Goal: Ask a question: Seek information or help from site administrators or community

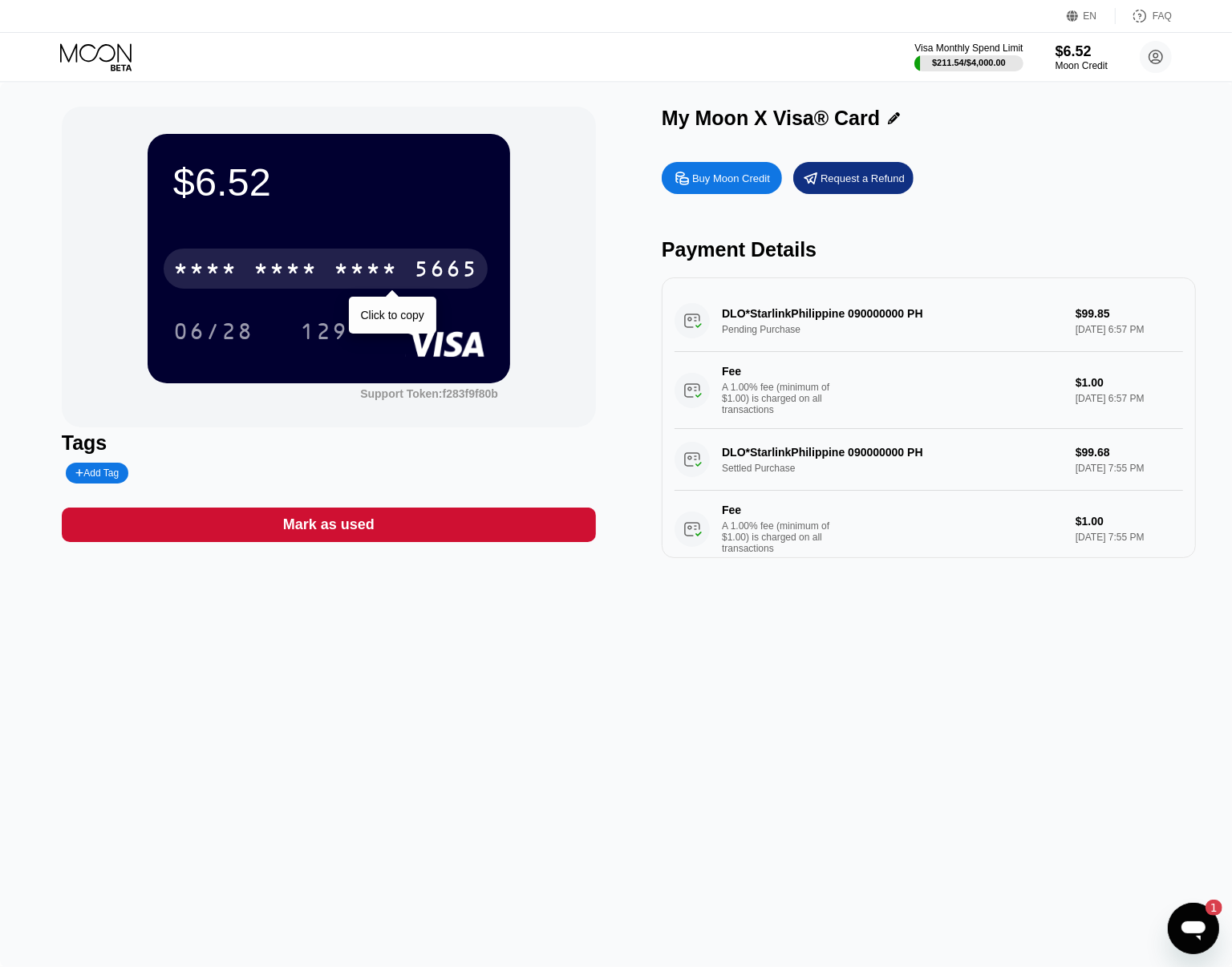
click at [402, 278] on div "* * * * * * * * * * * * 5665" at bounding box center [325, 268] width 324 height 40
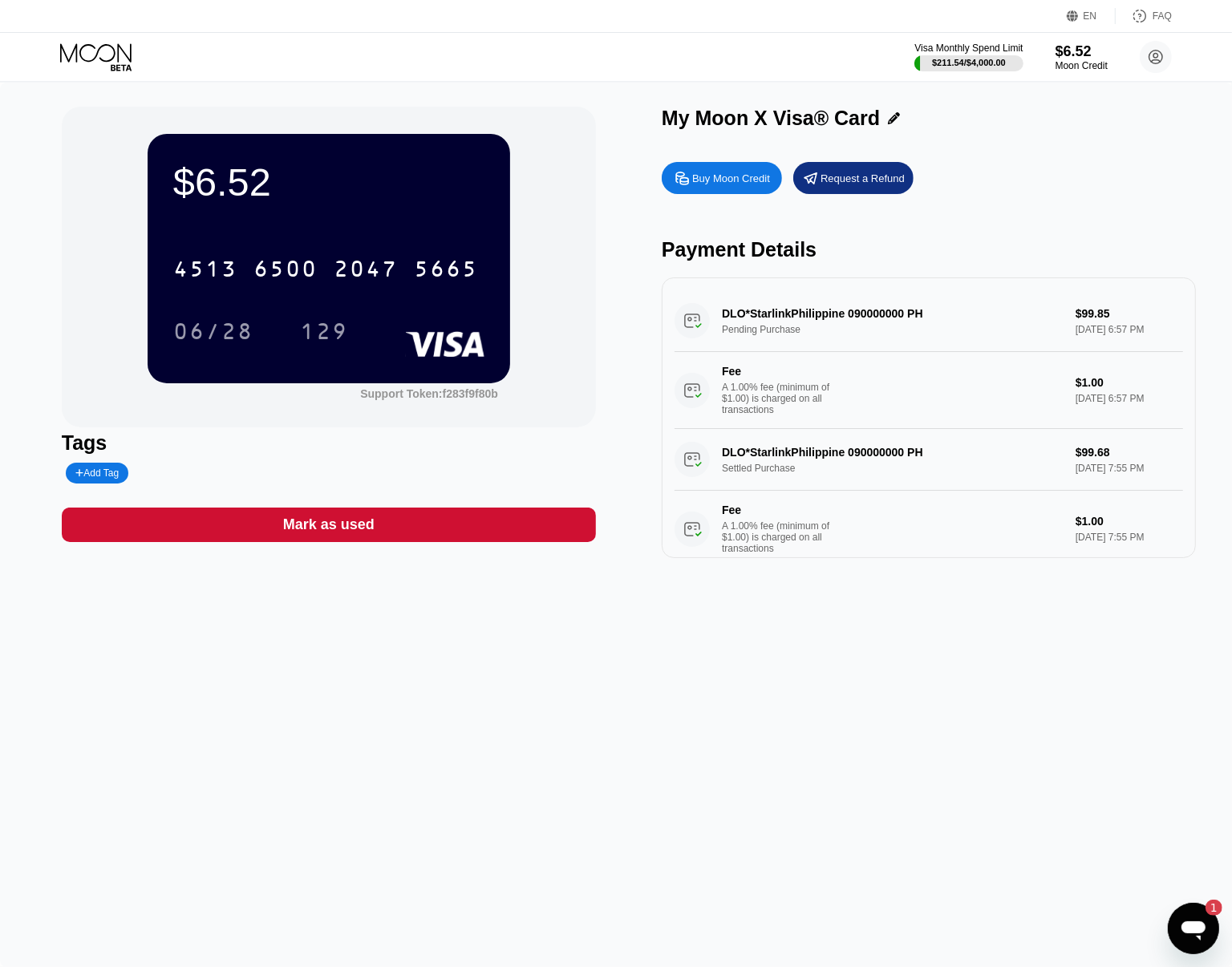
click at [93, 62] on icon at bounding box center [97, 57] width 75 height 28
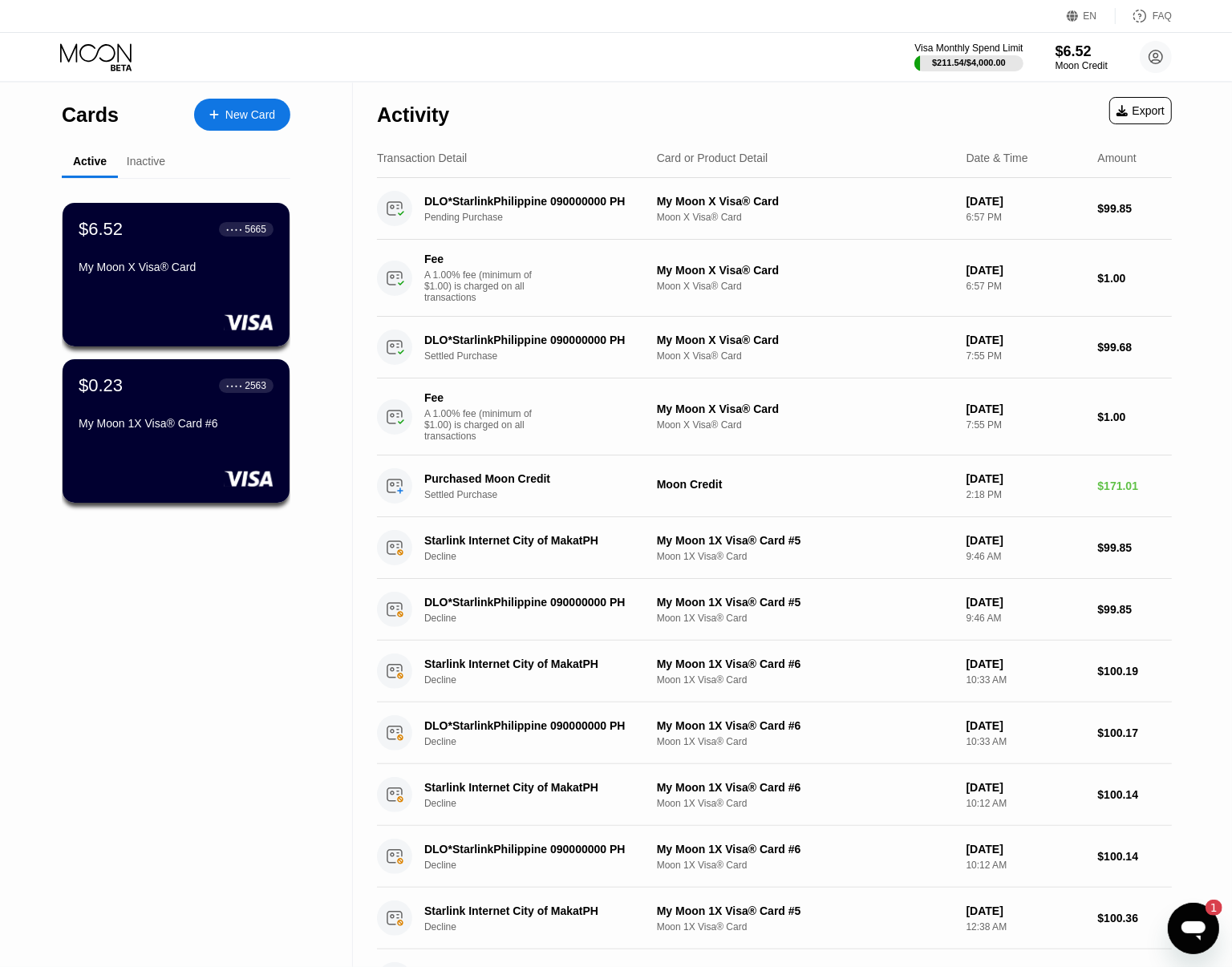
click at [1182, 908] on div "Open messaging window, 1 unread message" at bounding box center [1192, 928] width 48 height 48
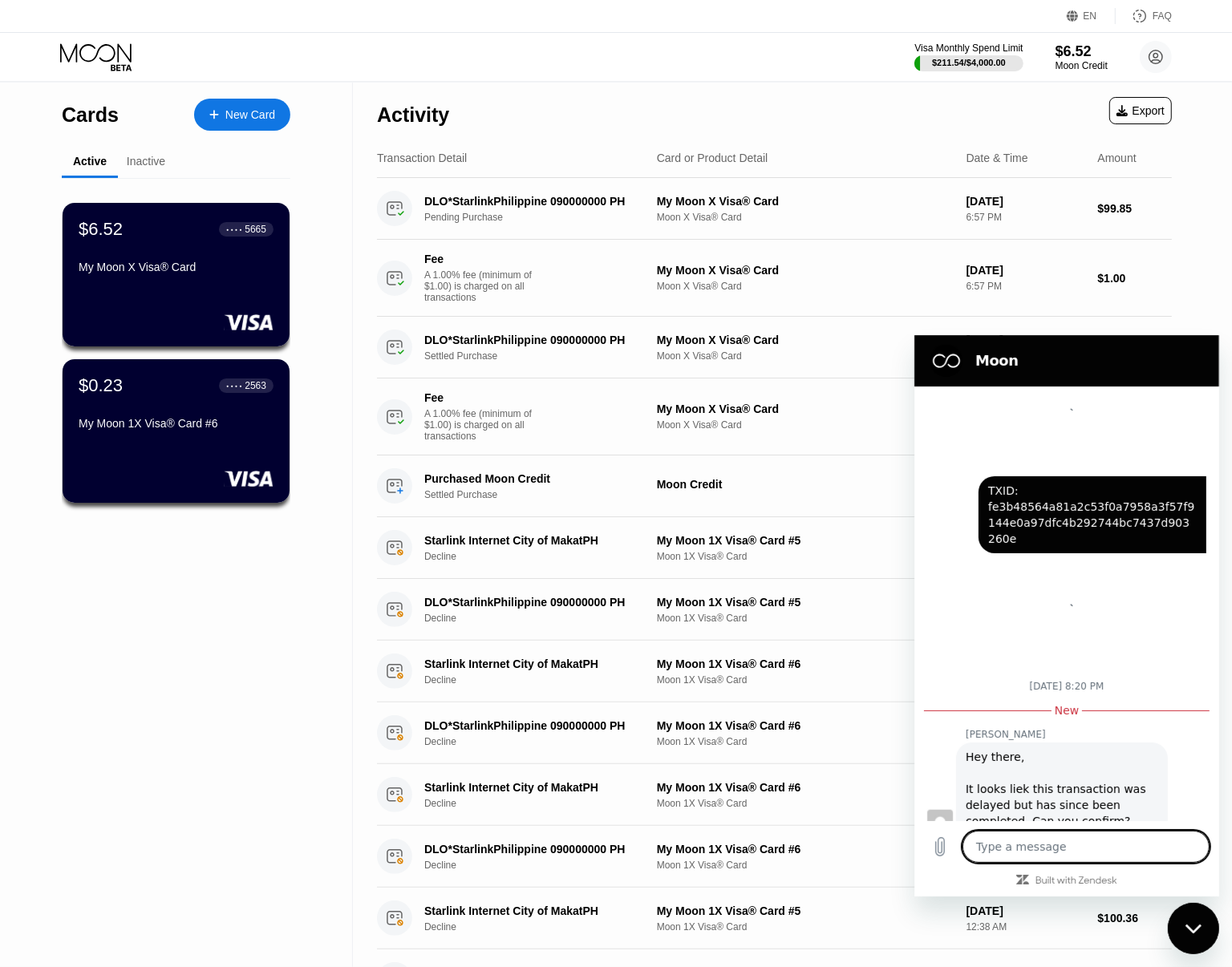
type textarea "x"
click at [1056, 848] on textarea at bounding box center [1085, 846] width 247 height 32
type textarea "h"
type textarea "x"
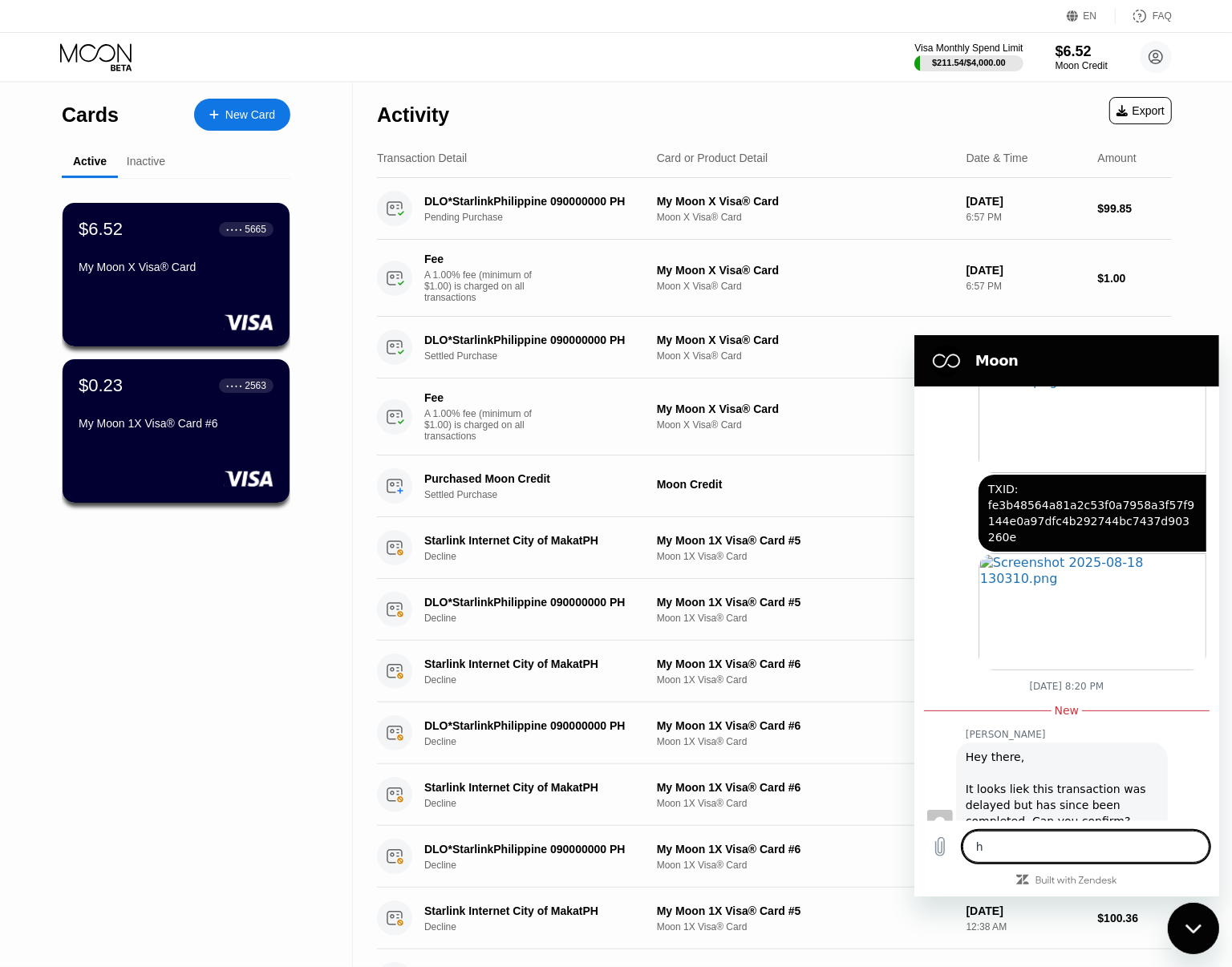
type textarea "hi"
type textarea "x"
type textarea "hi"
type textarea "x"
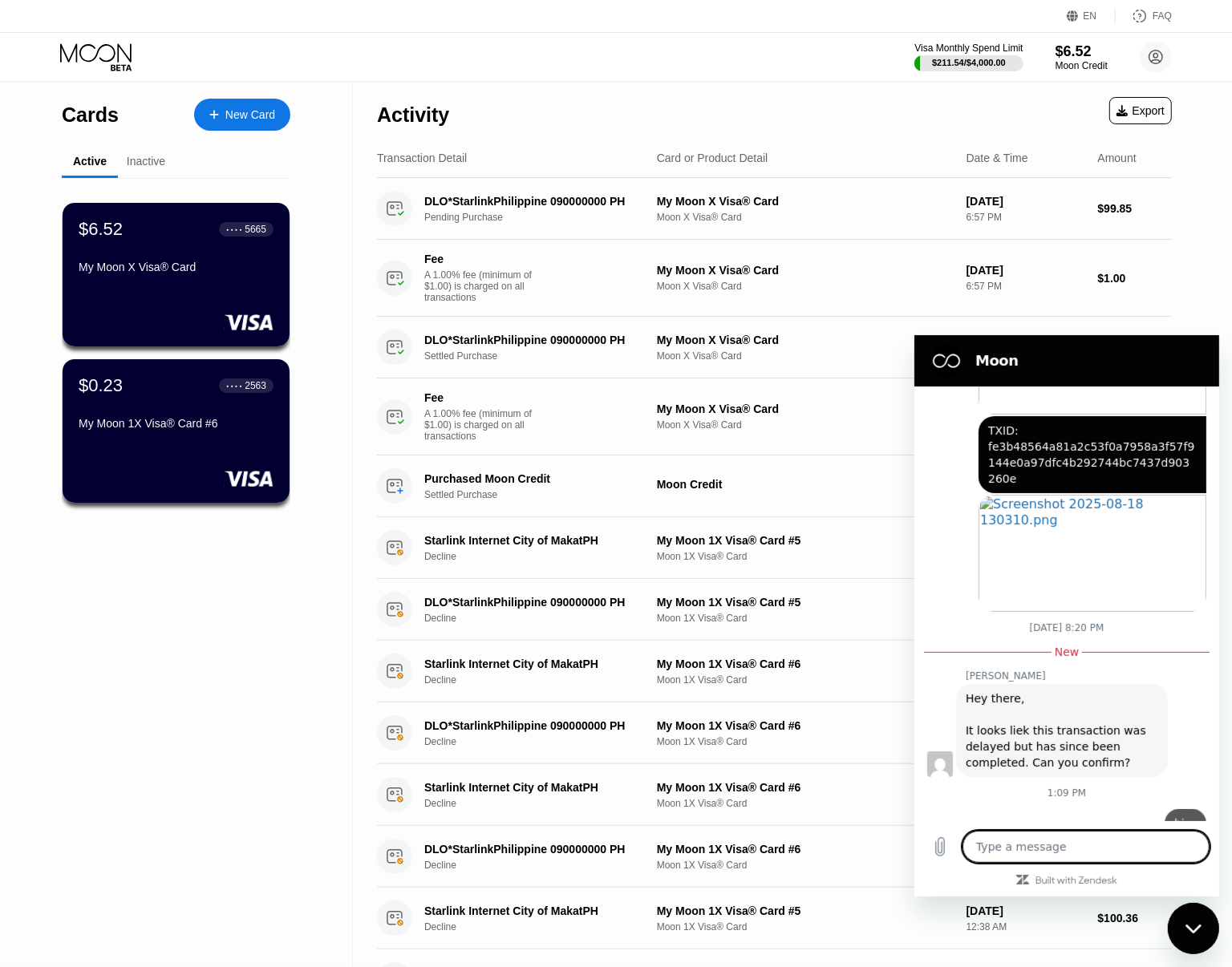
type textarea "x"
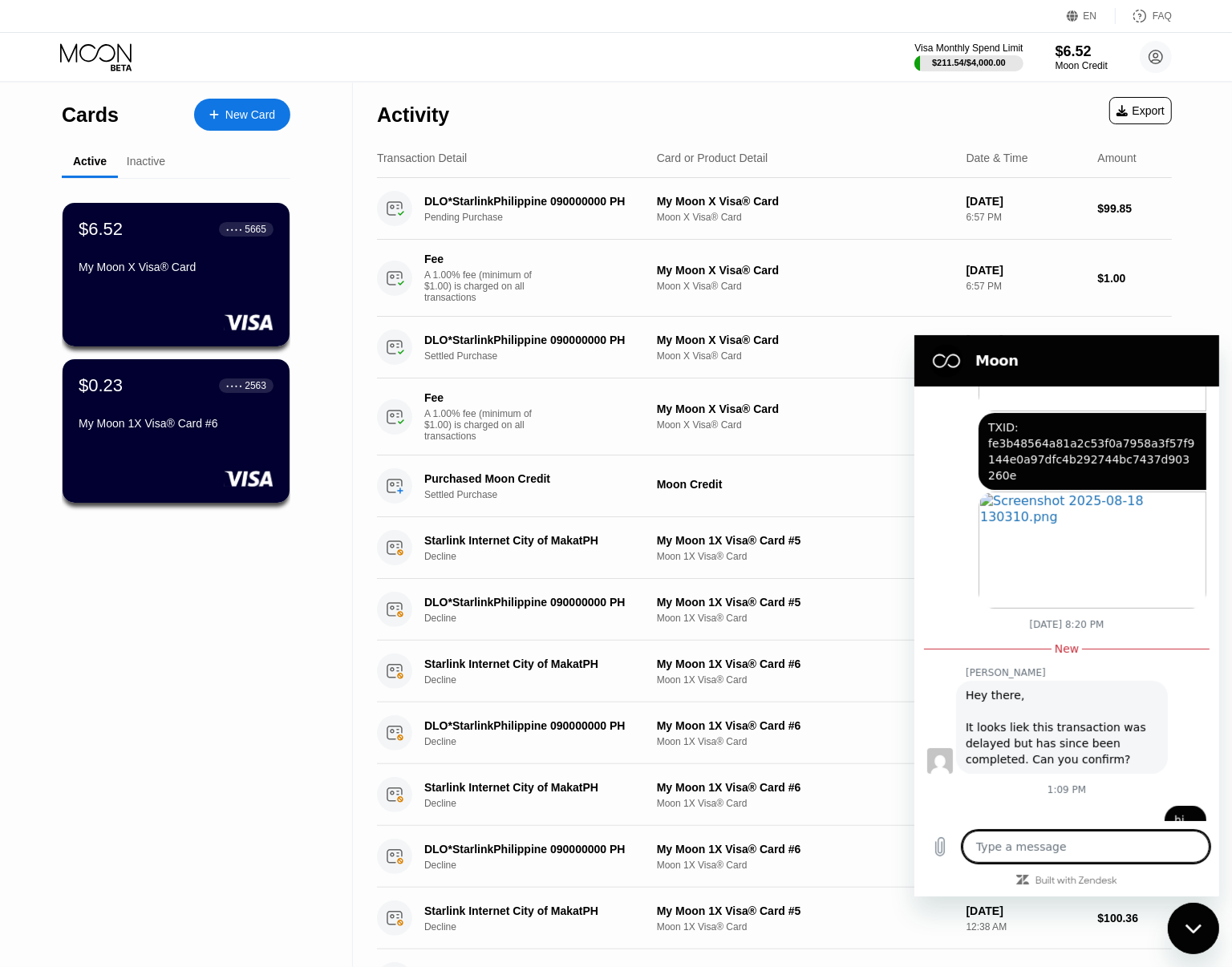
type textarea "i"
type textarea "x"
type textarea "i"
type textarea "x"
type textarea "i h"
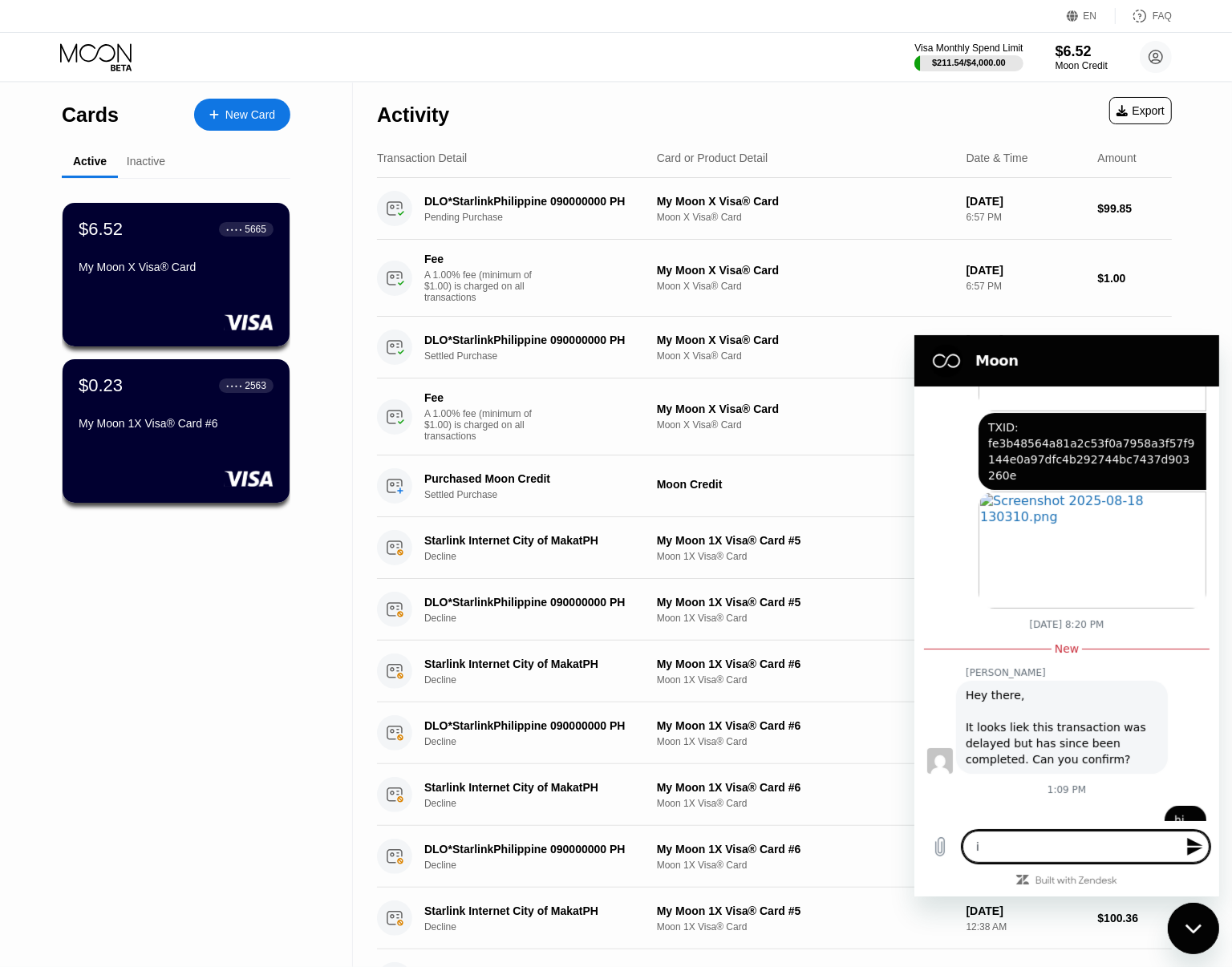
type textarea "x"
type textarea "i ha"
type textarea "x"
type textarea "i ha v"
type textarea "x"
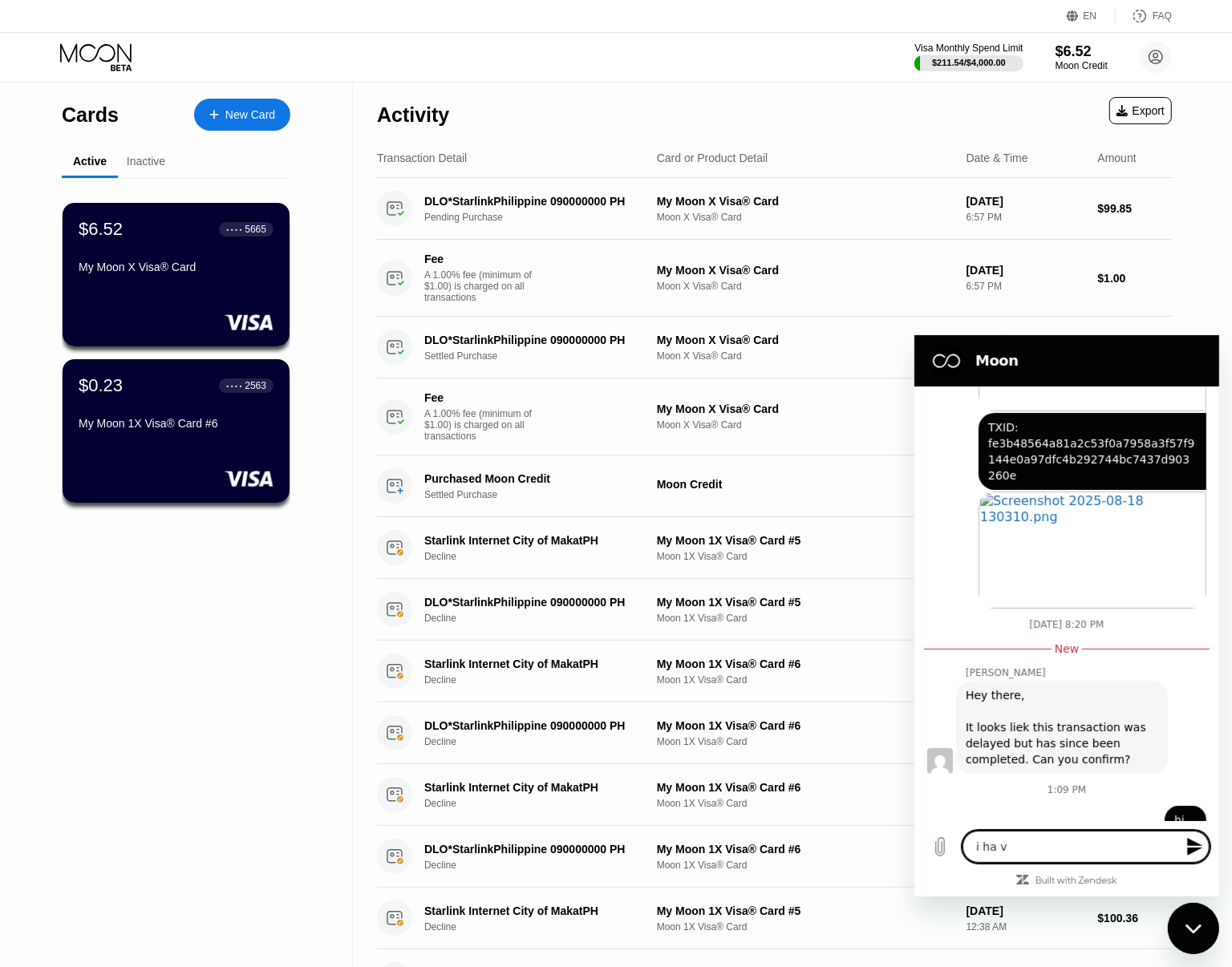
type textarea "i ha ve"
type textarea "x"
type textarea "i ha ve"
type textarea "x"
type textarea "i ha ve a"
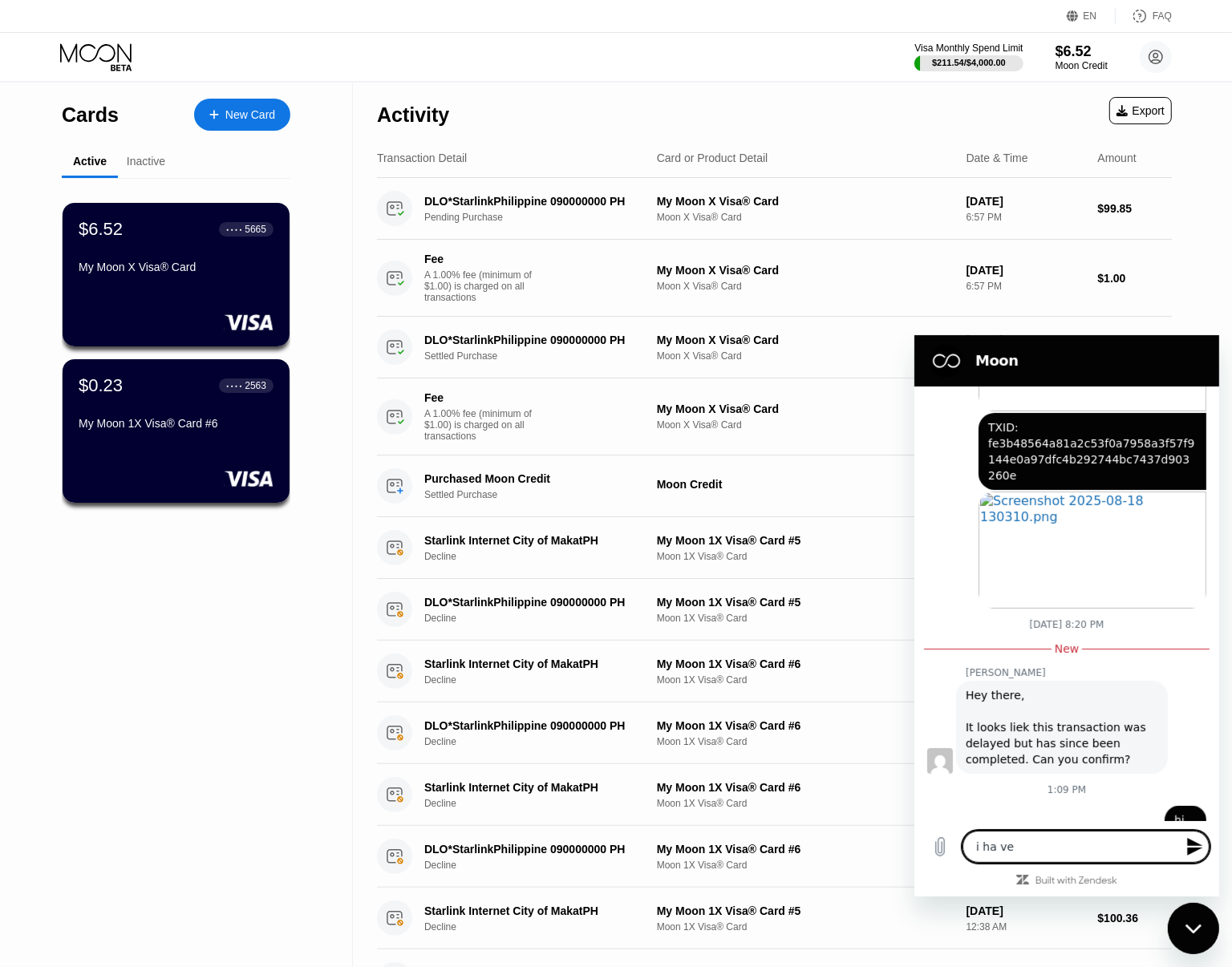
type textarea "x"
type textarea "i ha ve"
type textarea "x"
type textarea "i ha ve"
type textarea "x"
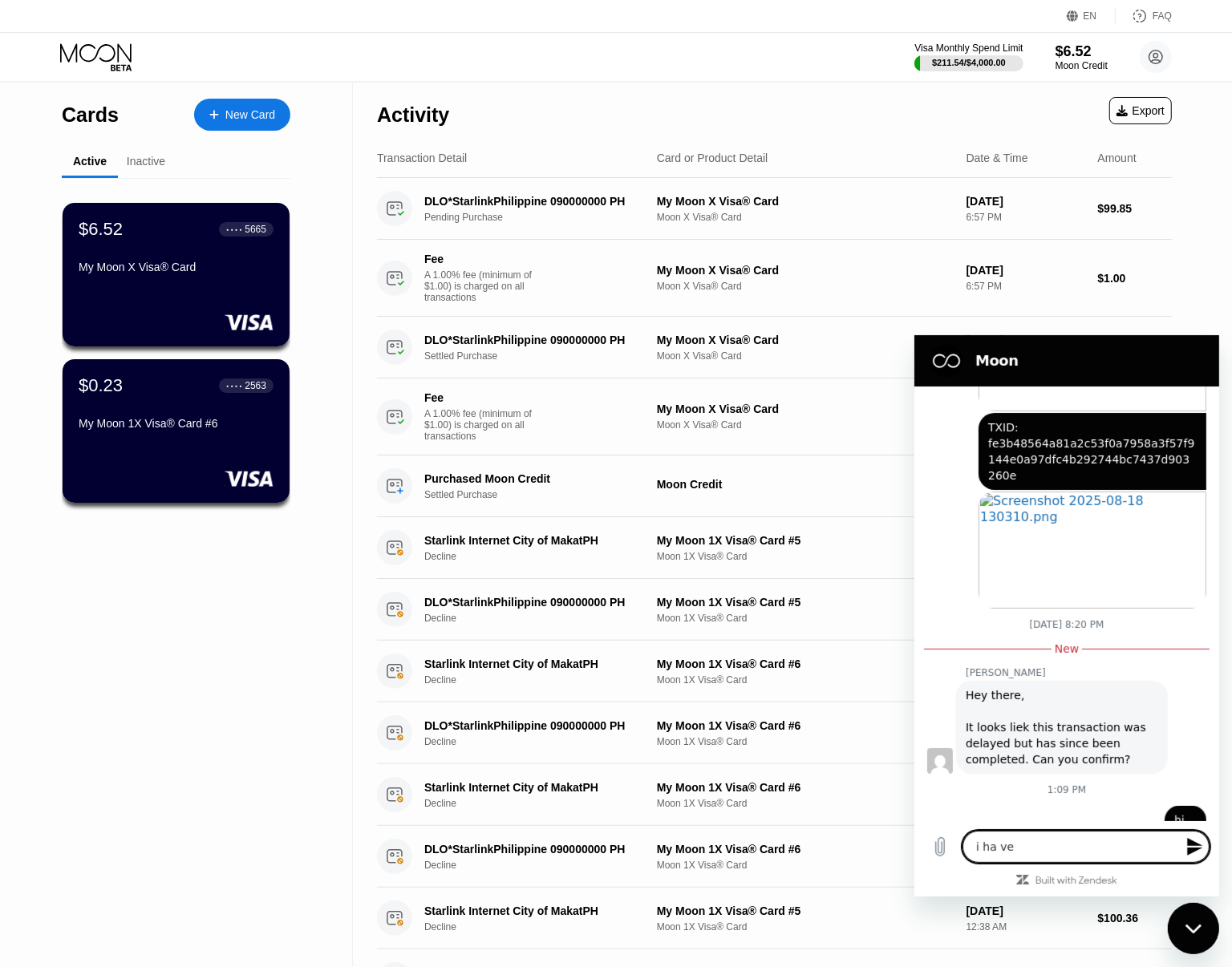
type textarea "i ha v"
type textarea "x"
type textarea "i ha"
type textarea "x"
type textarea "i ha"
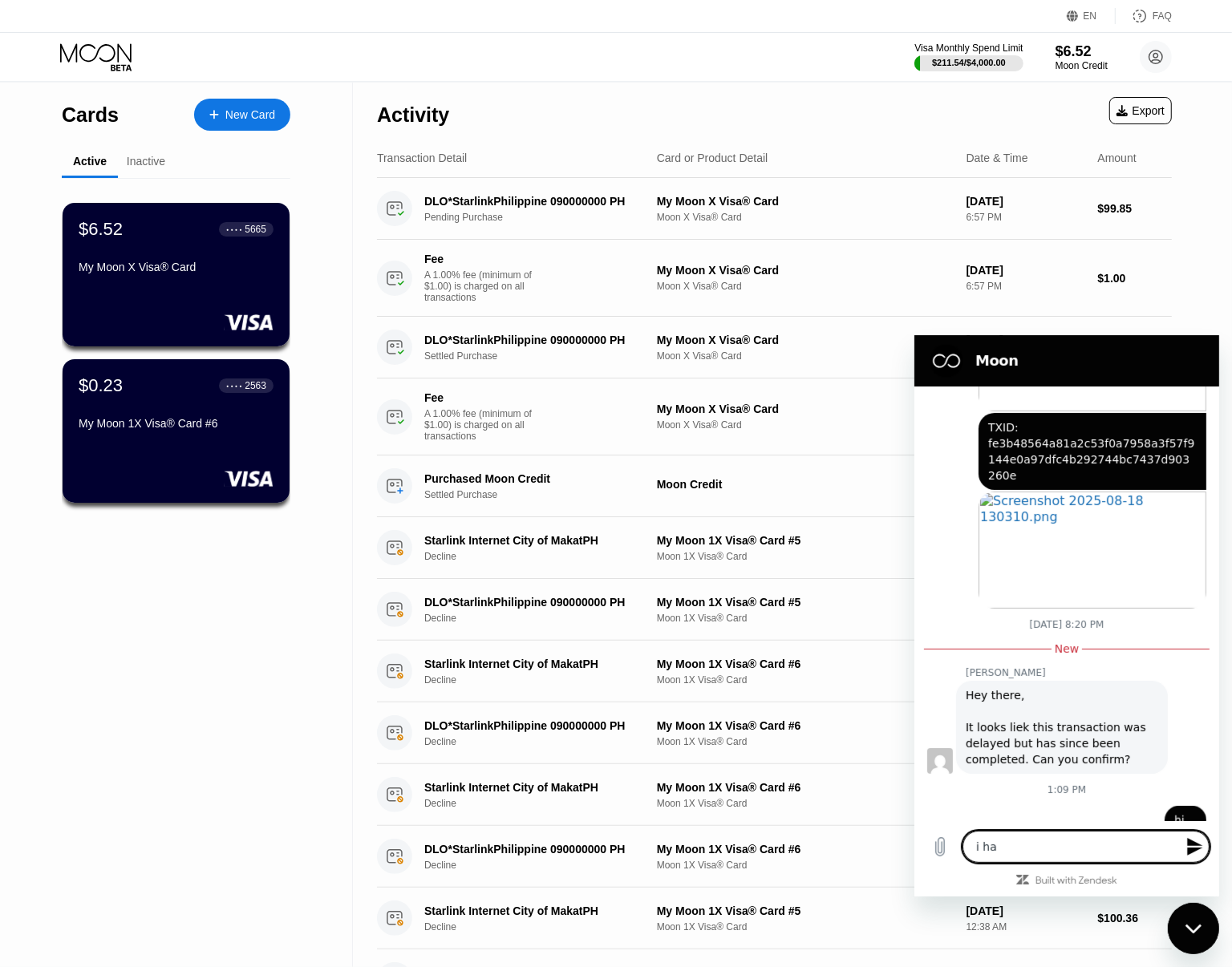
type textarea "x"
type textarea "i hav"
type textarea "x"
type textarea "i have"
type textarea "x"
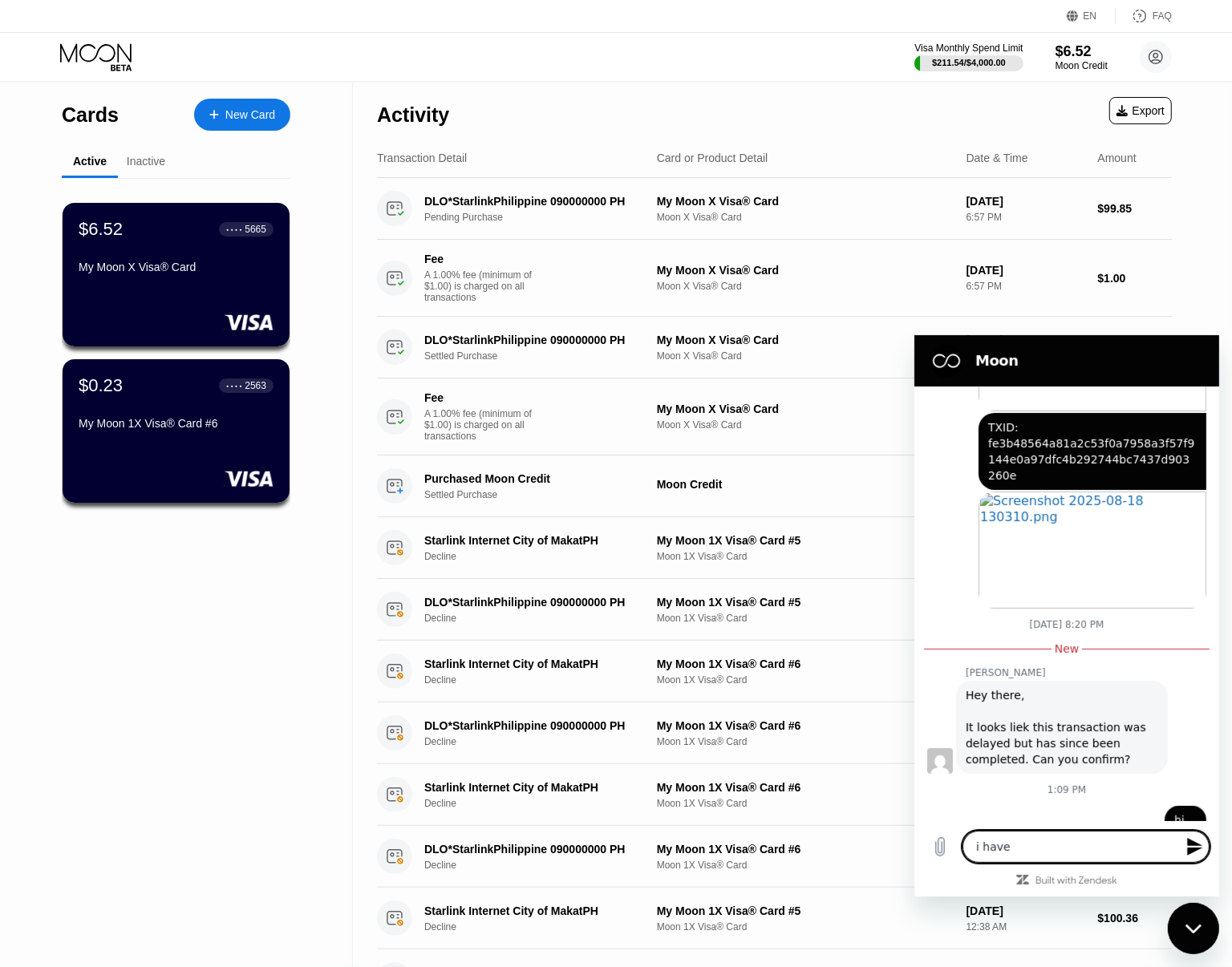
type textarea "i have"
type textarea "x"
type textarea "i have a"
type textarea "x"
type textarea "i have a"
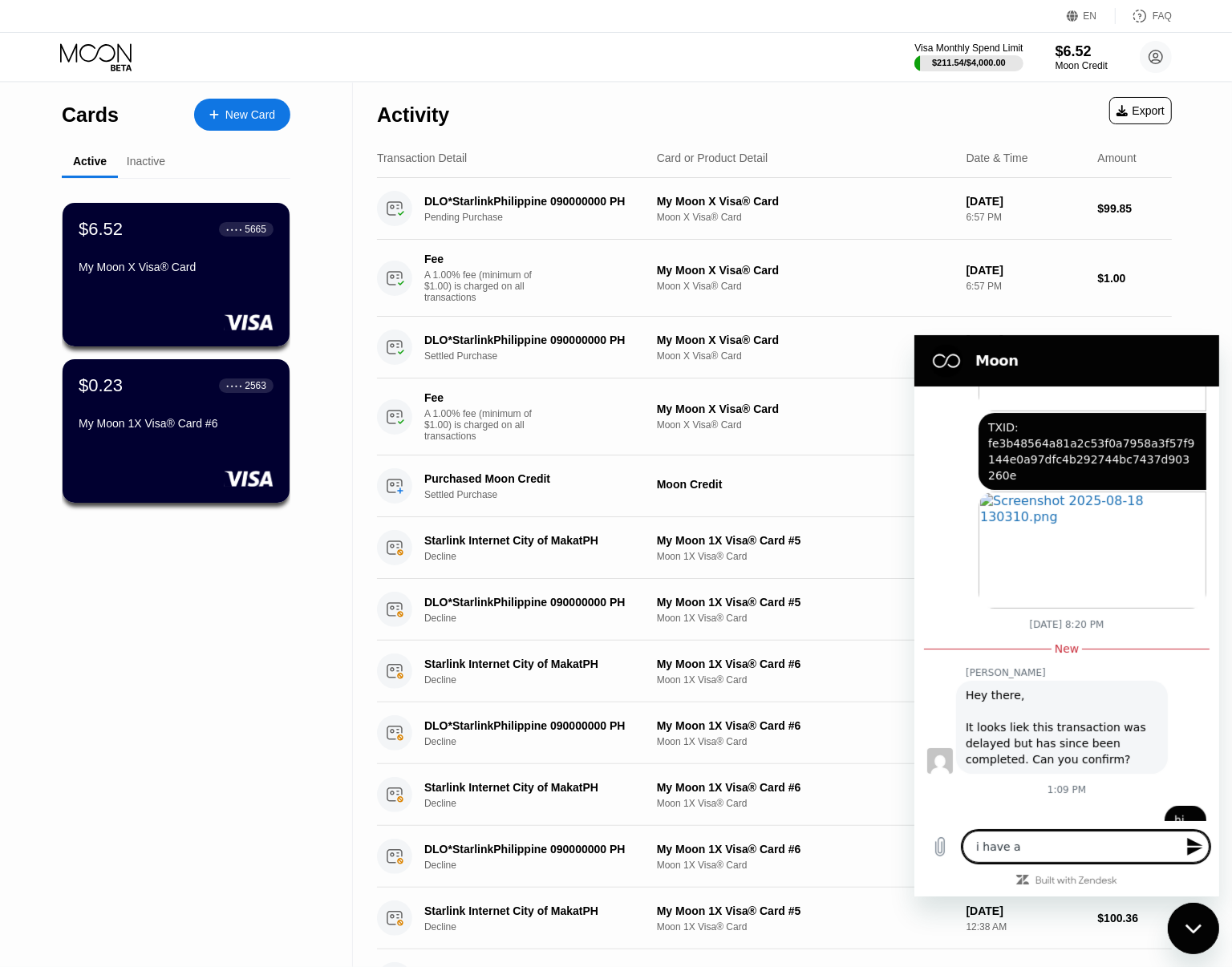
type textarea "x"
type textarea "i have a q"
type textarea "x"
type textarea "i have a qu"
type textarea "x"
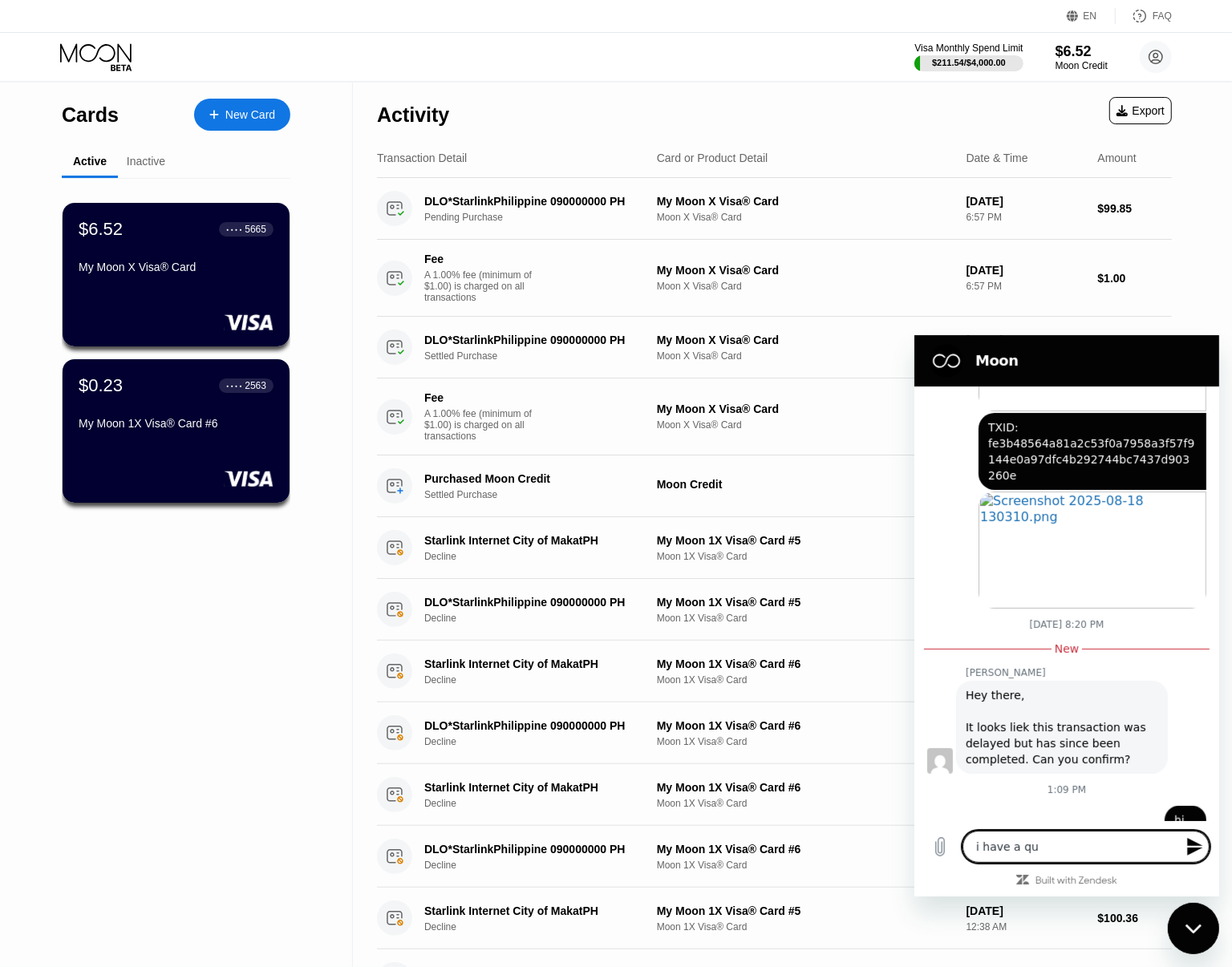
type textarea "i have a que"
type textarea "x"
type textarea "i have a ques"
type textarea "x"
type textarea "i have a quest"
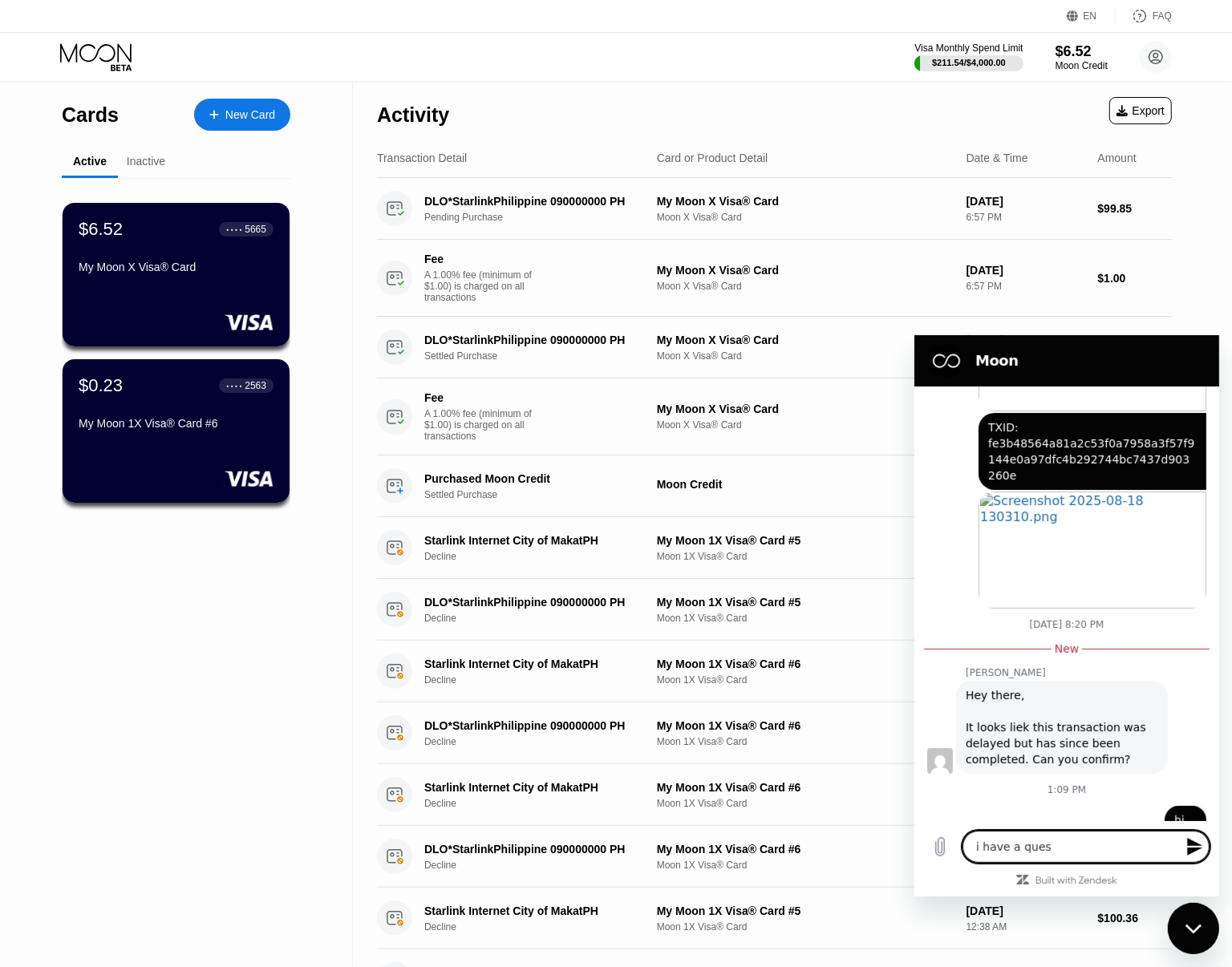
type textarea "x"
type textarea "i have a questi"
type textarea "x"
type textarea "i have a questio"
type textarea "x"
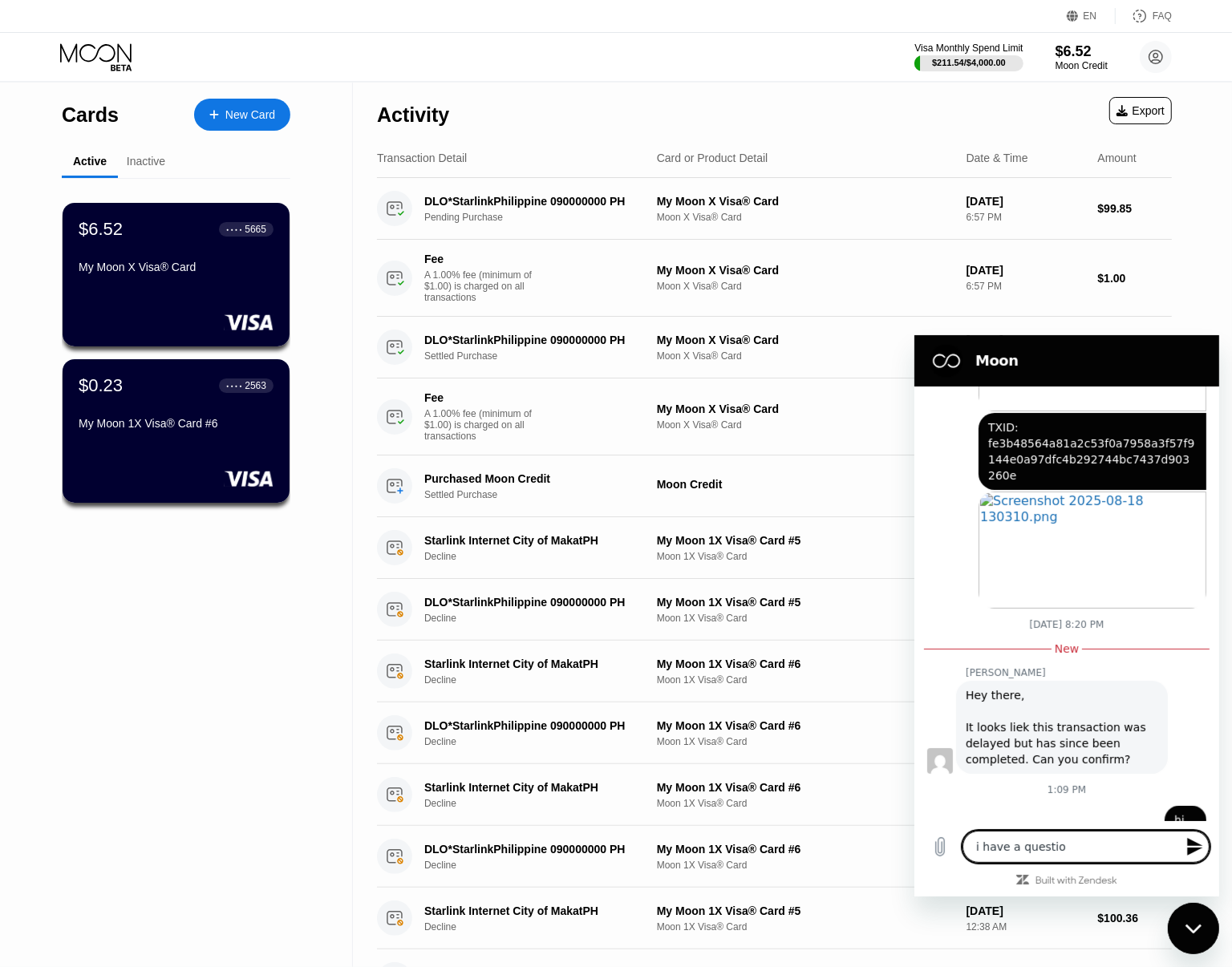
type textarea "i have a question"
type textarea "x"
type textarea "i have a question"
type textarea "x"
type textarea "i have a question a"
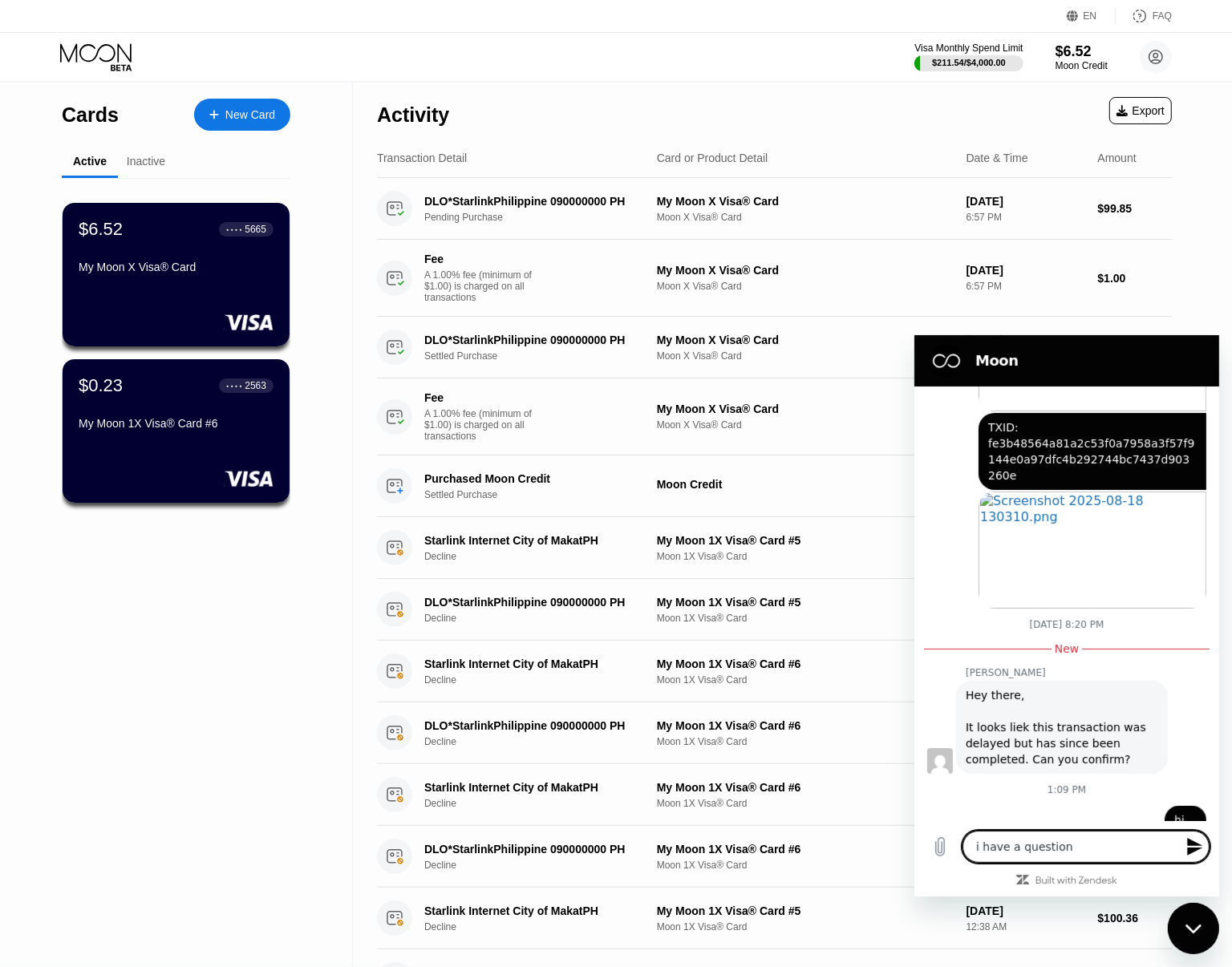
type textarea "x"
type textarea "i have a question ac"
type textarea "x"
type textarea "i have a question aco"
type textarea "x"
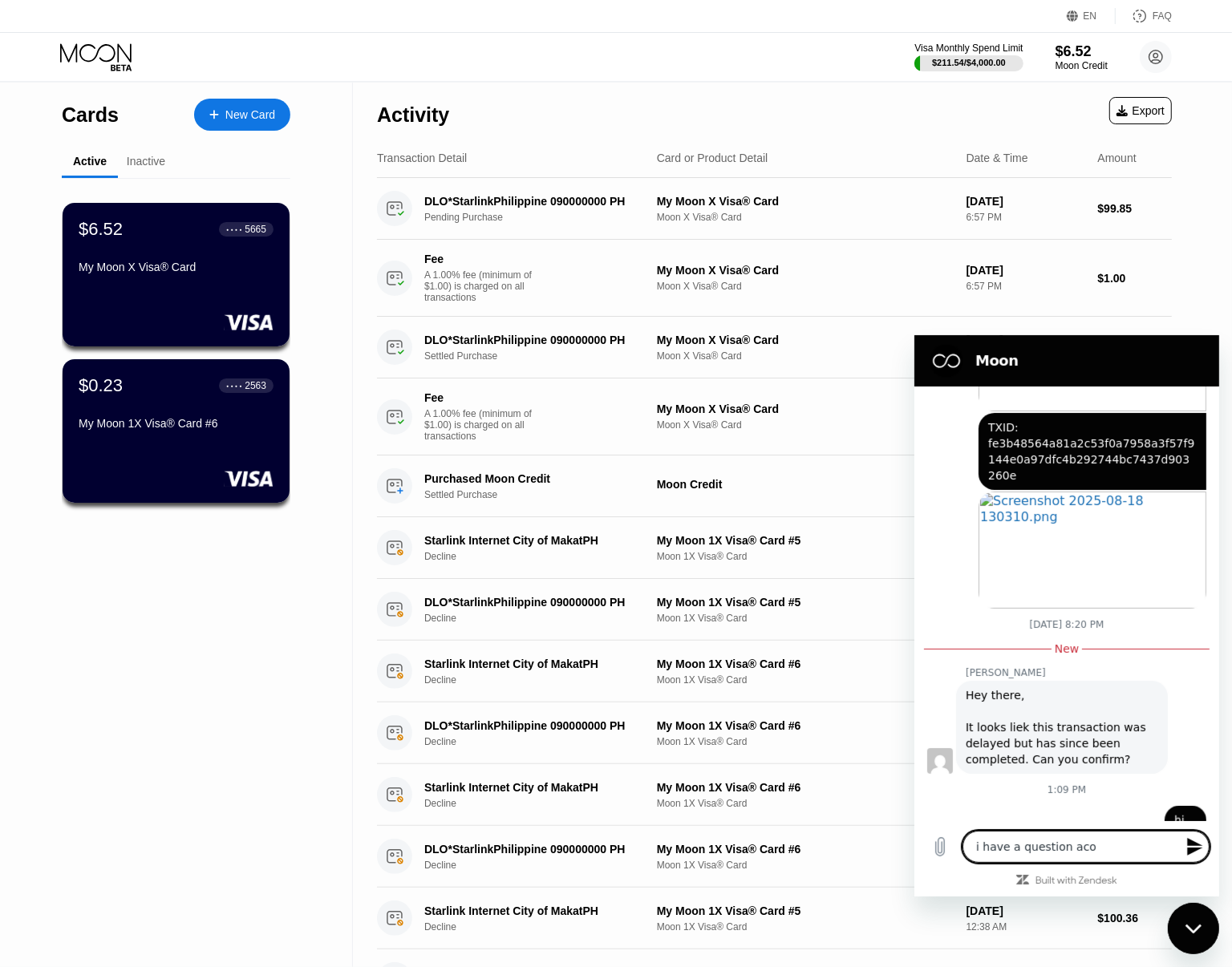
type textarea "i have a question acou"
type textarea "x"
type textarea "i have a question aco"
type textarea "x"
type textarea "i have a question ac"
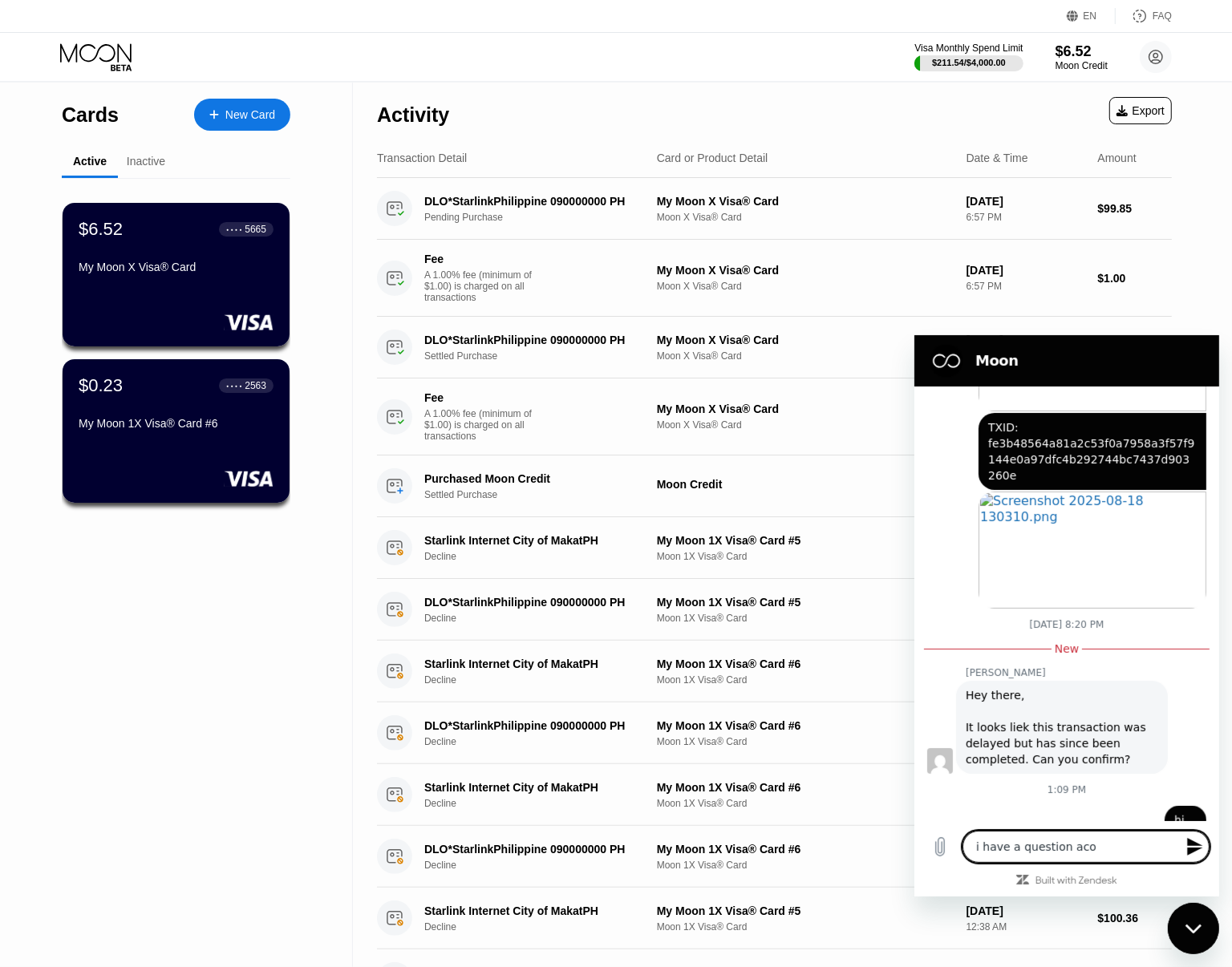
type textarea "x"
type textarea "i have a question a"
type textarea "x"
type textarea "i have a question av"
type textarea "x"
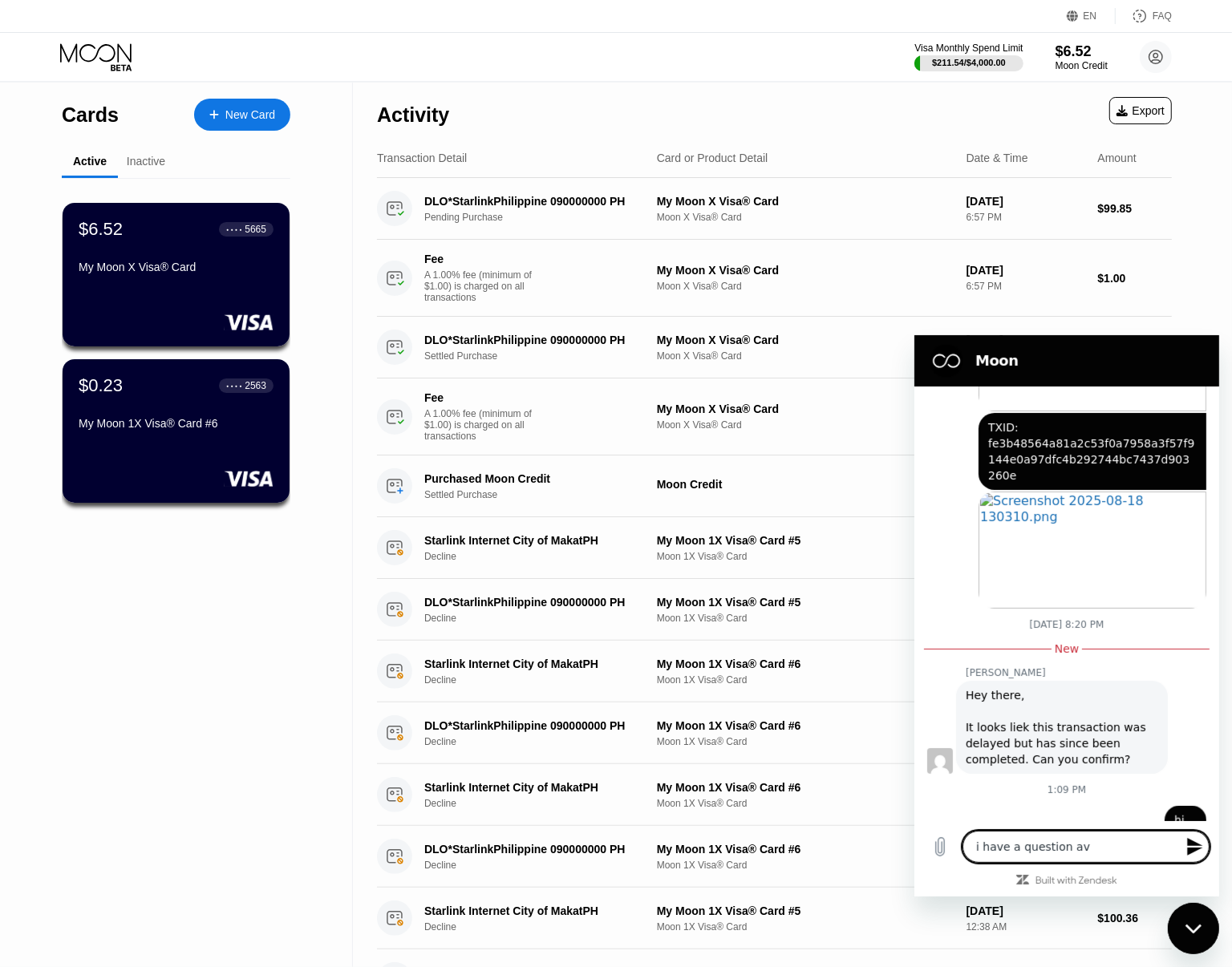
type textarea "i have a question a"
type textarea "x"
type textarea "i have a question ab"
type textarea "x"
type textarea "i have a question abo"
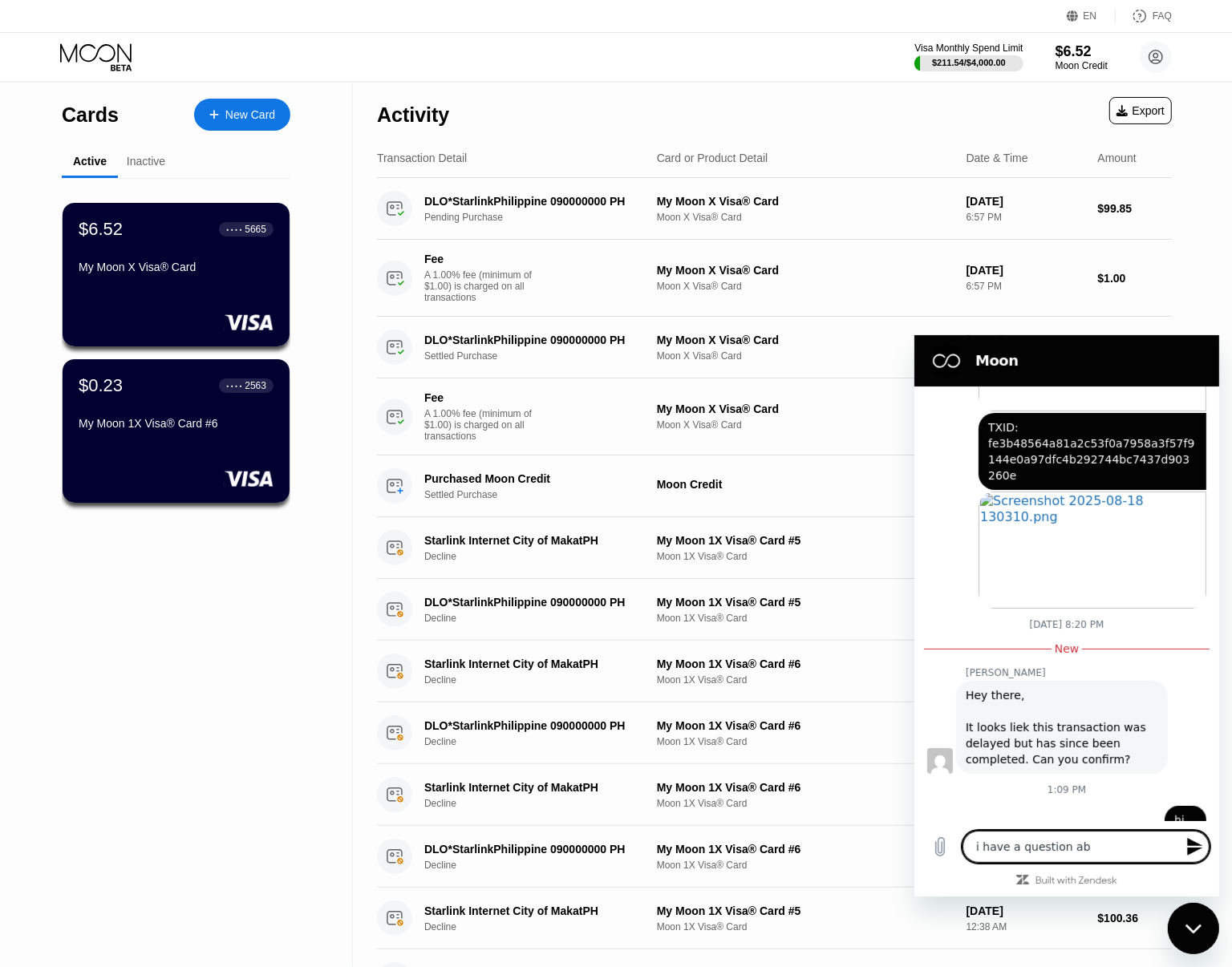
type textarea "x"
type textarea "i have a question aboui"
type textarea "x"
type textarea "i have a question abou"
type textarea "x"
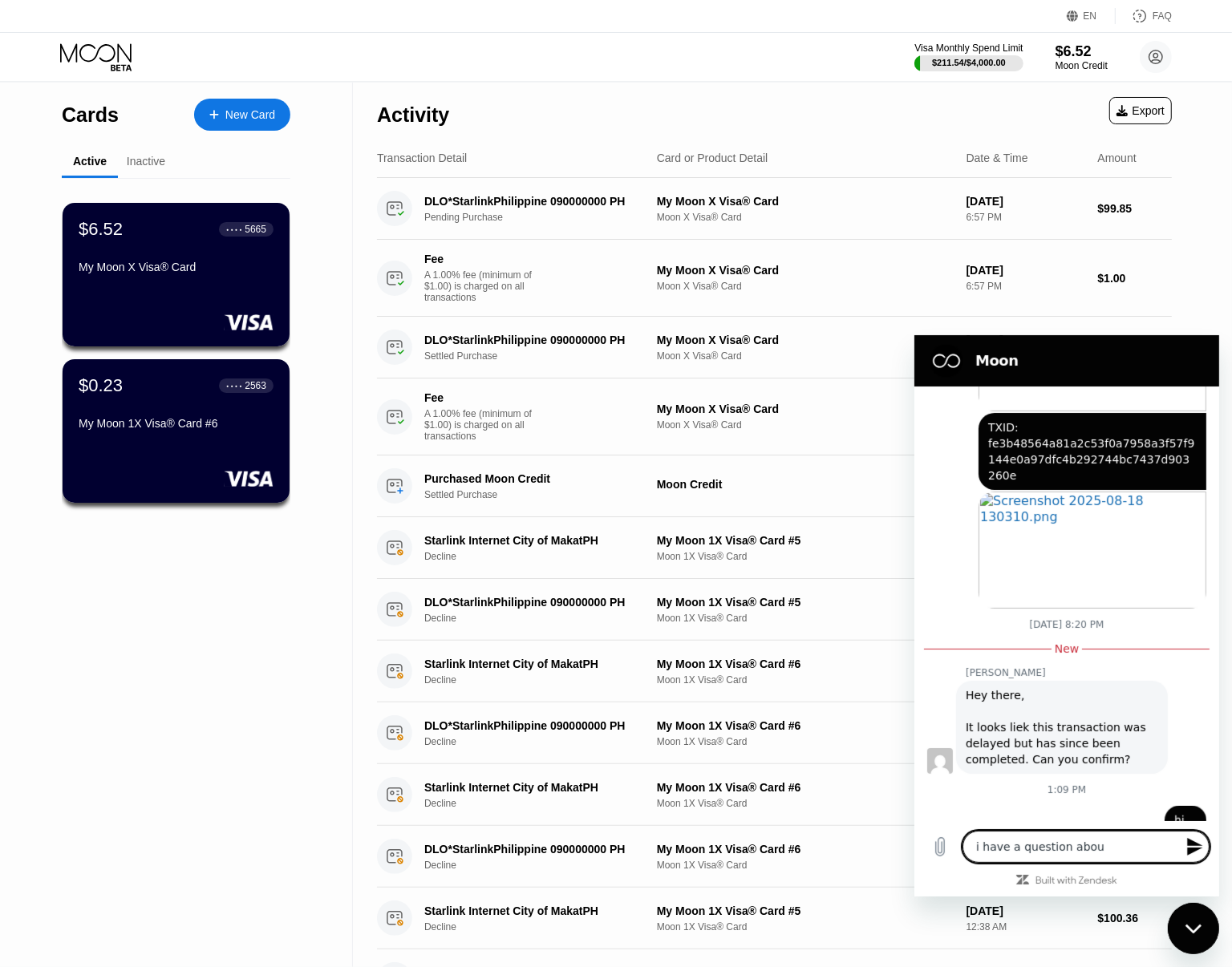
type textarea "i have a question about"
type textarea "x"
type textarea "i have a question about"
type textarea "x"
type textarea "i have a question about r"
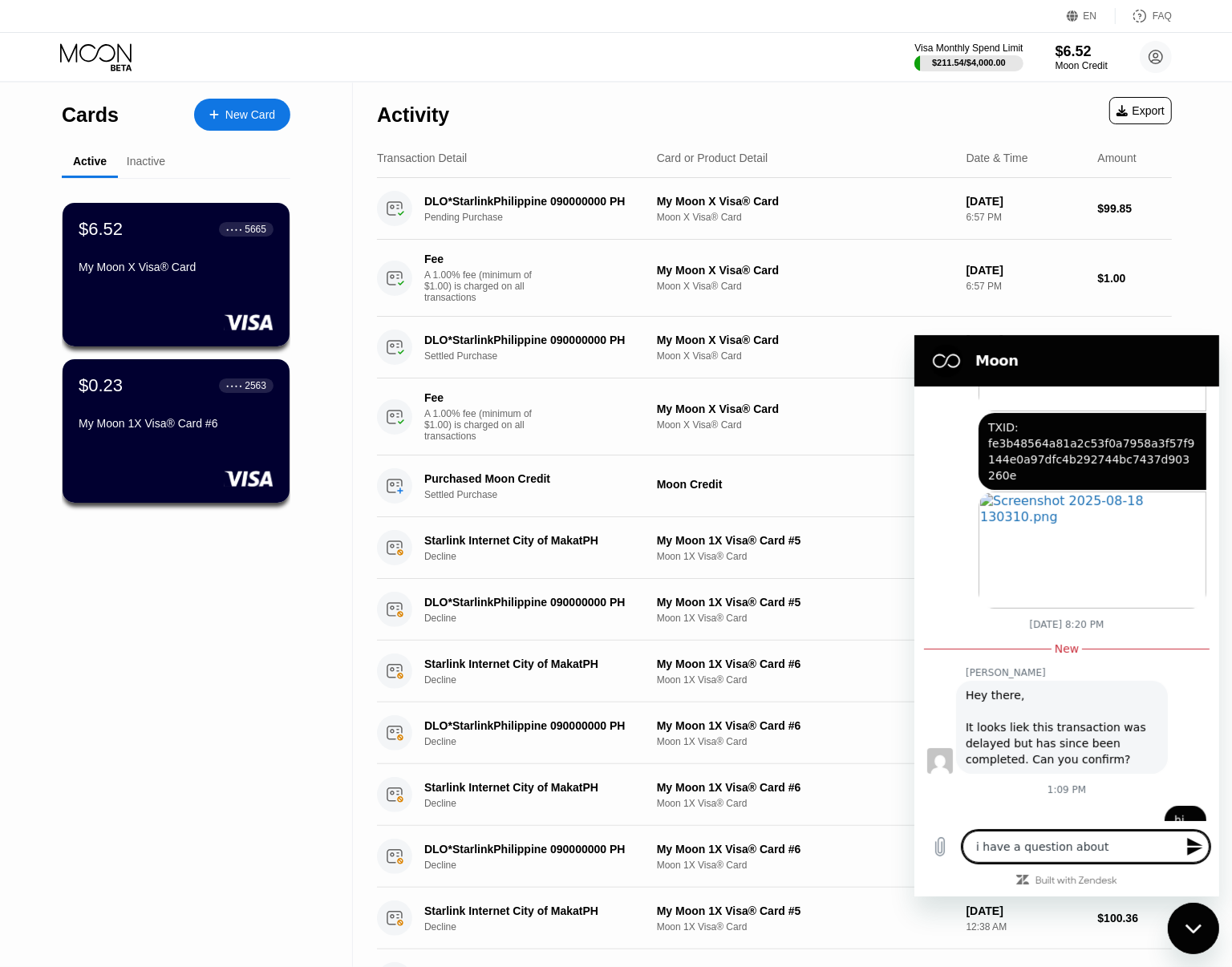
type textarea "x"
type textarea "i have a question about re"
type textarea "x"
type textarea "i have a question about ref"
type textarea "x"
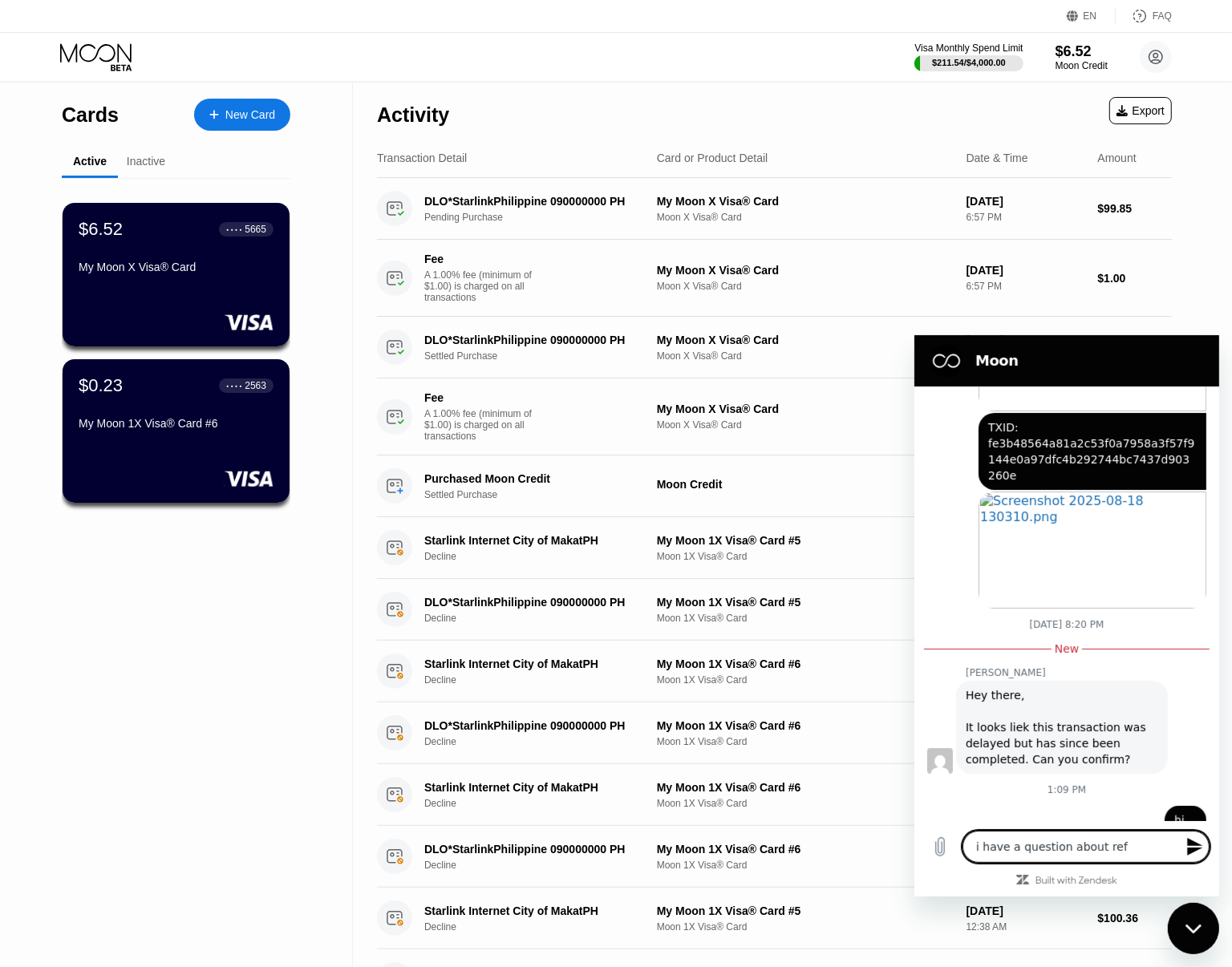
type textarea "i have a question about refu"
type textarea "x"
type textarea "i have a question about refun"
type textarea "x"
type textarea "i have a question about refund"
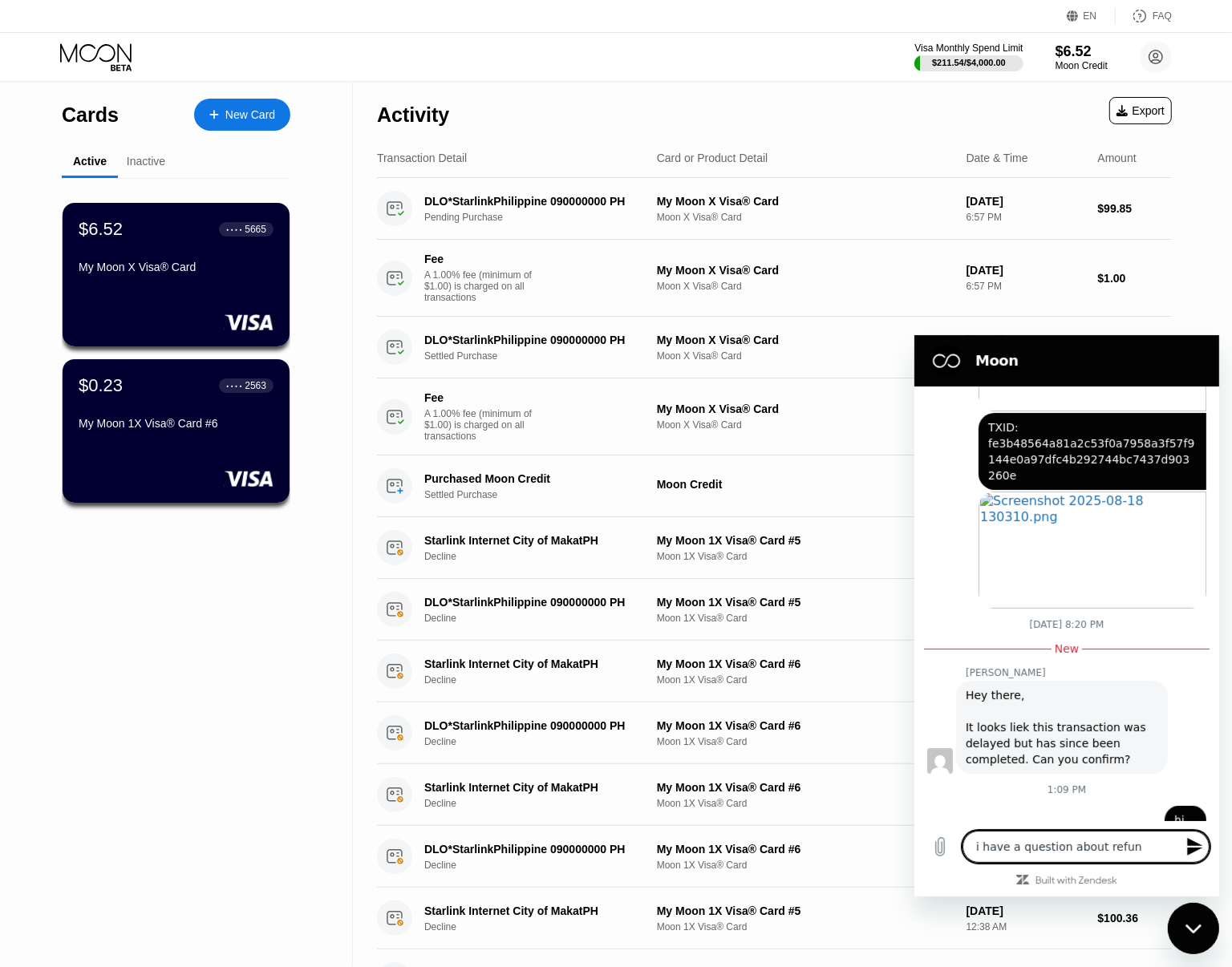
type textarea "x"
type textarea "i have a question about refund"
type textarea "x"
type textarea "i have a question about refund i"
type textarea "x"
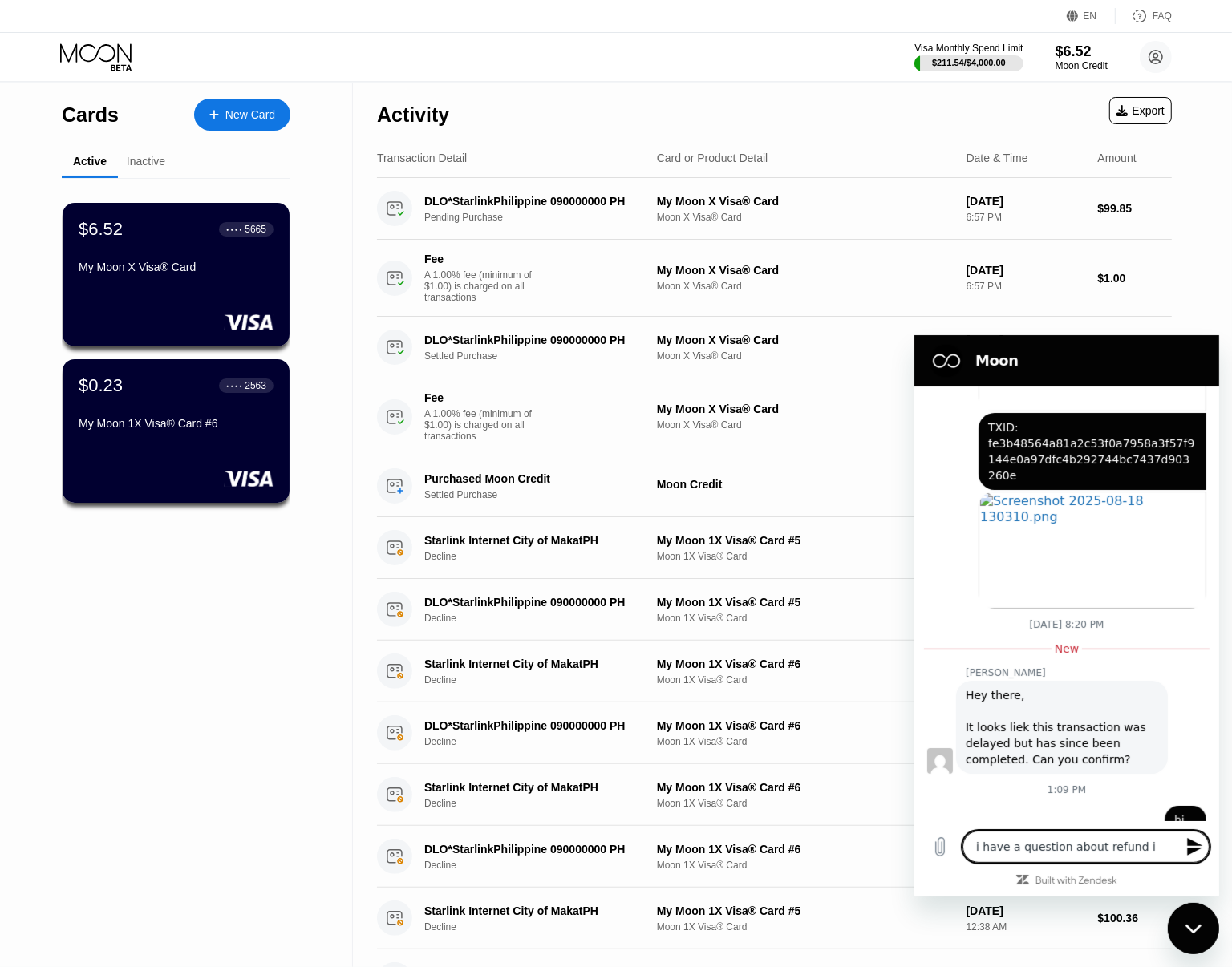
type textarea "i have a question about refund if"
type textarea "x"
type textarea "i have a question about refund if"
type textarea "x"
type textarea "i have a question about refund if a"
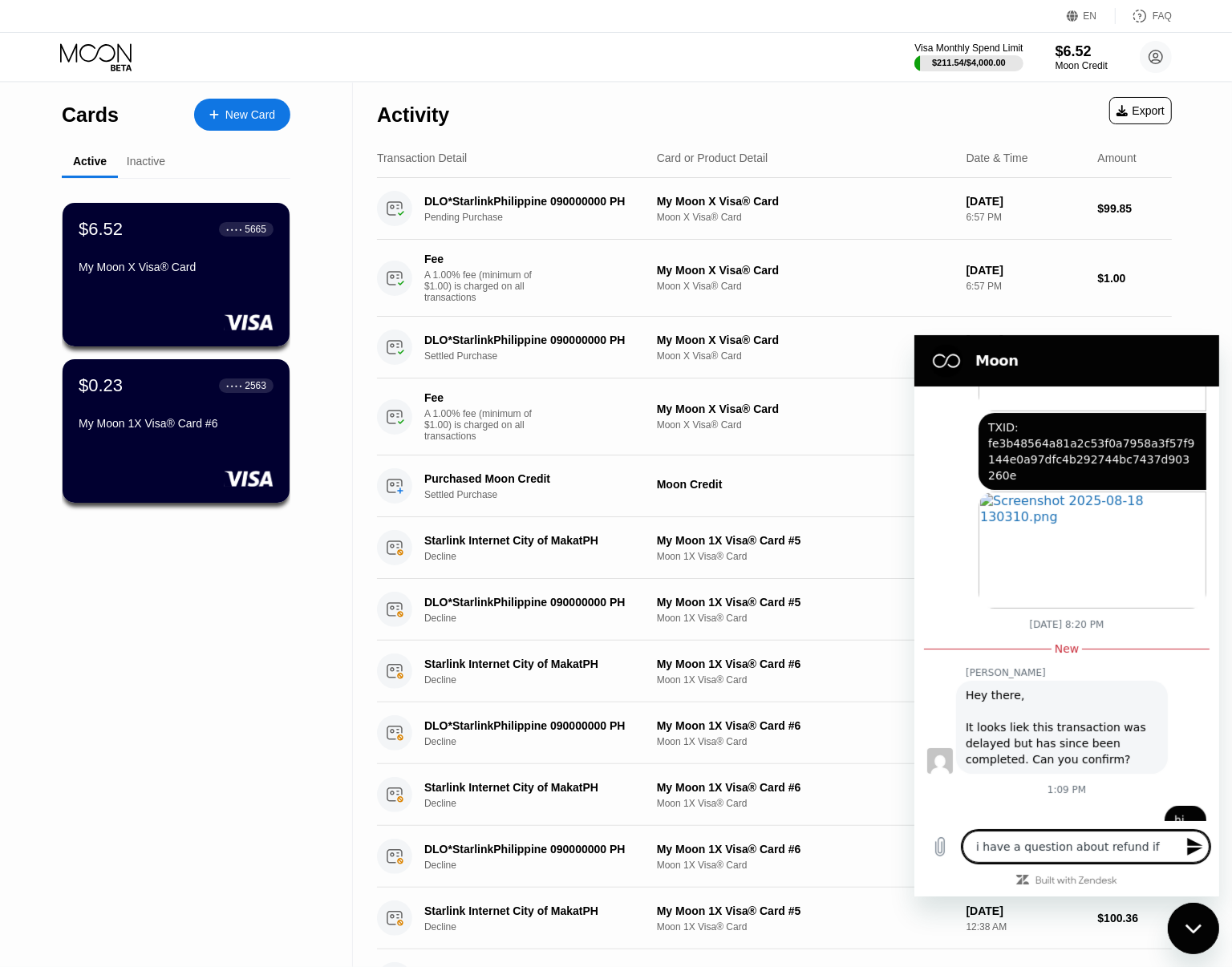
type textarea "x"
type textarea "i have a question about refund if"
type textarea "x"
type textarea "i have a question about refund if a"
type textarea "x"
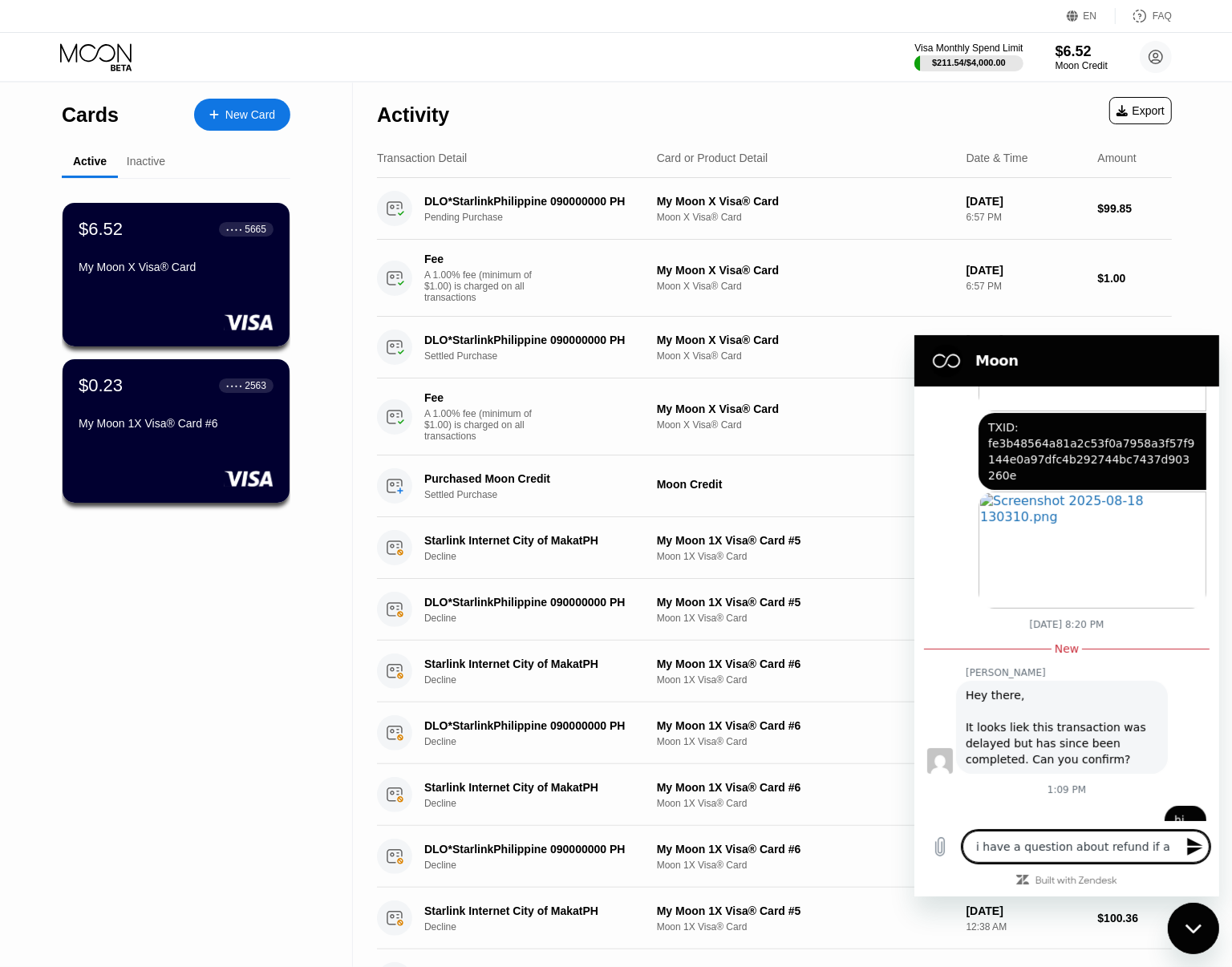
type textarea "i have a question about refund if am"
type textarea "x"
type textarea "i have a question about refund if am"
type textarea "x"
type textarea "i have a question about refund if am p"
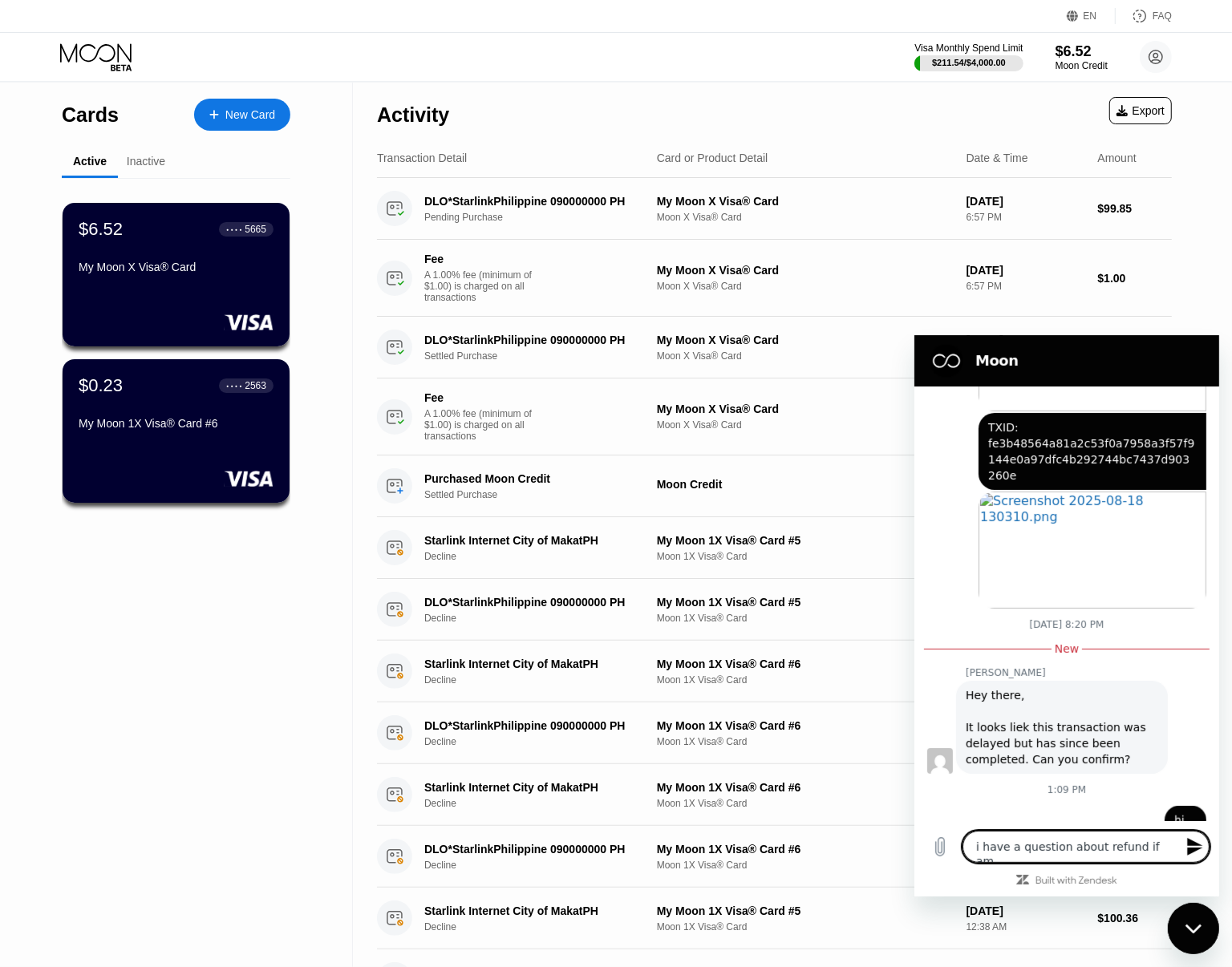
type textarea "x"
type textarea "i have a question about refund if am pa"
type textarea "x"
type textarea "i have a question about refund if am pay"
type textarea "x"
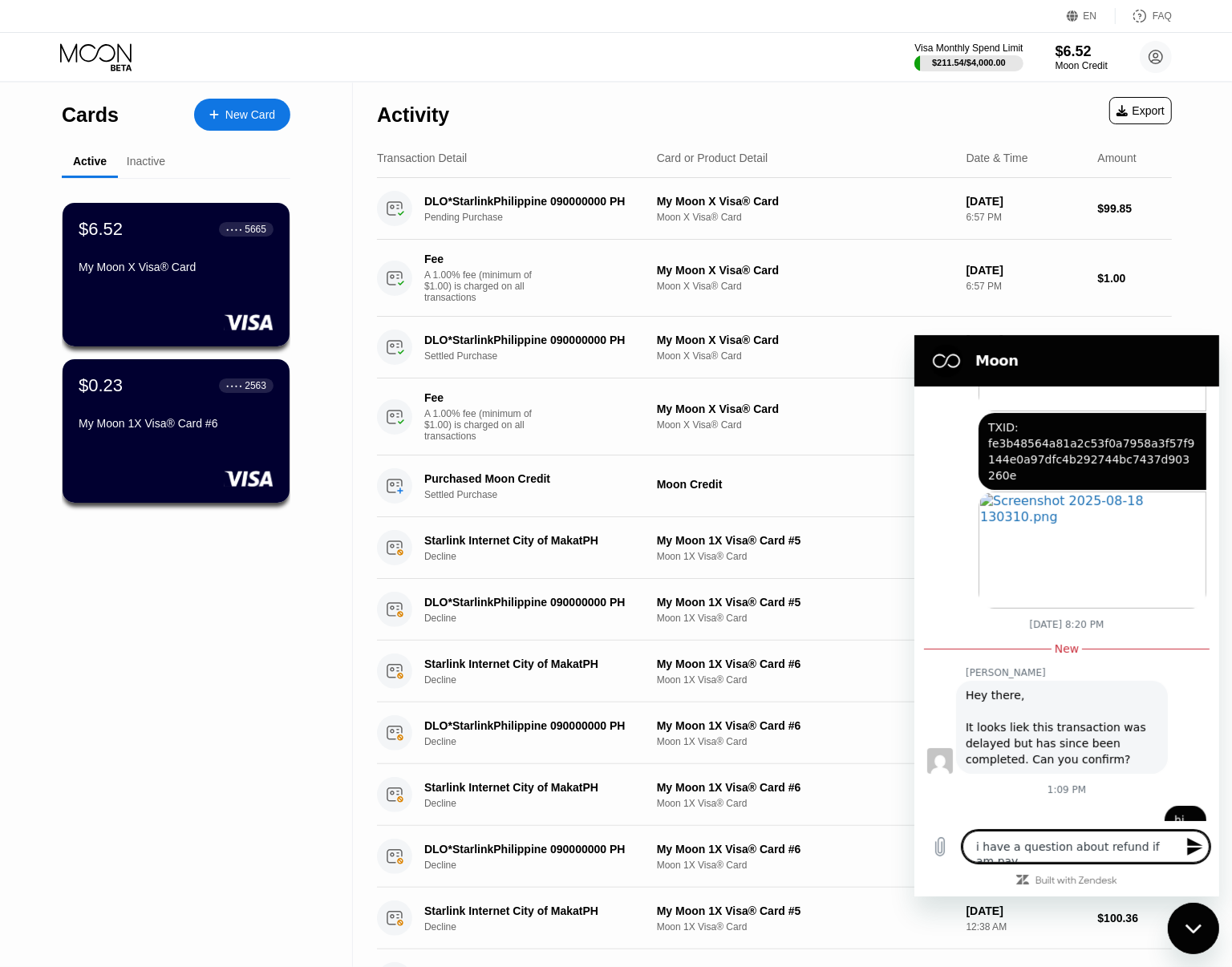
type textarea "i have a question about refund if am pay"
type textarea "x"
type textarea "i have a question about refund if am pay s"
type textarea "x"
type textarea "i have a question about refund if am pay so"
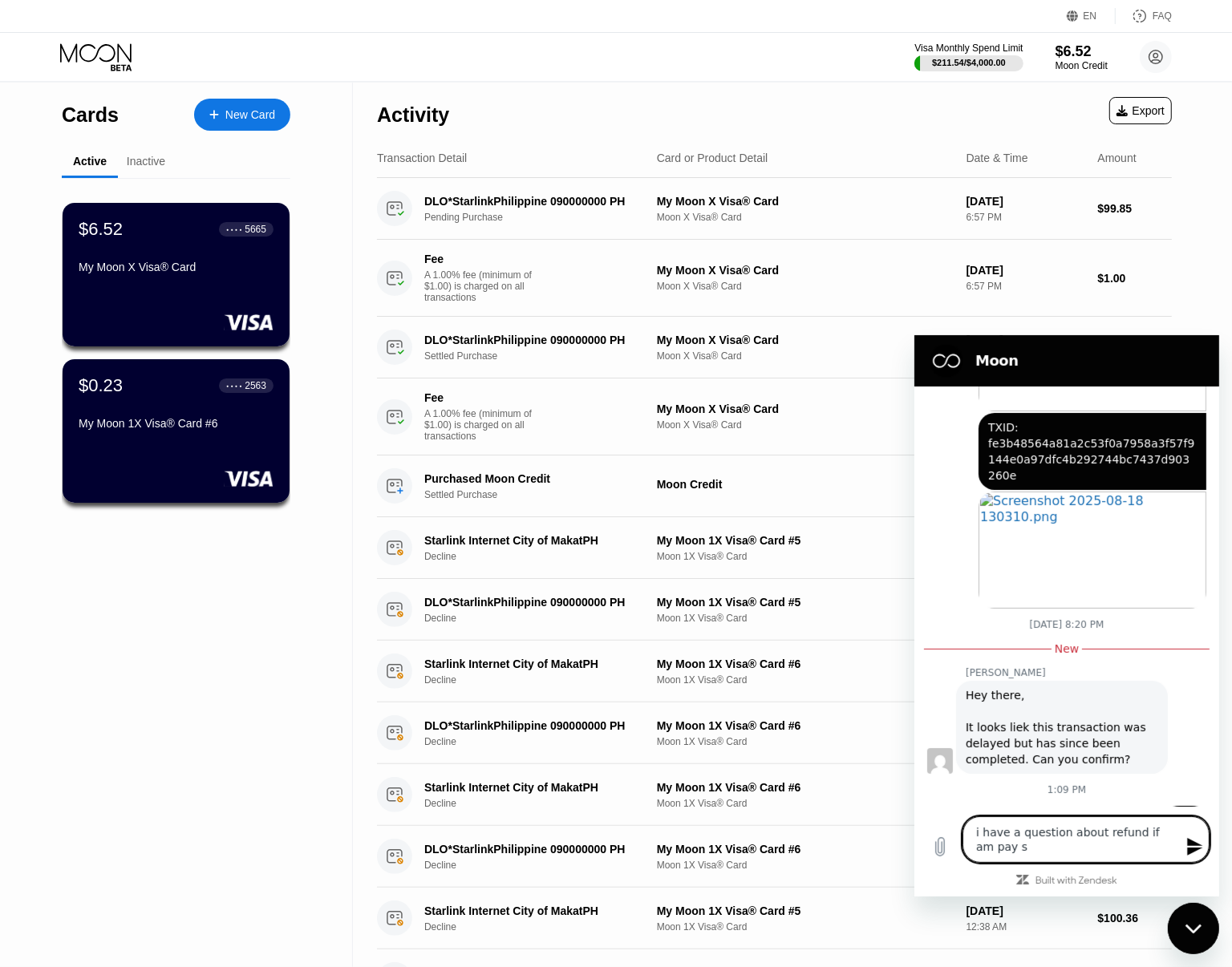
type textarea "x"
type textarea "i have a question about refund if am pay som"
type textarea "x"
type textarea "i have a question about refund if am pay some"
type textarea "x"
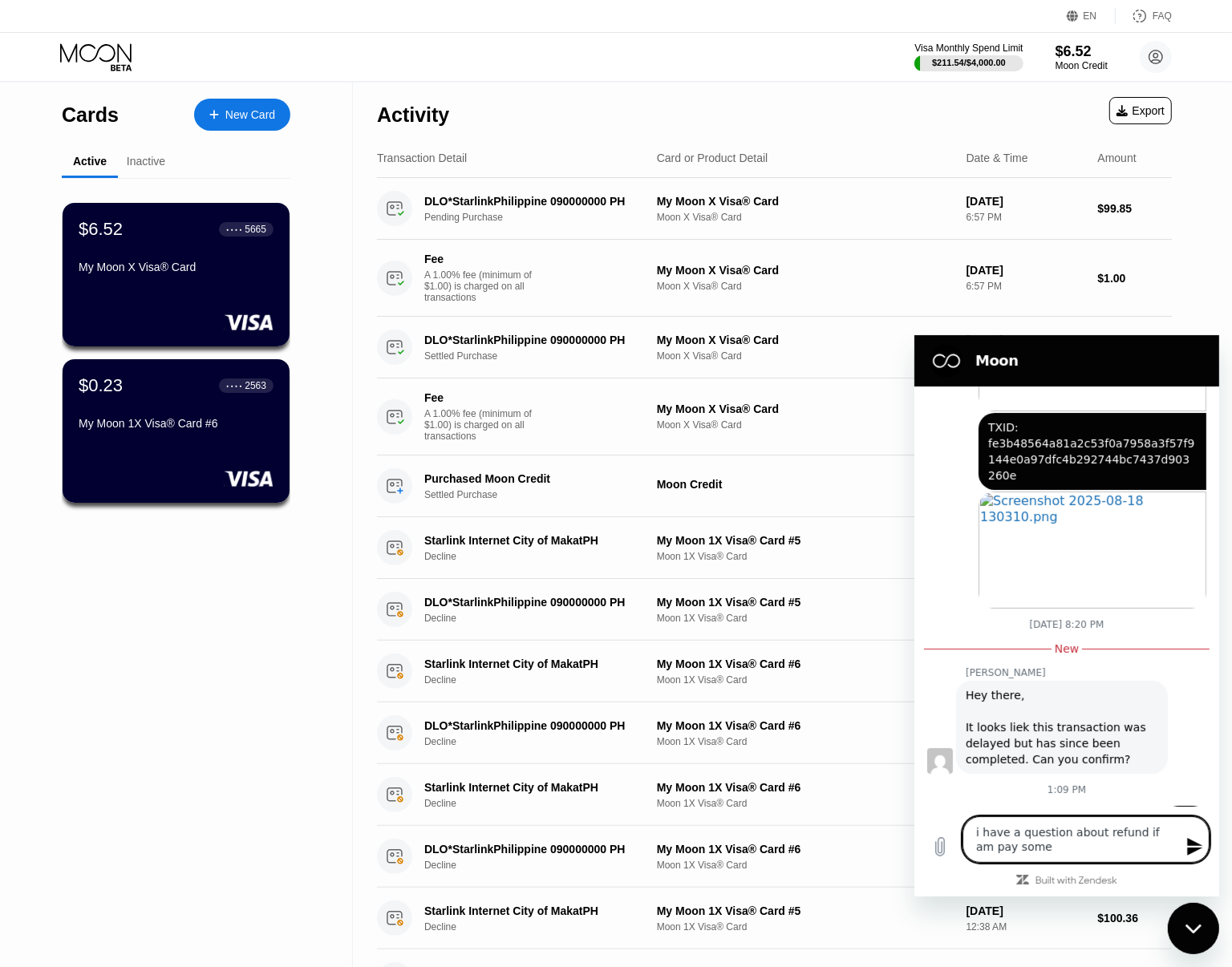
type textarea "i have a question about refund if am pay some"
type textarea "x"
type textarea "i have a question about refund if am pay some"
type textarea "x"
type textarea "i have a question about refund if am pay somet"
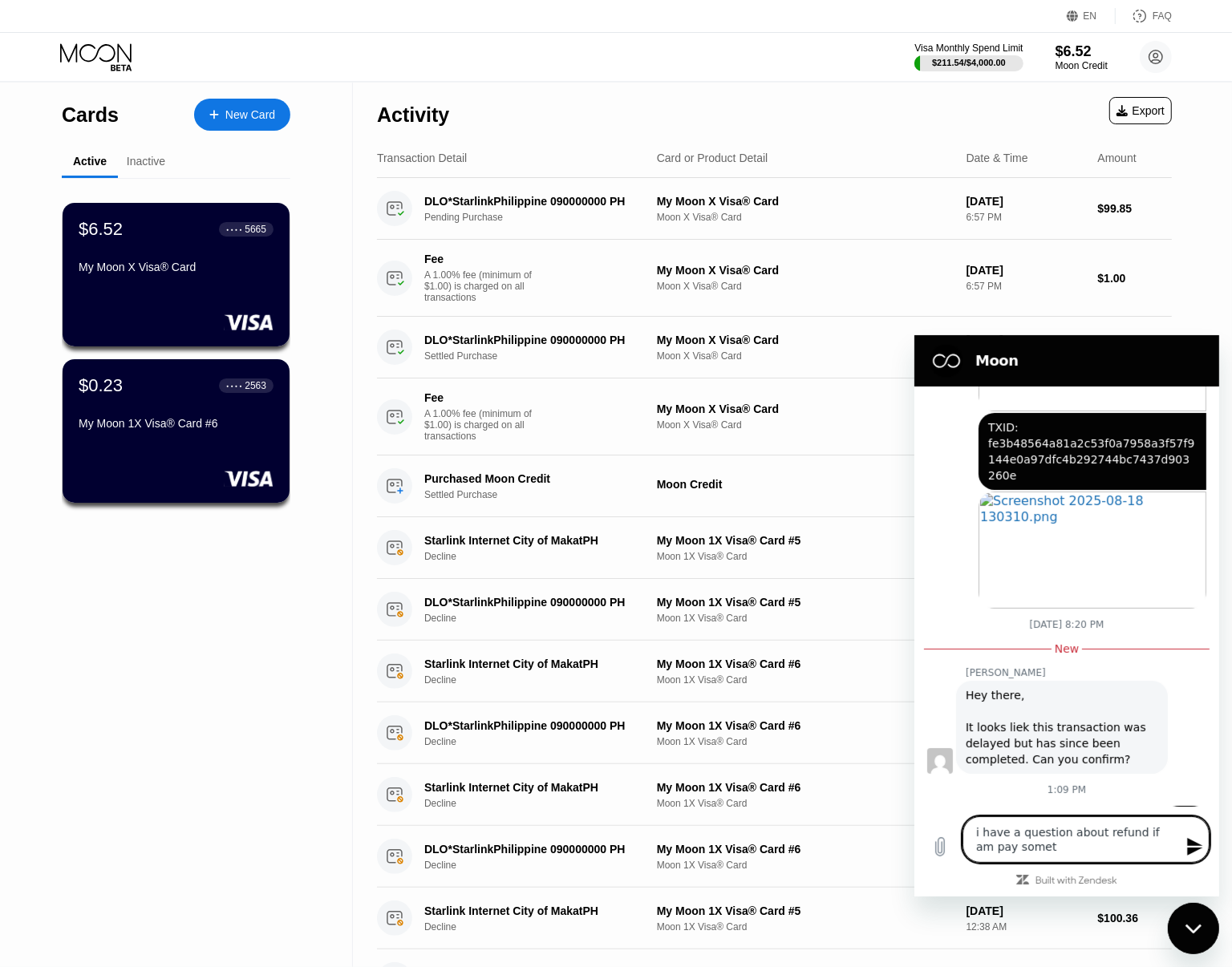
type textarea "x"
type textarea "i have a question about refund if am pay someti"
type textarea "x"
type textarea "i have a question about refund if am pay sometin"
type textarea "x"
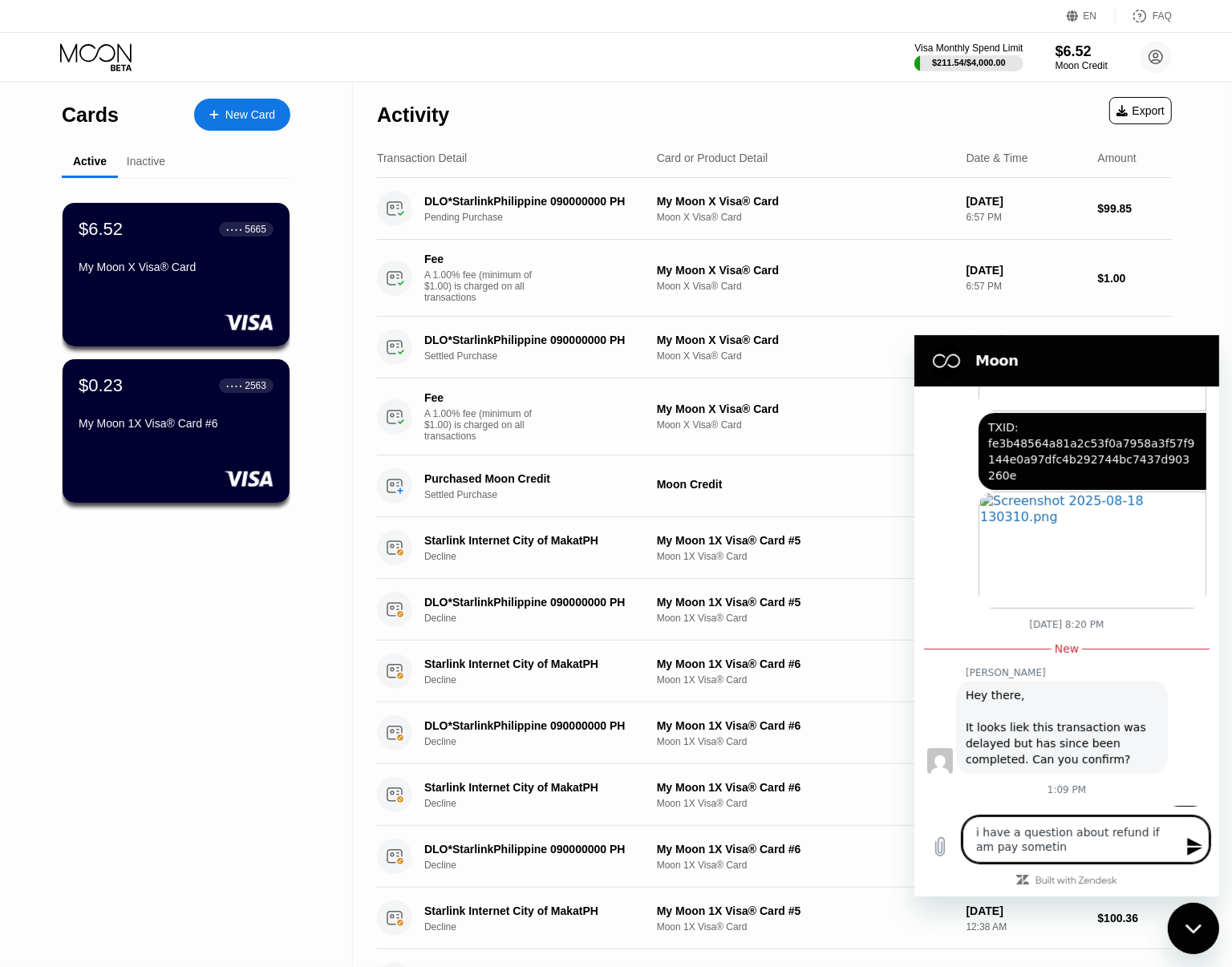
type textarea "i have a question about refund if am pay someting"
type textarea "x"
type textarea "i have a question about refund if am pay someting"
type textarea "x"
type textarea "i have a question about refund if am pay someting a"
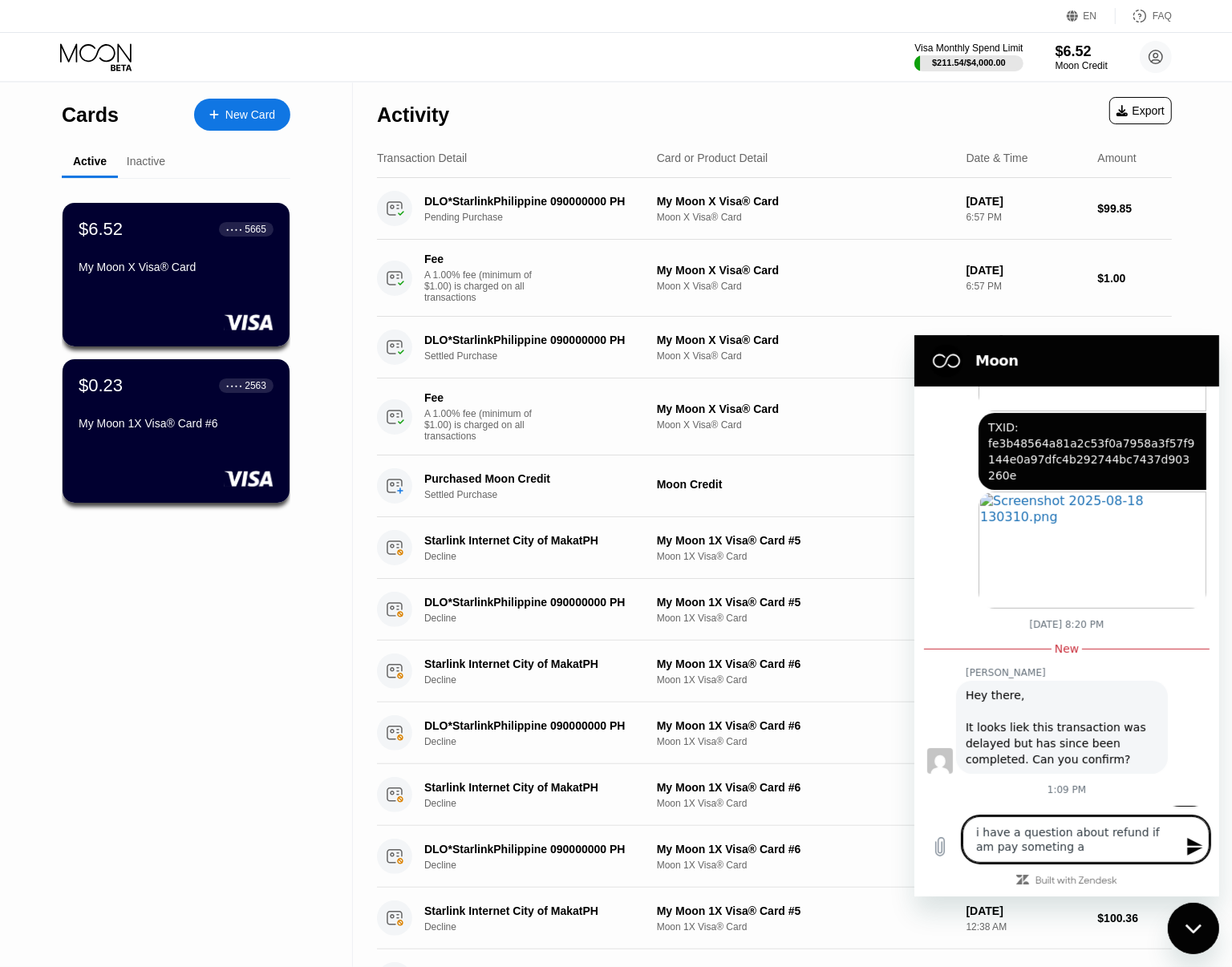
type textarea "x"
type textarea "i have a question about refund if am pay someting an"
type textarea "x"
type textarea "i have a question about refund if am pay someting and"
type textarea "x"
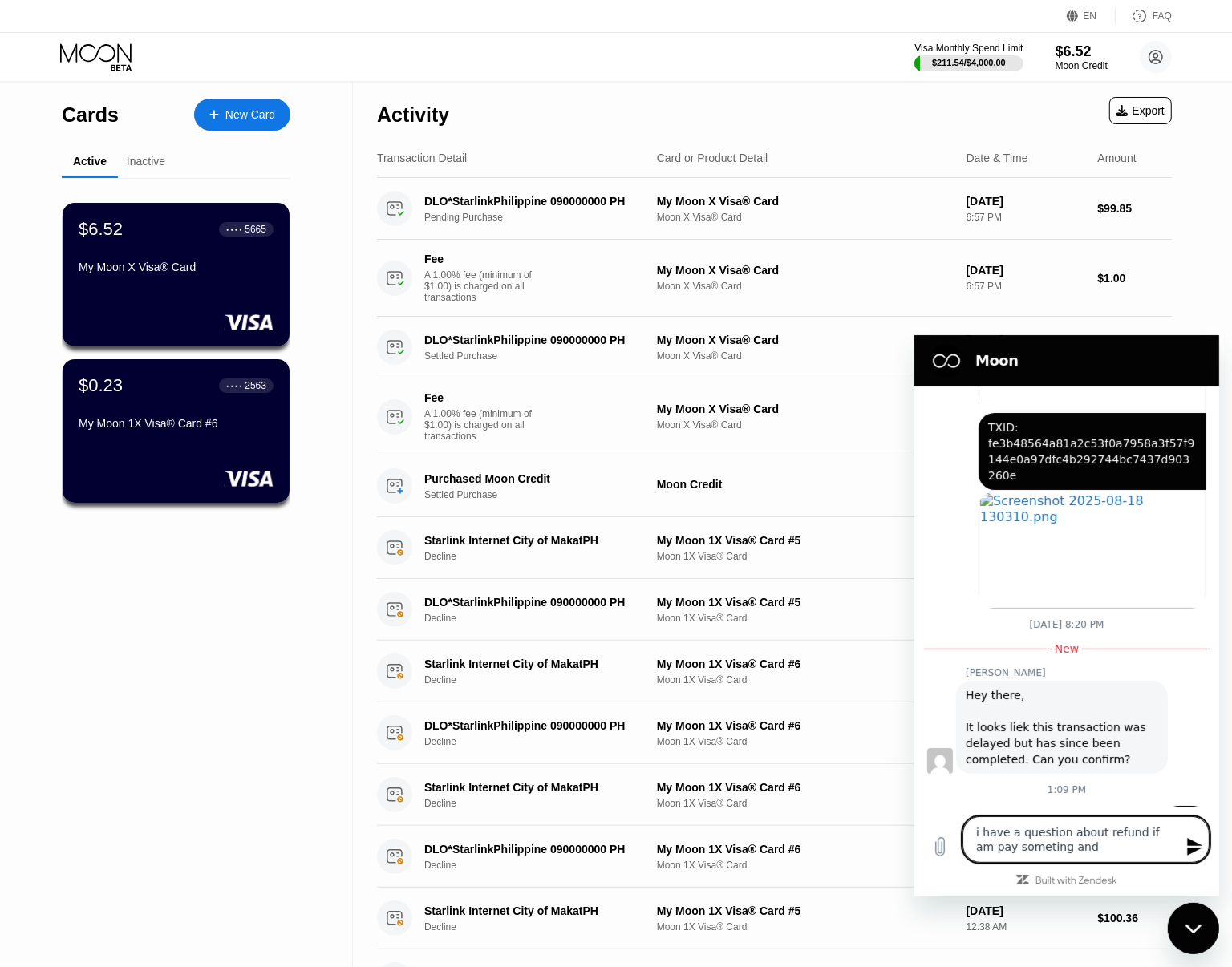
type textarea "i have a question about refund if am pay someting and"
type textarea "x"
type textarea "i have a question about refund if am pay someting and s"
type textarea "x"
type textarea "i have a question about refund if am pay someting and si"
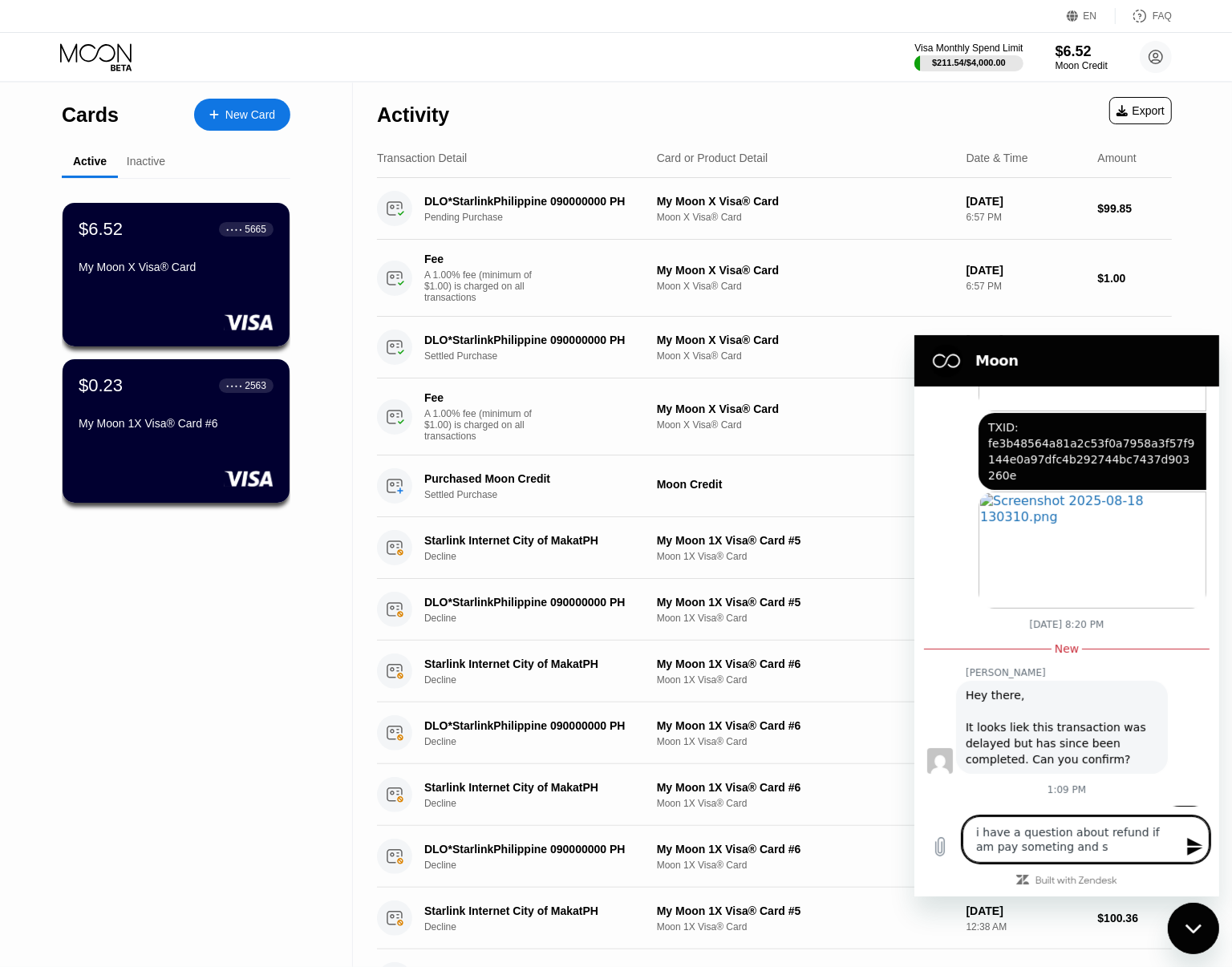
type textarea "x"
type textarea "i have a question about refund if am pay someting and"
type textarea "x"
type textarea "i have a question about refund if am pay someting and s"
type textarea "x"
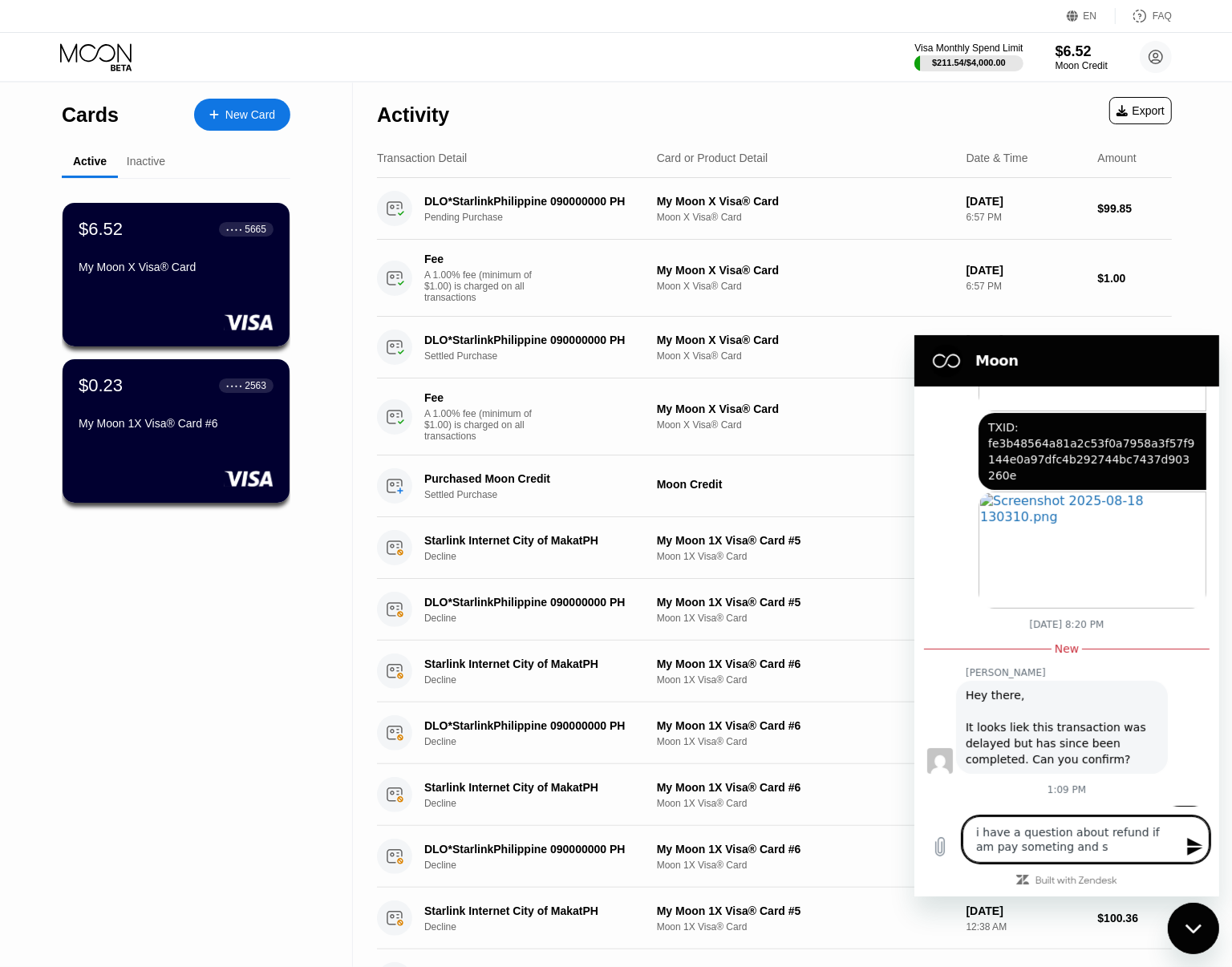
type textarea "i have a question about refund if am pay someting and si"
type textarea "x"
type textarea "i have a question about refund if am pay someting and sit"
type textarea "x"
type textarea "i have a question about refund if am pay someting and site"
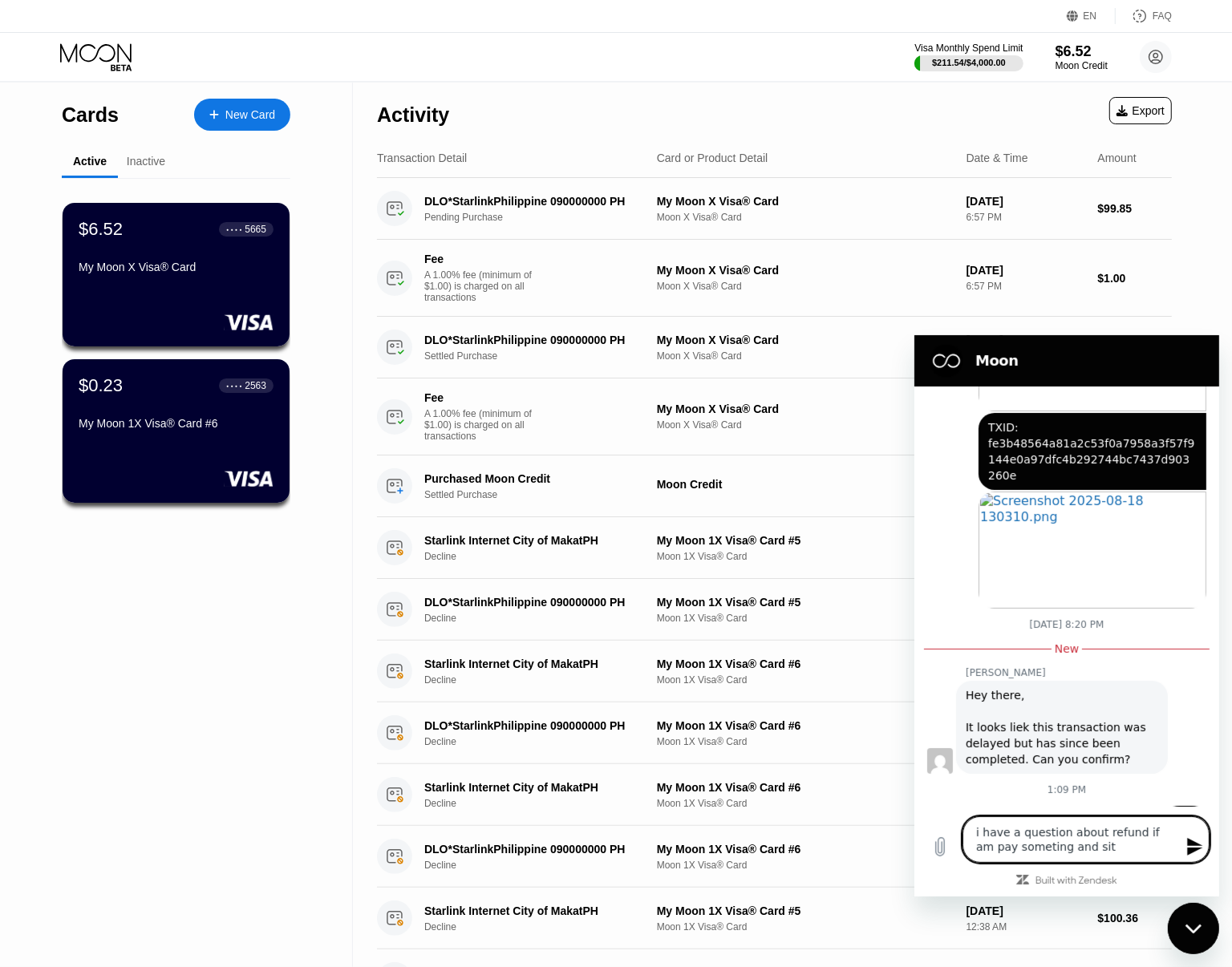
type textarea "x"
type textarea "i have a question about refund if am pay someting and site"
type textarea "x"
type textarea "i have a question about refund if am pay someting and"
type textarea "x"
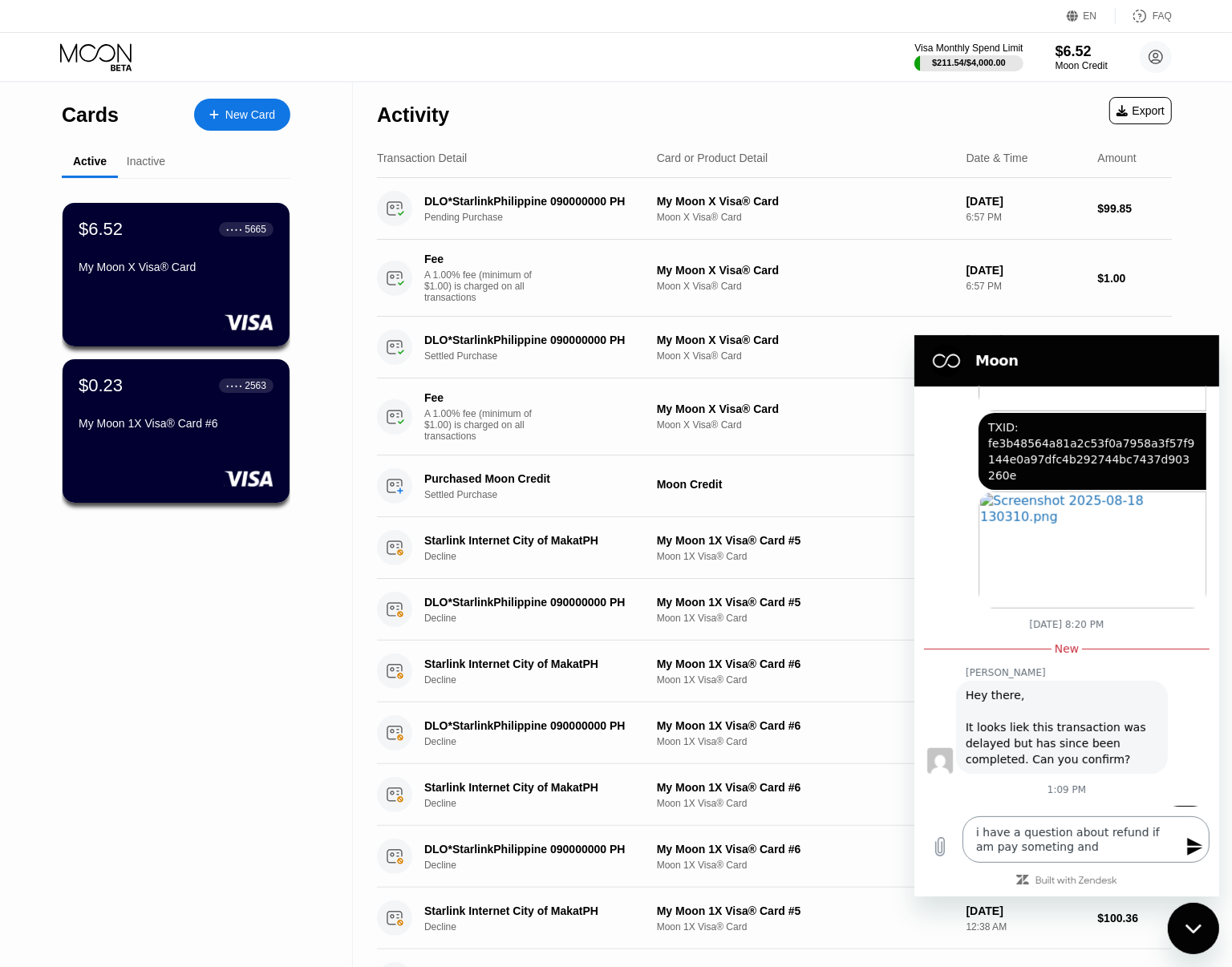
type textarea "i have a question about refund if am pay something and"
type textarea "x"
click at [1108, 849] on textarea "i have a question about refund if am pay something and" at bounding box center [1085, 839] width 247 height 46
type textarea "i have a question about refund if am pay something and t"
type textarea "x"
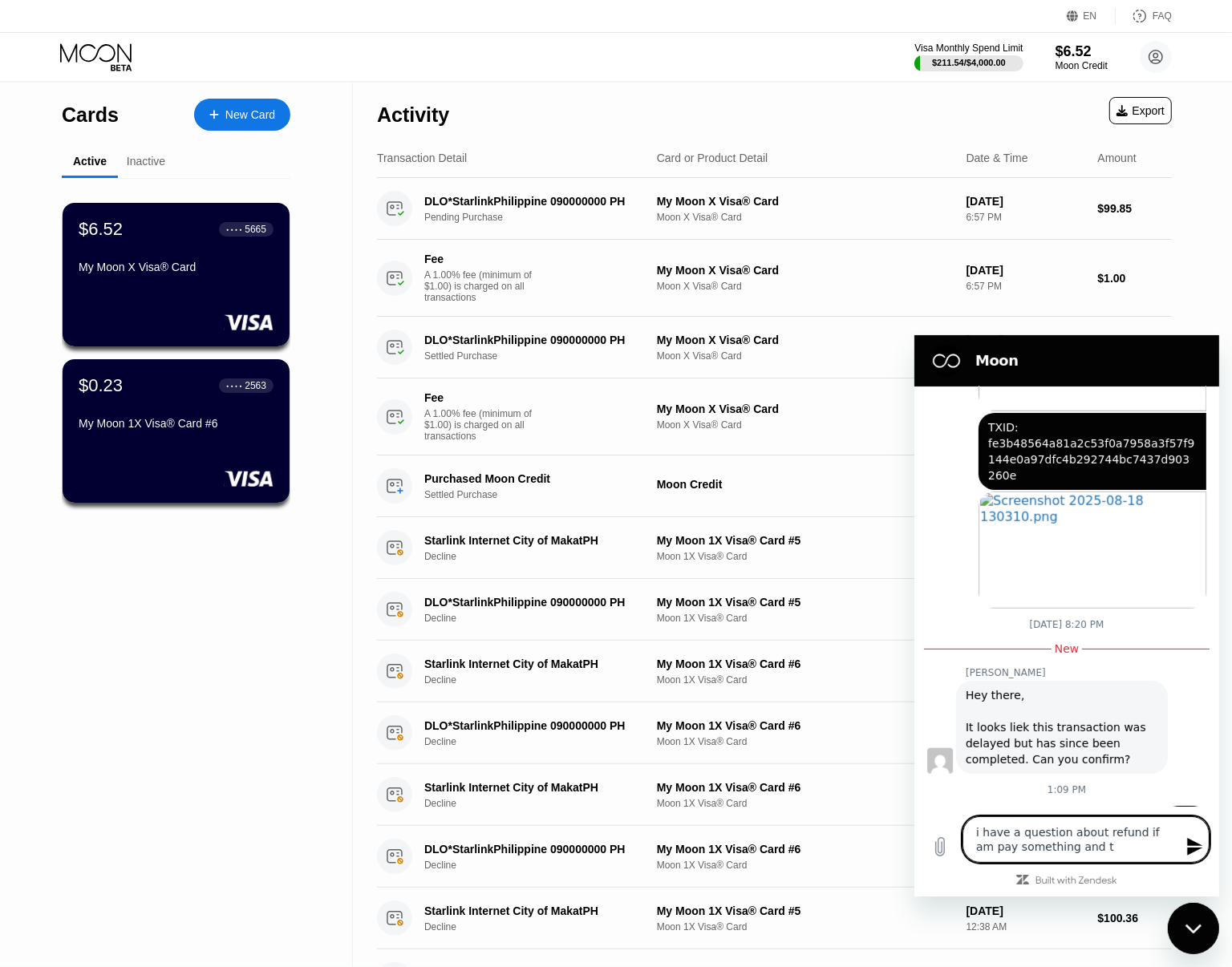
type textarea "i have a question about refund if am pay something and th"
type textarea "x"
type textarea "i have a question about refund if am pay something and the"
type textarea "x"
type textarea "i have a question about refund if am pay something and the"
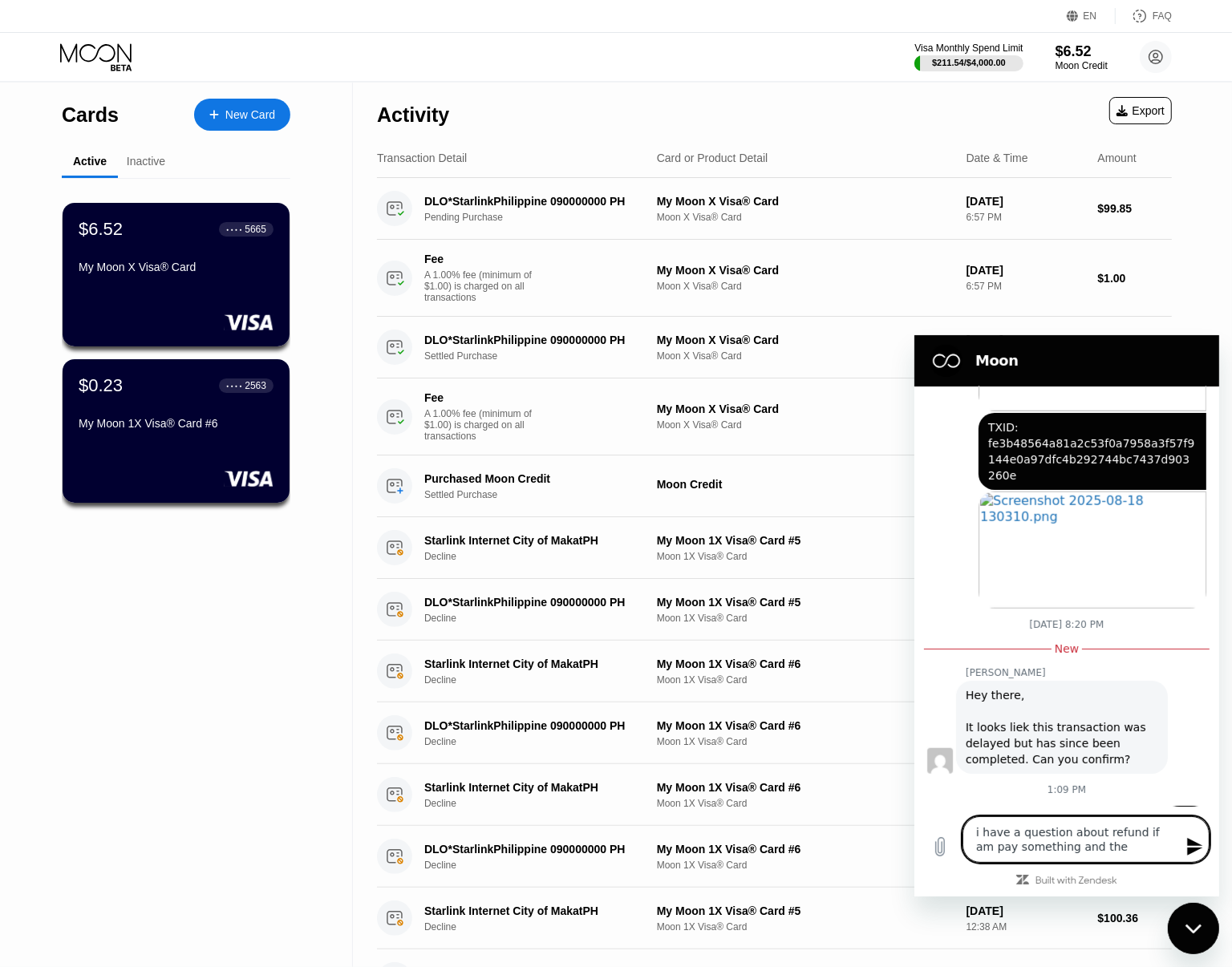
type textarea "x"
type textarea "i have a question about refund if am pay something and the s"
type textarea "x"
type textarea "i have a question about refund if am pay something and the si"
type textarea "x"
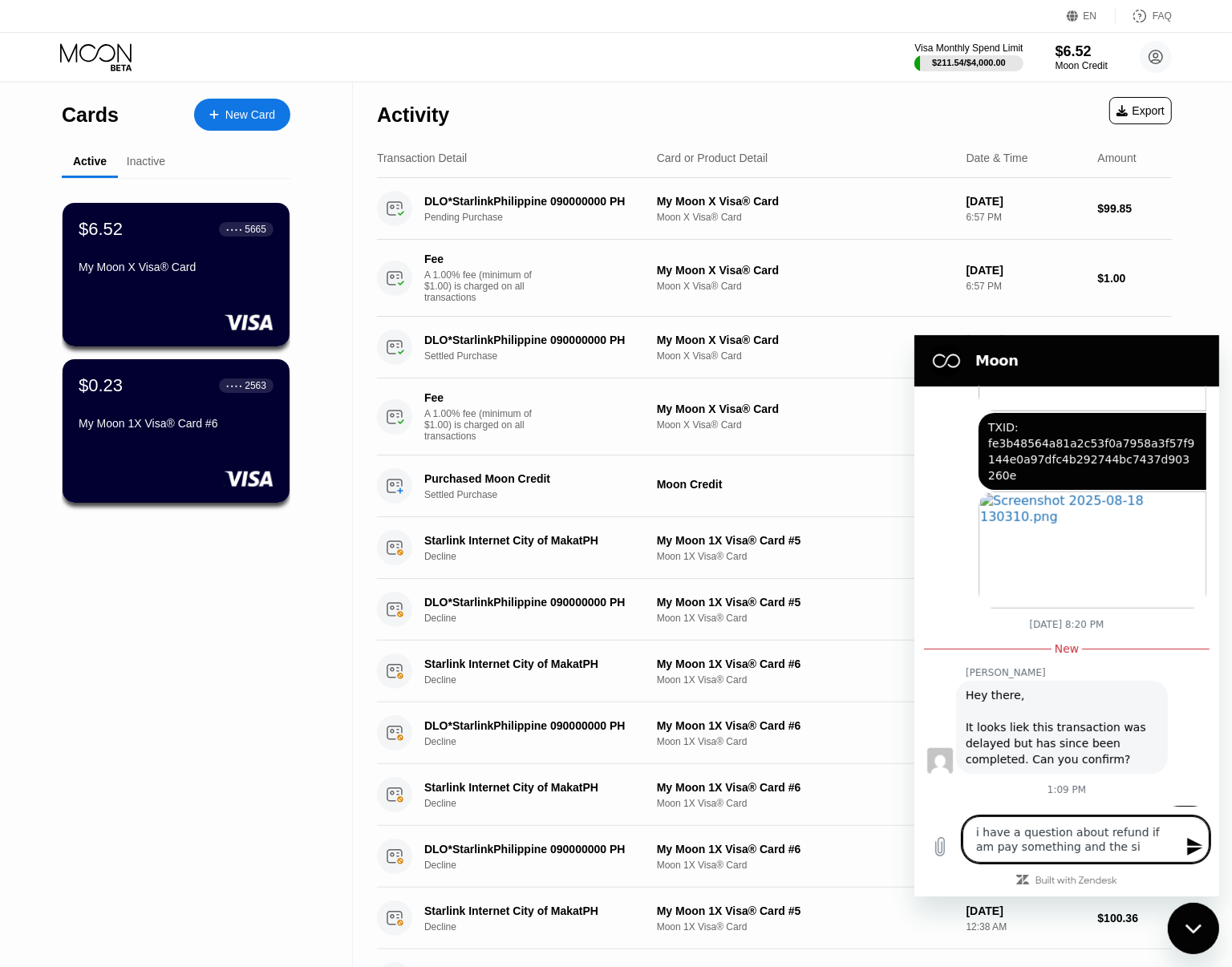
type textarea "i have a question about refund if am pay something and the sit"
type textarea "x"
type textarea "i have a question about refund if am pay something and the site"
type textarea "x"
type textarea "i have a question about refund if am pay something and the site"
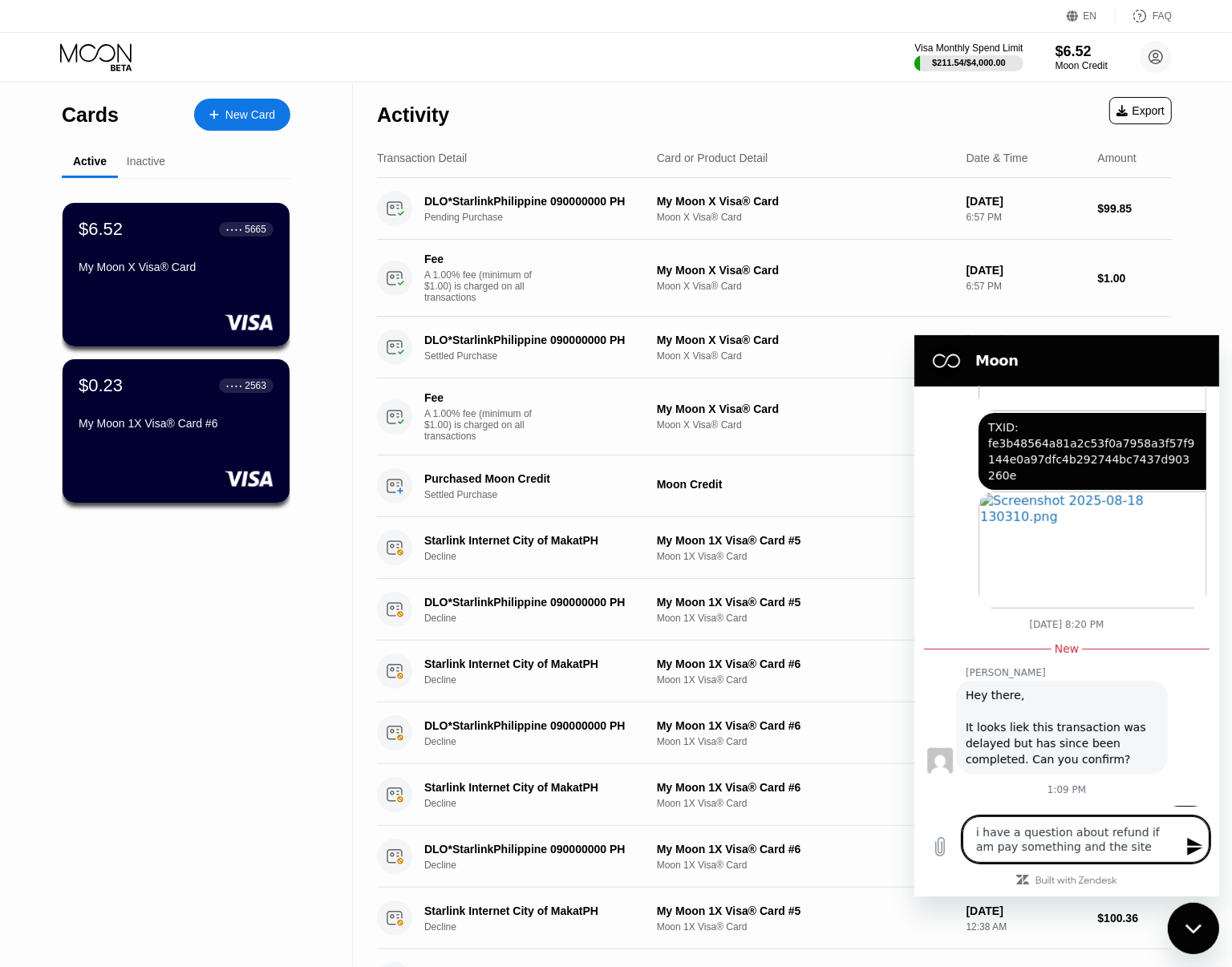
type textarea "x"
type textarea "i have a question about refund if am pay something and the"
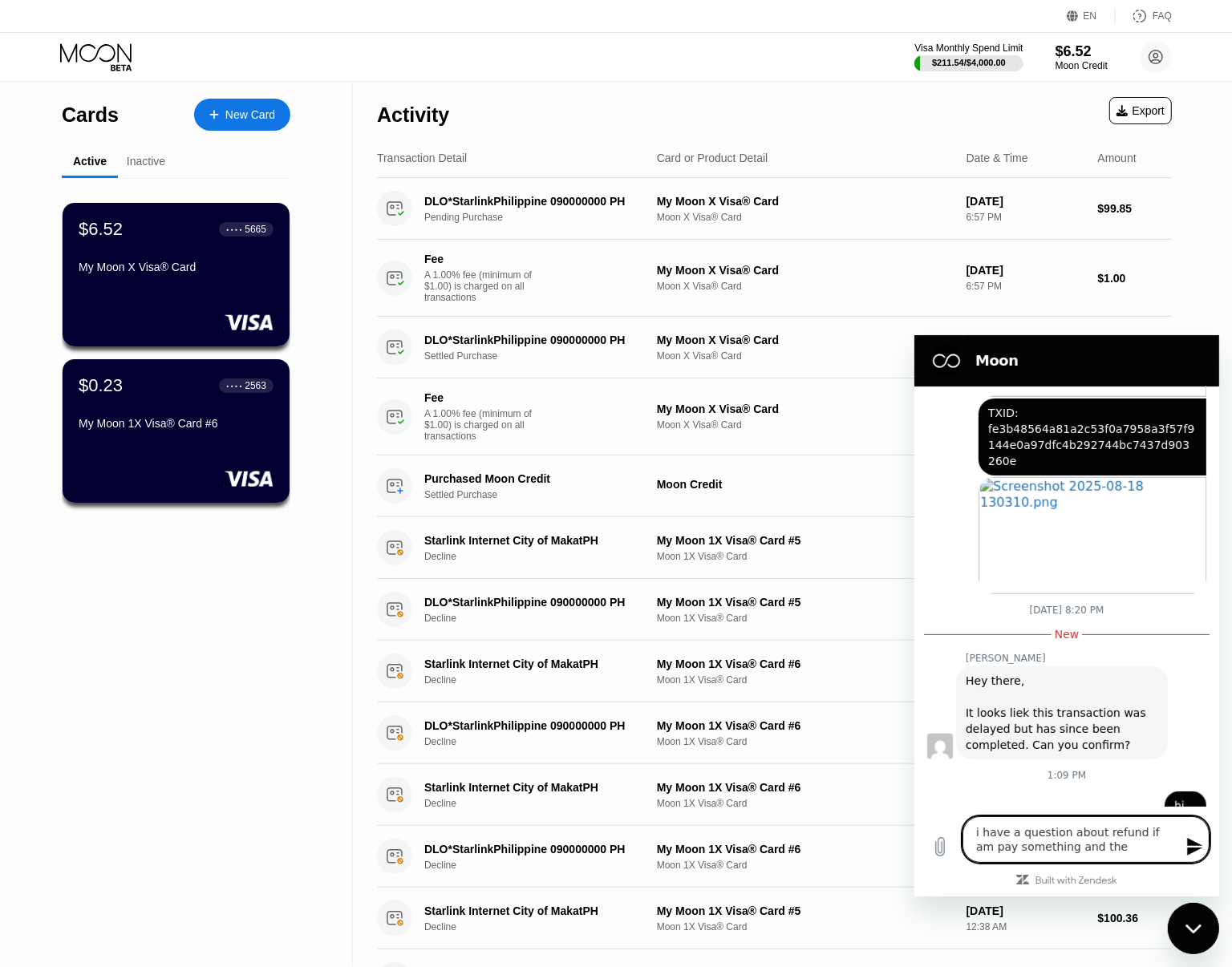
click at [1100, 851] on textarea "i have a question about refund if am pay something and the" at bounding box center [1085, 839] width 247 height 46
paste textarea "If I regret it and the site returns the money to my card, can I still use the r…"
click at [1083, 816] on textarea "i have a question about refund if am pay something and the If I regret it and t…" at bounding box center [1085, 824] width 247 height 76
click at [1201, 853] on icon "Send message" at bounding box center [1194, 846] width 19 height 19
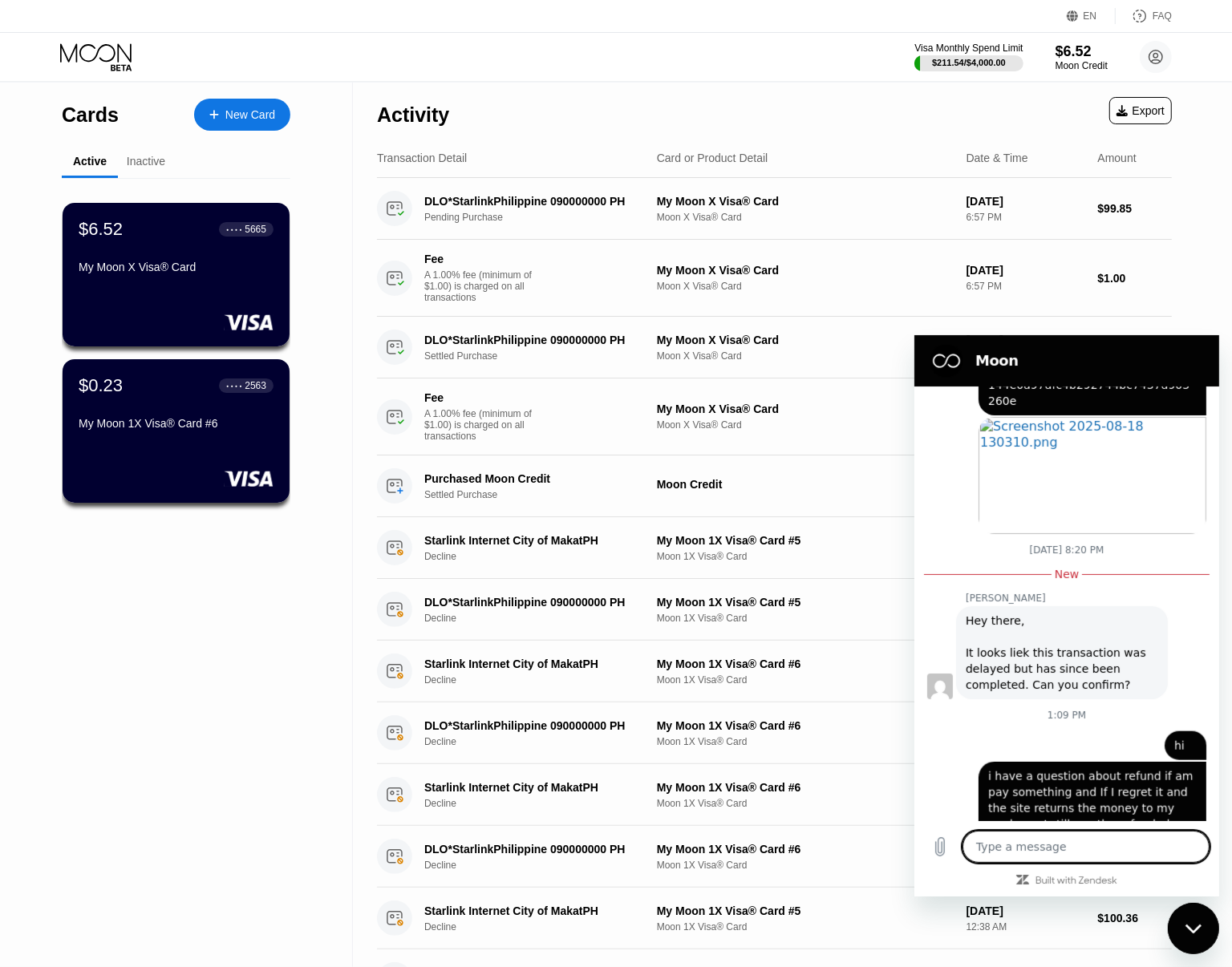
scroll to position [1437, 0]
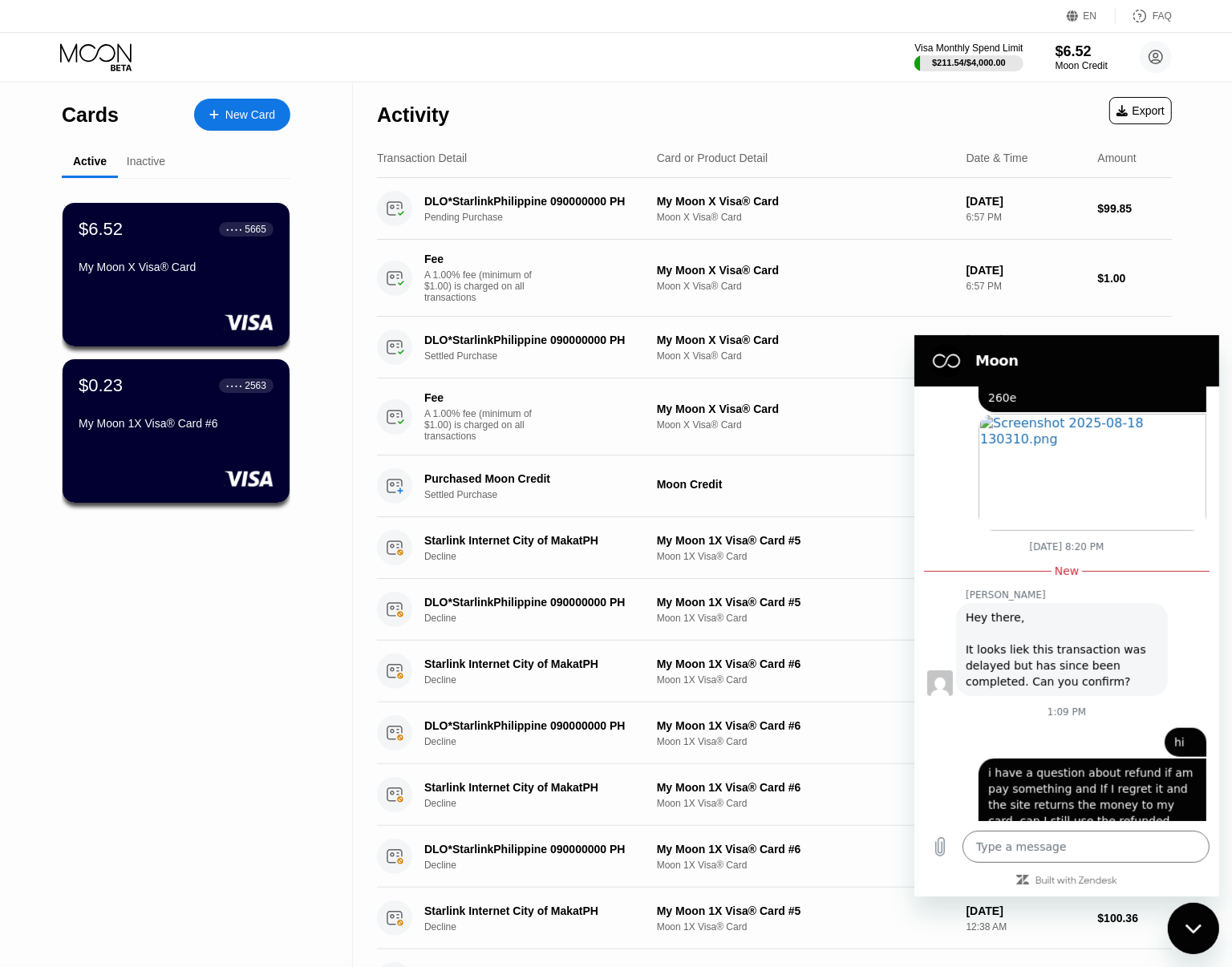
click at [1100, 789] on span "i have a question about refund if am pay something and If I regret it and the s…" at bounding box center [1091, 804] width 208 height 77
copy span "refunded"
click at [291, 576] on div "Cards New Card Active Inactive $6.52 ● ● ● ● 5665 My Moon X Visa® Card $0.23 ● …" at bounding box center [176, 621] width 353 height 1078
click at [1167, 15] on div "FAQ" at bounding box center [1161, 15] width 19 height 11
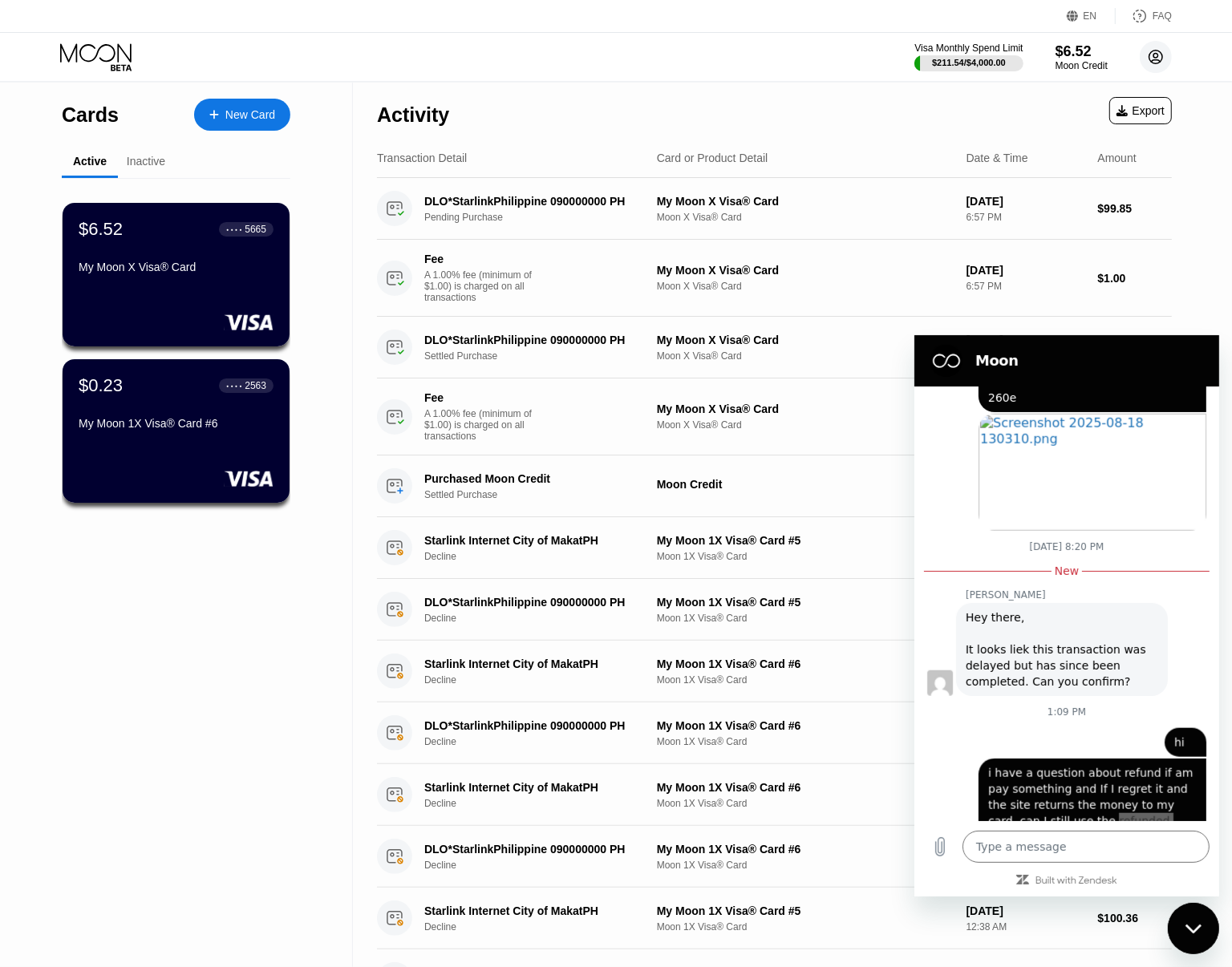
click at [1164, 62] on circle at bounding box center [1155, 57] width 32 height 32
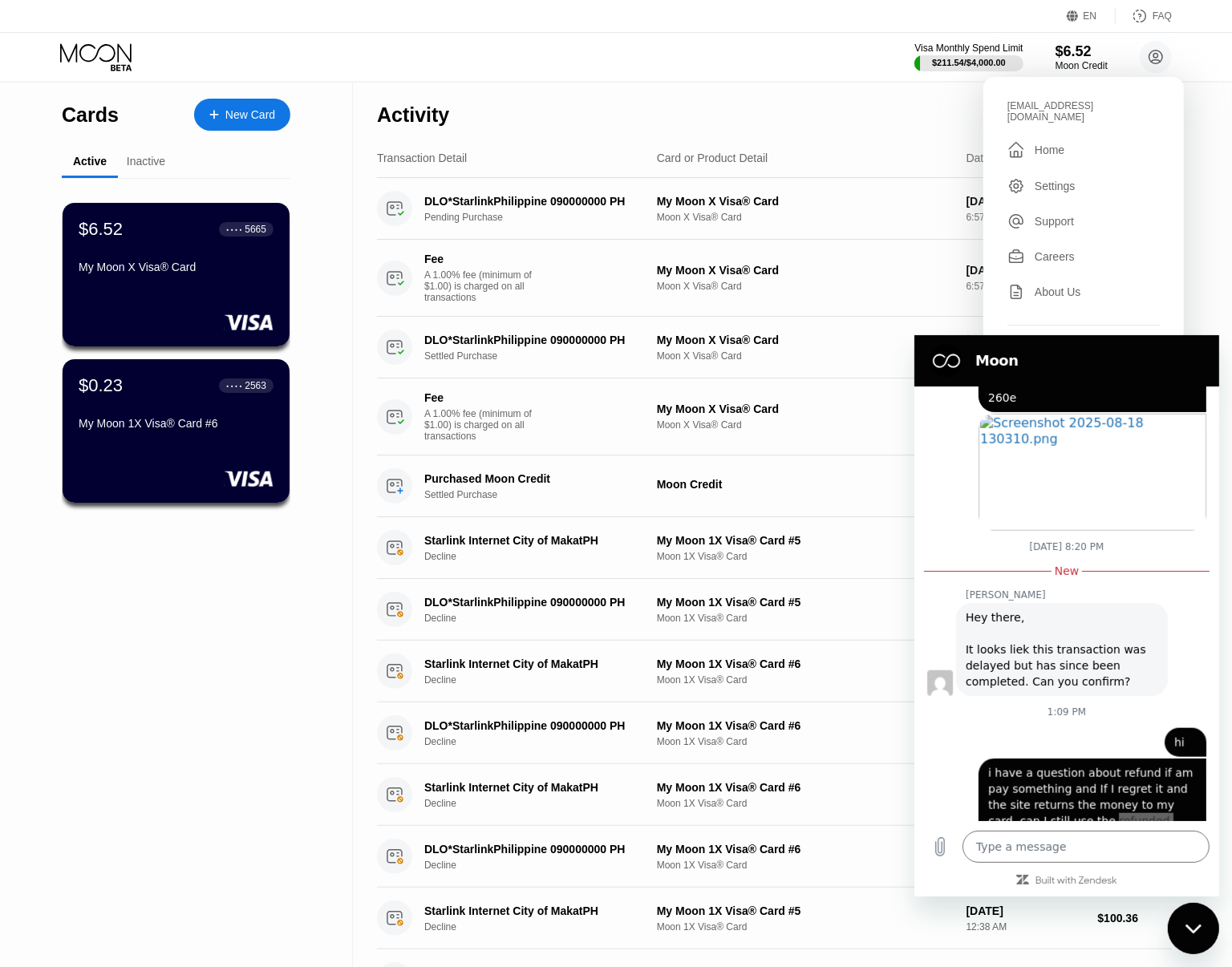
click at [1065, 180] on div "Settings" at bounding box center [1055, 186] width 41 height 13
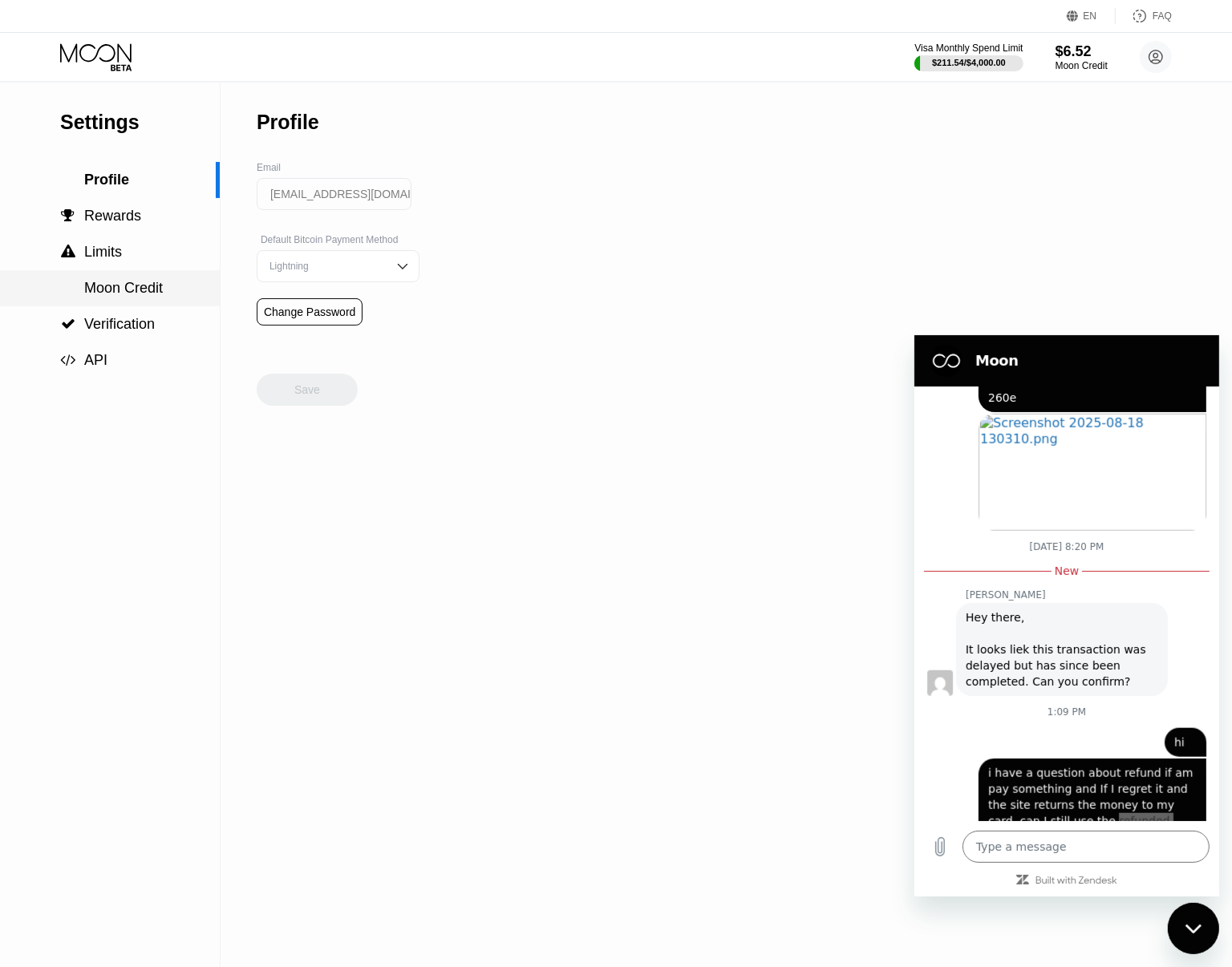
click at [150, 289] on span "Moon Credit" at bounding box center [123, 287] width 78 height 16
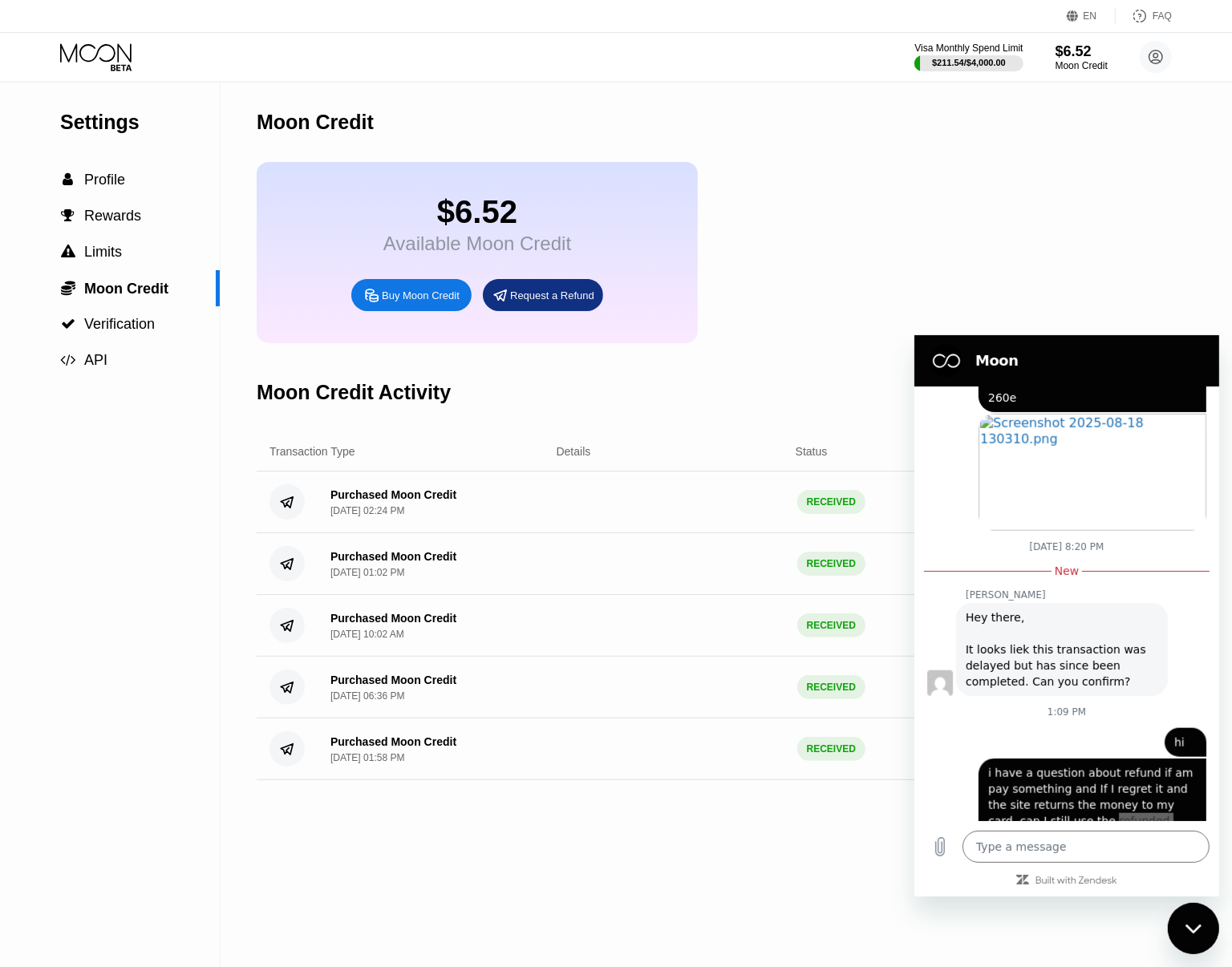
click at [1193, 908] on div "Close messaging window" at bounding box center [1192, 928] width 48 height 48
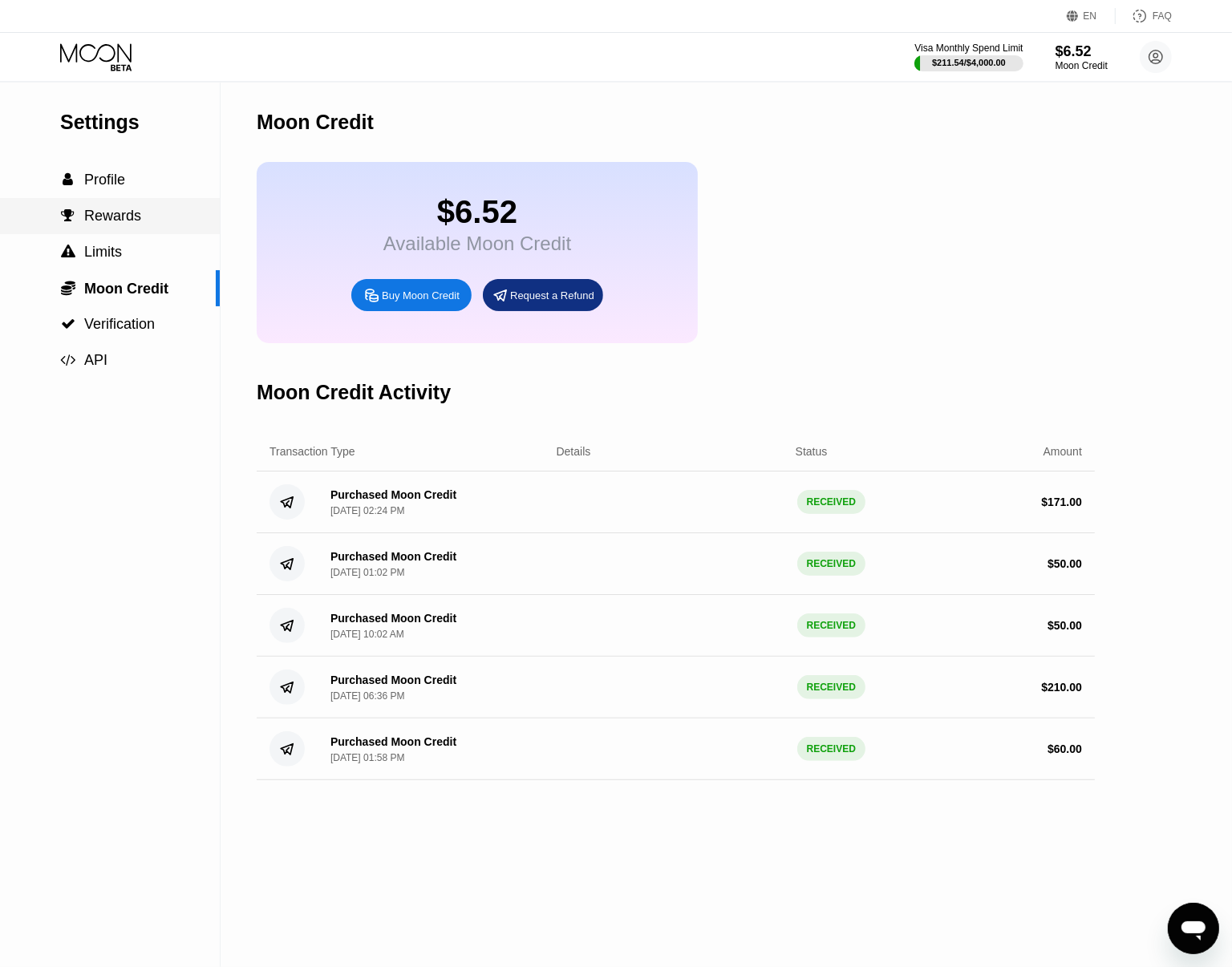
click at [129, 211] on span "Rewards" at bounding box center [113, 215] width 57 height 16
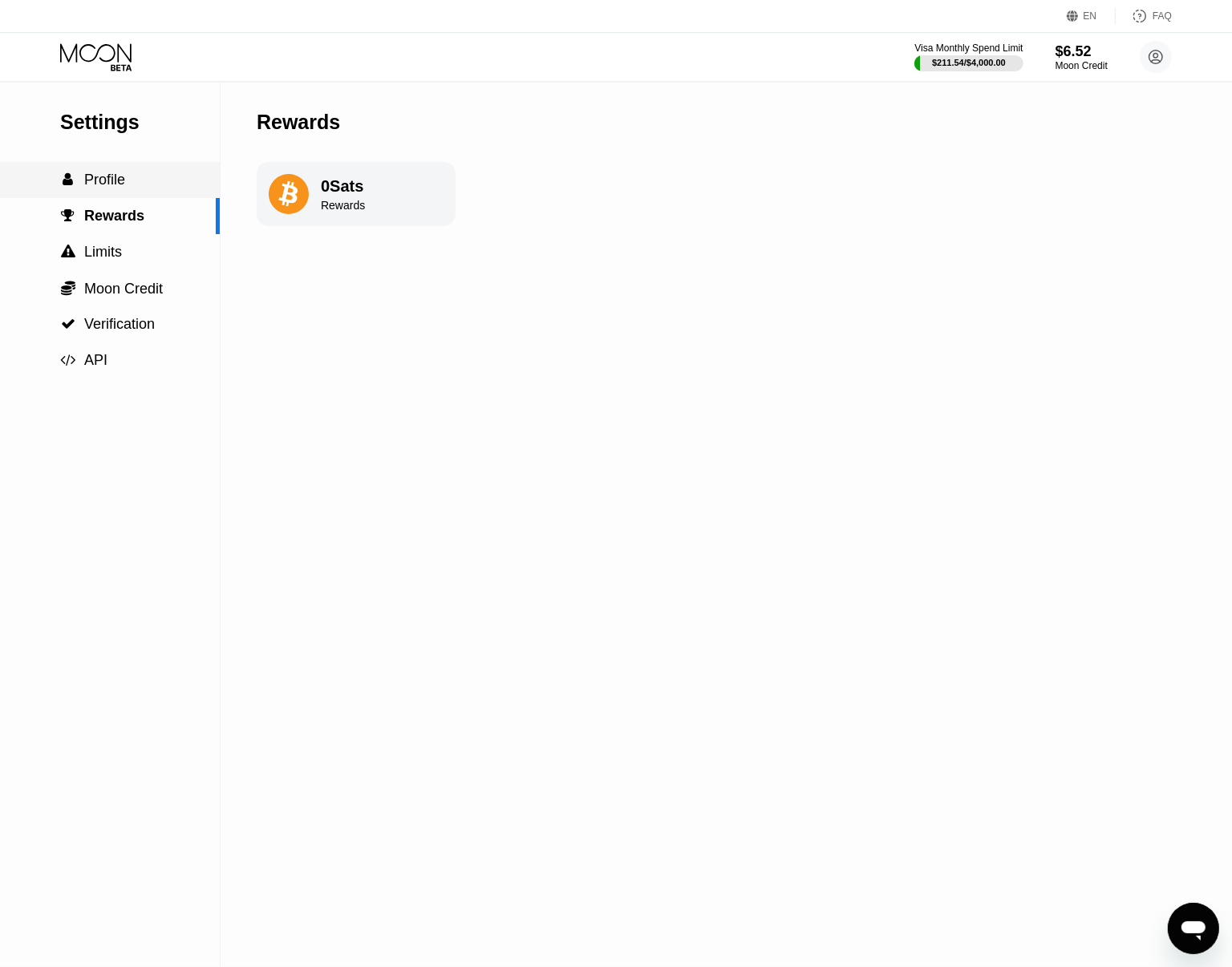
drag, startPoint x: 131, startPoint y: 191, endPoint x: 129, endPoint y: 226, distance: 35.1
click at [131, 188] on div " Profile" at bounding box center [109, 180] width 219 height 17
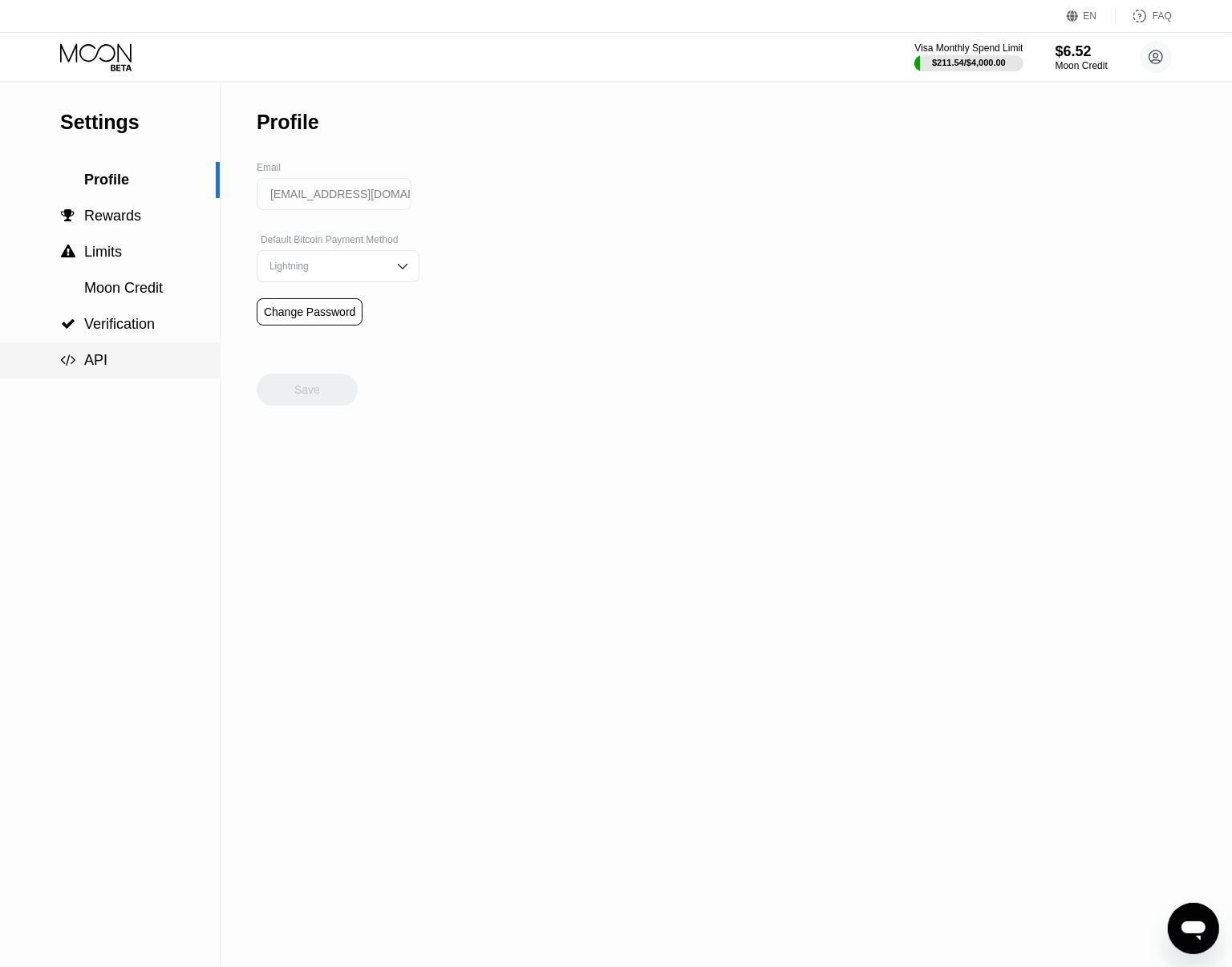
click at [131, 348] on div " API" at bounding box center [109, 360] width 219 height 36
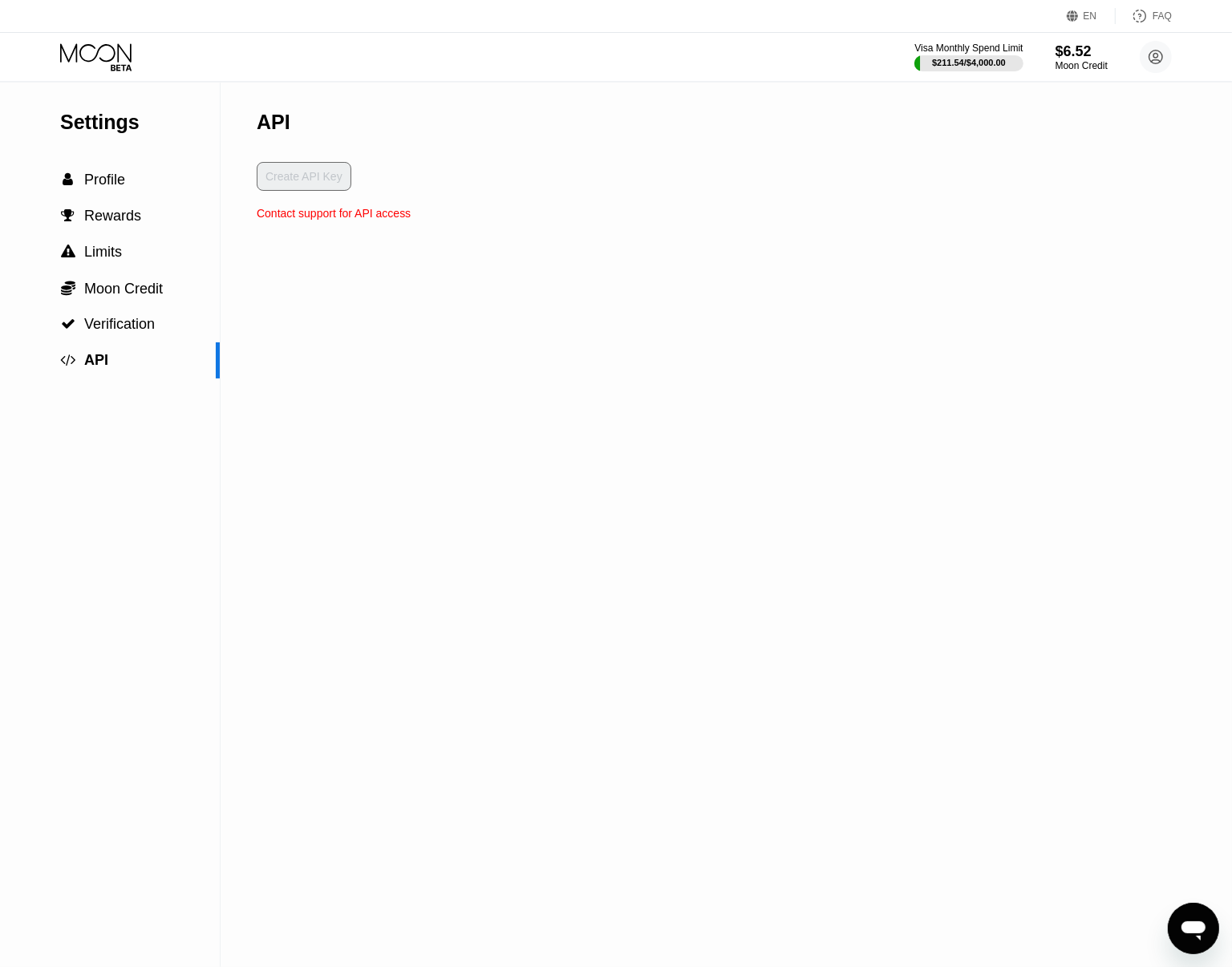
click at [131, 126] on div "Settings" at bounding box center [139, 122] width 159 height 23
click at [1061, 59] on div "$6.52" at bounding box center [1081, 51] width 53 height 17
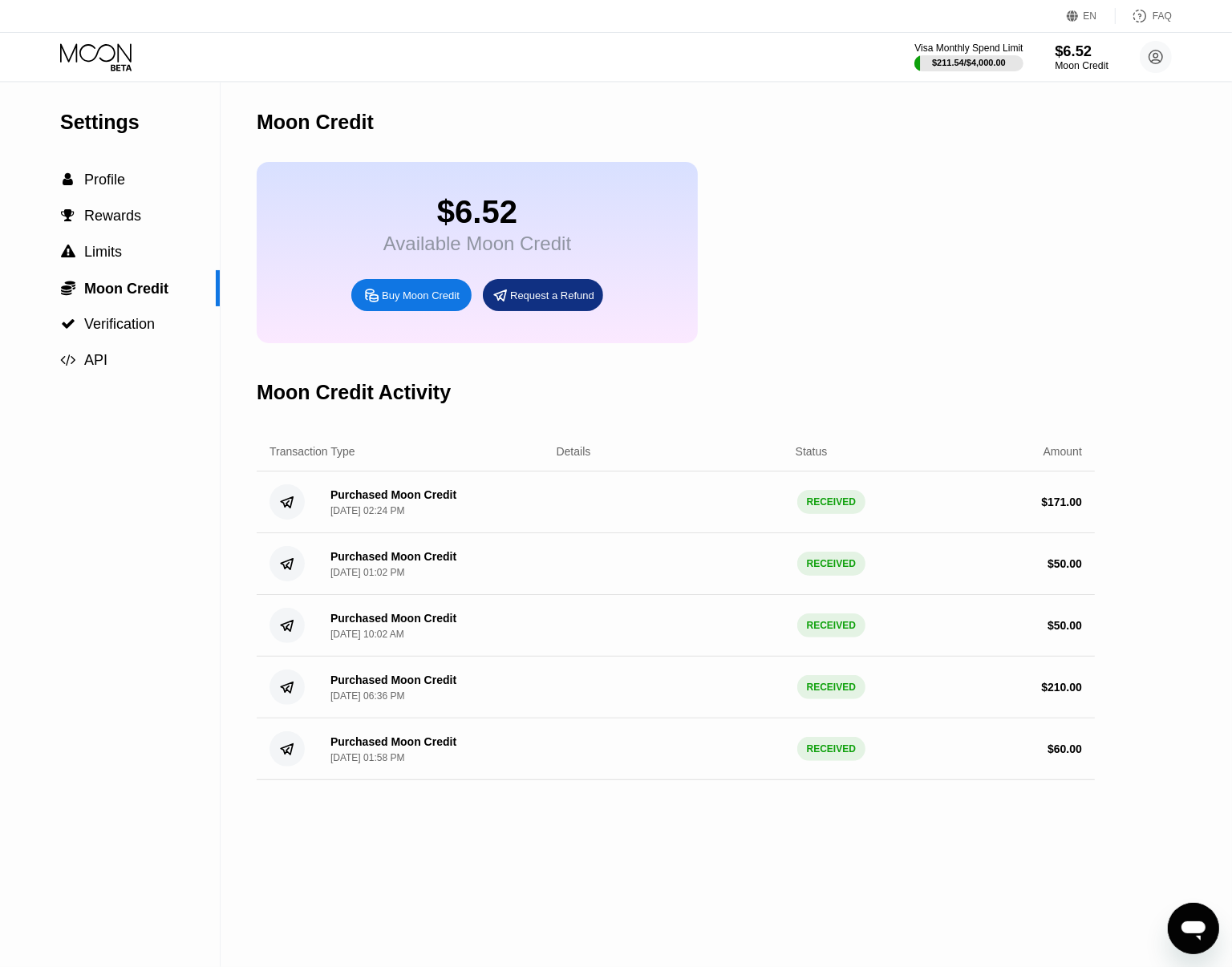
click at [1072, 52] on div "$6.52" at bounding box center [1081, 51] width 53 height 17
drag, startPoint x: 1072, startPoint y: 52, endPoint x: 1081, endPoint y: 53, distance: 9.1
click at [1081, 53] on div "$6.52" at bounding box center [1081, 51] width 53 height 17
drag, startPoint x: 944, startPoint y: 258, endPoint x: 907, endPoint y: 274, distance: 40.3
click at [945, 258] on div "$6.52 Available Moon Credit Buy Moon Credit Request a Refund" at bounding box center [675, 252] width 838 height 182
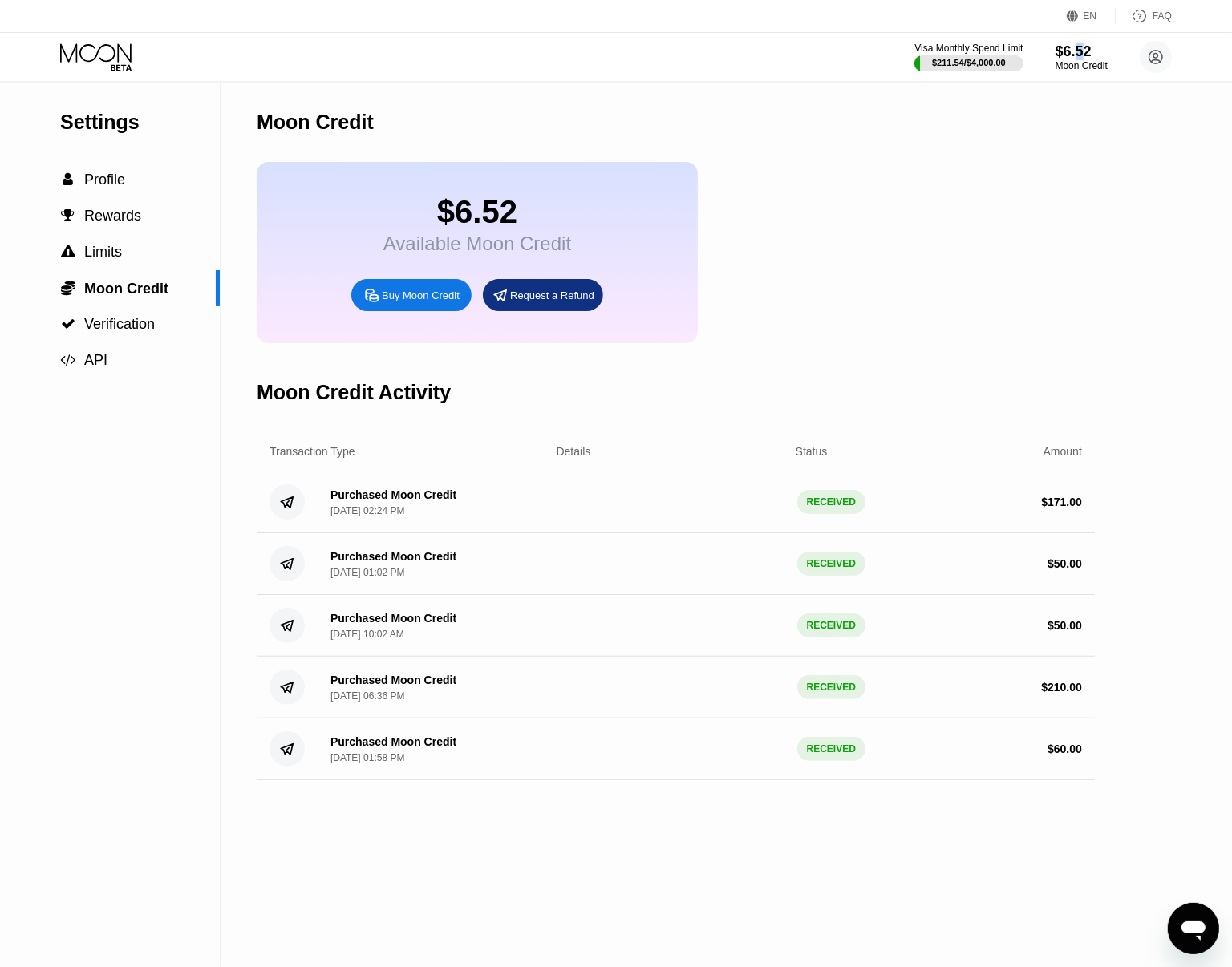
click at [821, 194] on div "$6.52 Available Moon Credit Buy Moon Credit Request a Refund" at bounding box center [675, 252] width 838 height 182
click at [578, 113] on div "Moon Credit" at bounding box center [675, 122] width 838 height 79
click at [780, 174] on div "$6.52 Available Moon Credit Buy Moon Credit Request a Refund" at bounding box center [675, 252] width 838 height 182
click at [124, 63] on icon at bounding box center [97, 57] width 75 height 28
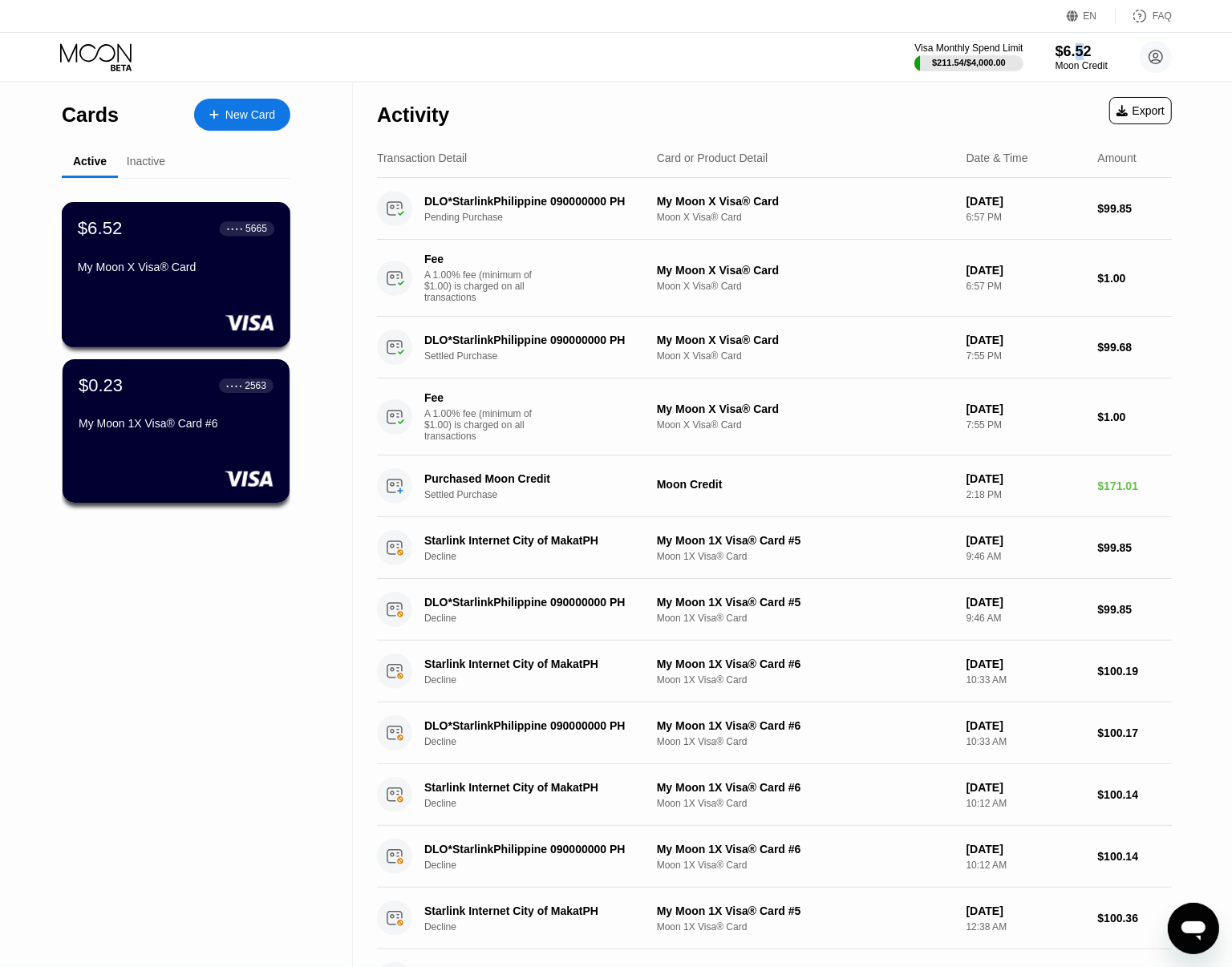
click at [199, 290] on div "$6.52 ● ● ● ● 5665 My Moon X Visa® Card" at bounding box center [176, 274] width 230 height 145
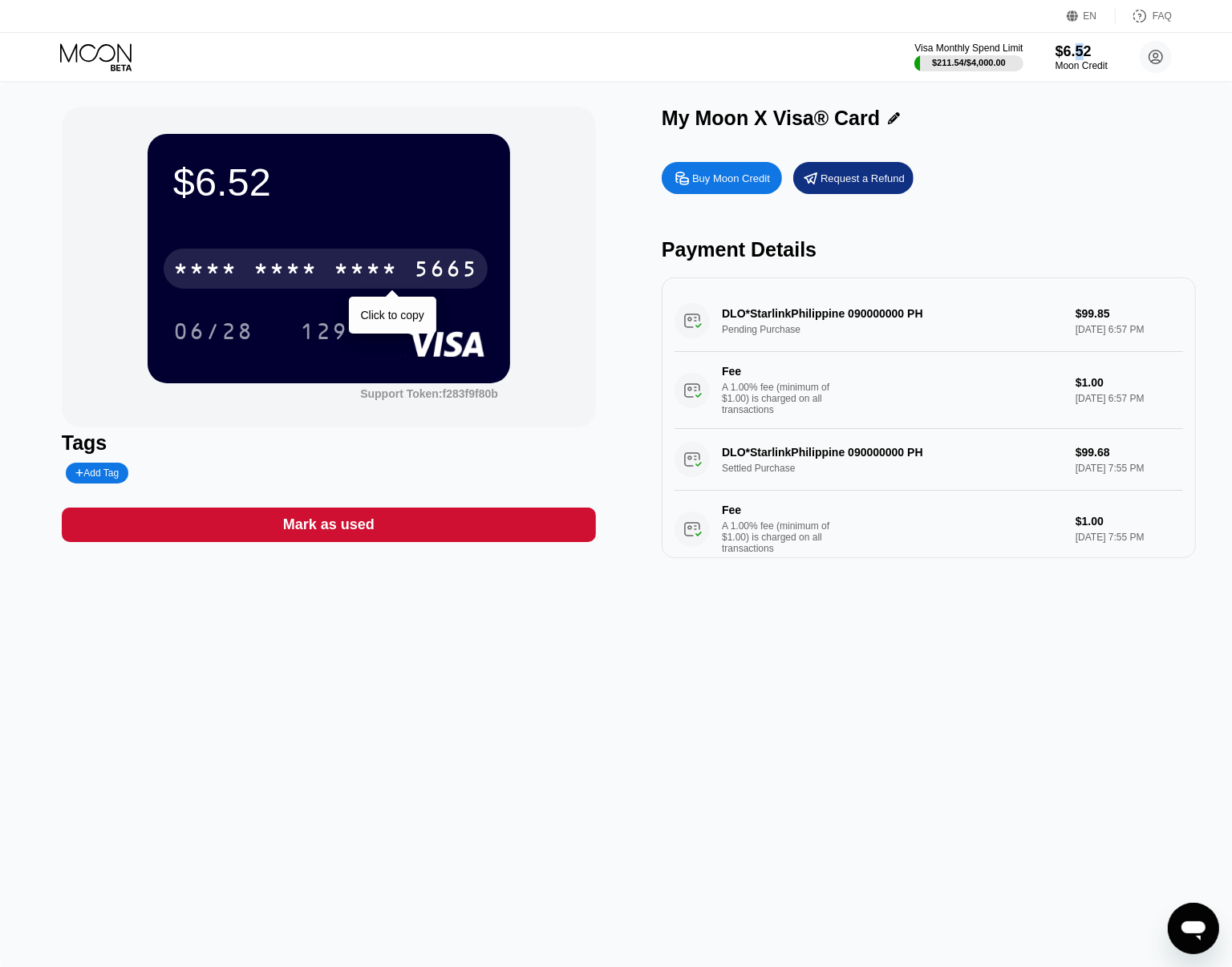
click at [354, 268] on div "* * * *" at bounding box center [366, 271] width 65 height 26
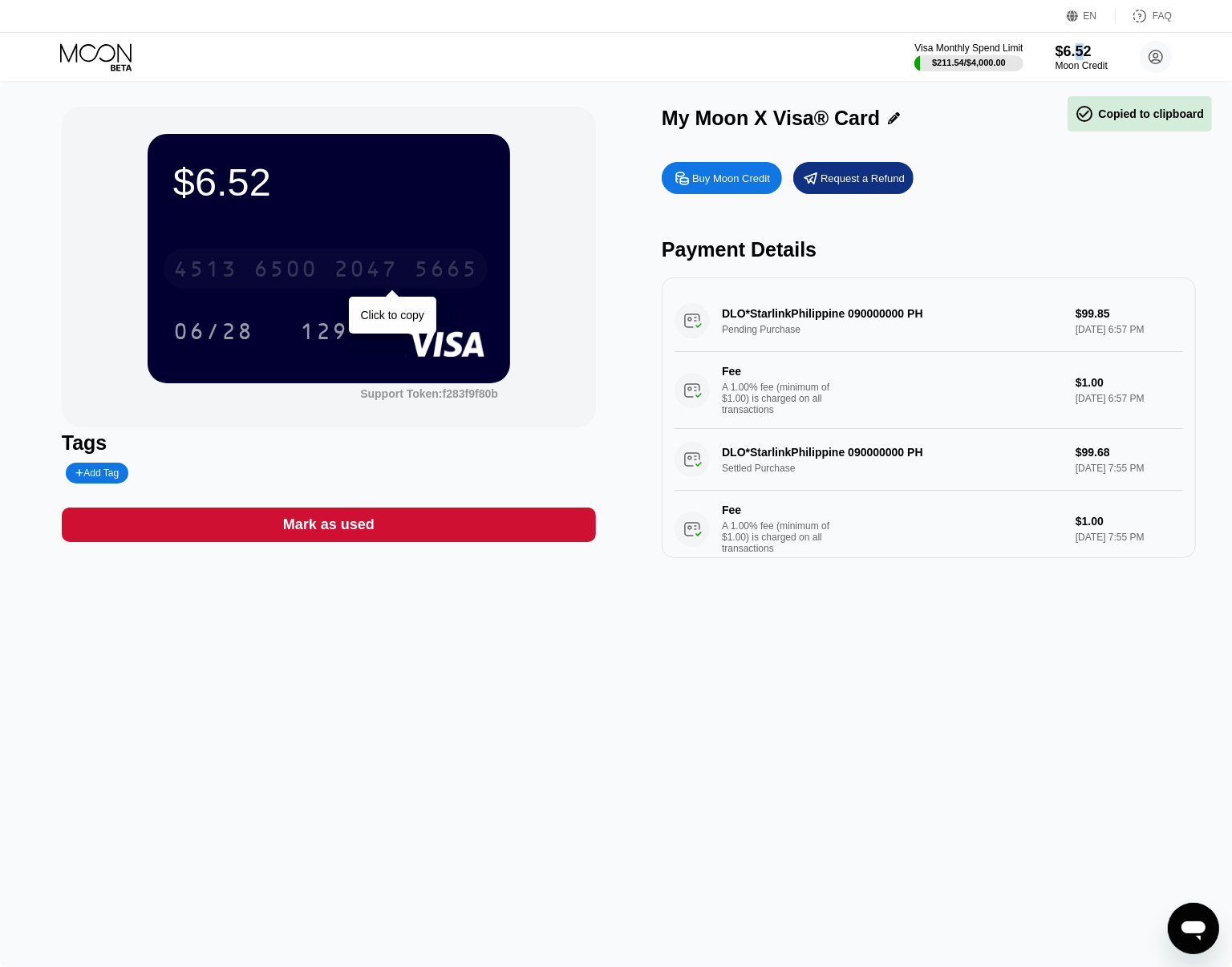
click at [354, 268] on div "2047" at bounding box center [366, 271] width 65 height 26
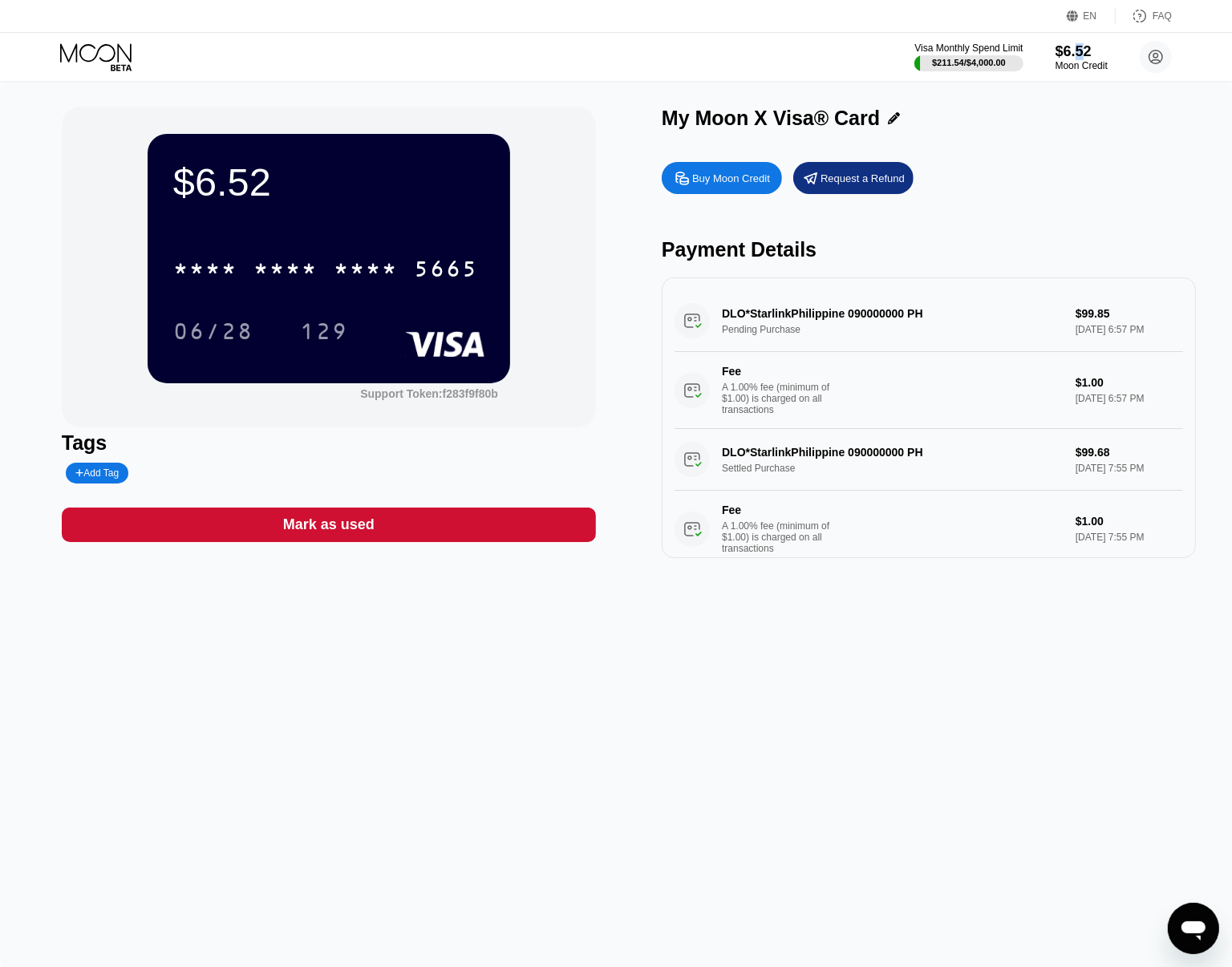
drag, startPoint x: 348, startPoint y: 704, endPoint x: 126, endPoint y: 437, distance: 347.2
click at [348, 704] on div "$6.52 * * * * * * * * * * * * 5665 06/28 129 Support Token: f283f9f80b Tags Add…" at bounding box center [616, 525] width 1232 height 884
click at [1206, 914] on icon "Open messaging window" at bounding box center [1192, 928] width 29 height 29
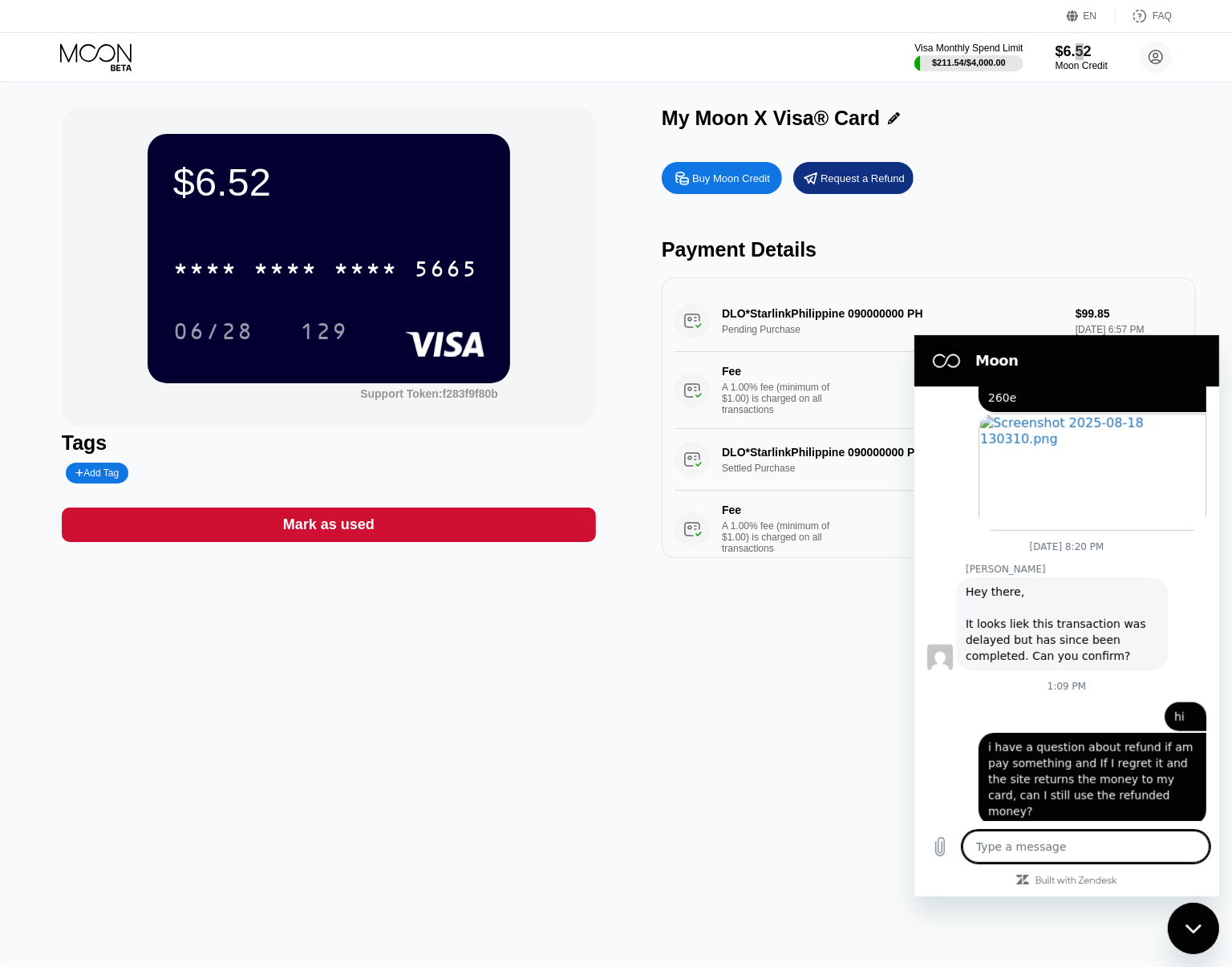
scroll to position [1413, 0]
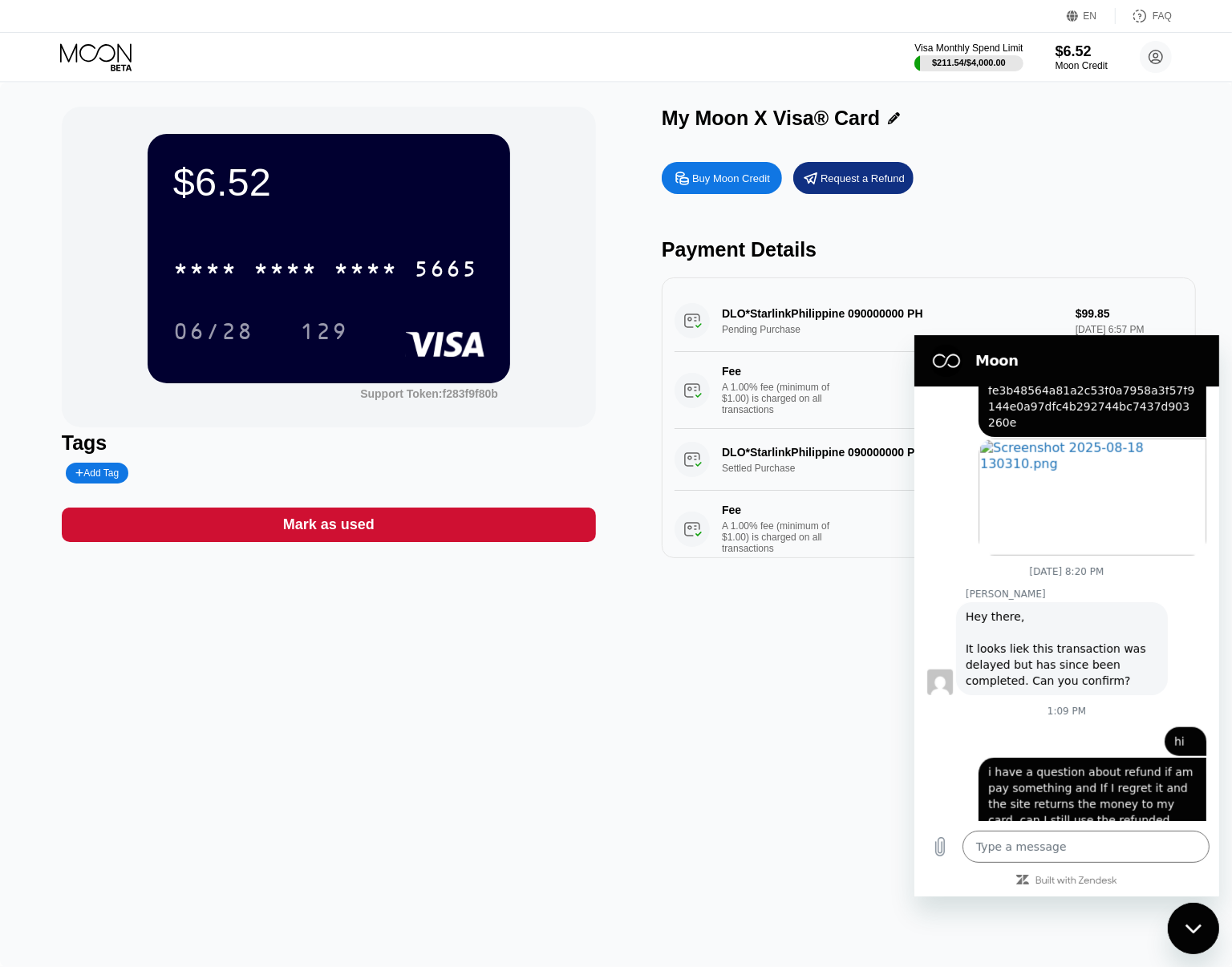
click at [219, 77] on div "Visa Monthly Spend Limit $211.54 / $4,000.00 $6.52 Moon Credit alirezakp1105@gm…" at bounding box center [616, 57] width 1232 height 48
drag, startPoint x: 449, startPoint y: 631, endPoint x: 439, endPoint y: 587, distance: 45.1
click at [447, 631] on div "$6.52 * * * * * * * * * * * * 5665 06/28 129 Support Token: f283f9f80b Tags Add…" at bounding box center [616, 525] width 1232 height 884
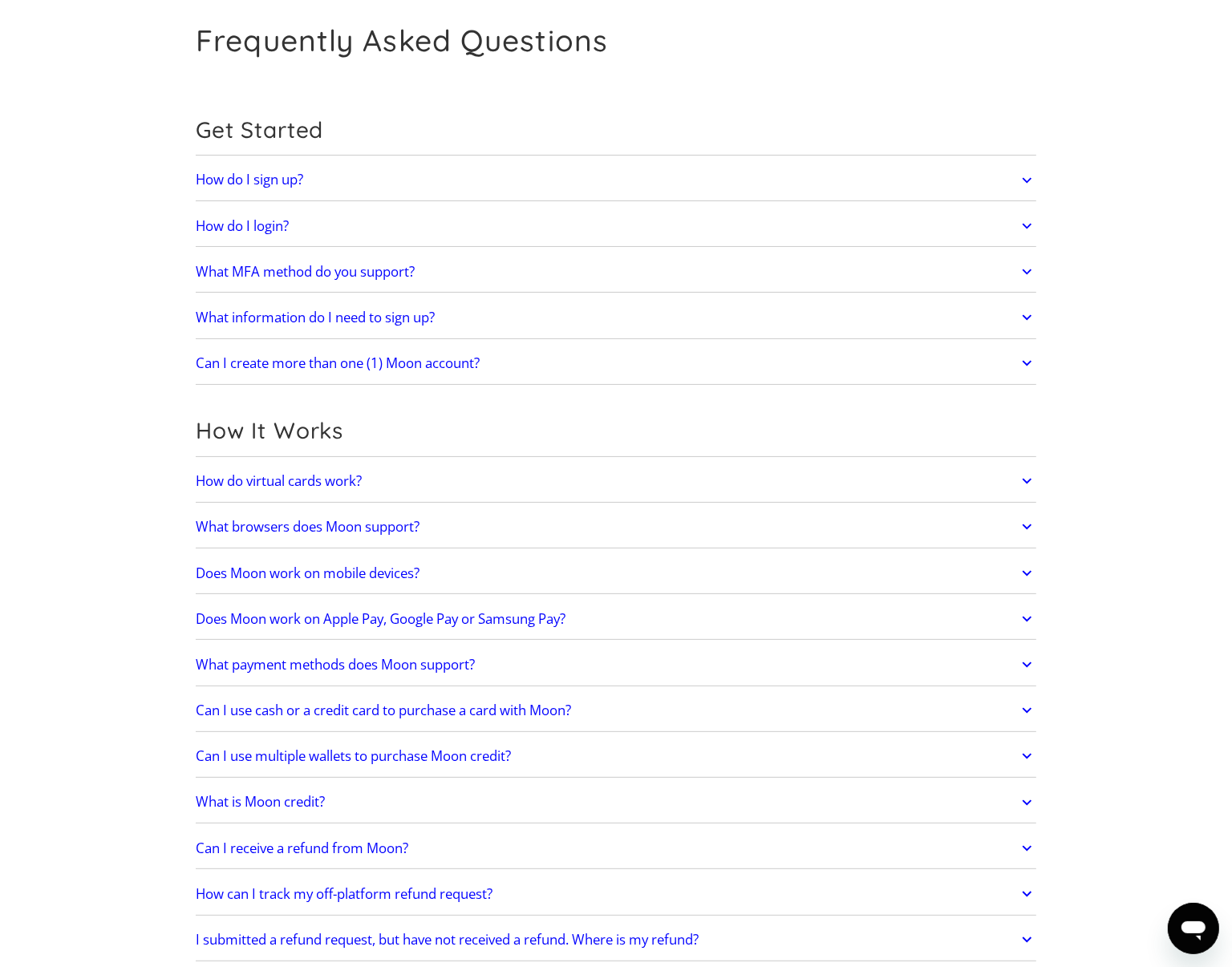
scroll to position [502, 0]
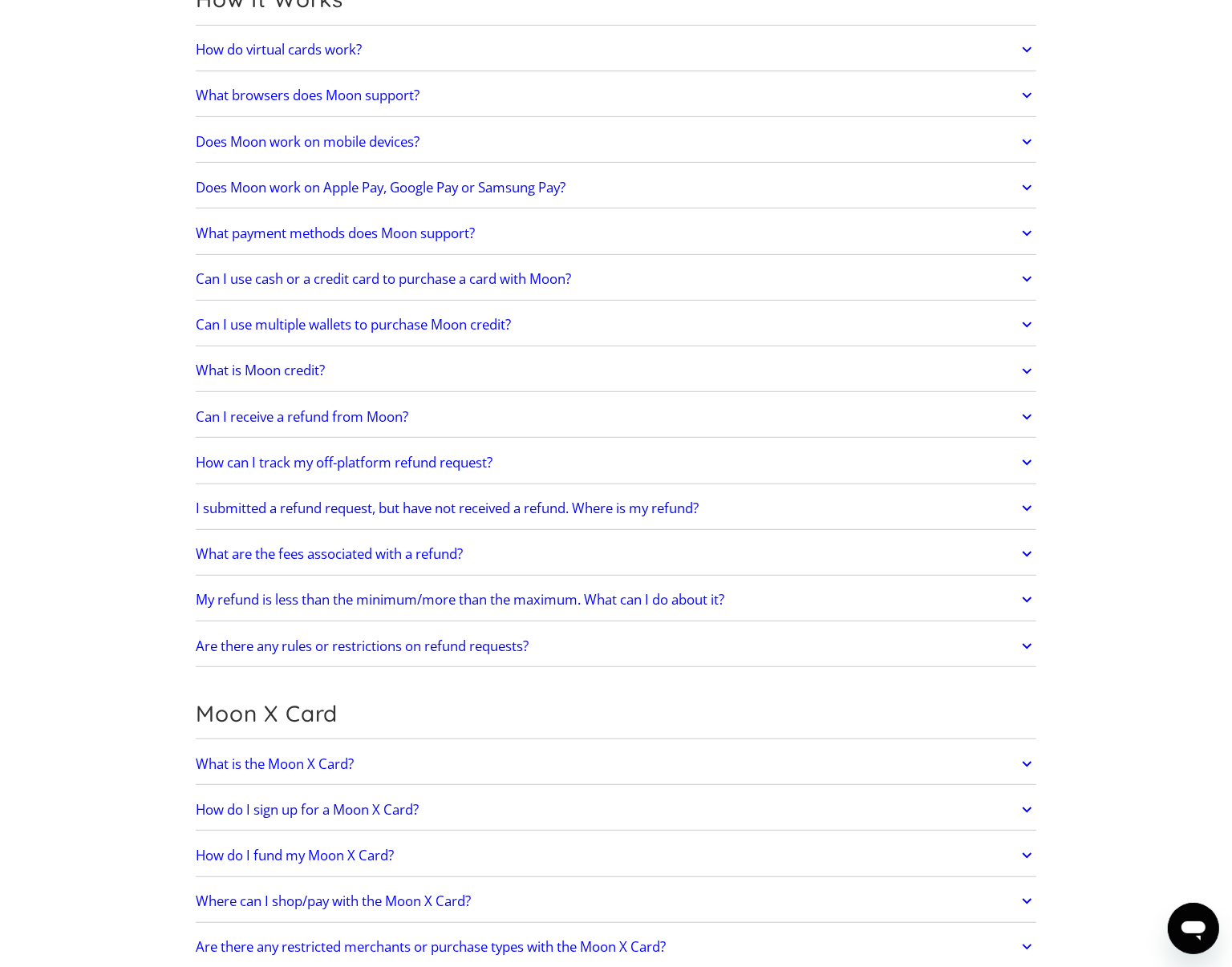
click at [275, 425] on h2 "Can I receive a refund from Moon?" at bounding box center [301, 416] width 213 height 16
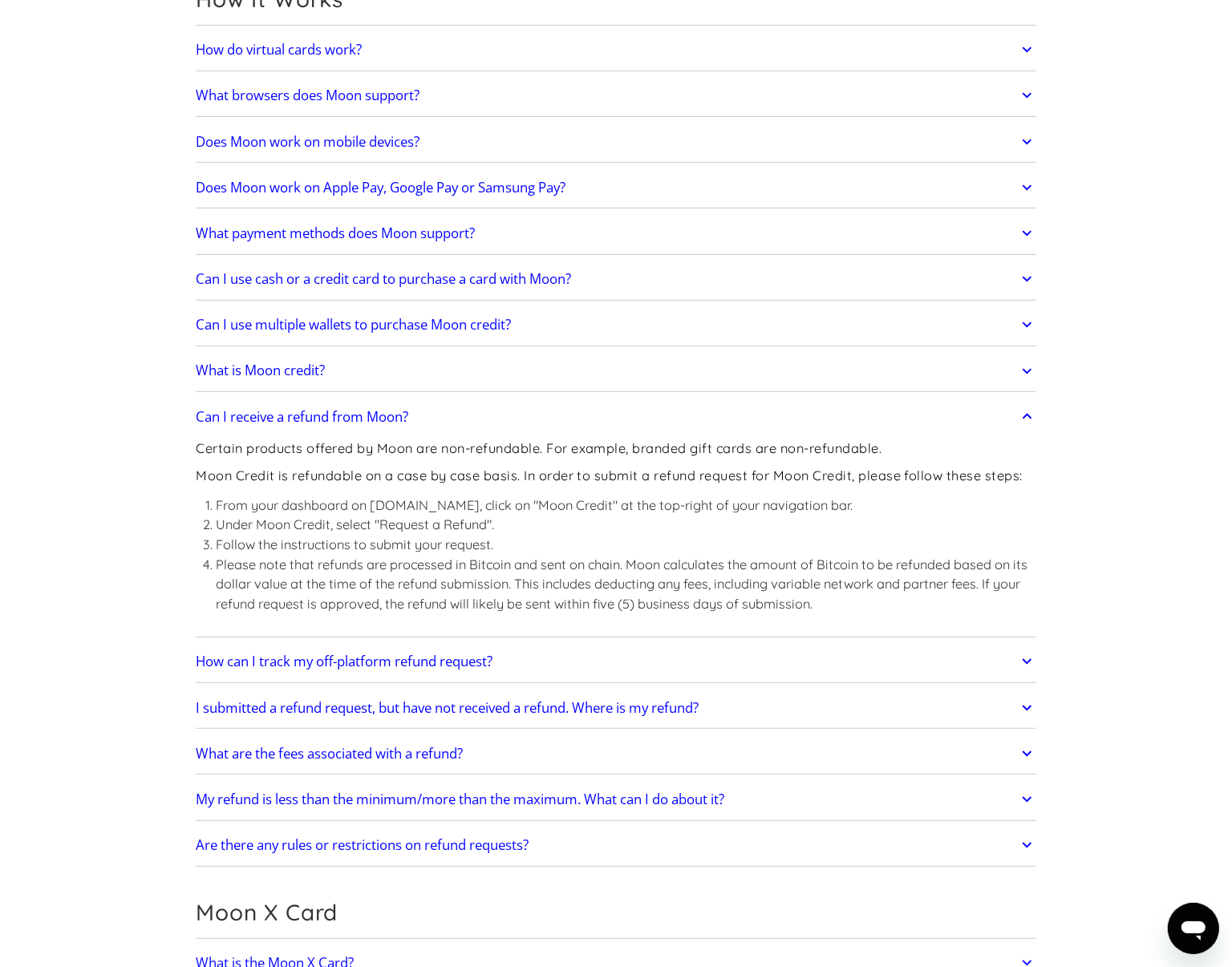
click at [213, 451] on p "Certain products offered by Moon are non-refundable. For example, branded gift …" at bounding box center [615, 448] width 841 height 20
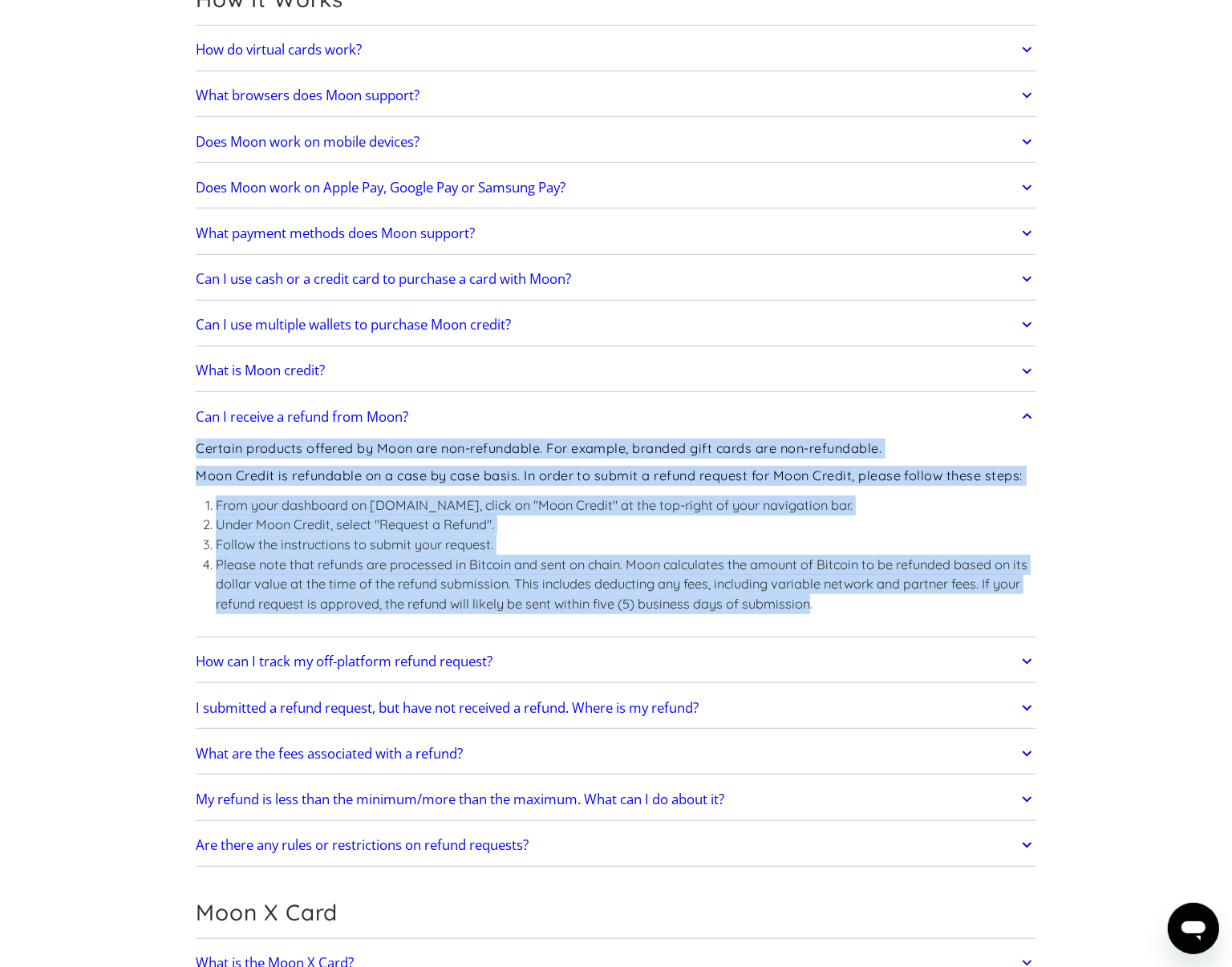
drag, startPoint x: 213, startPoint y: 451, endPoint x: 804, endPoint y: 621, distance: 615.0
click at [804, 621] on div "Certain products offered by Moon are non-refundable. For example, branded gift …" at bounding box center [615, 533] width 841 height 200
copy div "Certain products offered by Moon are non-refundable. For example, branded gift …"
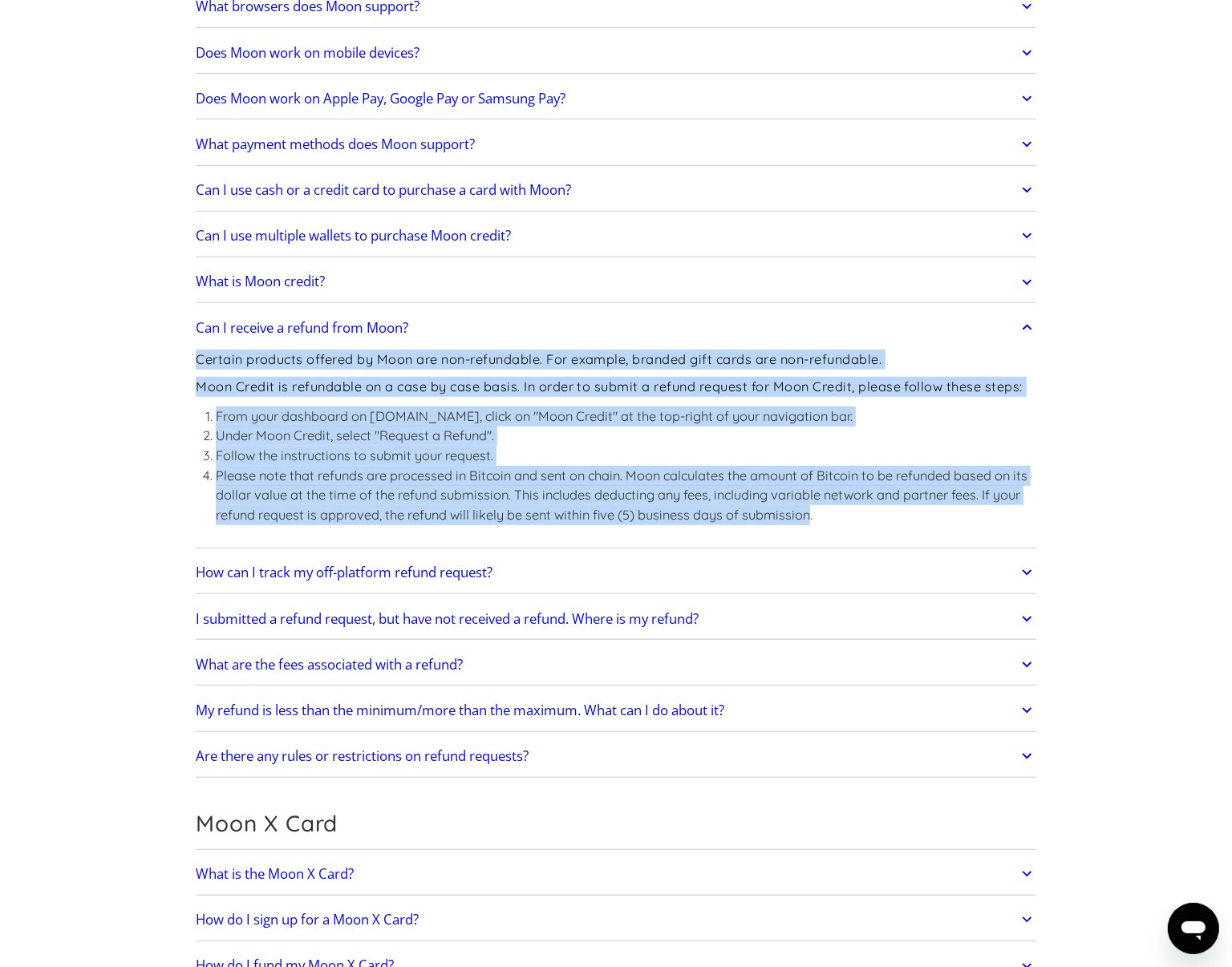
scroll to position [601, 0]
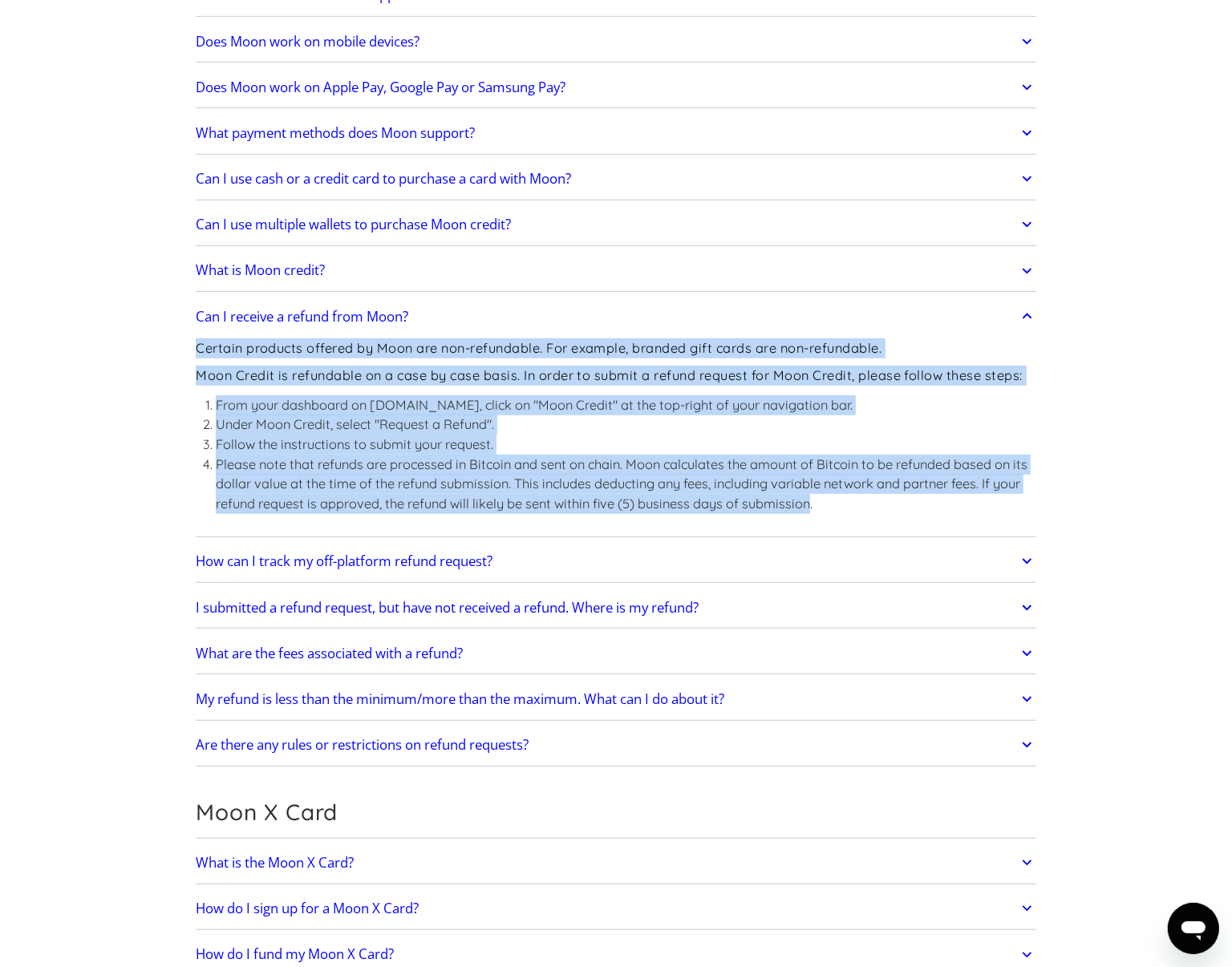
click at [374, 570] on h2 "How can I track my off-platform refund request?" at bounding box center [343, 561] width 297 height 16
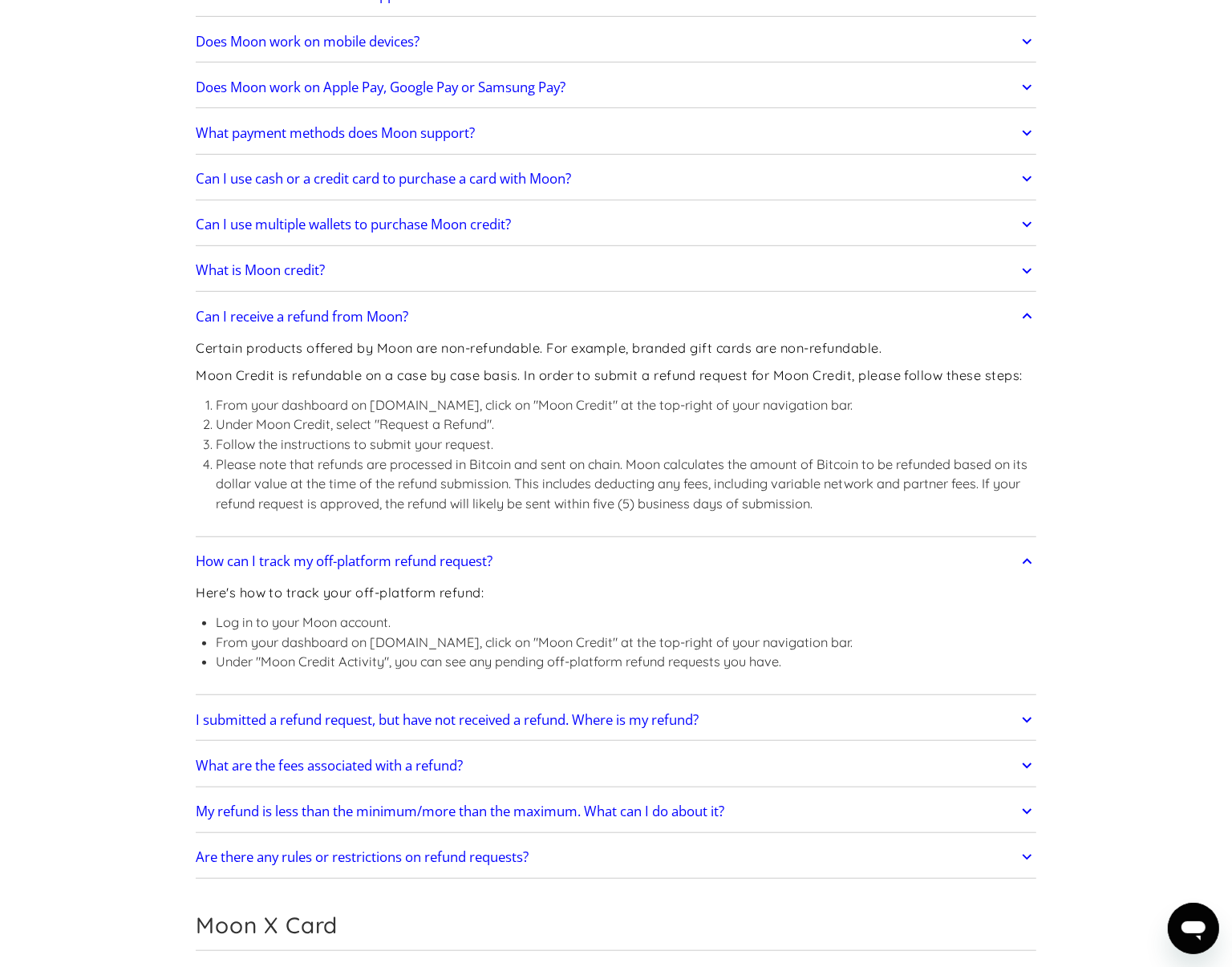
click at [354, 668] on li "Under "Moon Credit Activity", you can see any pending off-platform refund reque…" at bounding box center [534, 662] width 637 height 20
drag, startPoint x: 354, startPoint y: 668, endPoint x: 271, endPoint y: 669, distance: 83.0
click at [271, 669] on li "Under "Moon Credit Activity", you can see any pending off-platform refund reque…" at bounding box center [534, 662] width 637 height 20
copy li "Under "Moon Credit Activity", you can see any pending off-platform refund reque…"
drag, startPoint x: 702, startPoint y: 654, endPoint x: 198, endPoint y: 669, distance: 504.2
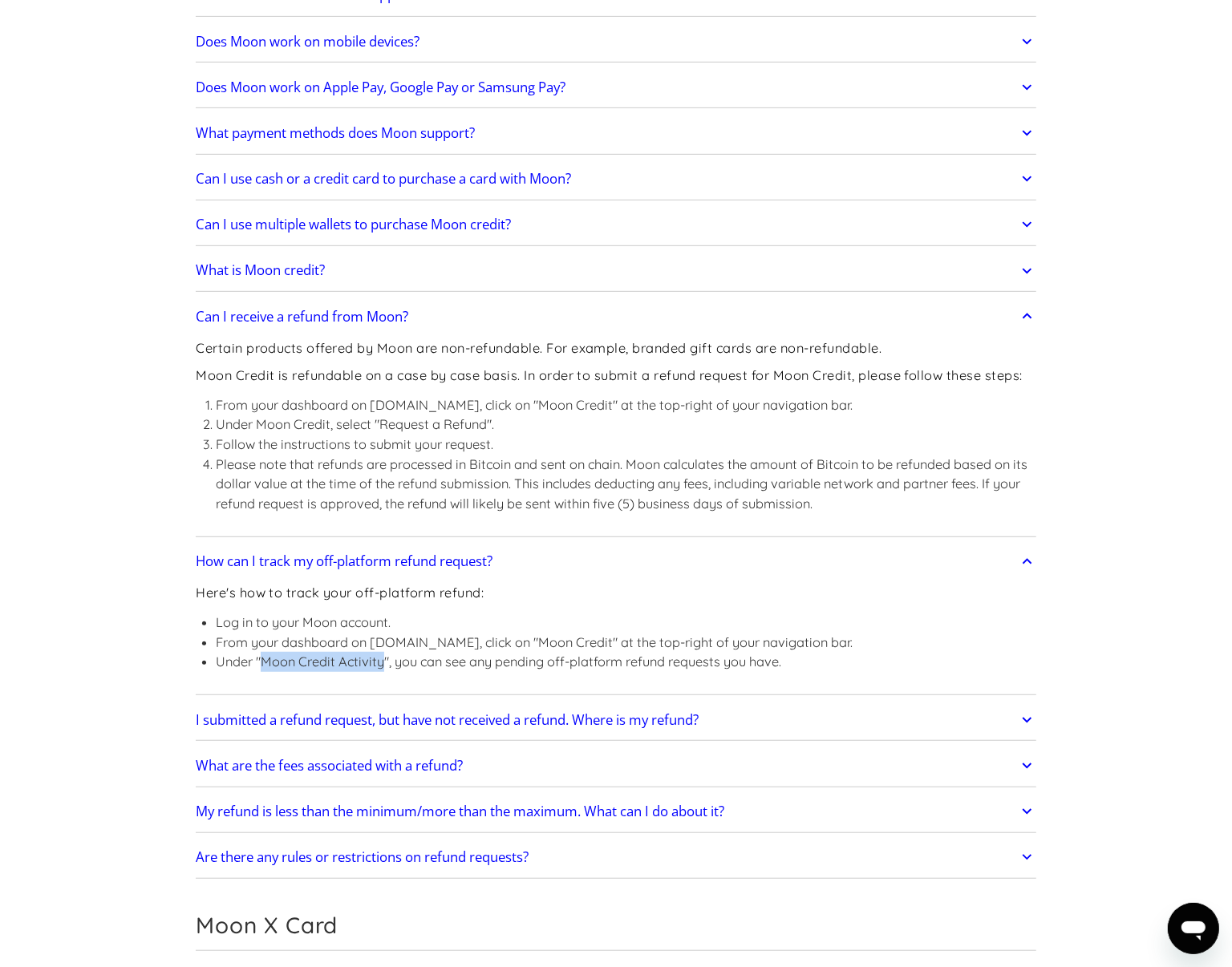
click at [198, 669] on ul "Log in to your Moon account. From your dashboard on paywithmoon.com, click on "…" at bounding box center [523, 642] width 656 height 59
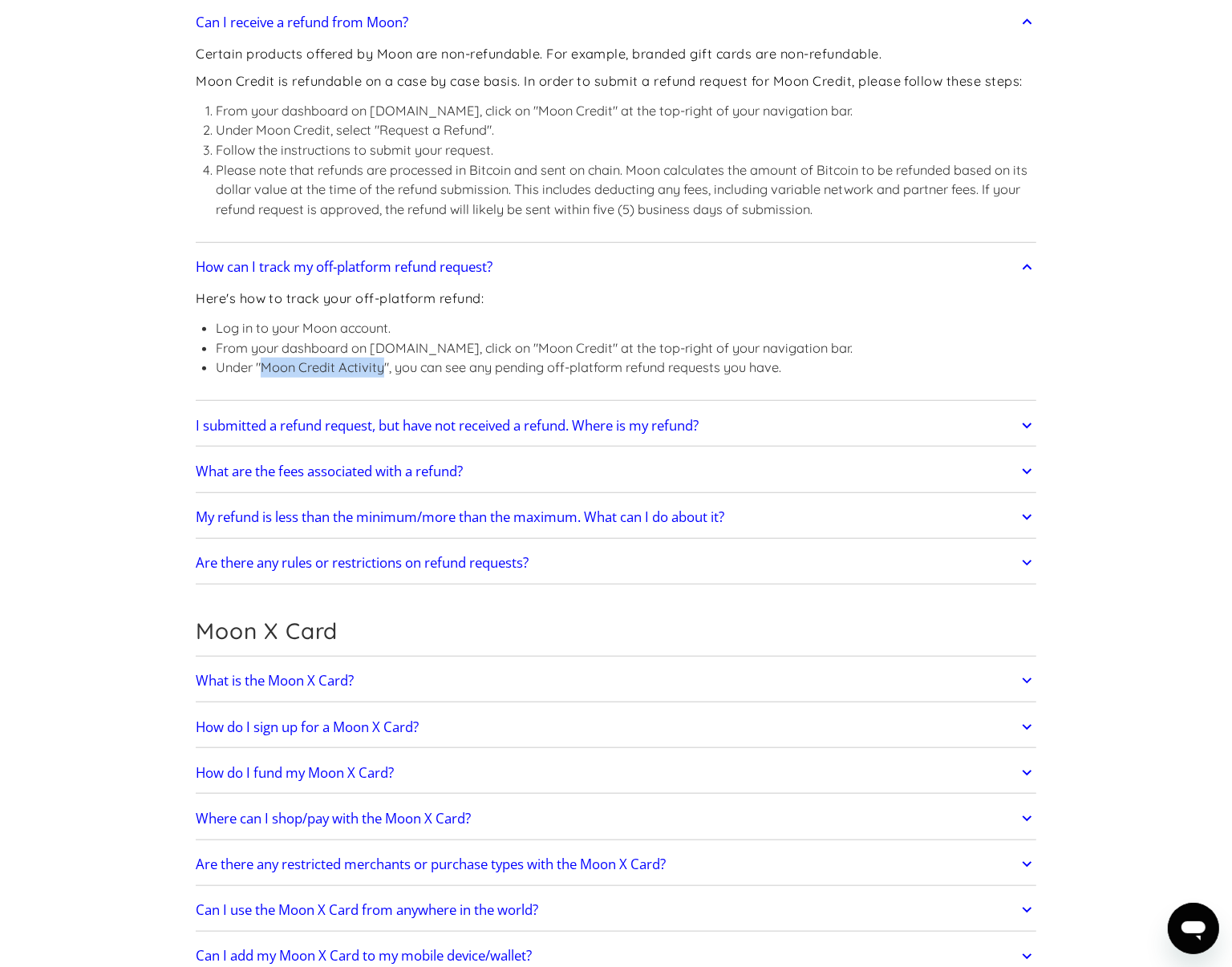
scroll to position [902, 0]
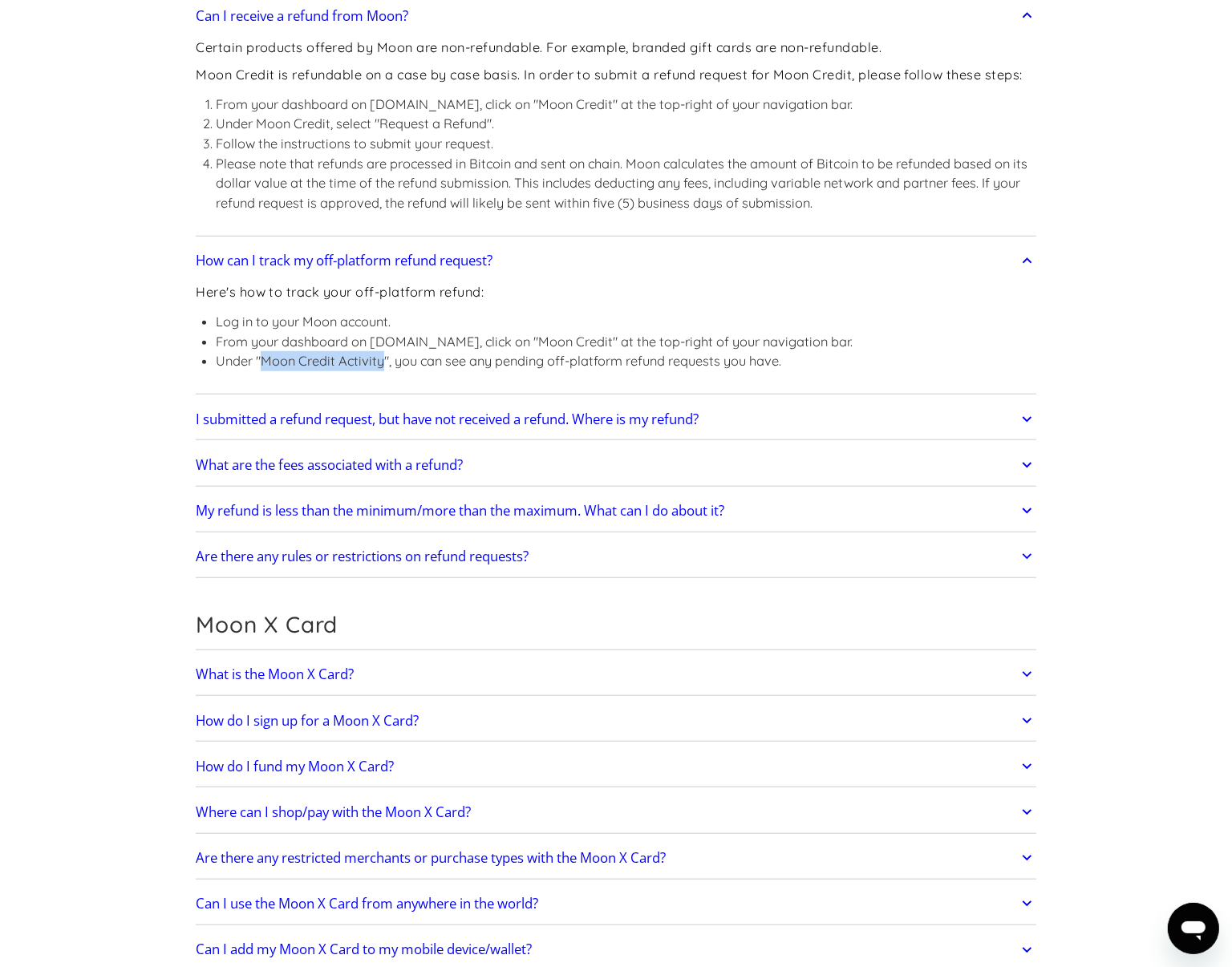
click at [417, 427] on h2 "I submitted a refund request, but have not received a refund. Where is my refun…" at bounding box center [447, 419] width 502 height 16
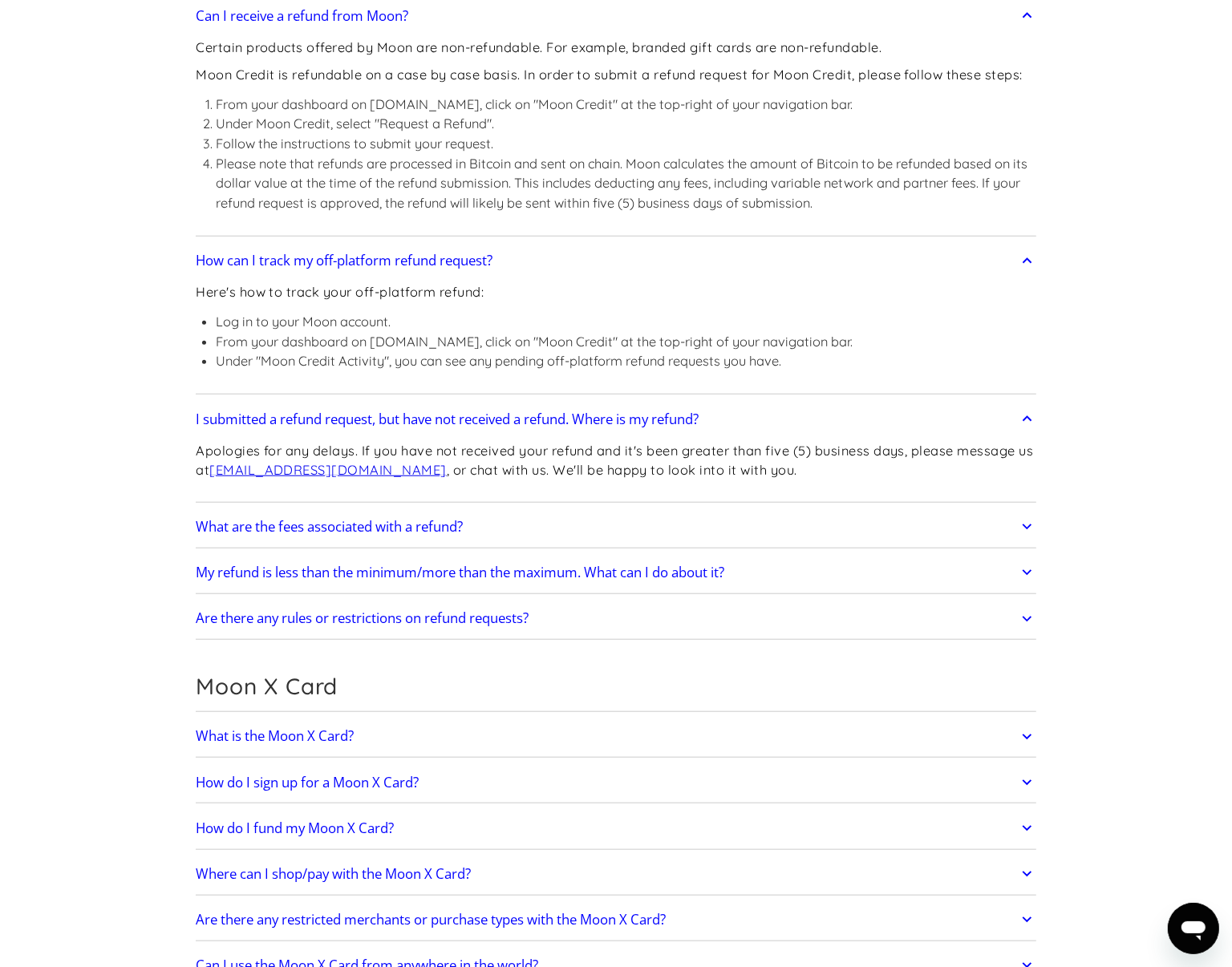
click at [213, 447] on p "Apologies for any delays. If you have not received your refund and it's been gr…" at bounding box center [615, 461] width 841 height 40
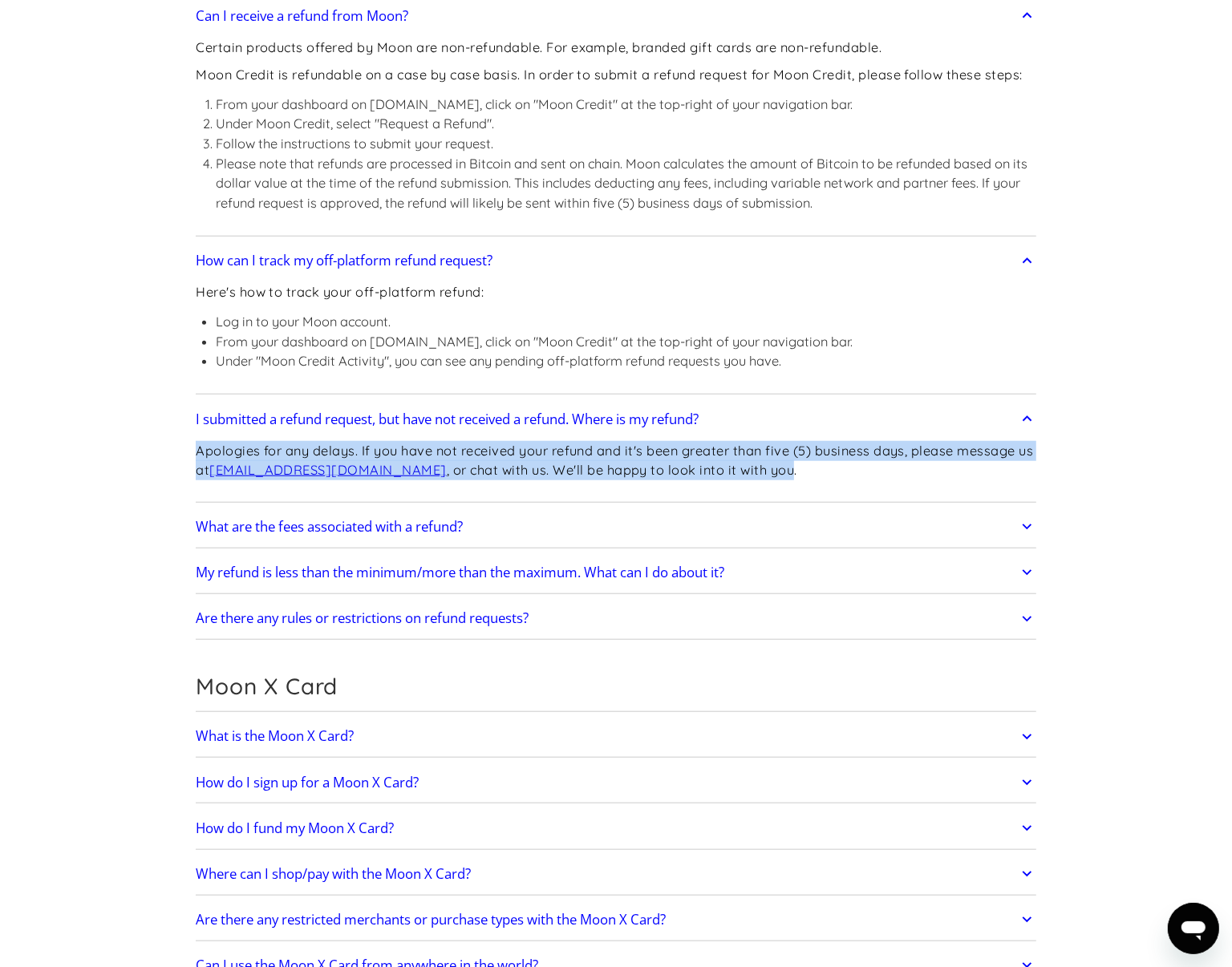
drag, startPoint x: 213, startPoint y: 447, endPoint x: 758, endPoint y: 474, distance: 545.7
click at [758, 474] on p "Apologies for any delays. If you have not received your refund and it's been gr…" at bounding box center [615, 461] width 841 height 40
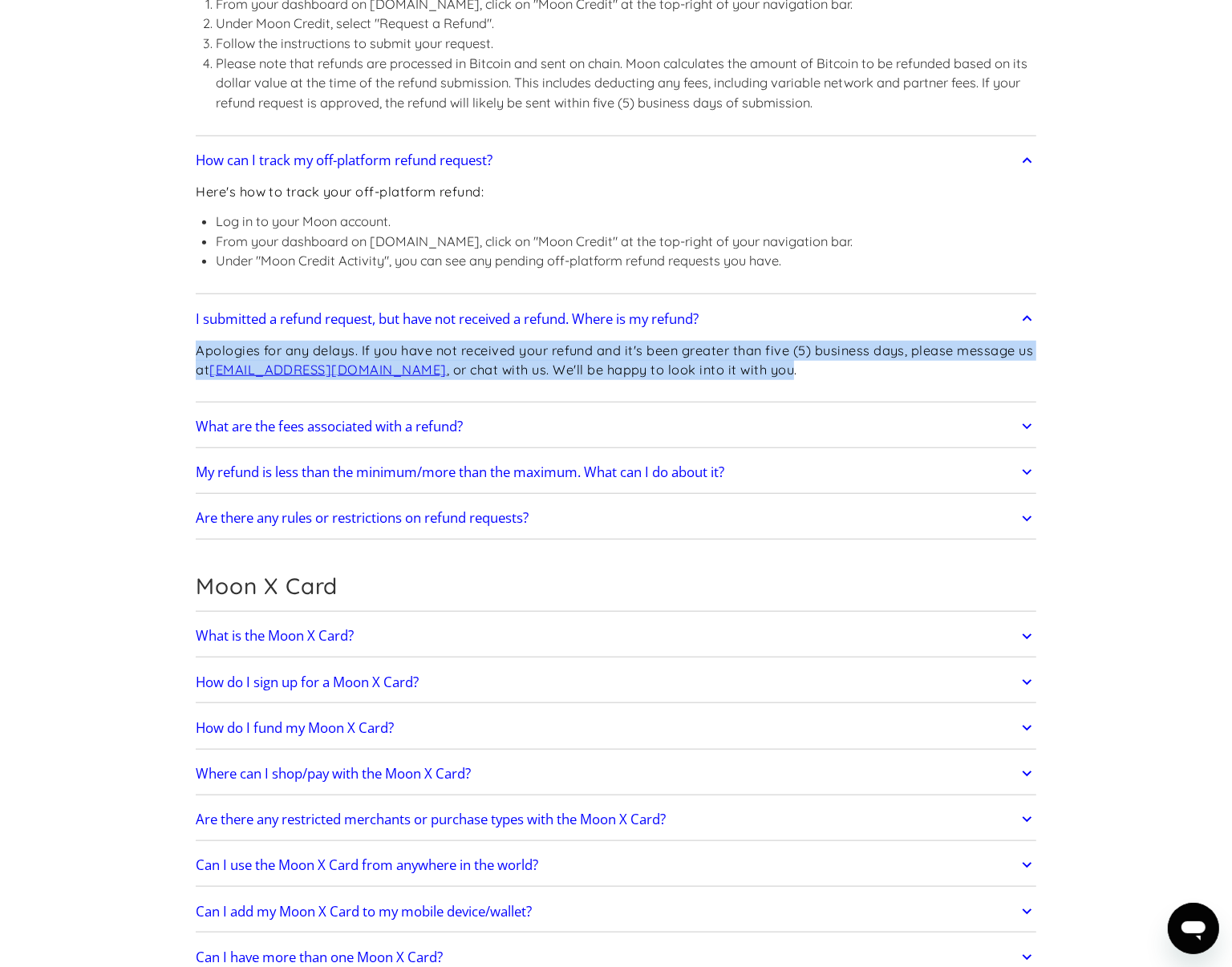
click at [463, 430] on h2 "What are the fees associated with a refund?" at bounding box center [329, 427] width 267 height 16
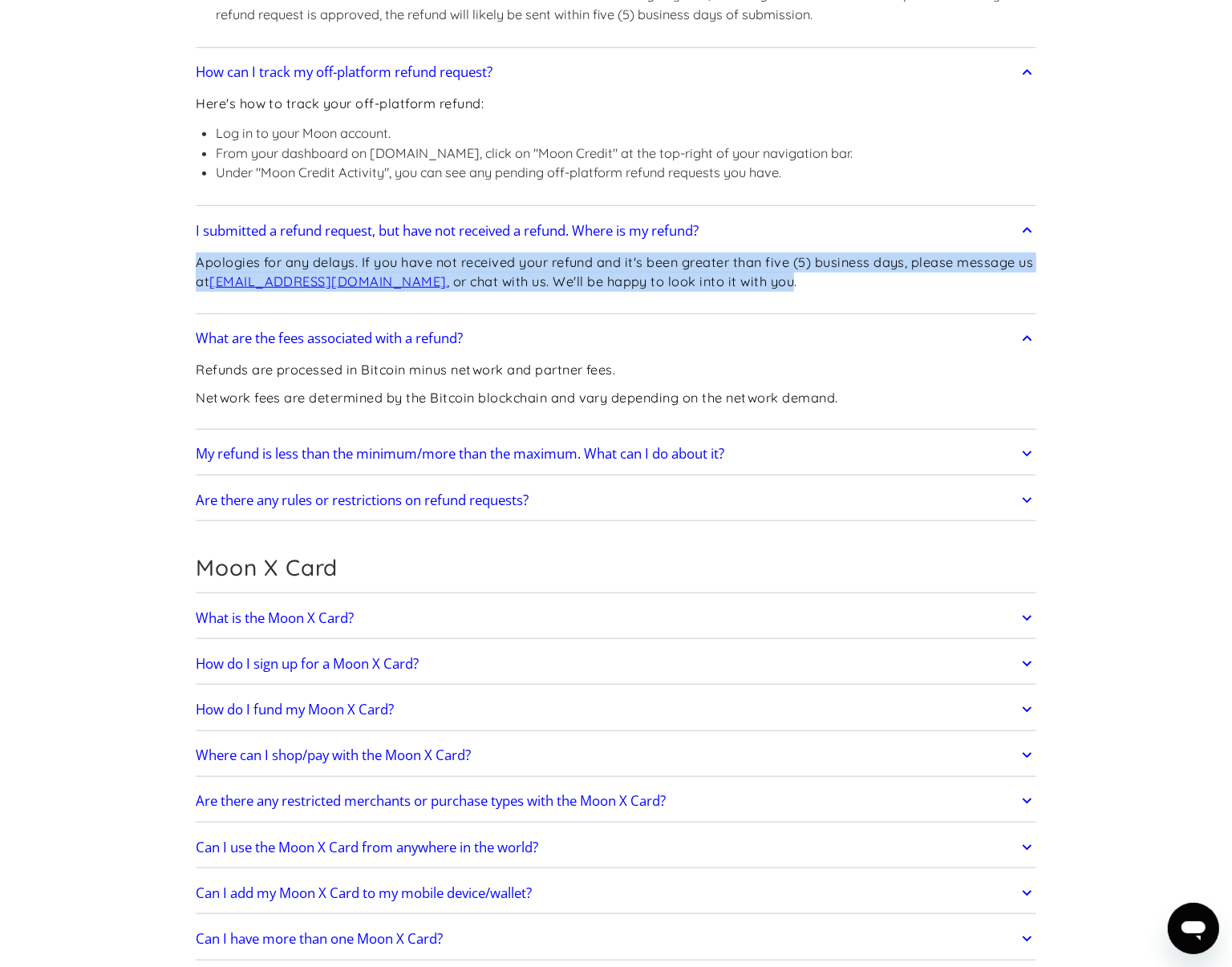
scroll to position [1103, 0]
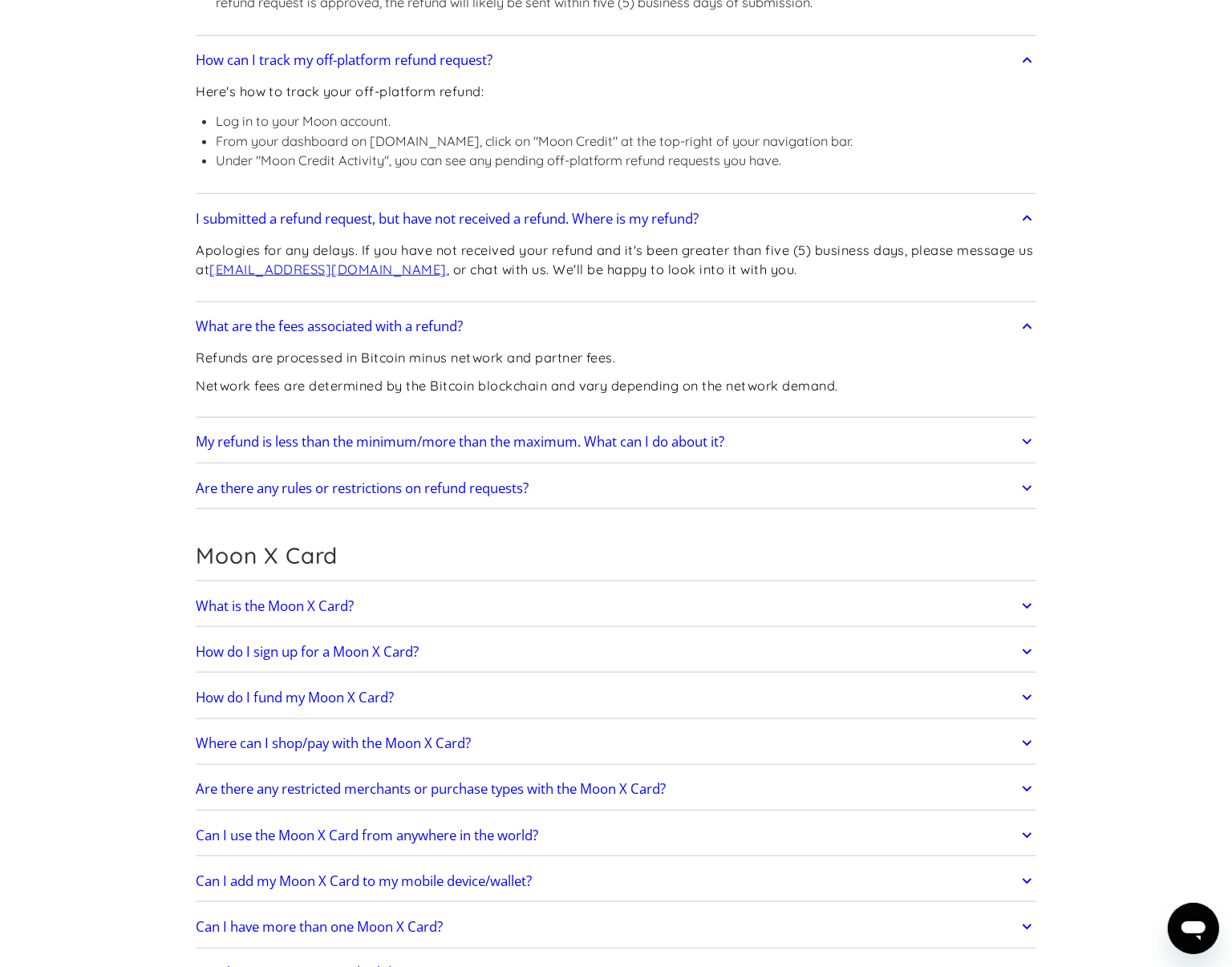
click at [213, 362] on p "Refunds are processed in Bitcoin minus network and partner fees." at bounding box center [516, 358] width 643 height 20
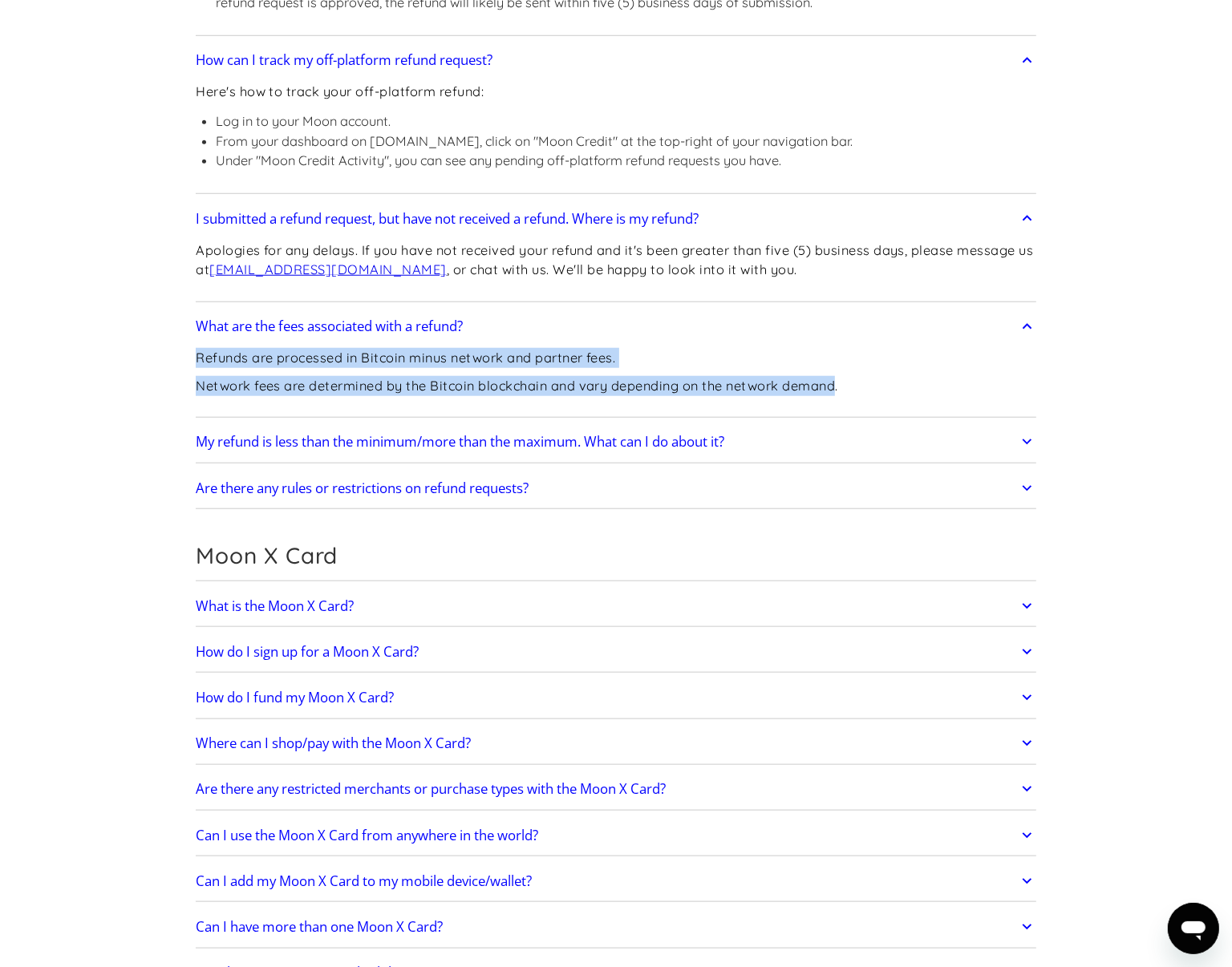
drag, startPoint x: 213, startPoint y: 362, endPoint x: 833, endPoint y: 408, distance: 621.7
click at [833, 408] on div "Refunds are processed in Bitcoin minus network and partner fees. Network fees a…" at bounding box center [516, 378] width 643 height 70
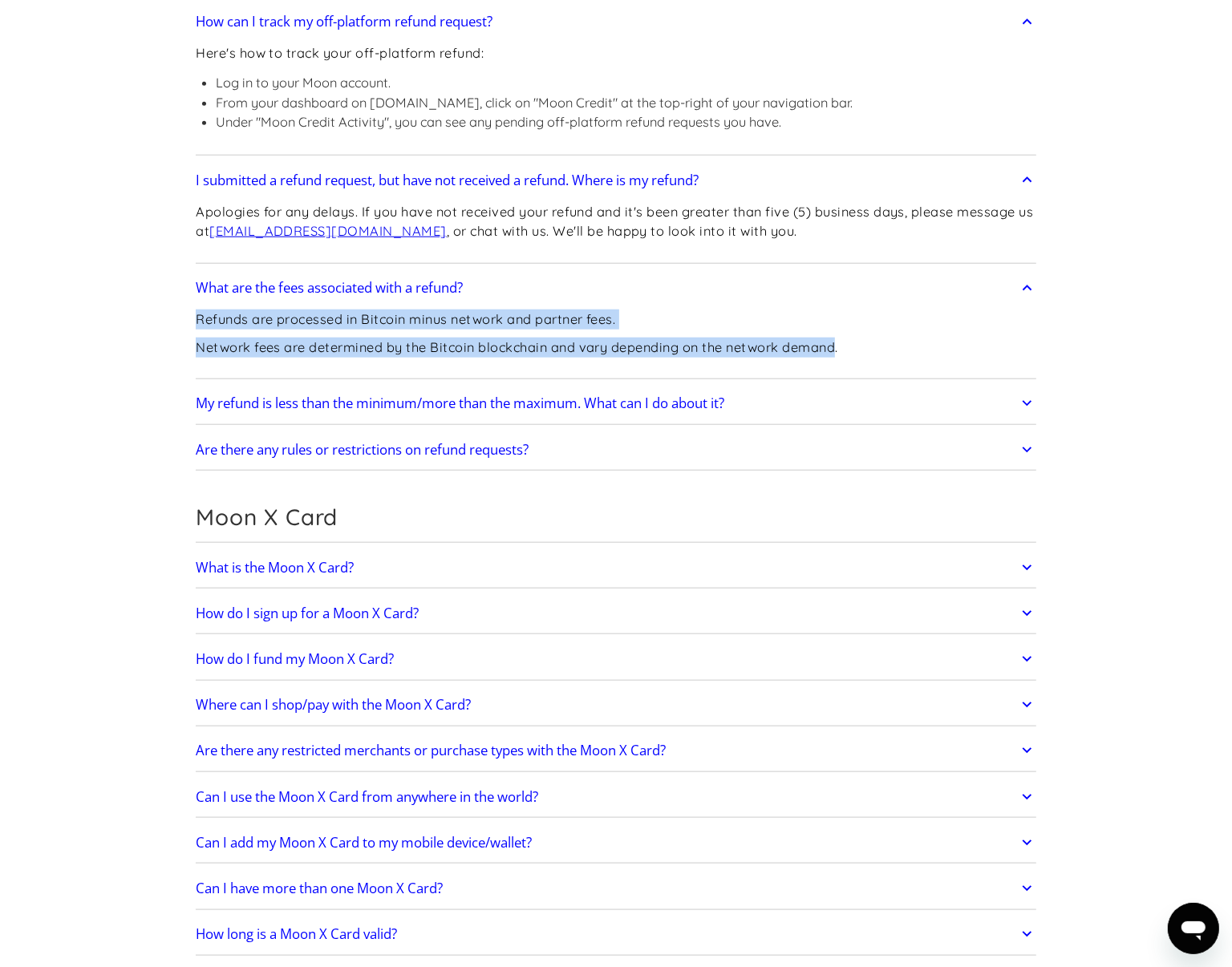
scroll to position [1203, 0]
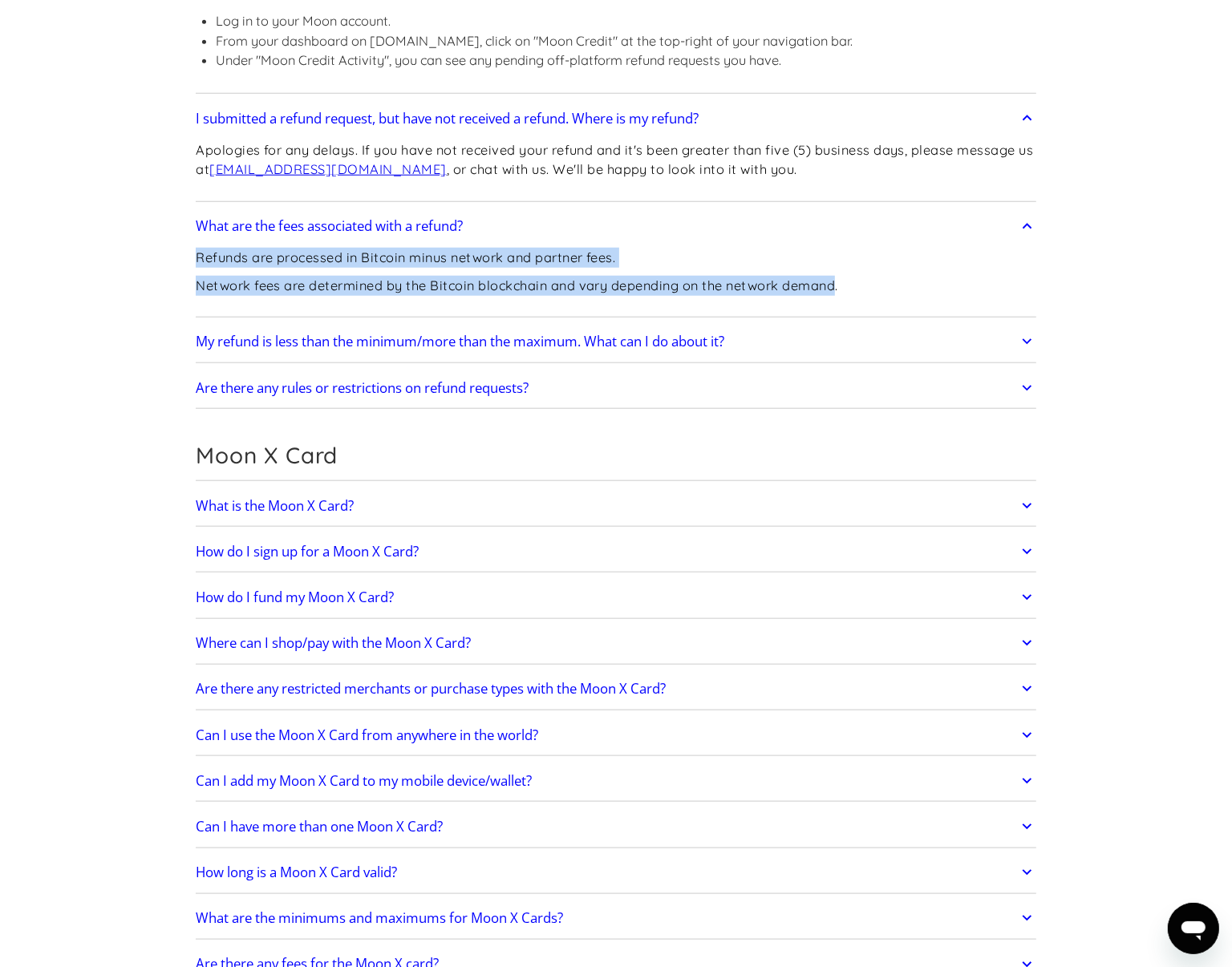
click at [274, 338] on h2 "My refund is less than the minimum/more than the maximum. What can I do about i…" at bounding box center [459, 342] width 528 height 16
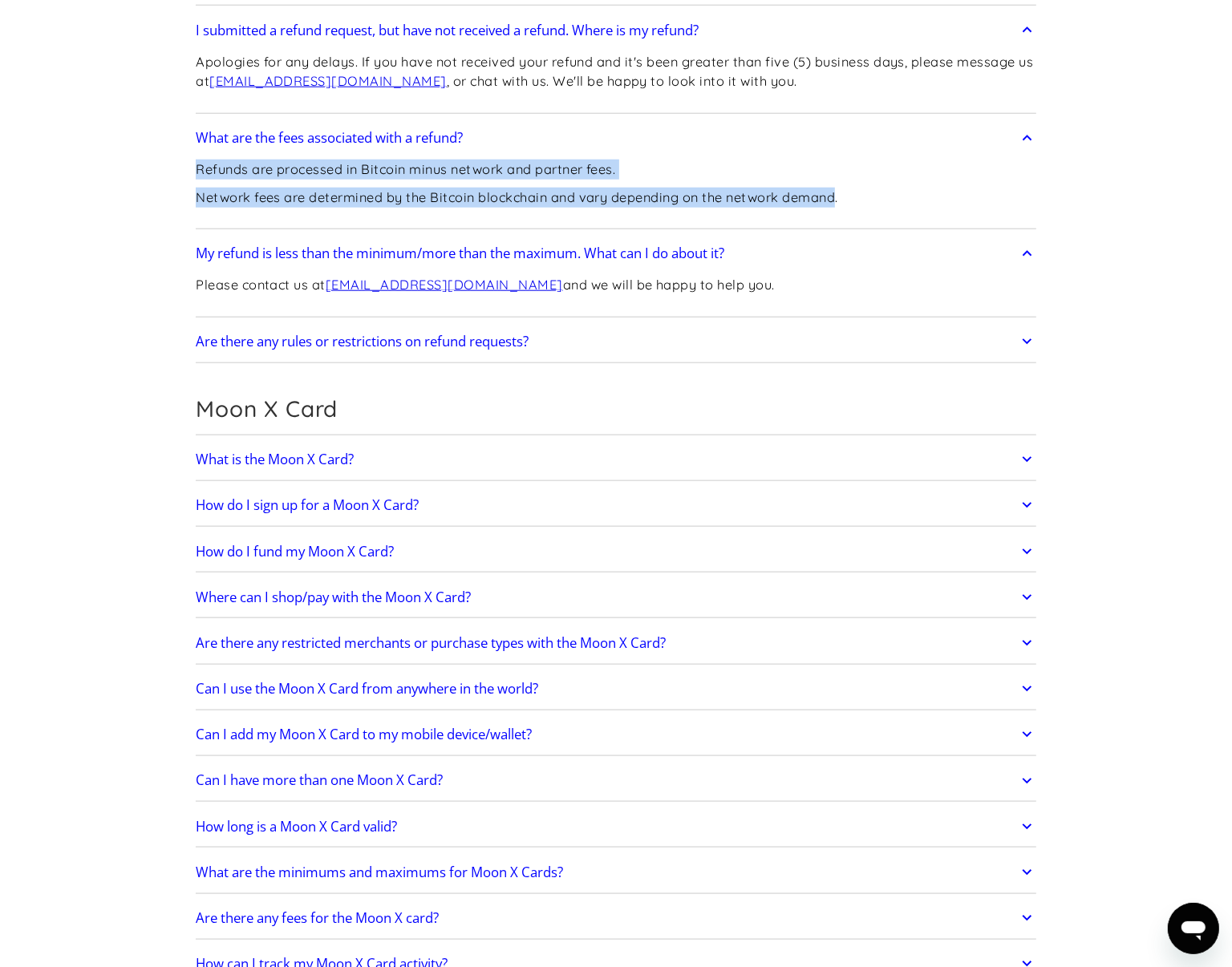
scroll to position [1303, 0]
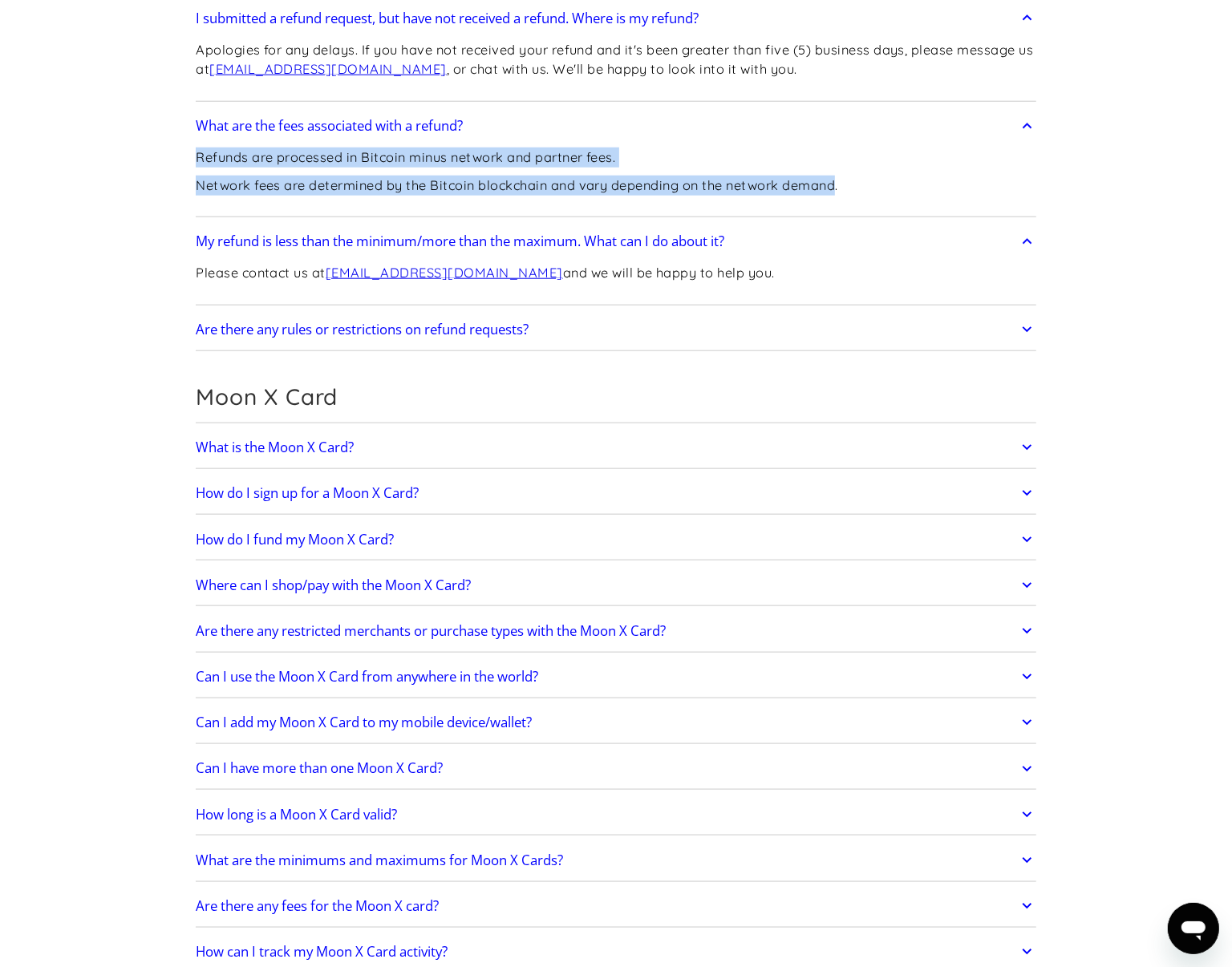
click at [322, 337] on h2 "Are there any rules or restrictions on refund requests?" at bounding box center [361, 330] width 333 height 16
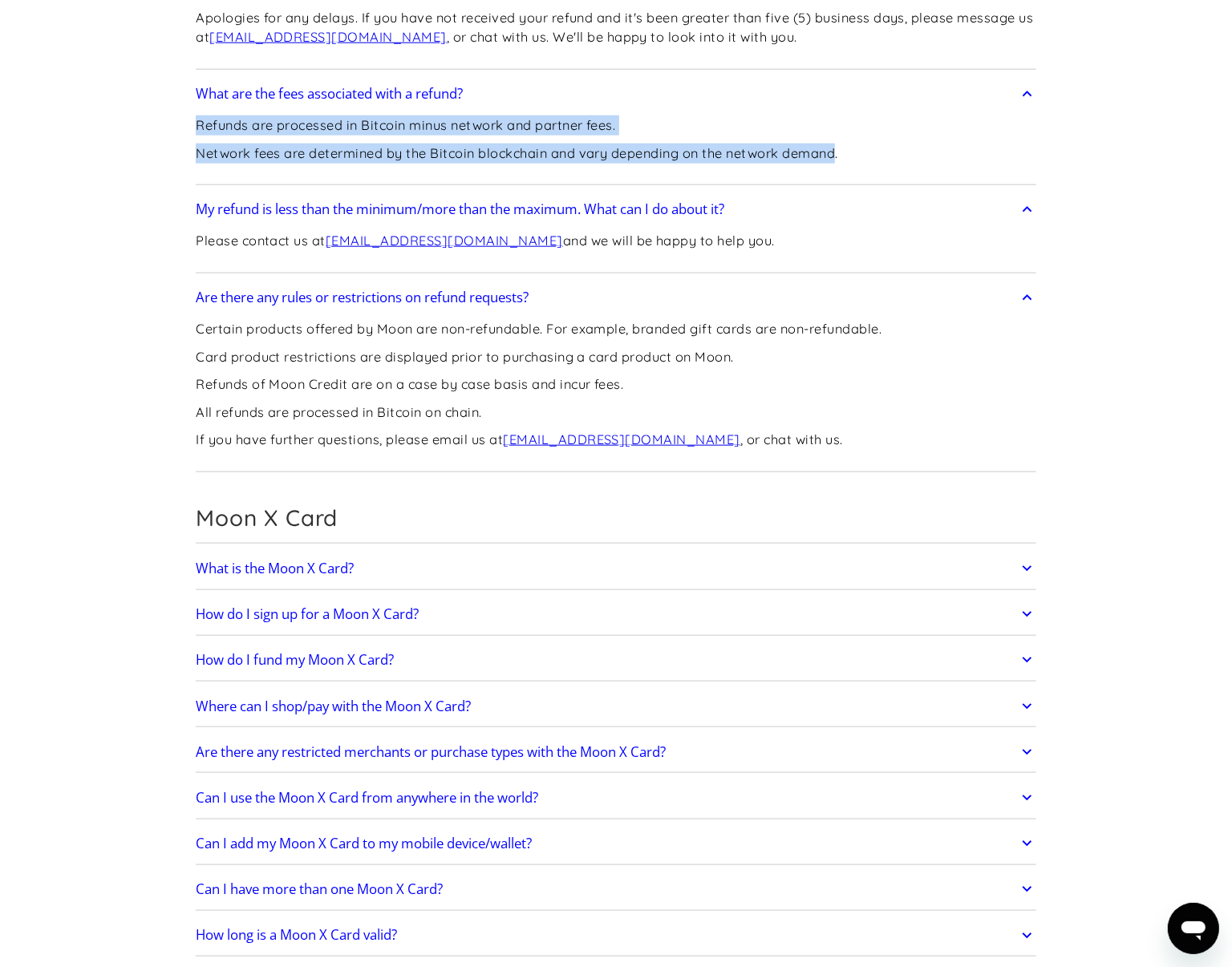
scroll to position [1403, 0]
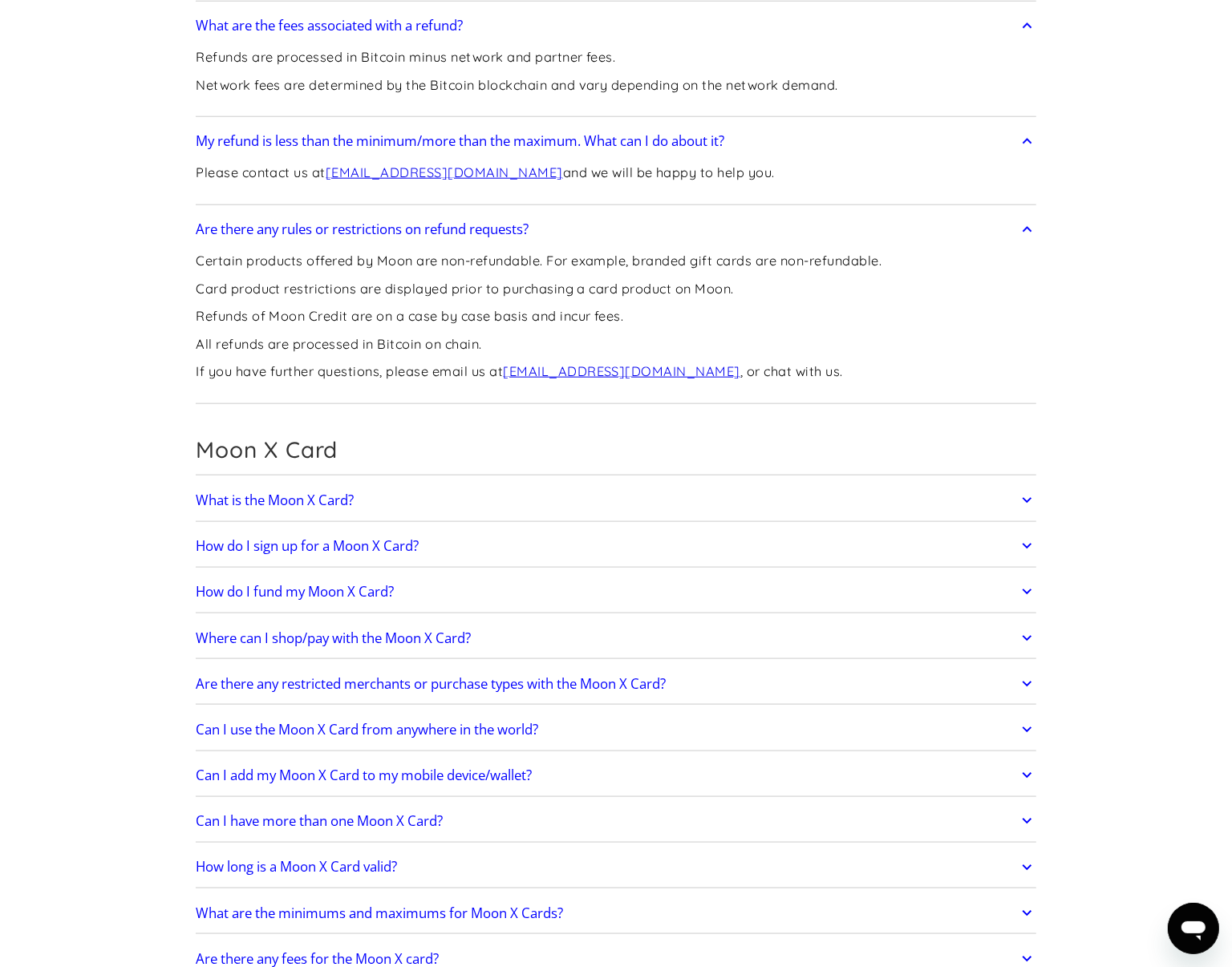
click at [209, 259] on p "Certain products offered by Moon are non-refundable. For example, branded gift …" at bounding box center [538, 261] width 686 height 20
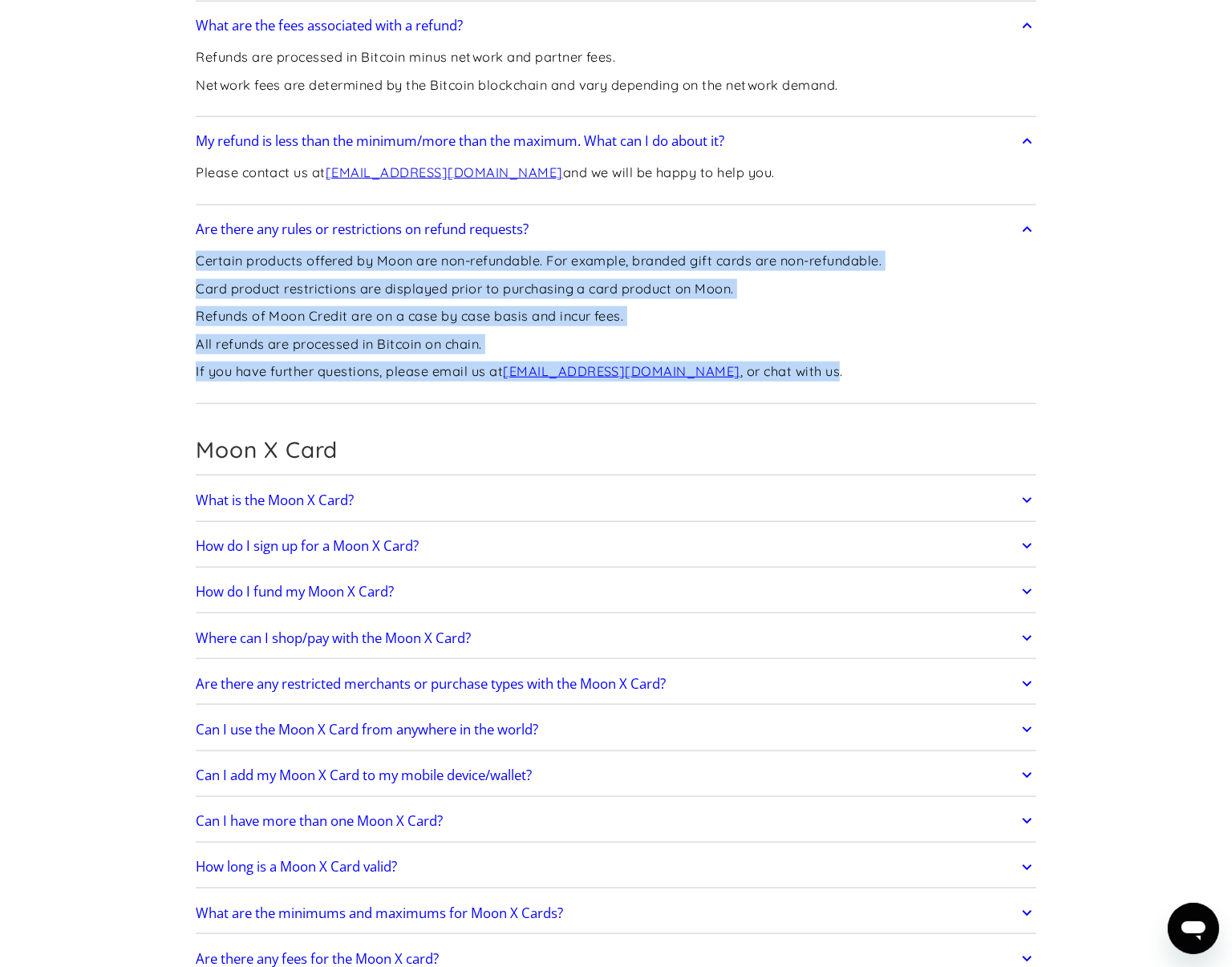
drag, startPoint x: 209, startPoint y: 259, endPoint x: 786, endPoint y: 369, distance: 587.4
click at [786, 369] on div "Certain products offered by Moon are non-refundable. For example, branded gift …" at bounding box center [538, 323] width 686 height 153
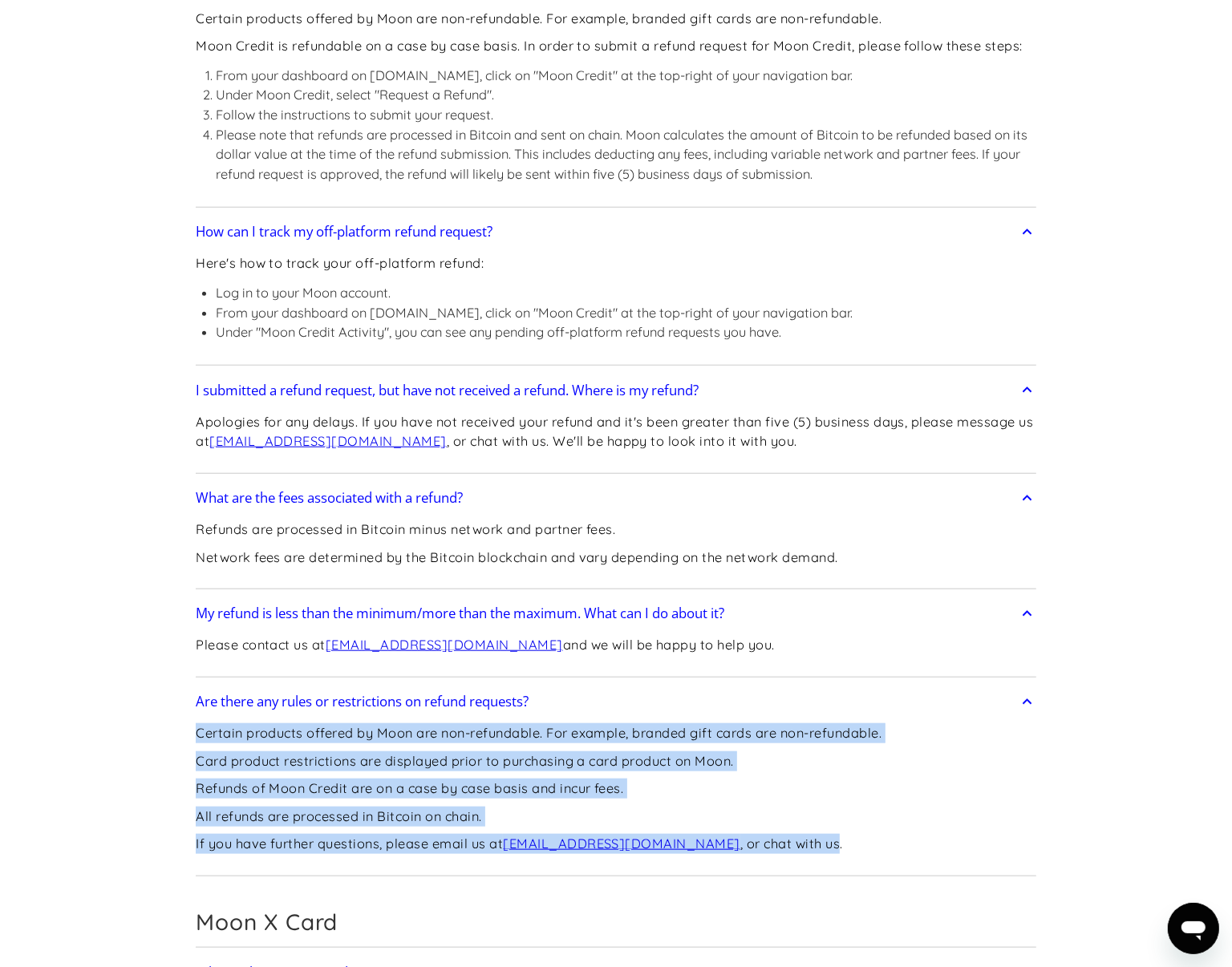
scroll to position [902, 0]
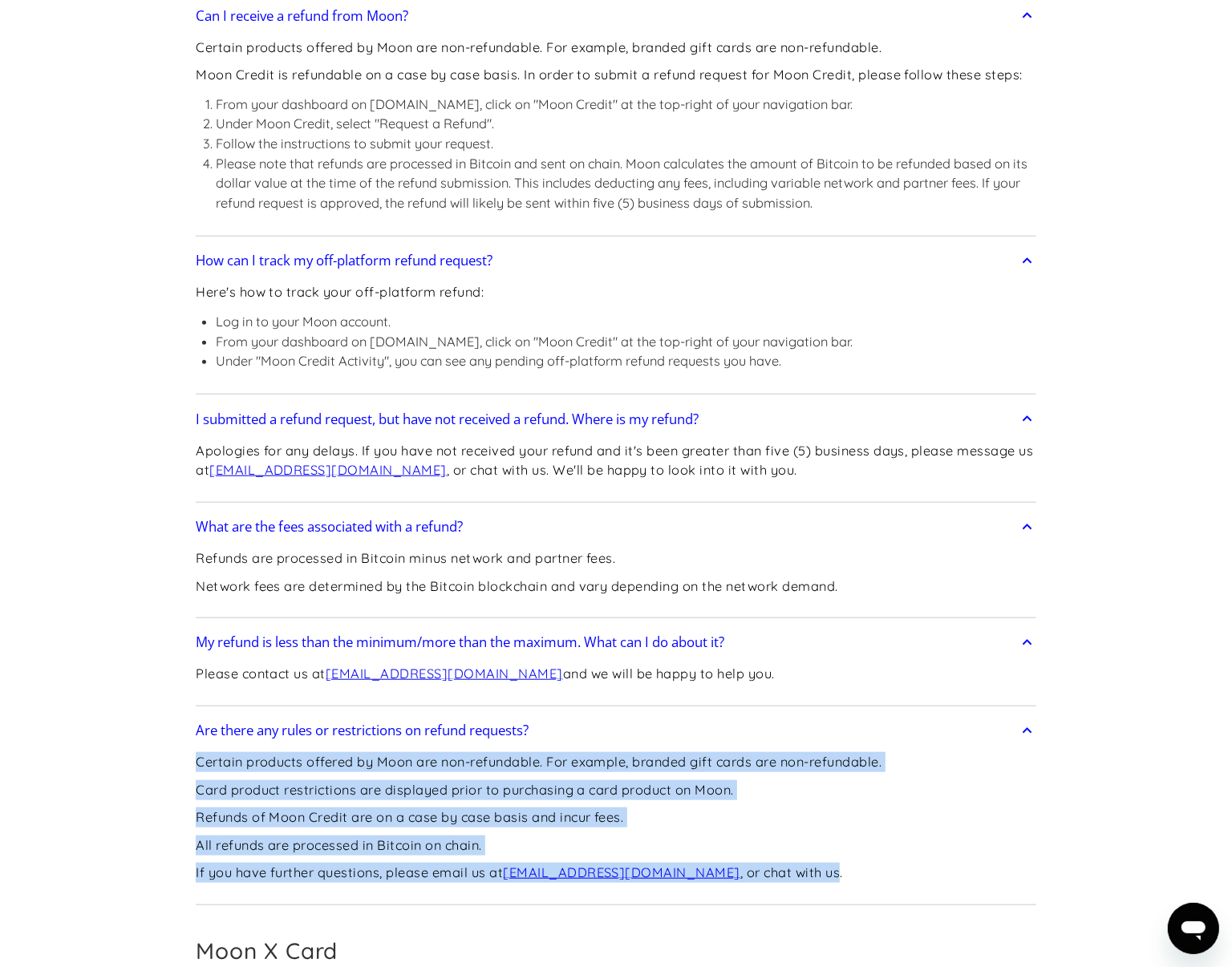
copy div "Certain products offered by Moon are non-refundable. For example, branded gift …"
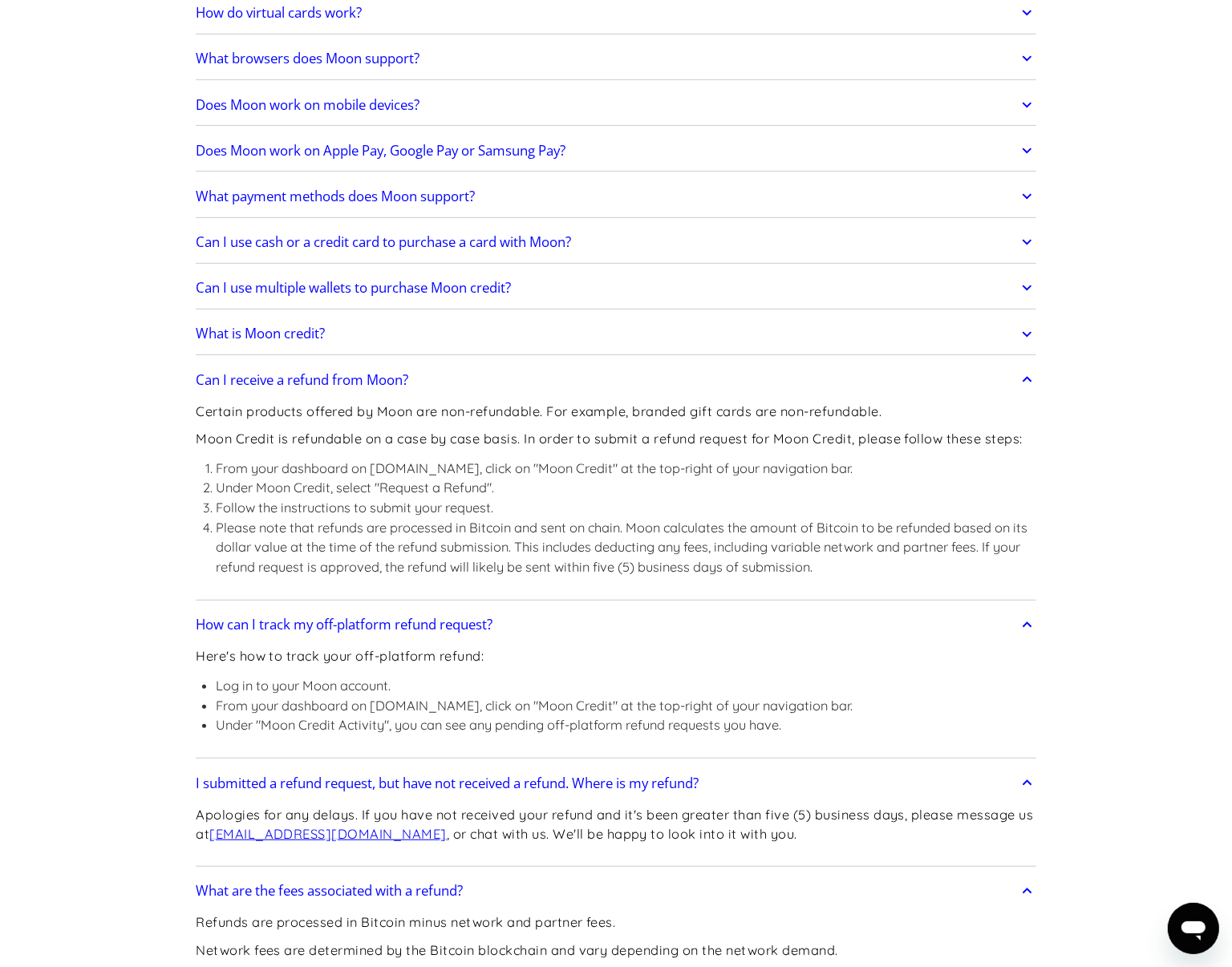
scroll to position [502, 0]
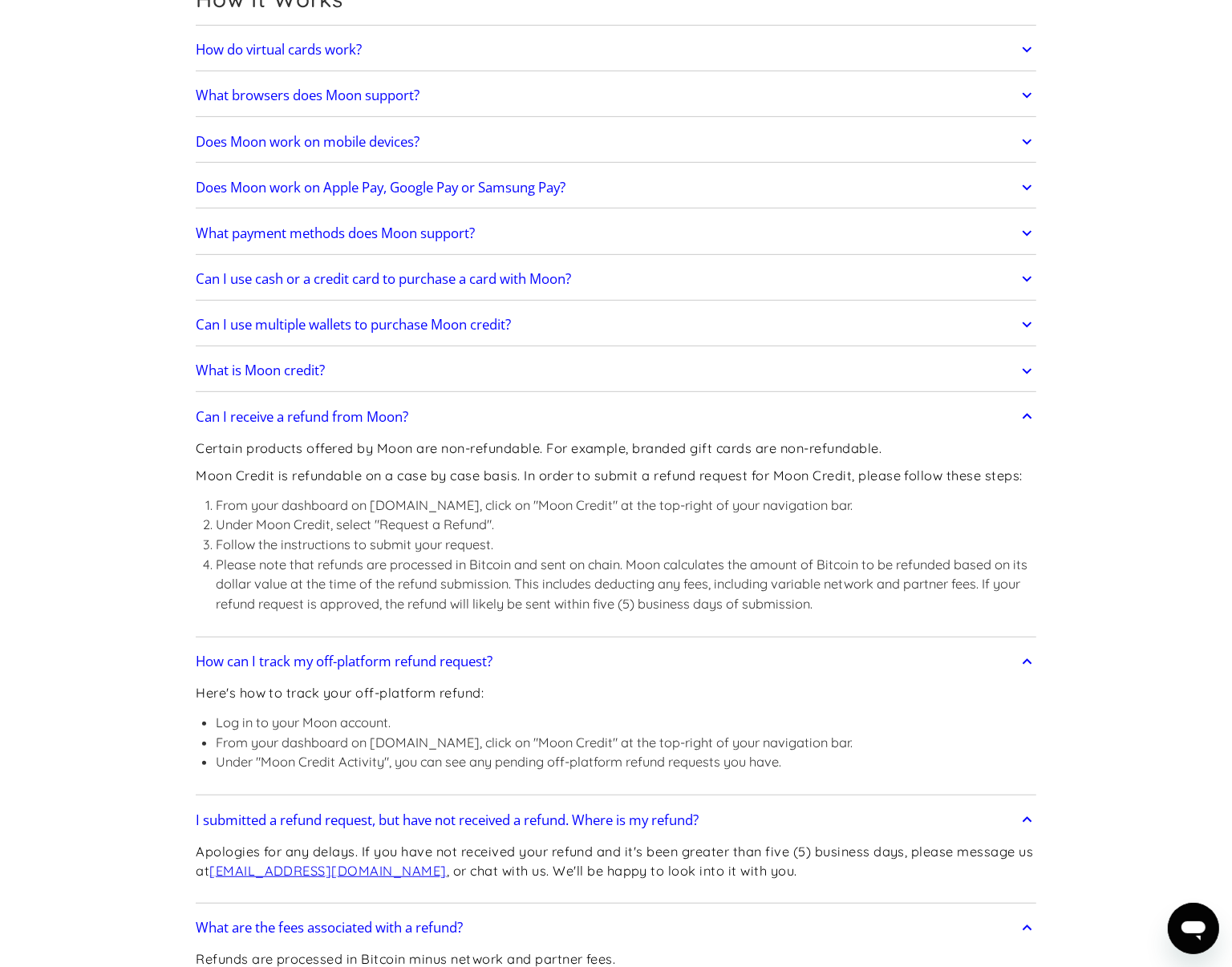
click at [804, 608] on li "Please note that refunds are processed in Bitcoin and sent on chain. Moon calcu…" at bounding box center [626, 584] width 821 height 59
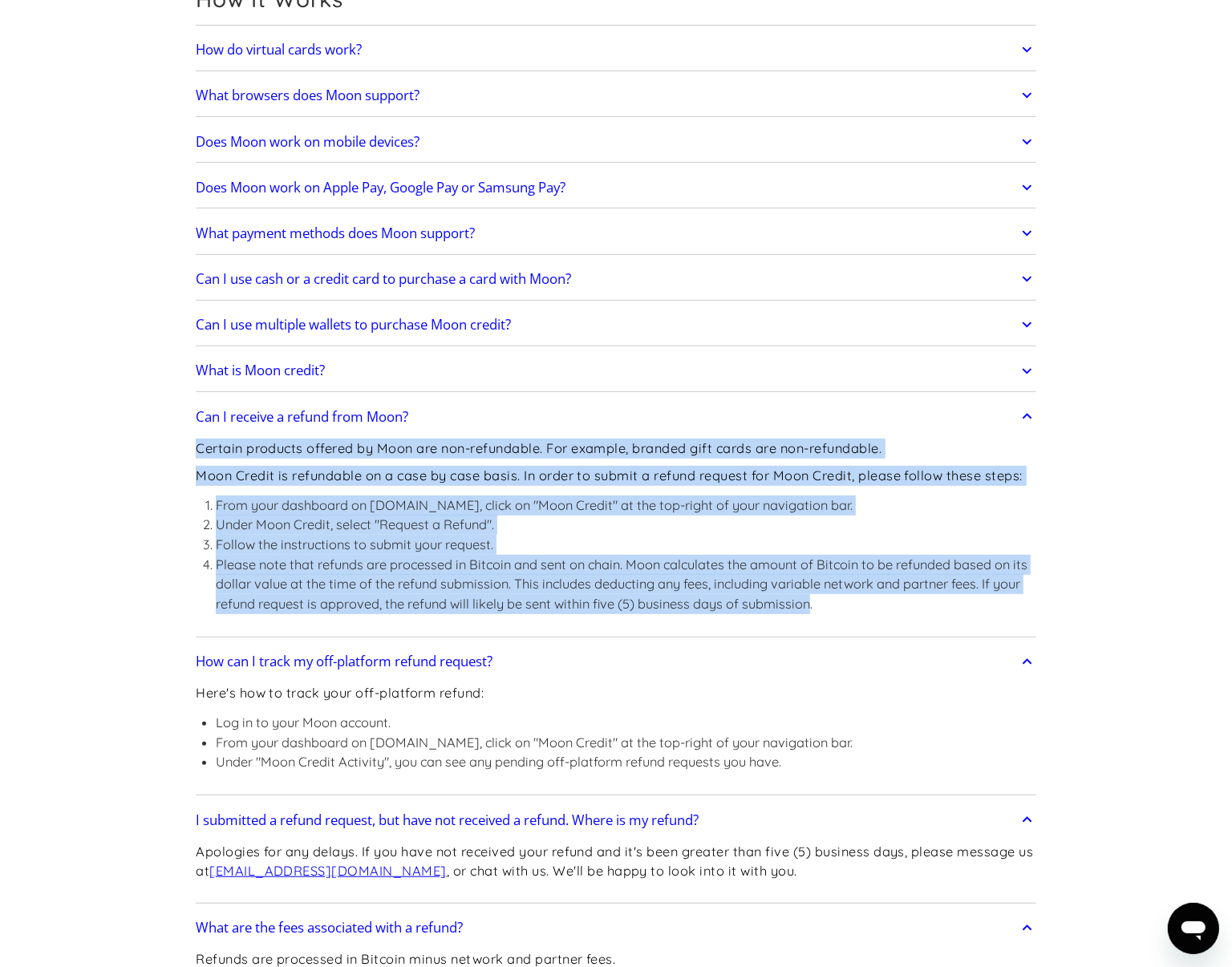
drag, startPoint x: 804, startPoint y: 608, endPoint x: 194, endPoint y: 455, distance: 628.9
copy div "Certain products offered by Moon are non-refundable. For example, branded gift …"
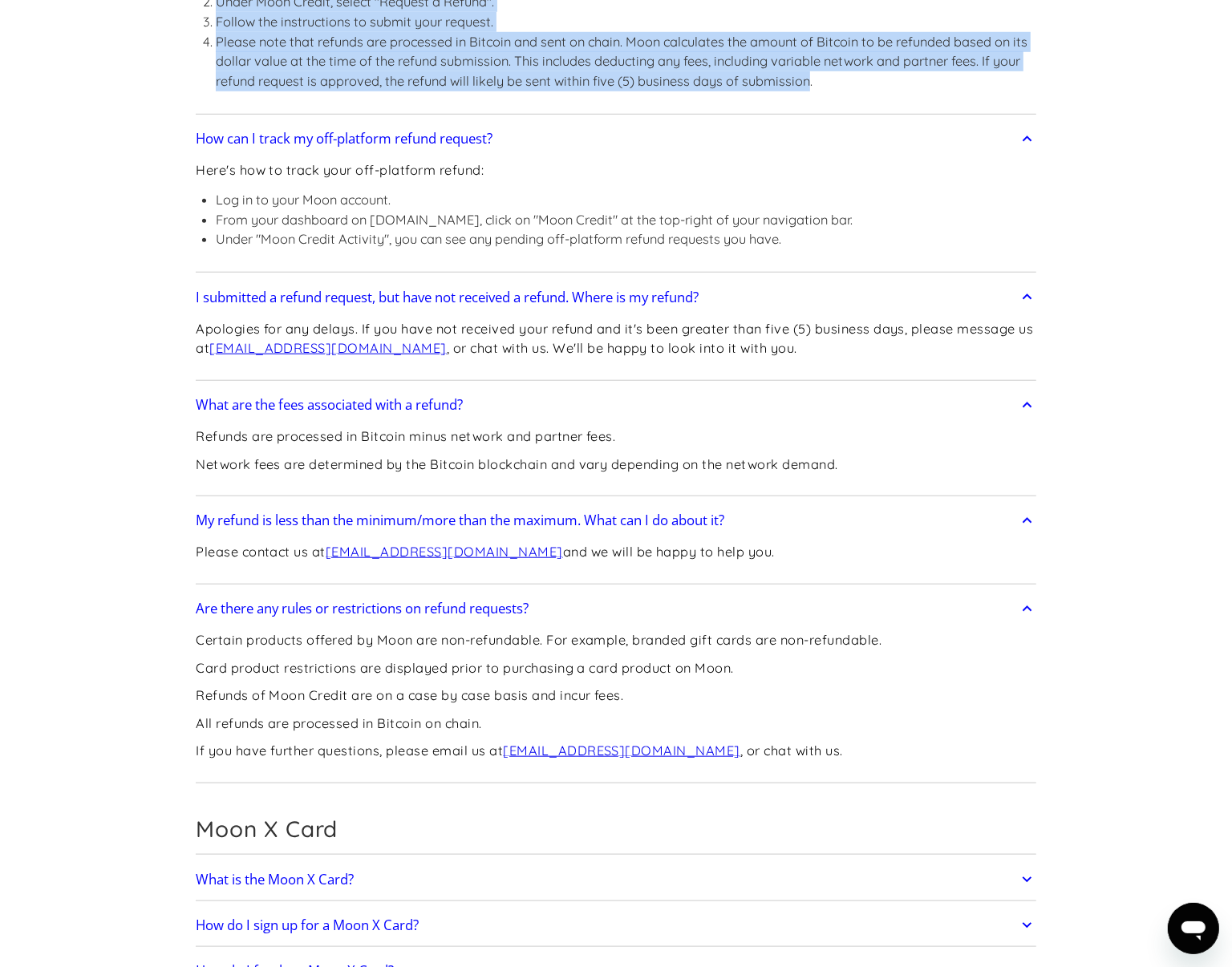
scroll to position [1303, 0]
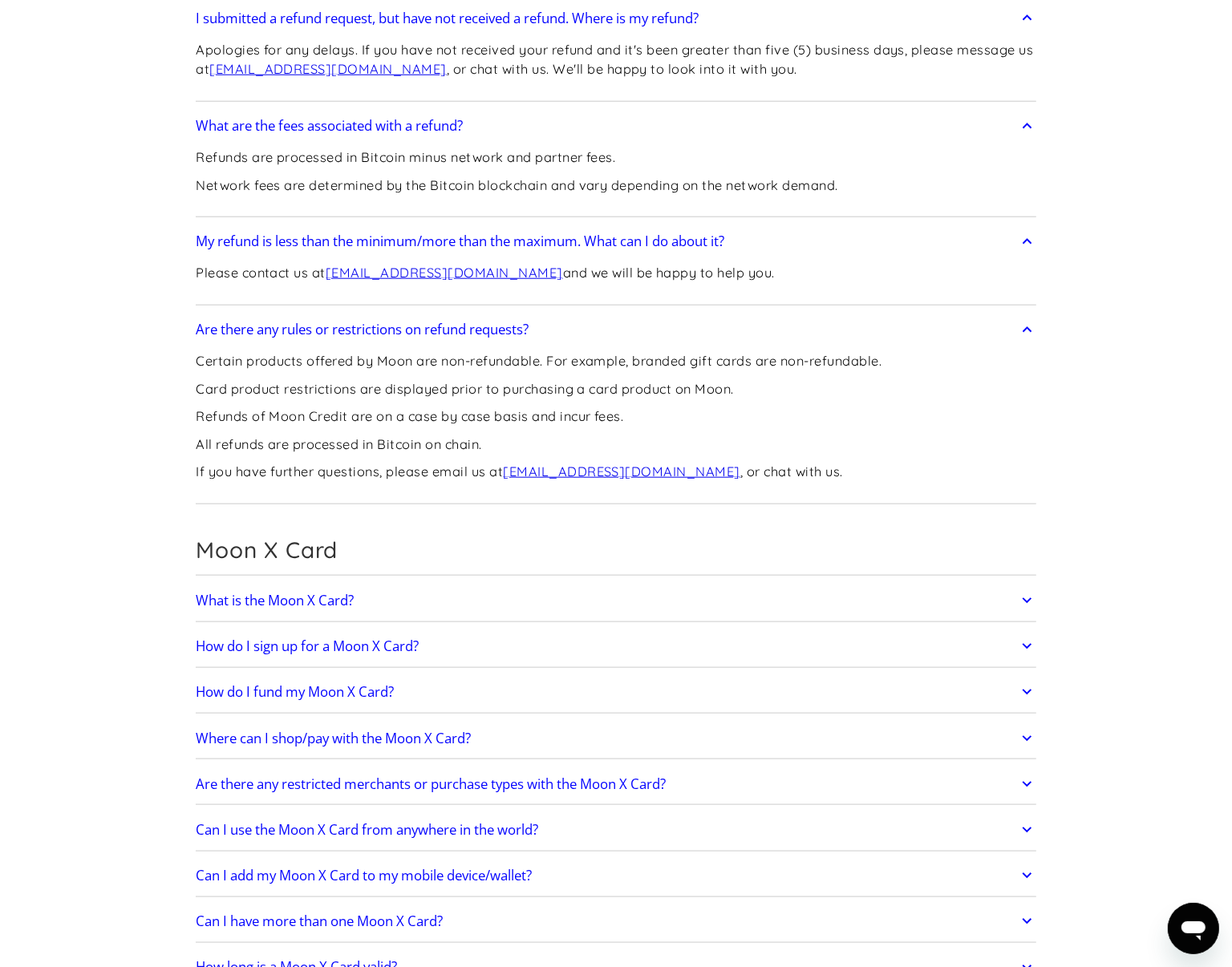
click at [668, 399] on p "Card product restrictions are displayed prior to purchasing a card product on M…" at bounding box center [538, 389] width 686 height 20
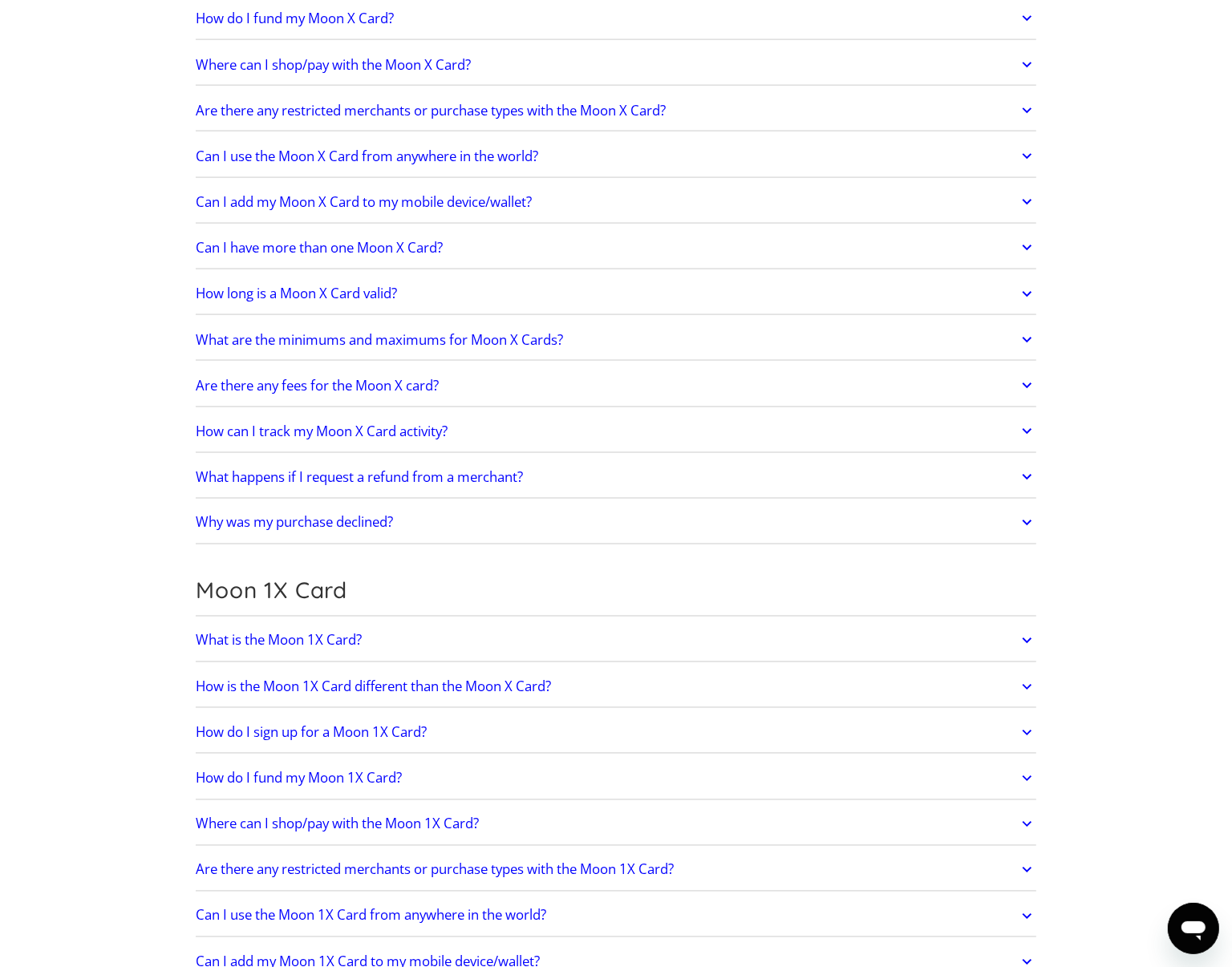
click at [437, 485] on h2 "What happens if I request a refund from a merchant?" at bounding box center [359, 477] width 327 height 16
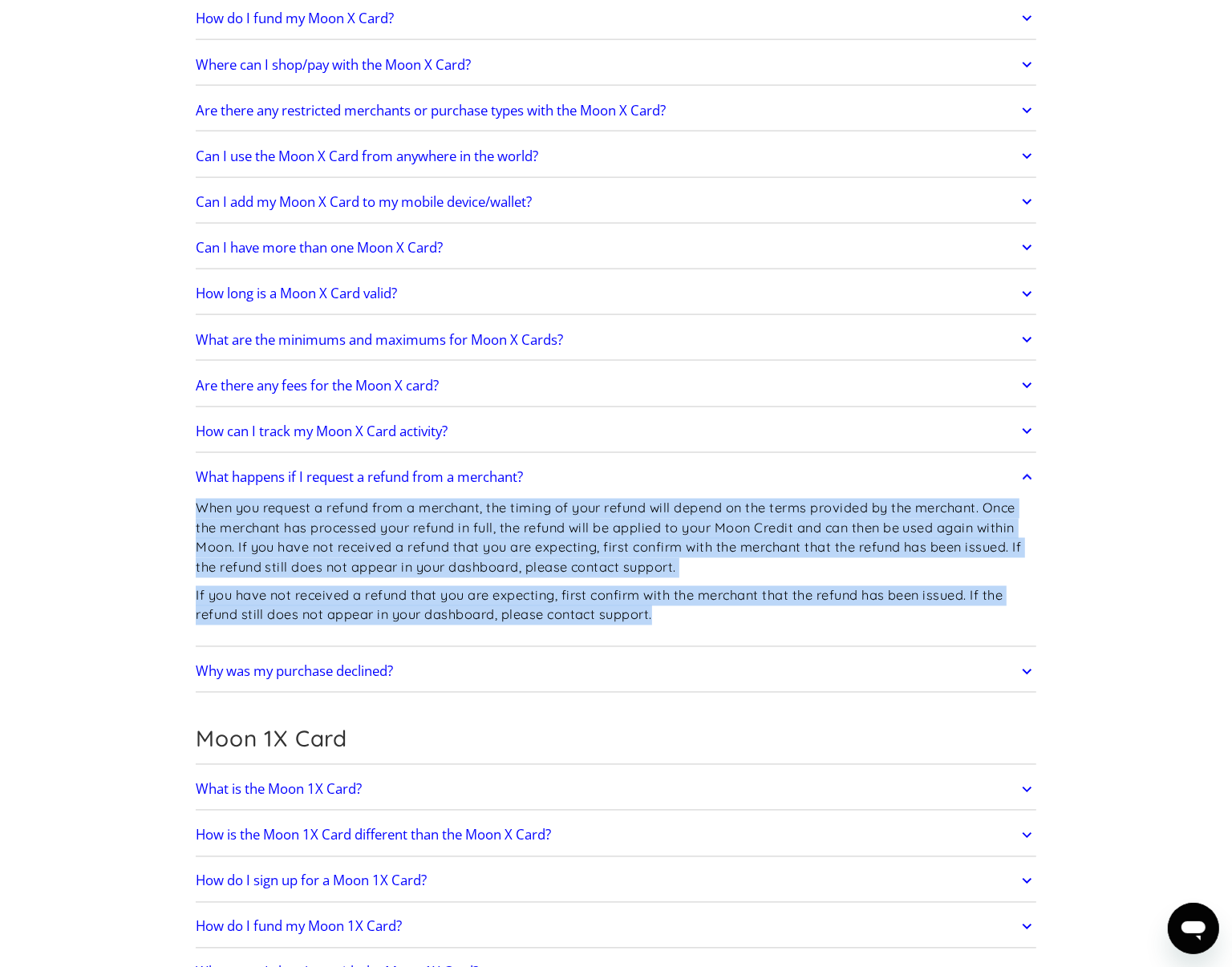
drag, startPoint x: 672, startPoint y: 628, endPoint x: 197, endPoint y: 511, distance: 489.2
click at [197, 511] on div "When you request a refund from a merchant, the timing of your refund will depen…" at bounding box center [615, 568] width 841 height 148
copy div "When you request a refund from a merchant, the timing of your refund will depen…"
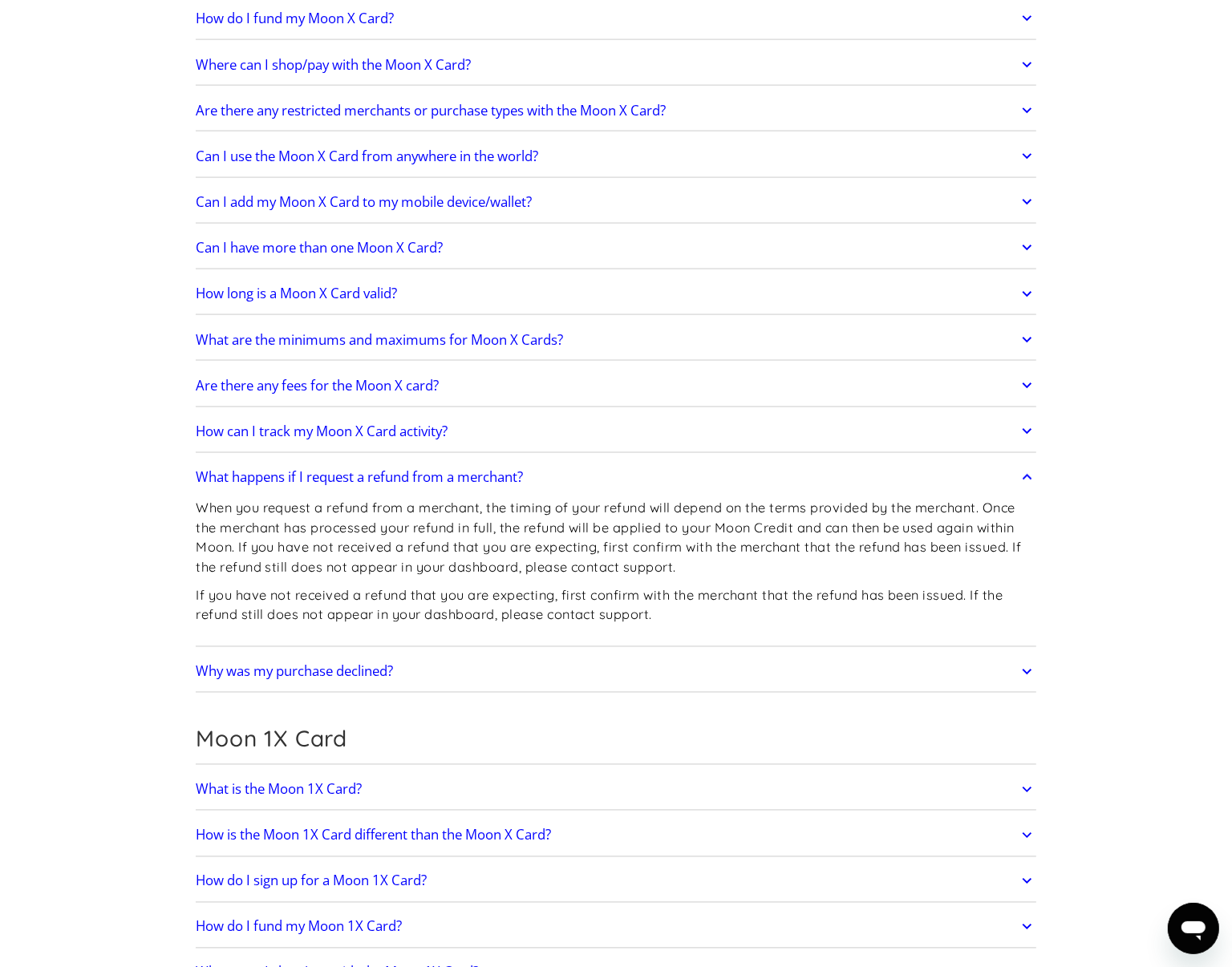
click at [150, 314] on section "Frequently Asked Questions Get Started How do I sign up? Head to paywithmoon.co…" at bounding box center [616, 403] width 1232 height 4631
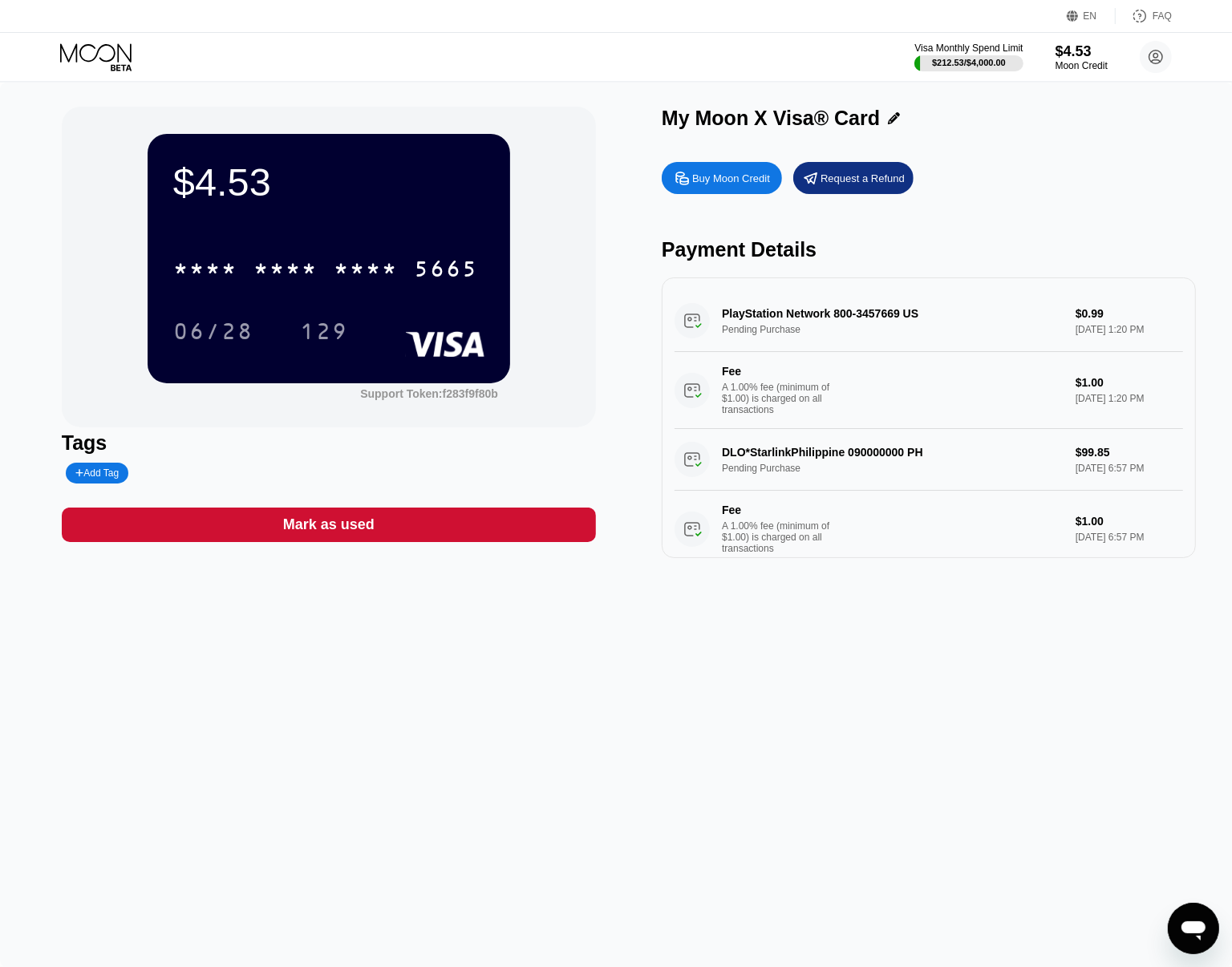
click at [1180, 927] on icon "Open messaging window" at bounding box center [1192, 930] width 24 height 19
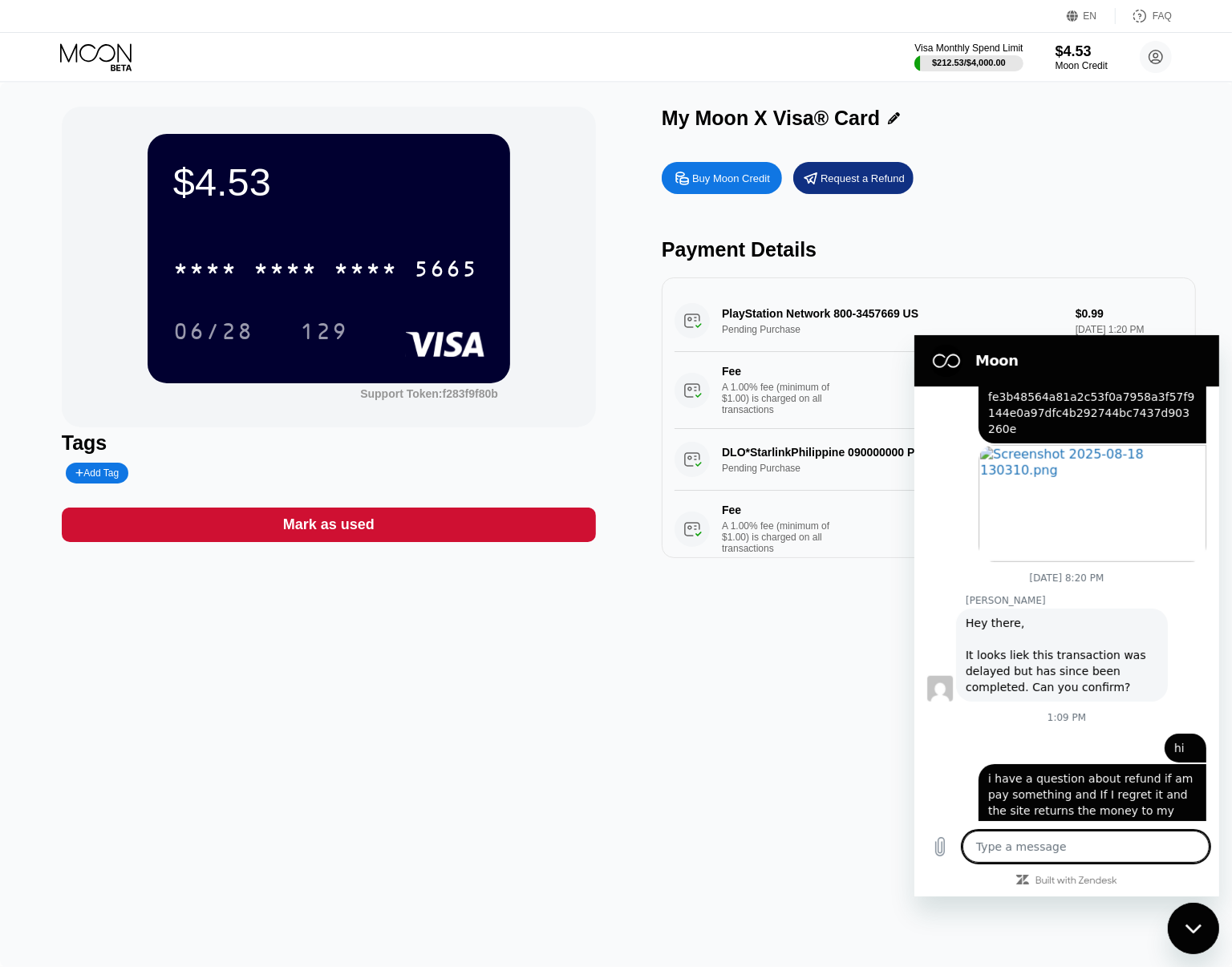
scroll to position [1413, 0]
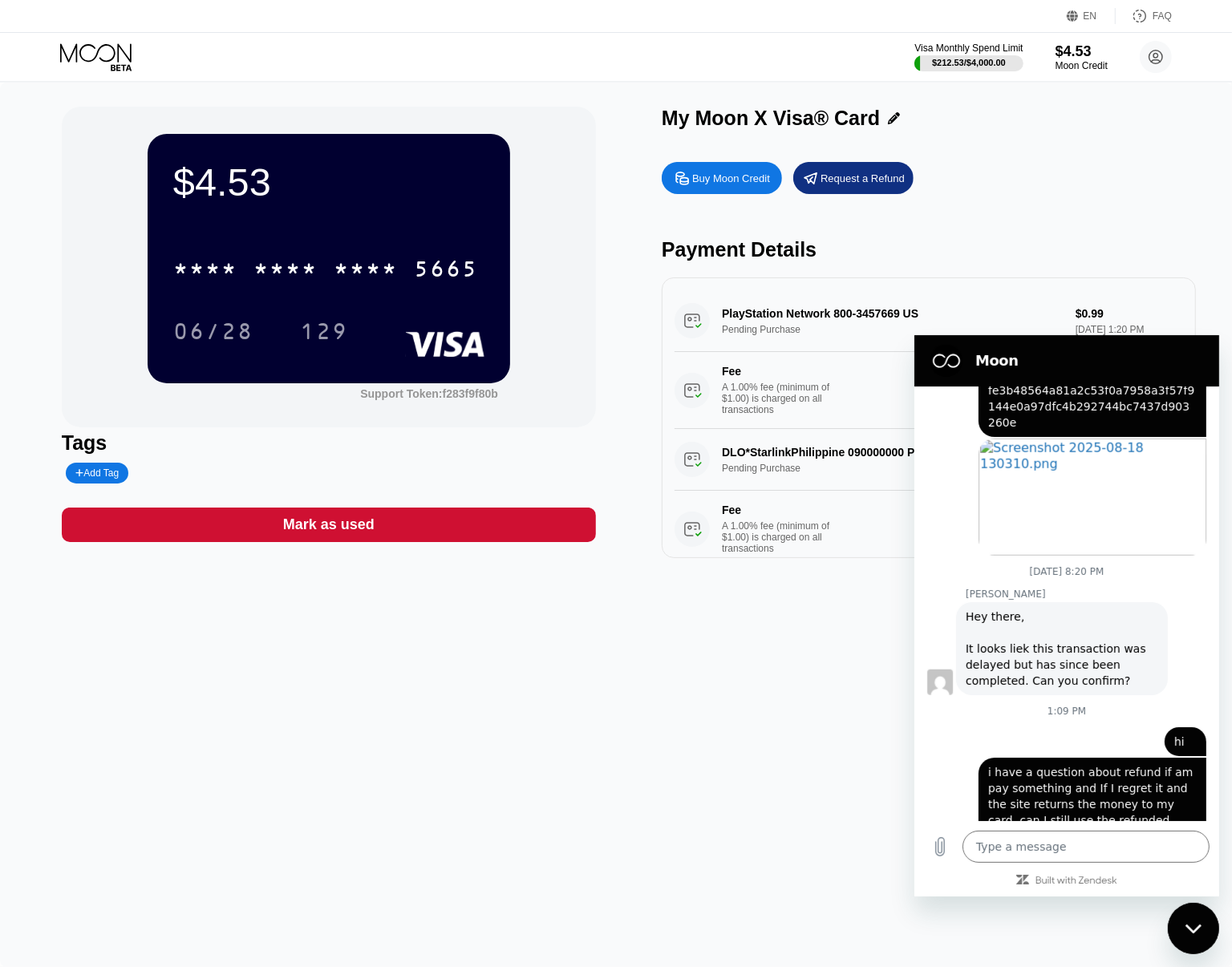
click at [808, 597] on div "$4.53 * * * * * * * * * * * * 5665 06/28 129 Support Token: f283f9f80b Tags Add…" at bounding box center [616, 525] width 1232 height 884
click at [778, 647] on div "$4.53 * * * * * * * * * * * * 5665 06/28 129 Support Token: f283f9f80b Tags Add…" at bounding box center [616, 525] width 1232 height 884
click at [780, 728] on div "$4.53 * * * * * * * * * * * * 5665 06/28 129 Support Token: f283f9f80b Tags Add…" at bounding box center [616, 525] width 1232 height 884
click at [1188, 937] on div "Close messaging window" at bounding box center [1192, 928] width 48 height 48
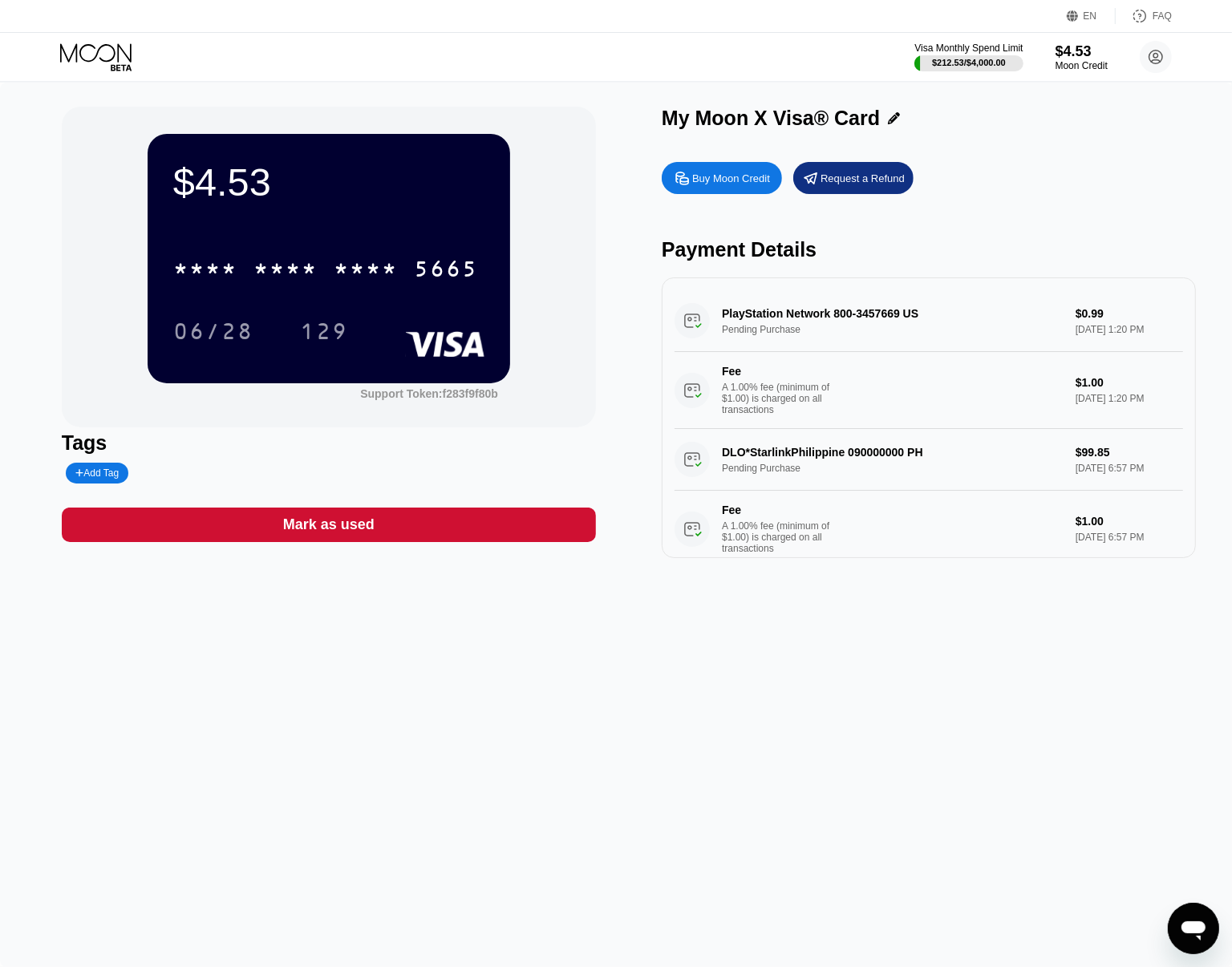
drag, startPoint x: 894, startPoint y: 323, endPoint x: 784, endPoint y: 321, distance: 110.0
click at [806, 323] on div "PlayStation Network 800-3457669 US Pending Purchase $0.99 Aug 23, 2025 1:20 PM …" at bounding box center [928, 359] width 508 height 139
click at [1163, 15] on div "FAQ" at bounding box center [1161, 15] width 19 height 11
click at [856, 656] on div "$4.53 * * * * * * * * * * * * 5665 06/28 129 Support Token: f283f9f80b Tags Add…" at bounding box center [616, 525] width 1232 height 884
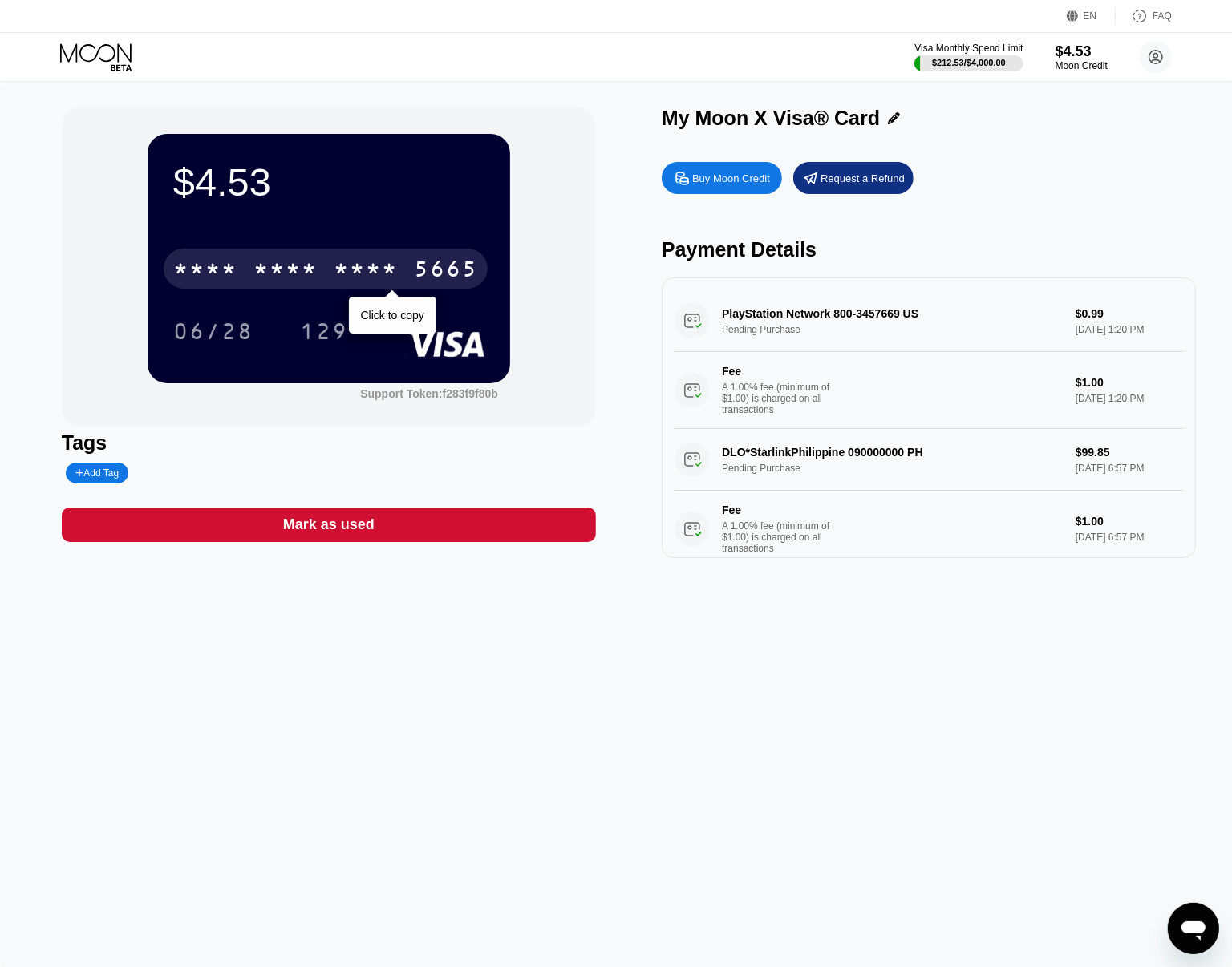
click at [389, 266] on div "* * * *" at bounding box center [366, 271] width 65 height 26
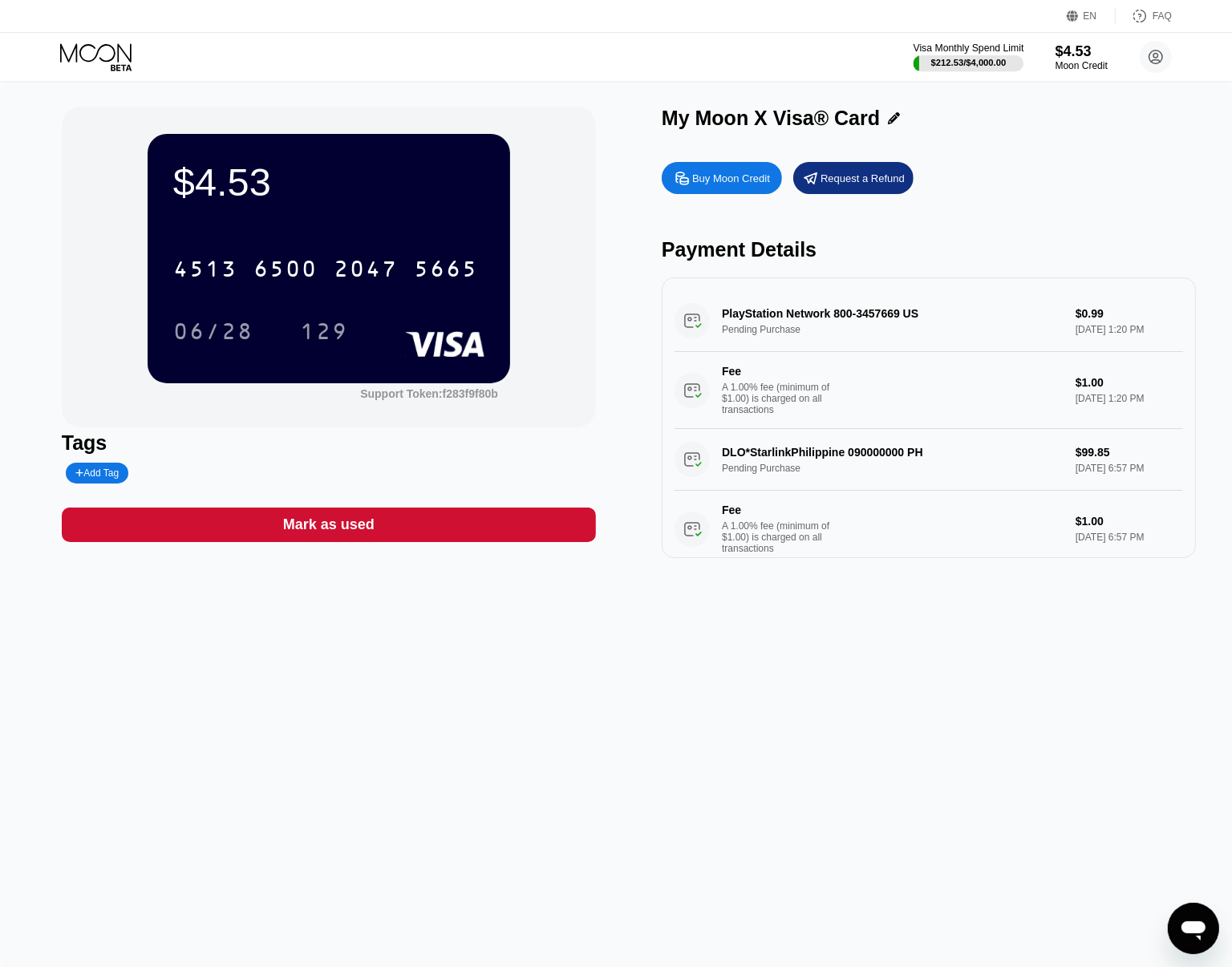
click at [995, 49] on div "Visa Monthly Spend Limit" at bounding box center [969, 47] width 111 height 11
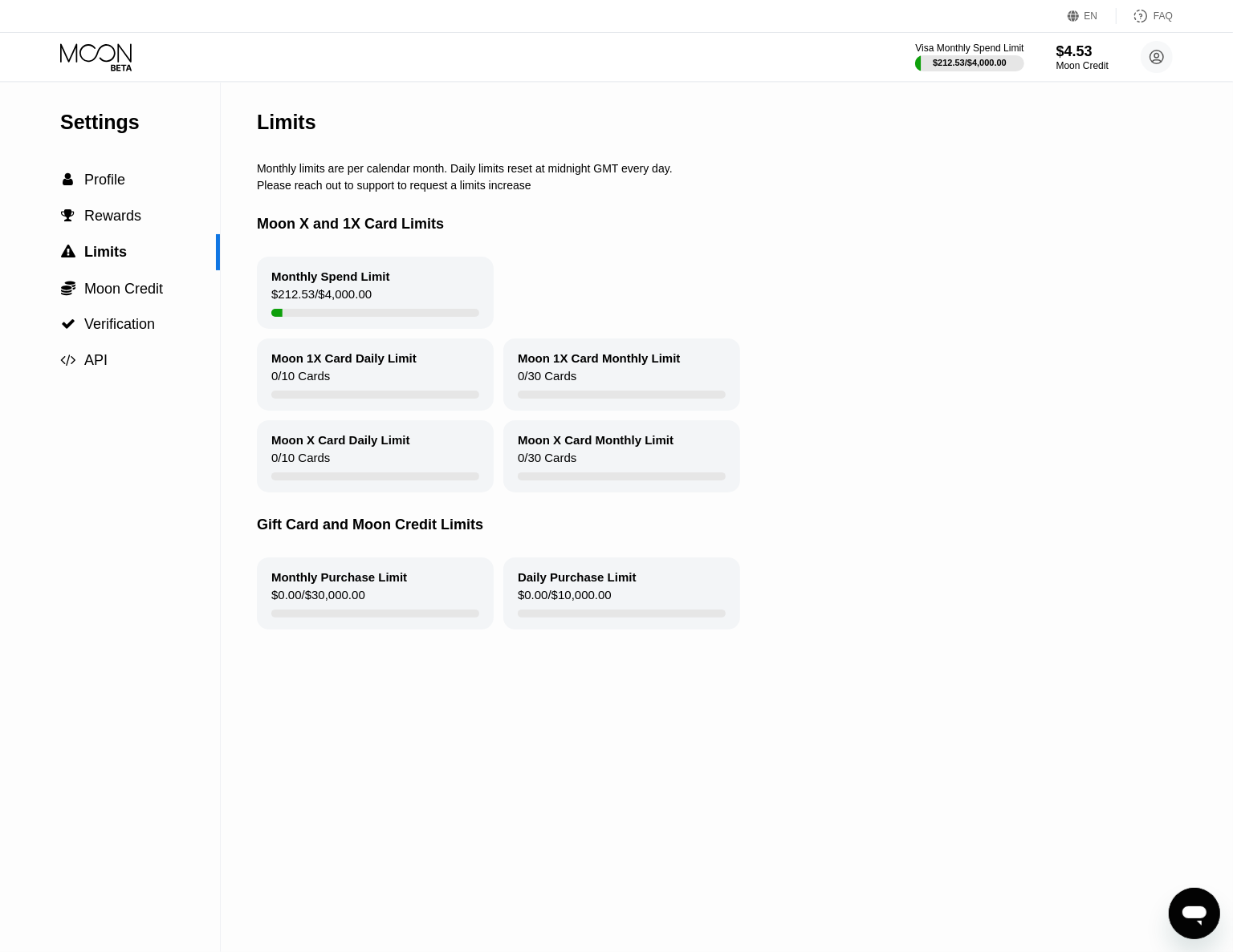
click at [515, 192] on div "Please reach out to support to request a limits increase" at bounding box center [750, 185] width 987 height 13
drag, startPoint x: 515, startPoint y: 193, endPoint x: 443, endPoint y: 194, distance: 72.0
click at [431, 190] on div "Please reach out to support to request a limits increase" at bounding box center [750, 185] width 987 height 13
drag, startPoint x: 515, startPoint y: 195, endPoint x: 406, endPoint y: 171, distance: 111.6
click at [402, 172] on div "Limits Monthly limits are per calendar month. Daily limits reset at midnight GM…" at bounding box center [750, 517] width 987 height 869
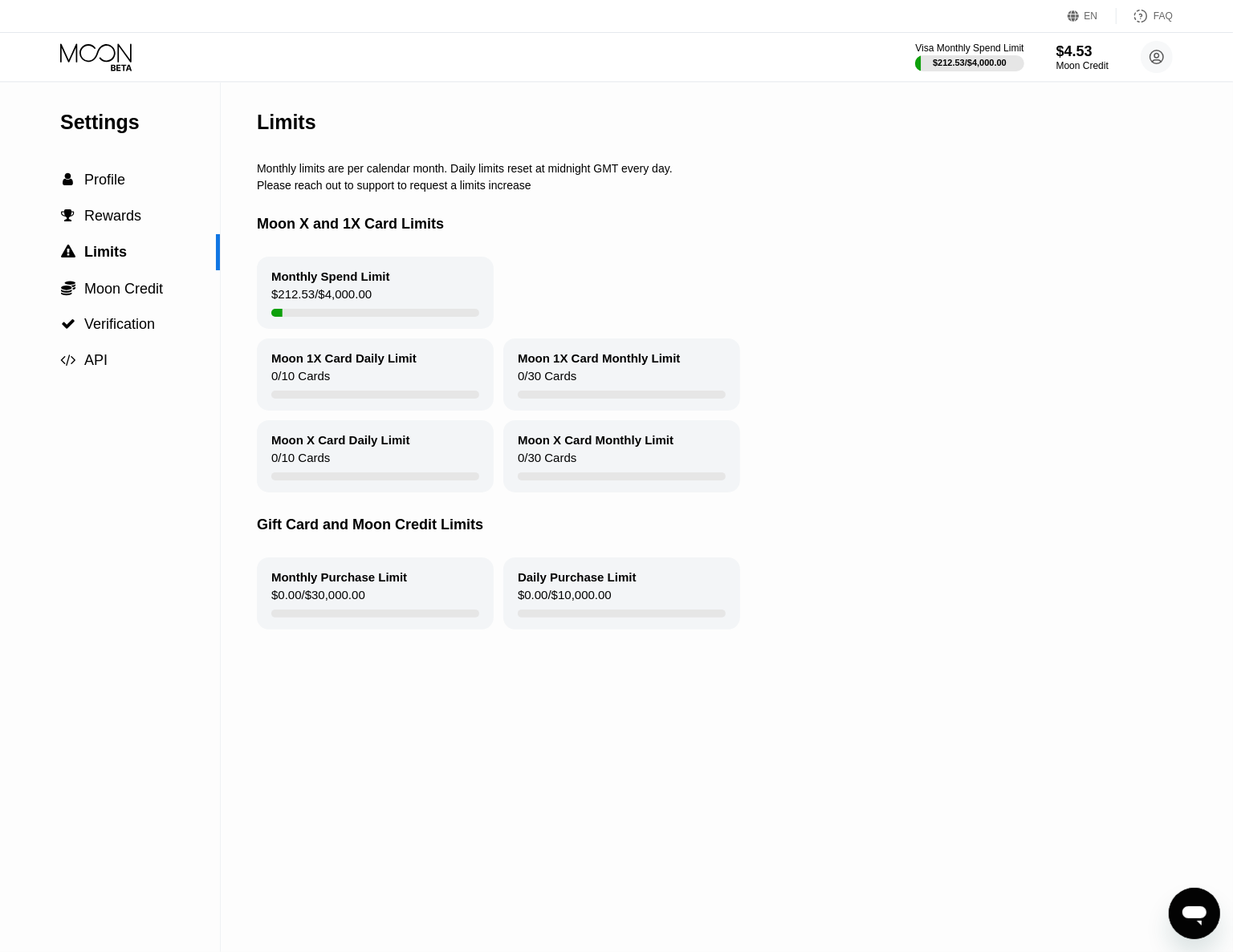
drag, startPoint x: 517, startPoint y: 189, endPoint x: 511, endPoint y: 197, distance: 10.0
click at [517, 191] on div "Please reach out to support to request a limits increase" at bounding box center [750, 185] width 987 height 13
click at [282, 182] on div "Limits Monthly limits are per calendar month. Daily limits reset at midnight GM…" at bounding box center [750, 517] width 987 height 869
drag, startPoint x: 282, startPoint y: 182, endPoint x: 505, endPoint y: 153, distance: 224.9
click at [492, 154] on div "Limits" at bounding box center [750, 122] width 987 height 79
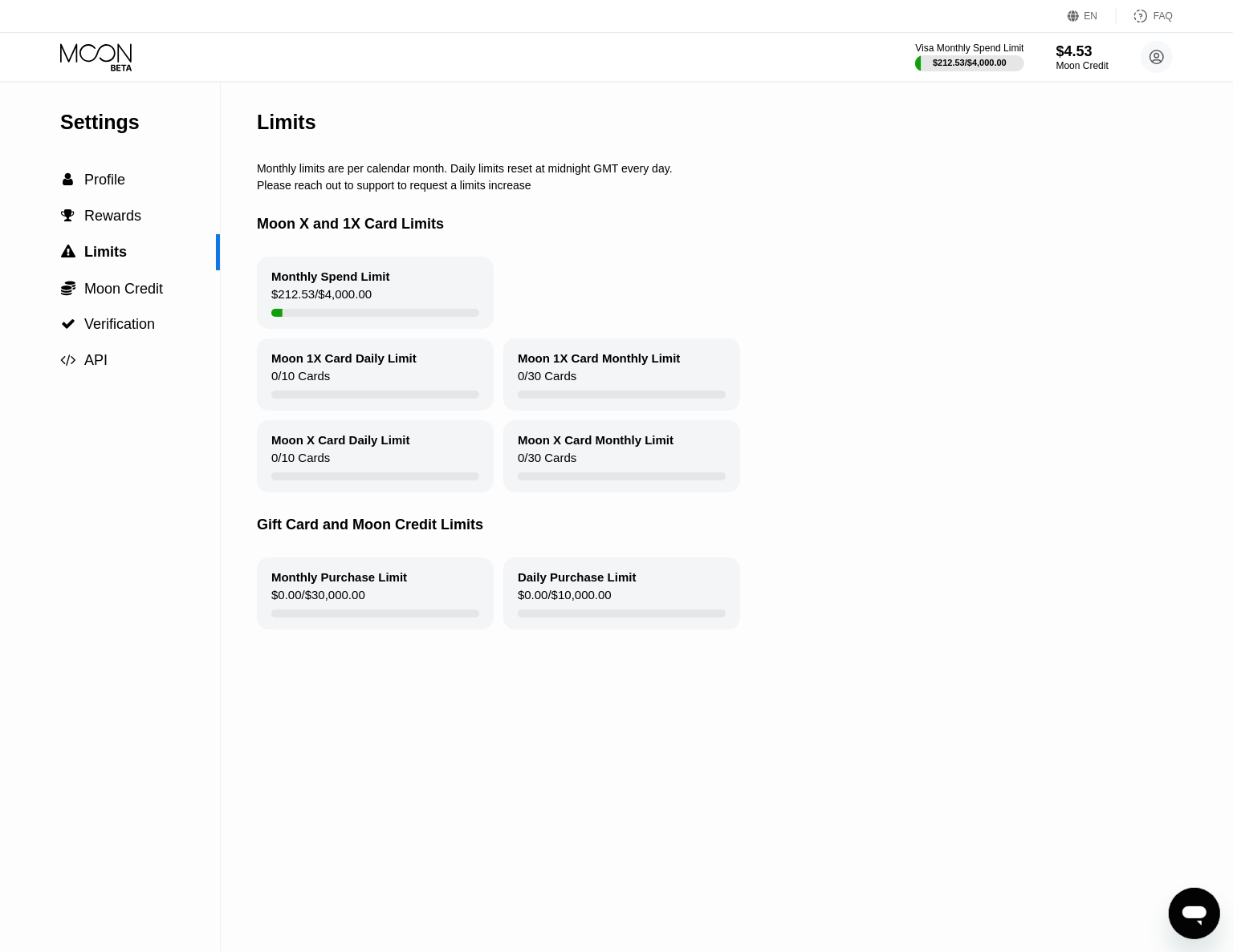
drag, startPoint x: 526, startPoint y: 122, endPoint x: 384, endPoint y: 529, distance: 431.1
click at [379, 526] on div "Limits Monthly limits are per calendar month. Daily limits reset at midnight GM…" at bounding box center [750, 517] width 987 height 869
drag, startPoint x: 624, startPoint y: 536, endPoint x: 231, endPoint y: 265, distance: 477.4
click at [298, 279] on div "Limits Monthly limits are per calendar month. Daily limits reset at midnight GM…" at bounding box center [750, 517] width 987 height 869
click at [110, 182] on span "Profile" at bounding box center [105, 179] width 41 height 16
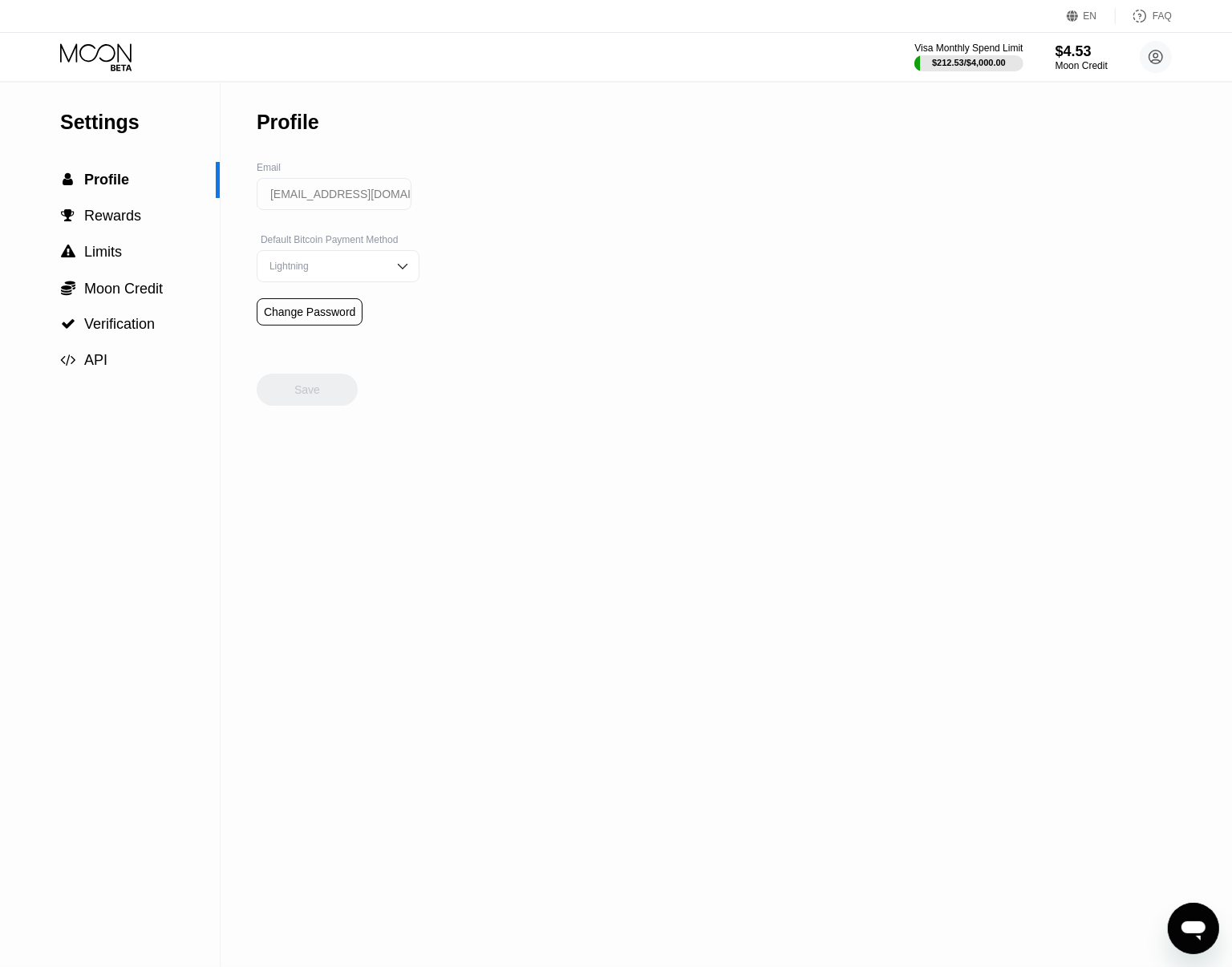
click at [87, 44] on icon at bounding box center [95, 52] width 71 height 18
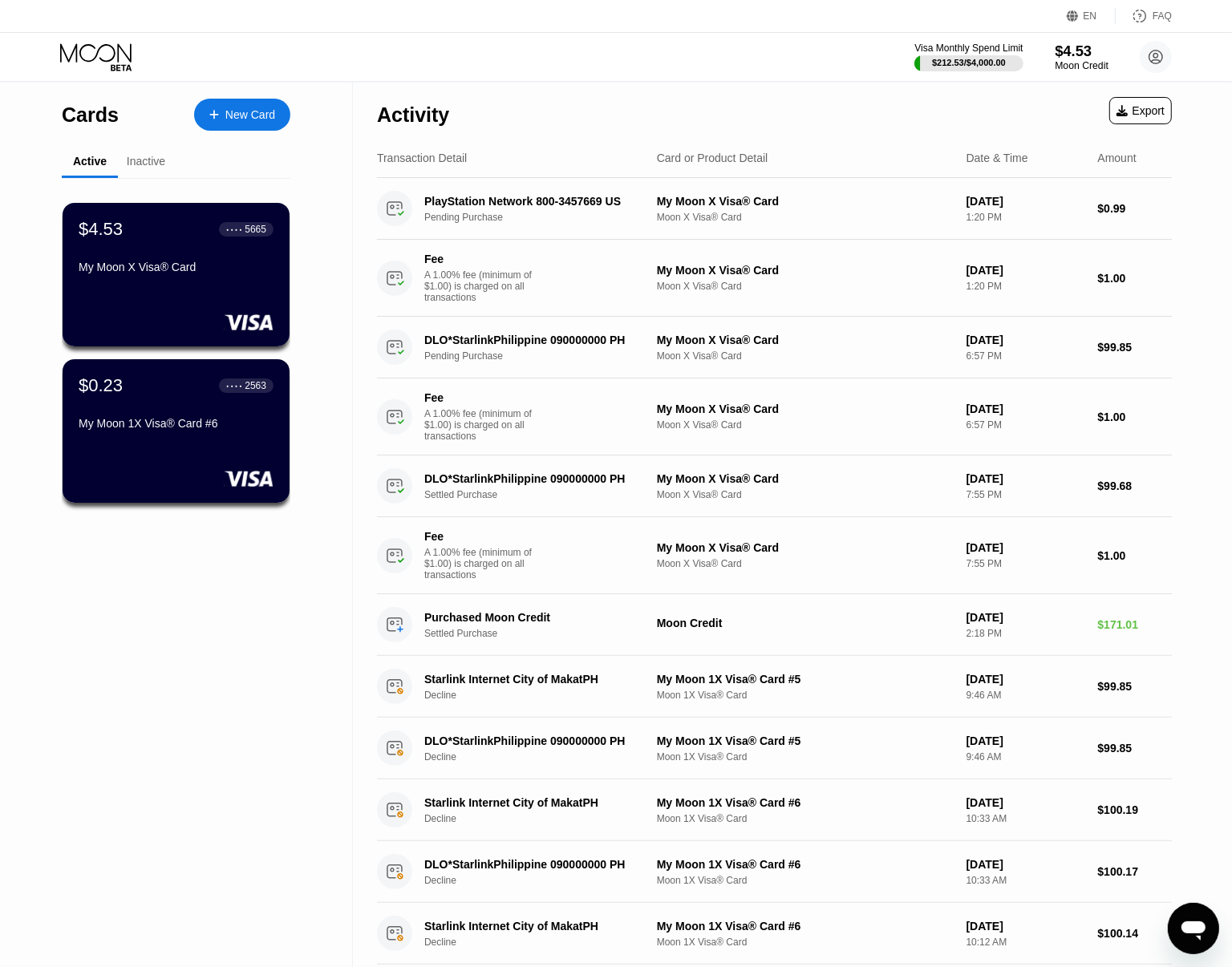
click at [1085, 46] on div "$4.53" at bounding box center [1081, 51] width 53 height 17
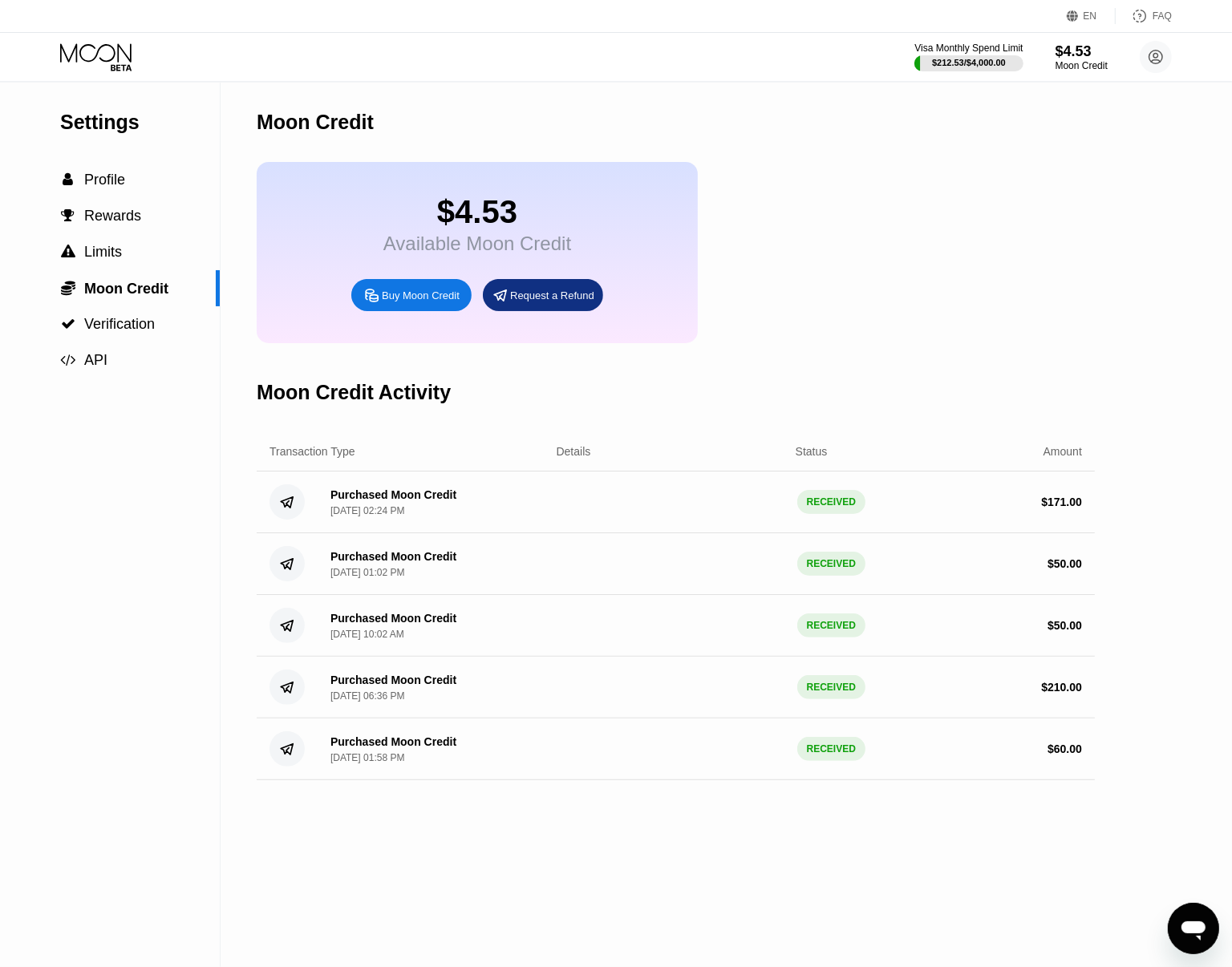
click at [1186, 916] on icon "Open messaging window" at bounding box center [1192, 928] width 29 height 29
type textarea "x"
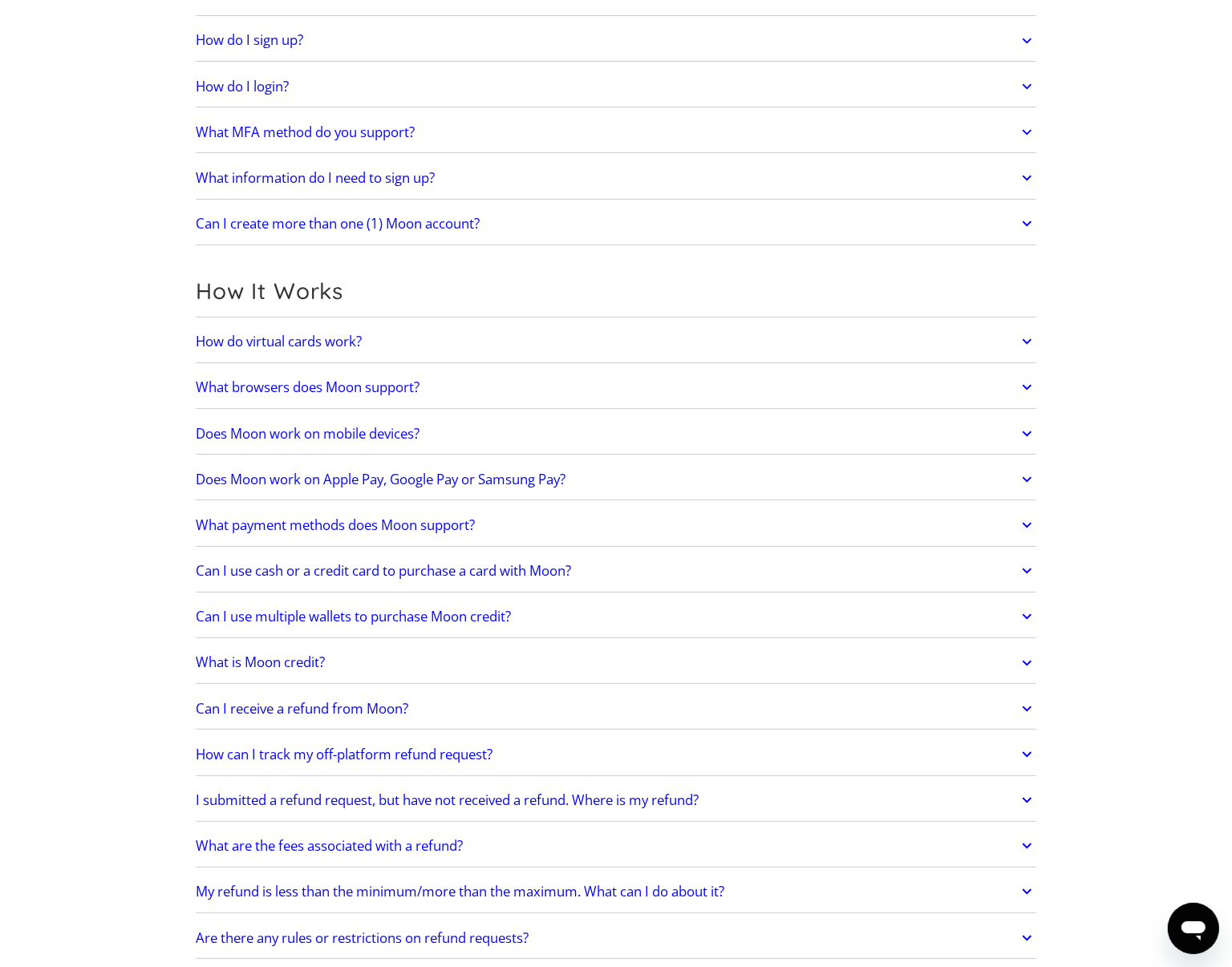
scroll to position [301, 0]
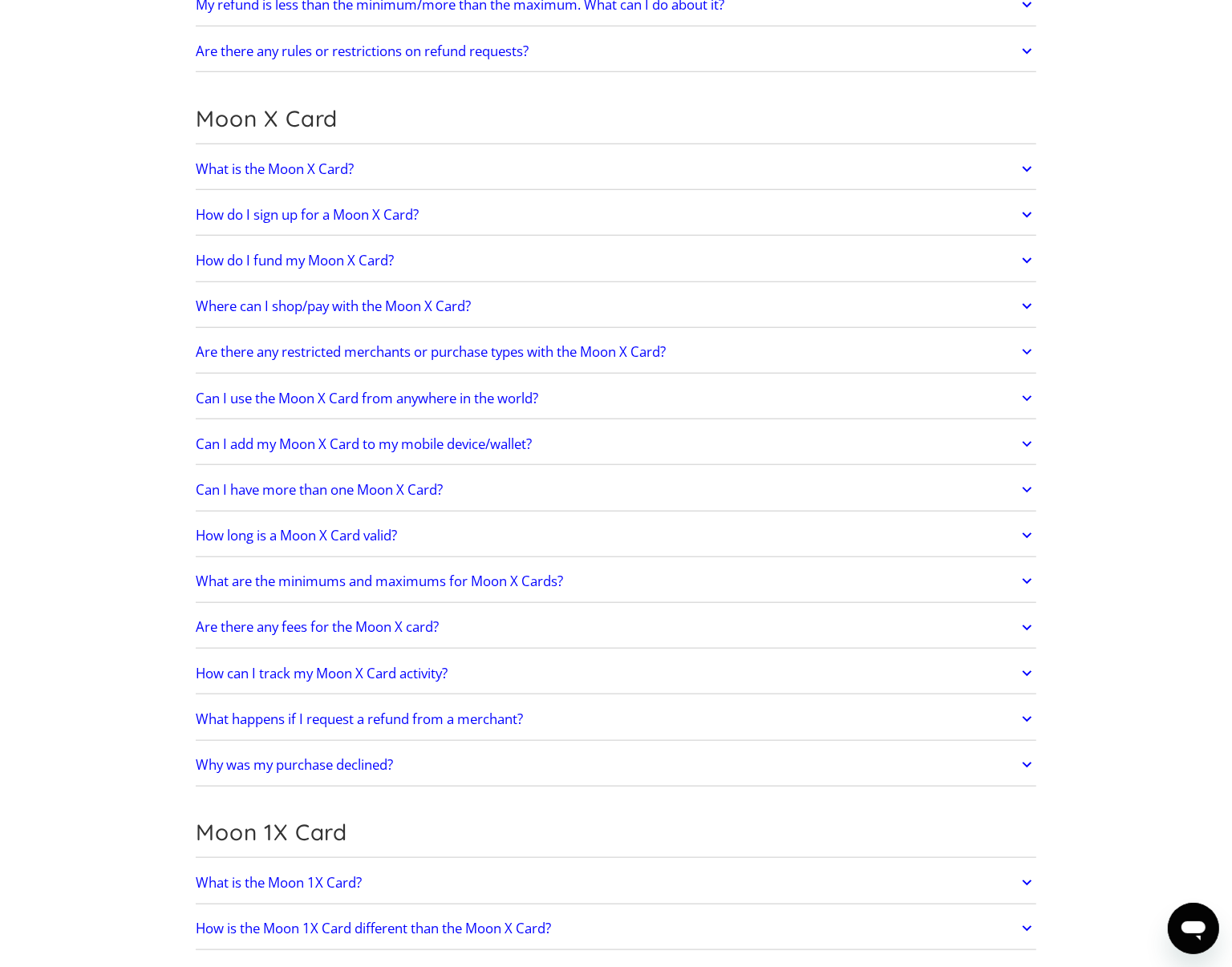
scroll to position [1103, 0]
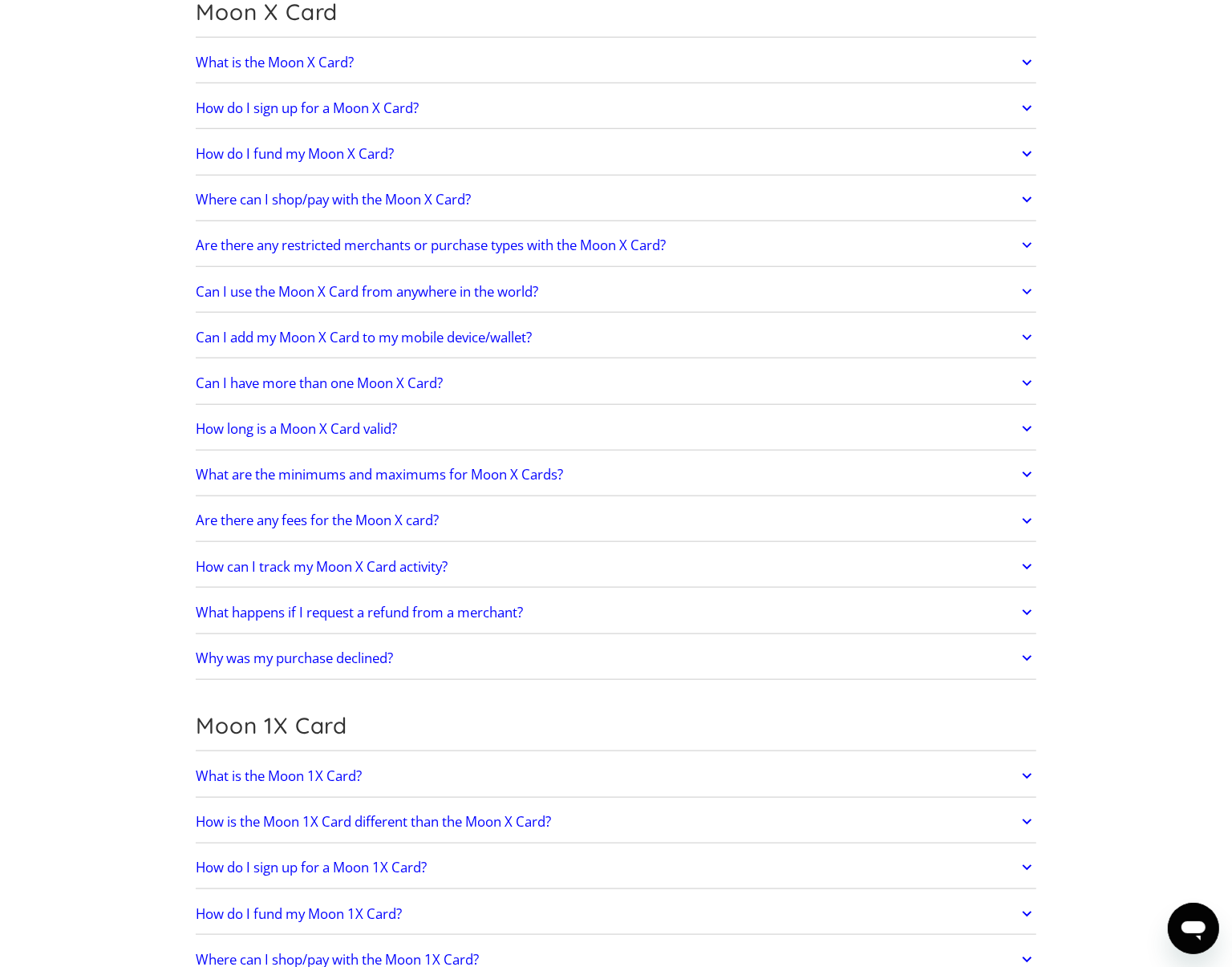
click at [478, 620] on h2 "What happens if I request a refund from a merchant?" at bounding box center [359, 613] width 327 height 16
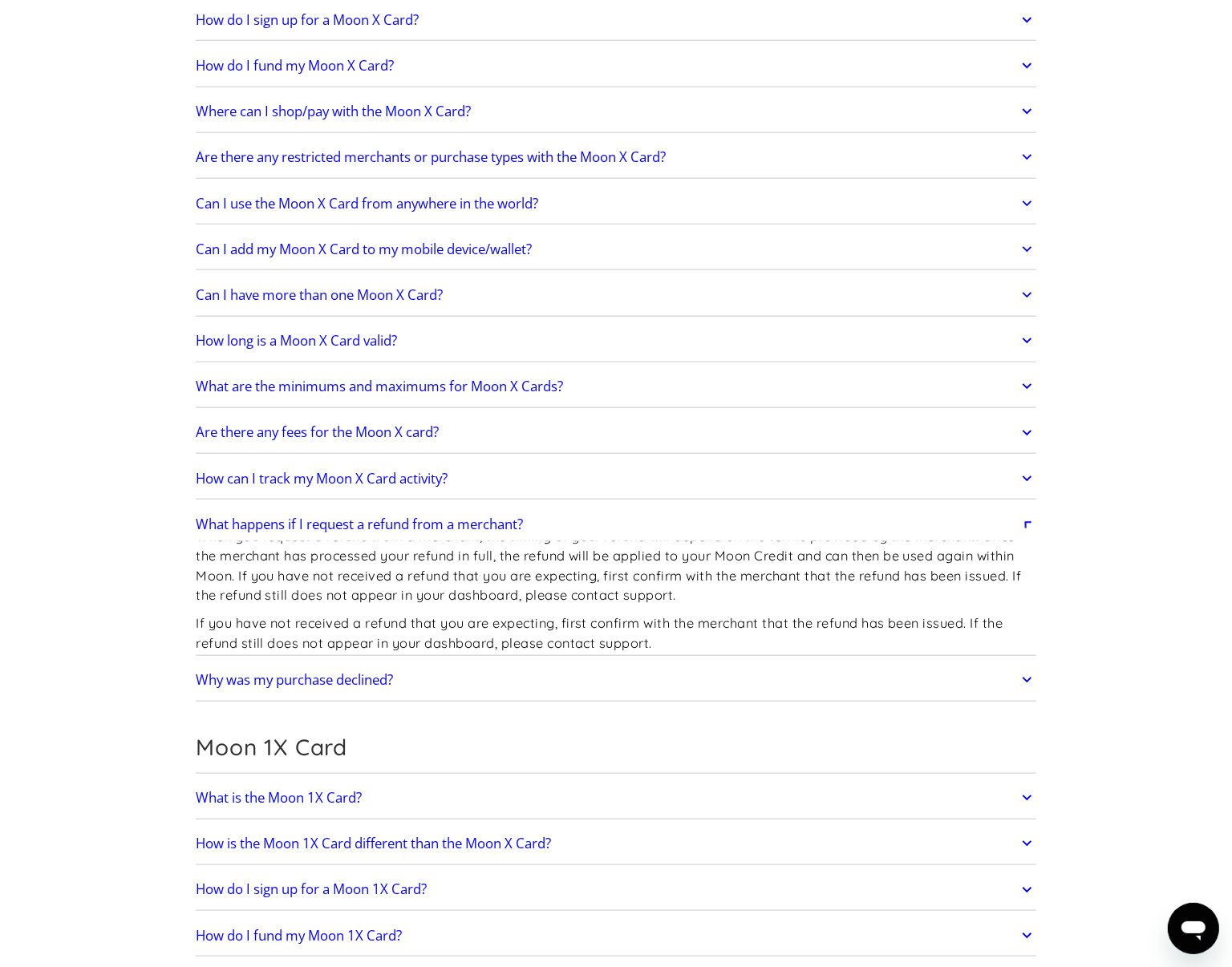
scroll to position [1303, 0]
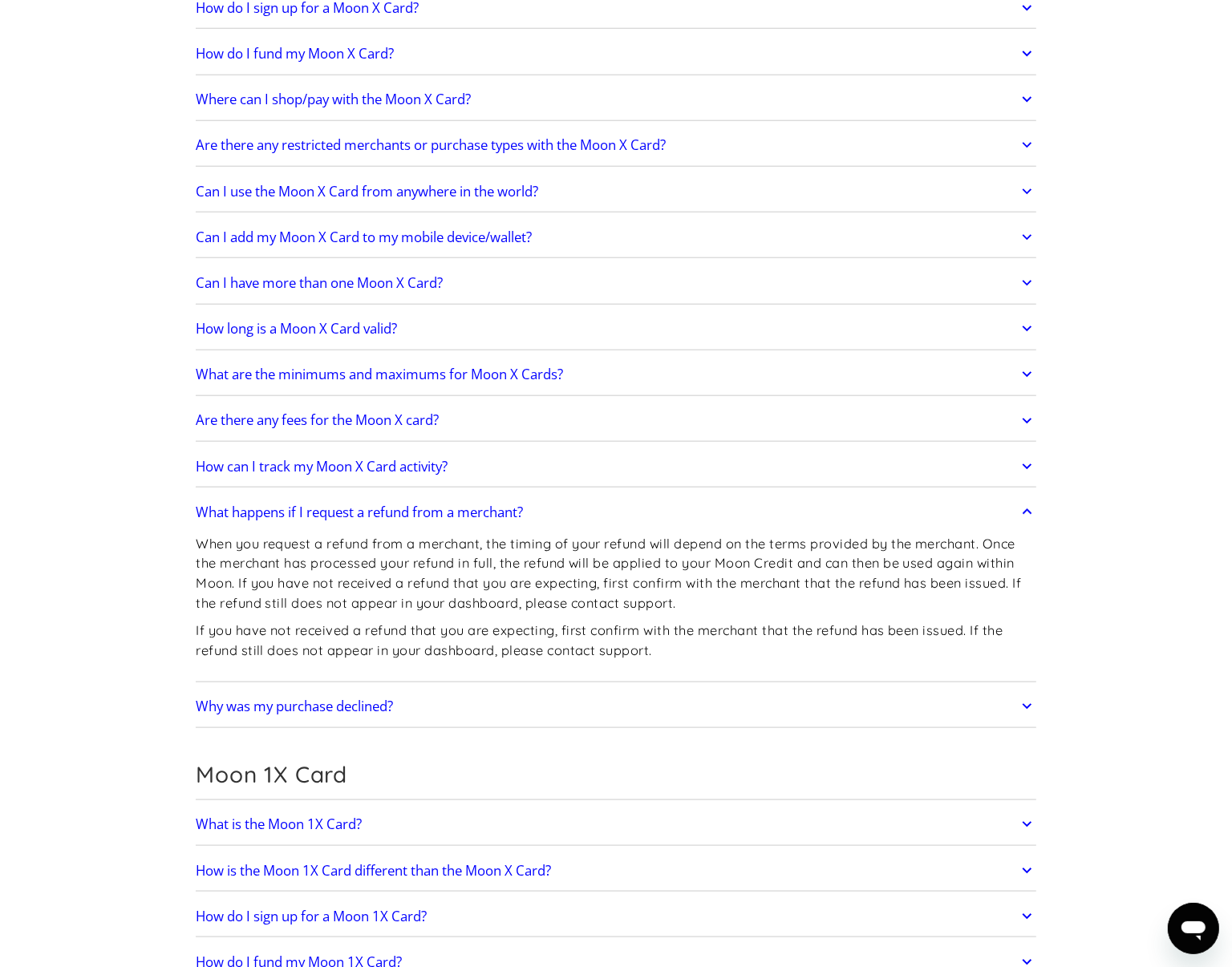
click at [672, 660] on p "If you have not received a refund that you are expecting, first confirm with th…" at bounding box center [615, 640] width 841 height 40
click at [482, 517] on h2 "What happens if I request a refund from a merchant?" at bounding box center [359, 512] width 327 height 16
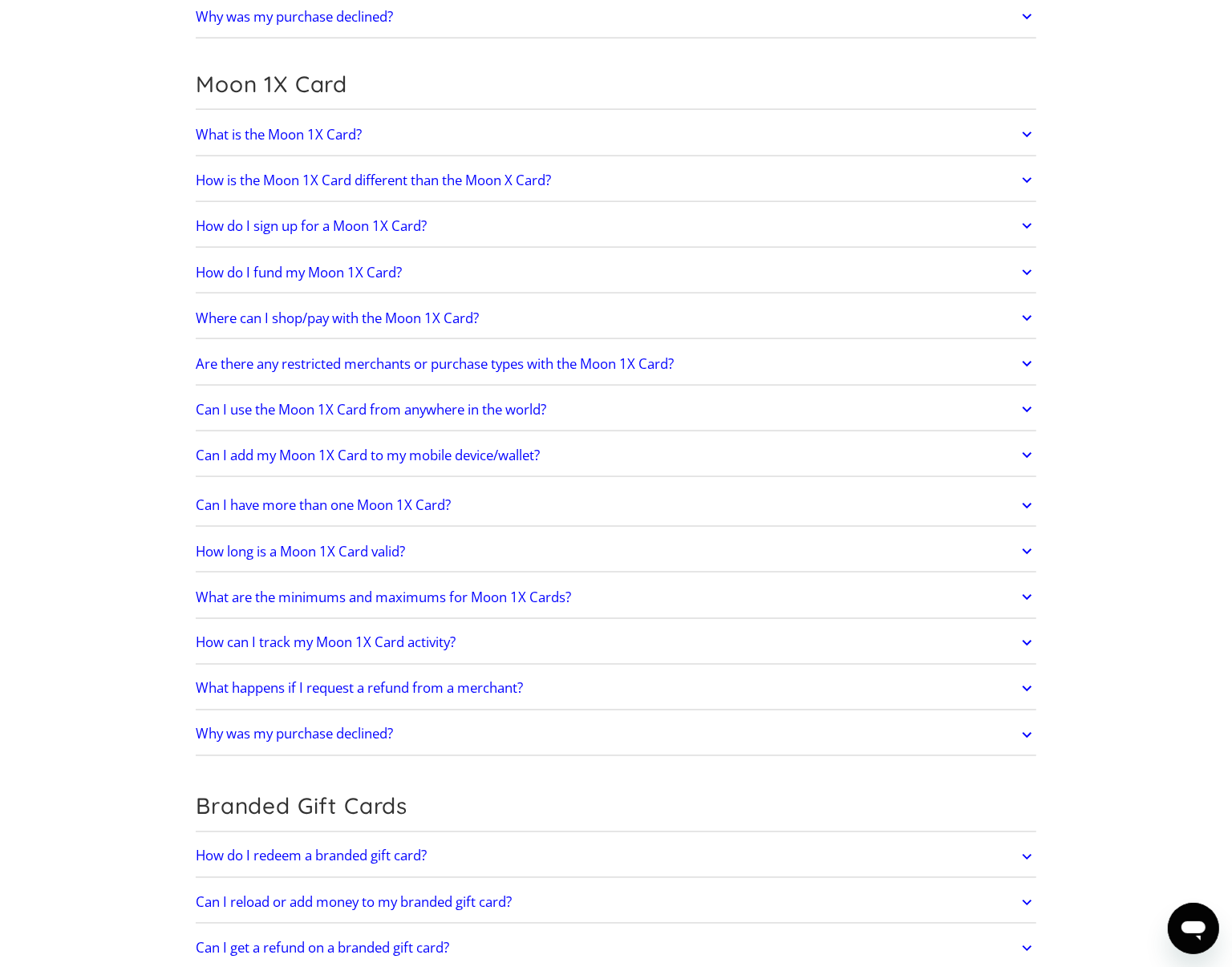
scroll to position [2005, 0]
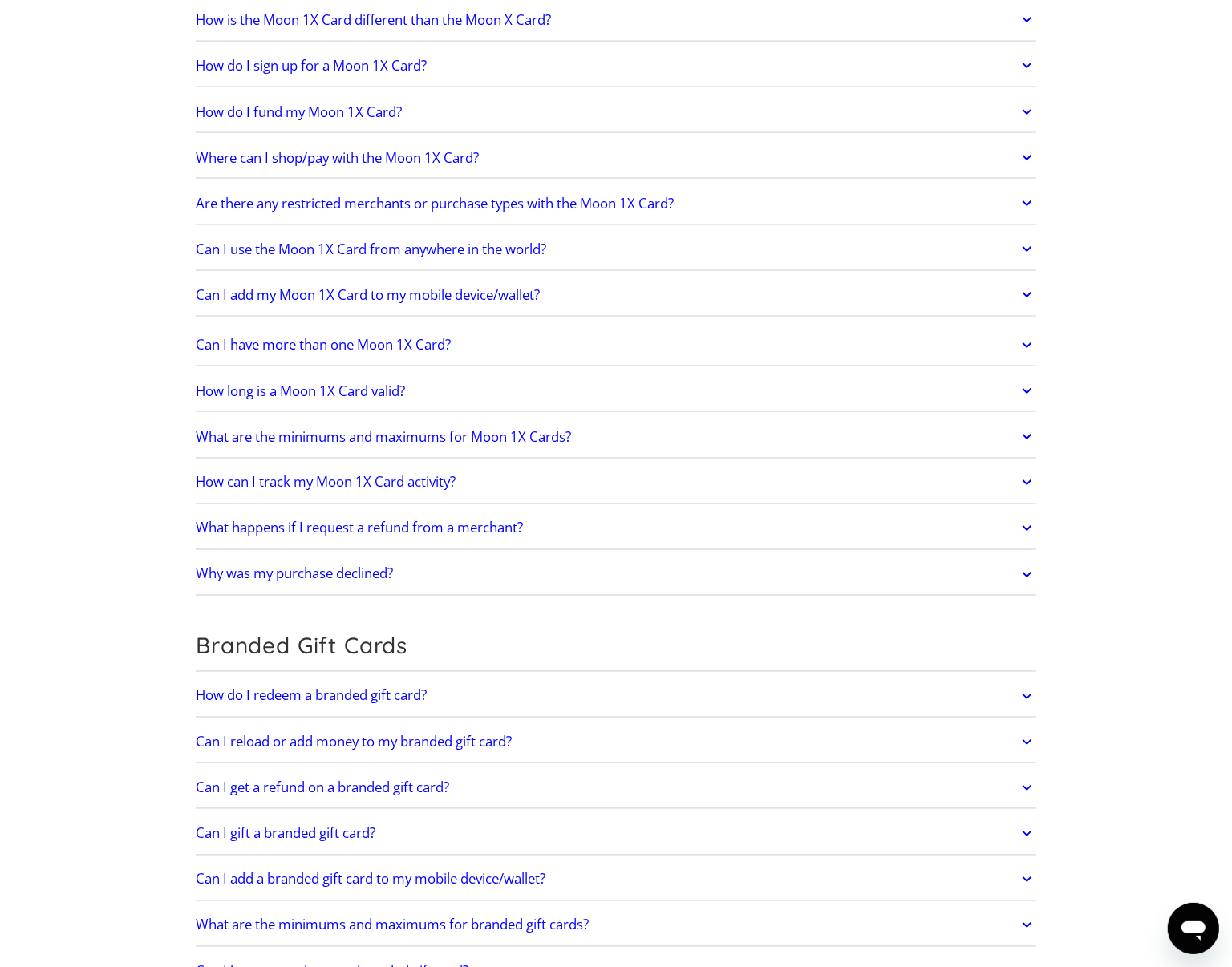
click at [403, 537] on h2 "What happens if I request a refund from a merchant?" at bounding box center [359, 528] width 327 height 16
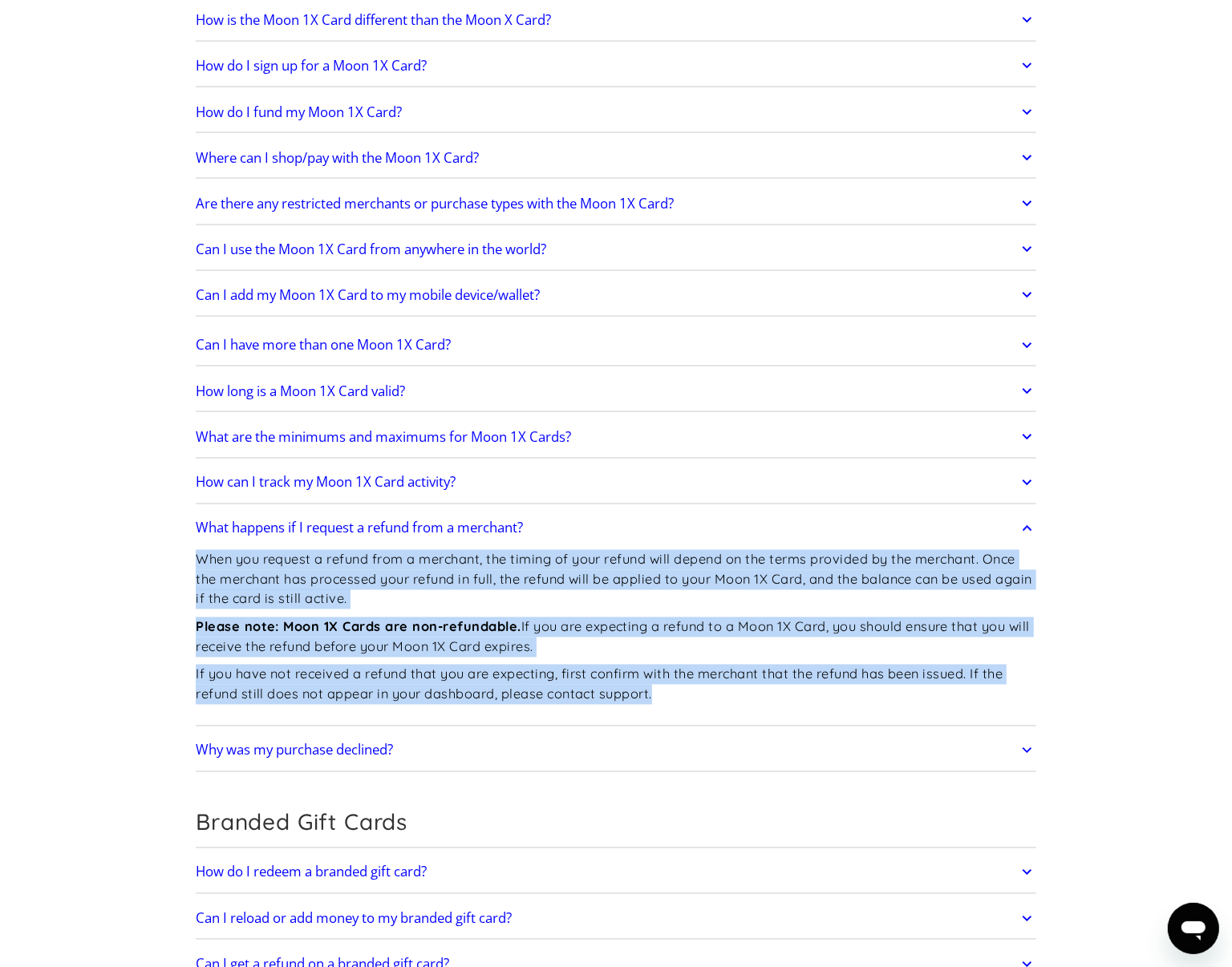
copy div "When you request a refund from a merchant, the timing of your refund will depen…"
drag, startPoint x: 644, startPoint y: 691, endPoint x: 194, endPoint y: 571, distance: 465.7
click at [194, 571] on div "Frequently Asked Questions Get Started How do I sign up? Head to paywithmoon.co…" at bounding box center [615, 69] width 888 height 4020
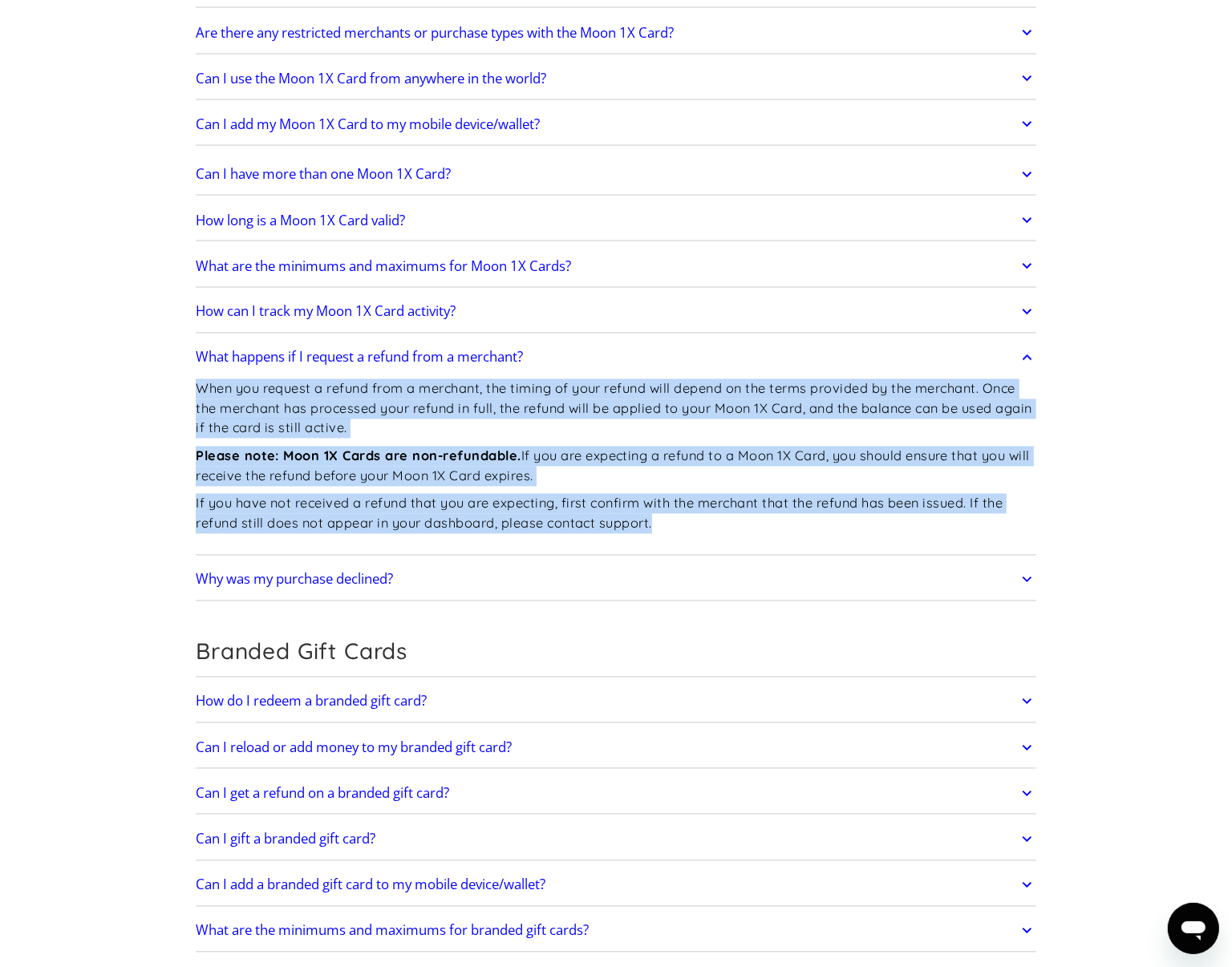
scroll to position [2306, 0]
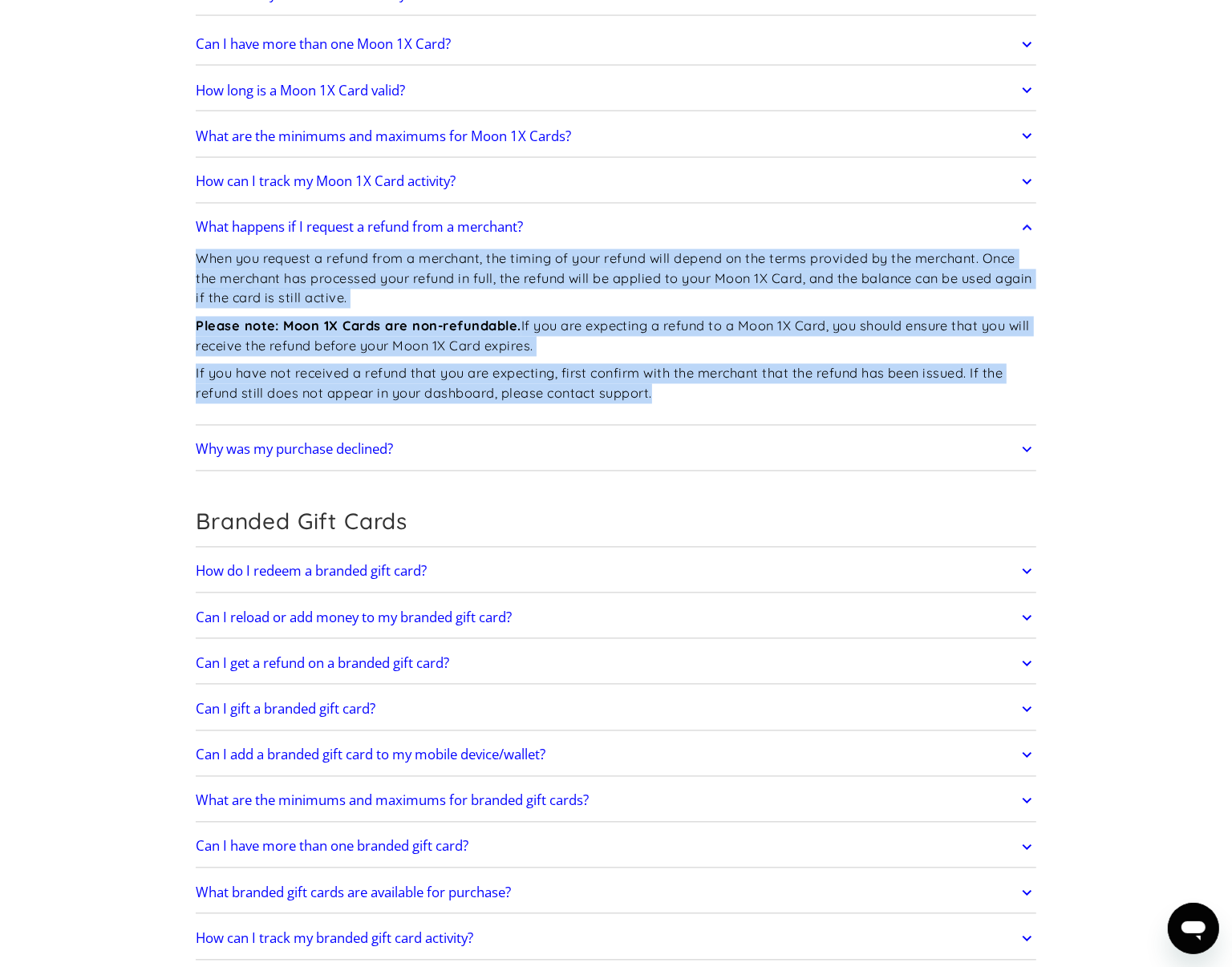
click at [408, 669] on h2 "Can I get a refund on a branded gift card?" at bounding box center [322, 663] width 254 height 16
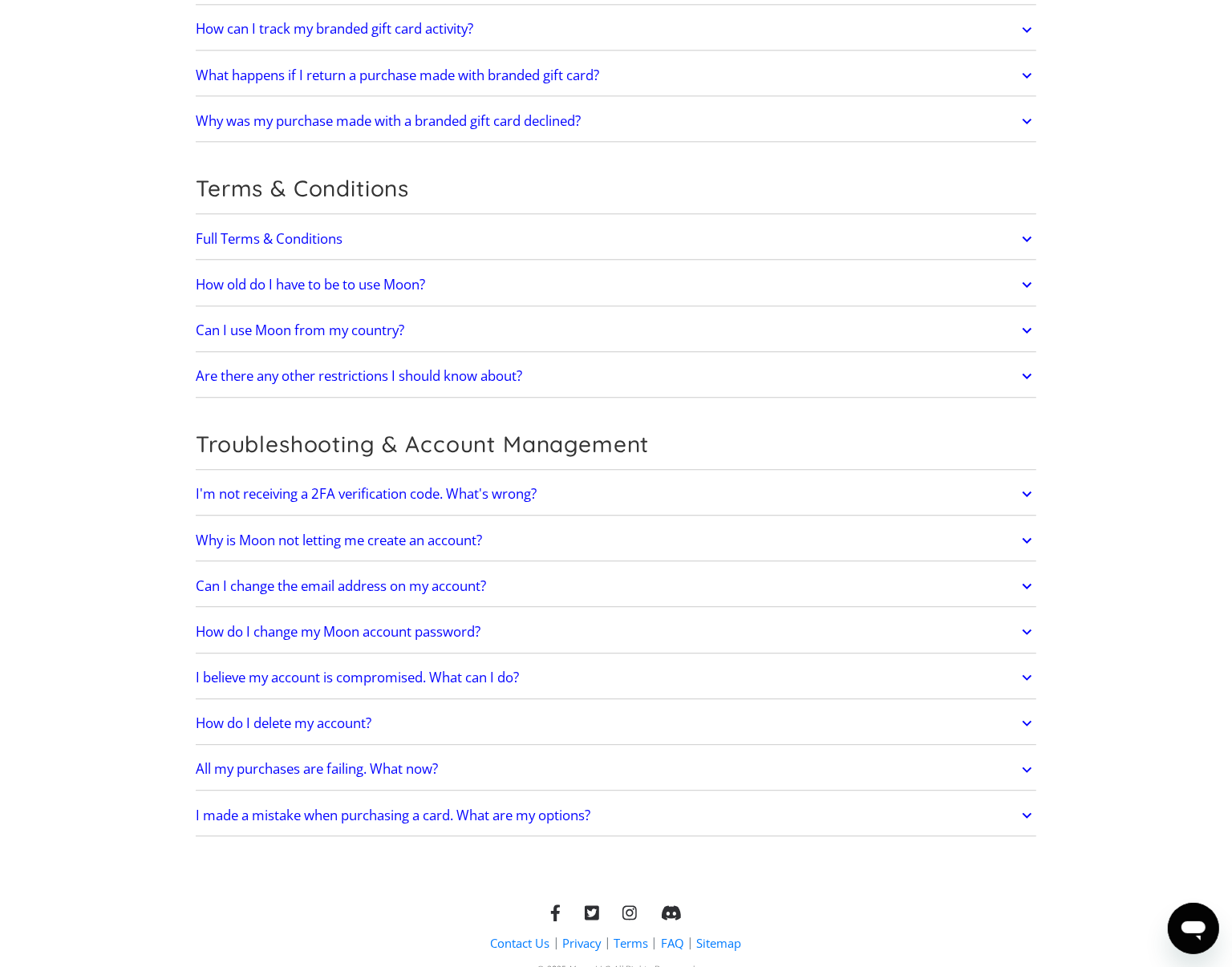
scroll to position [3332, 0]
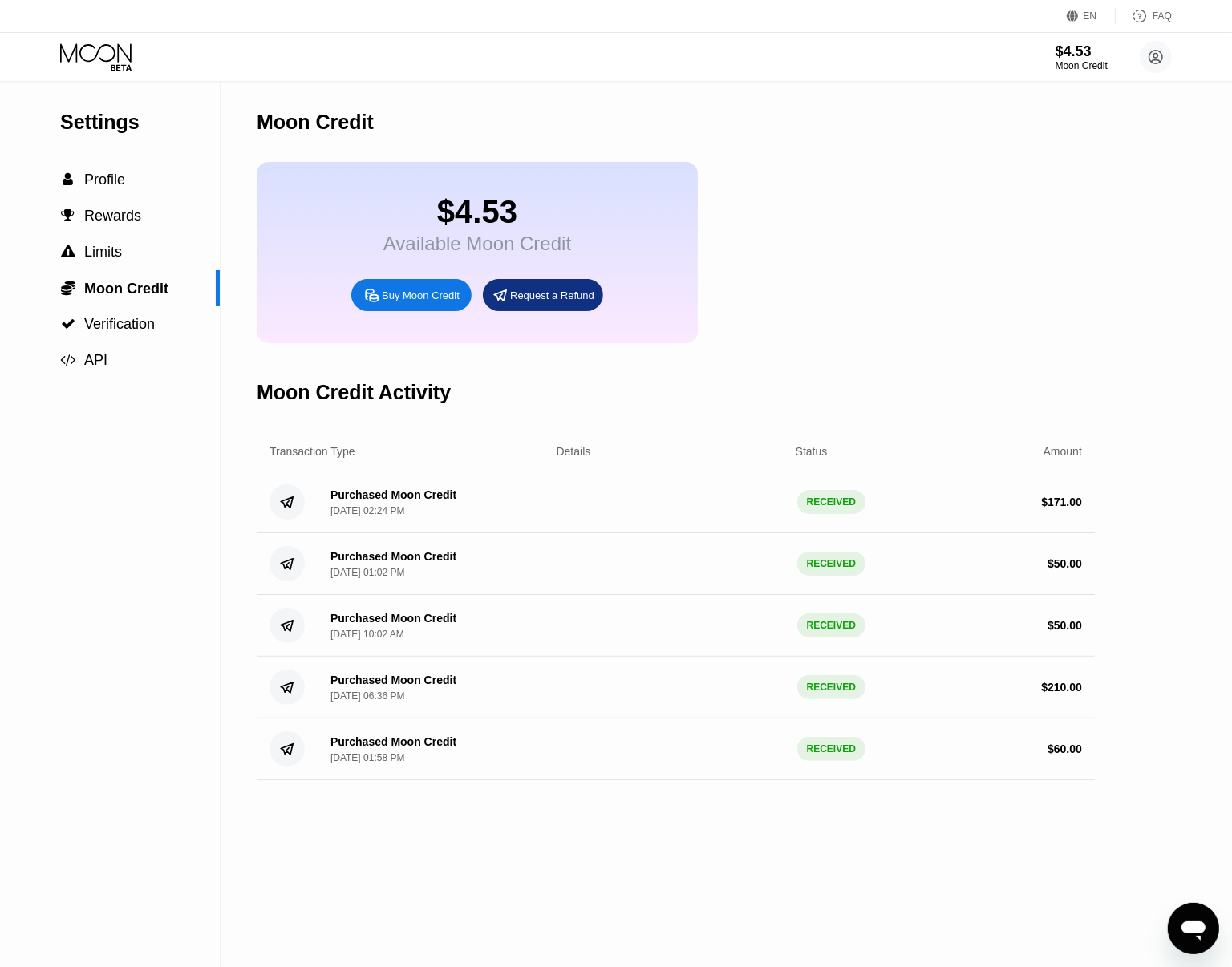
click at [1192, 904] on div "Open messaging window" at bounding box center [1192, 928] width 48 height 48
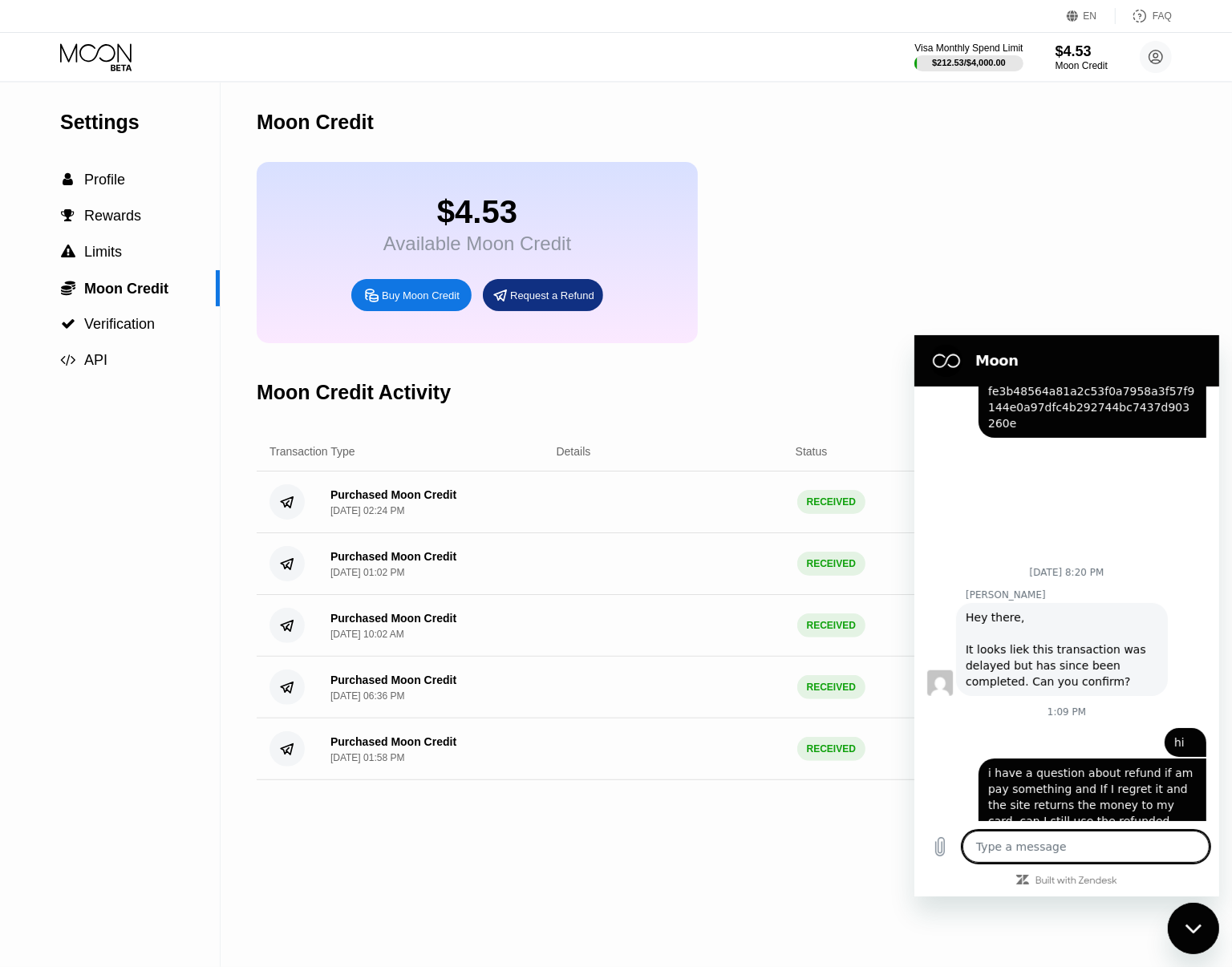
type textarea "x"
